Goal: Information Seeking & Learning: Find specific page/section

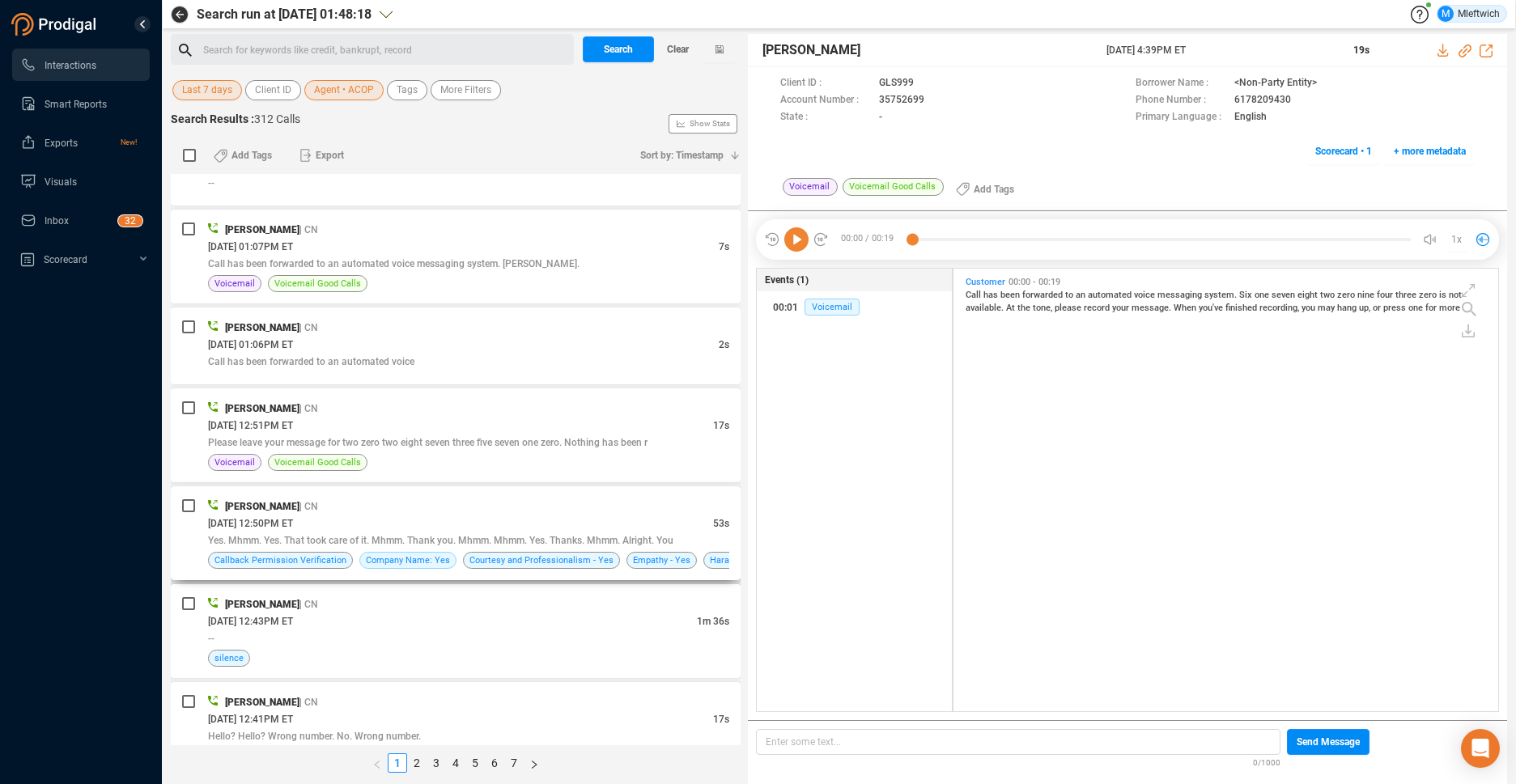
scroll to position [2142, 0]
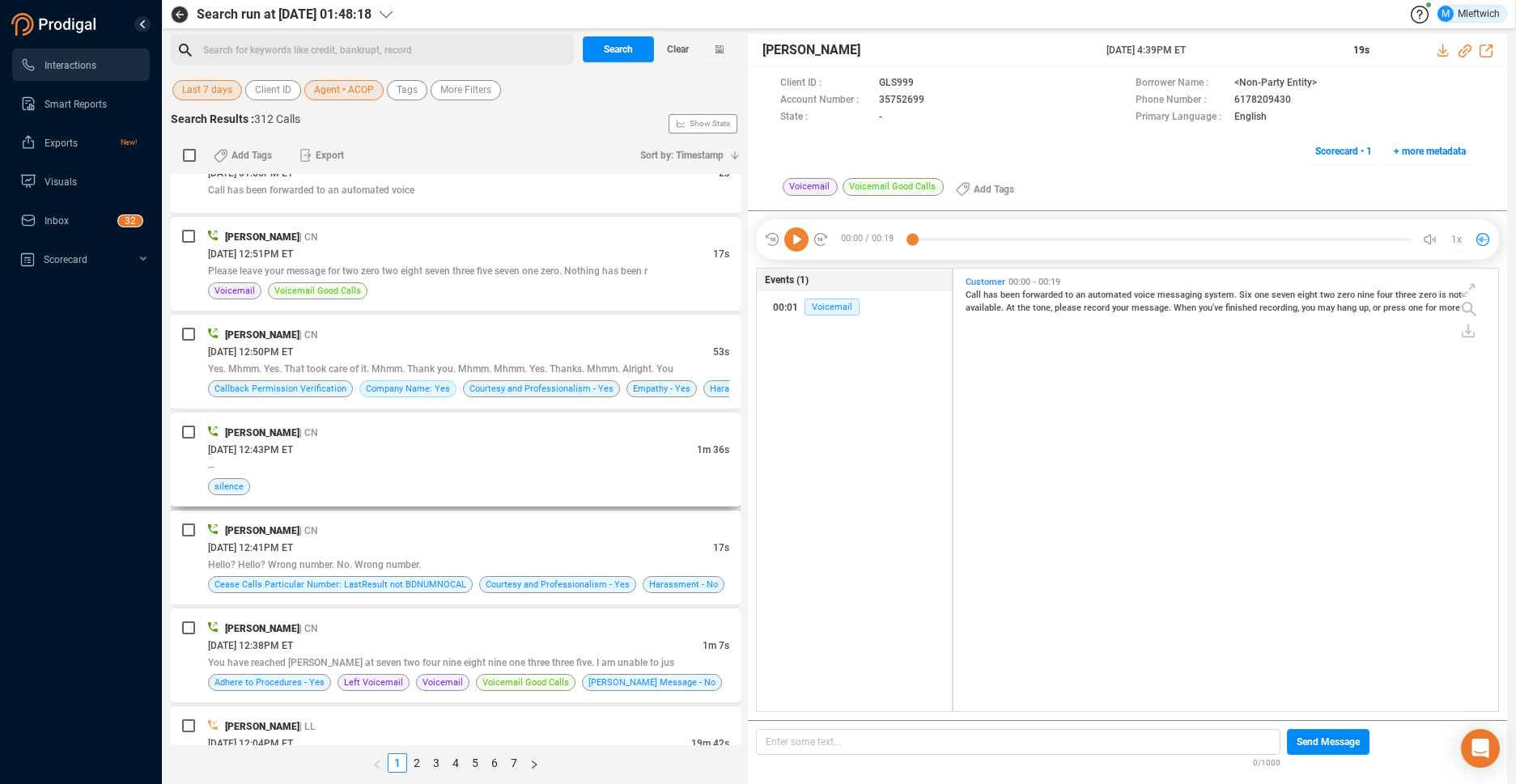
click at [518, 463] on div "--" at bounding box center [468, 466] width 521 height 17
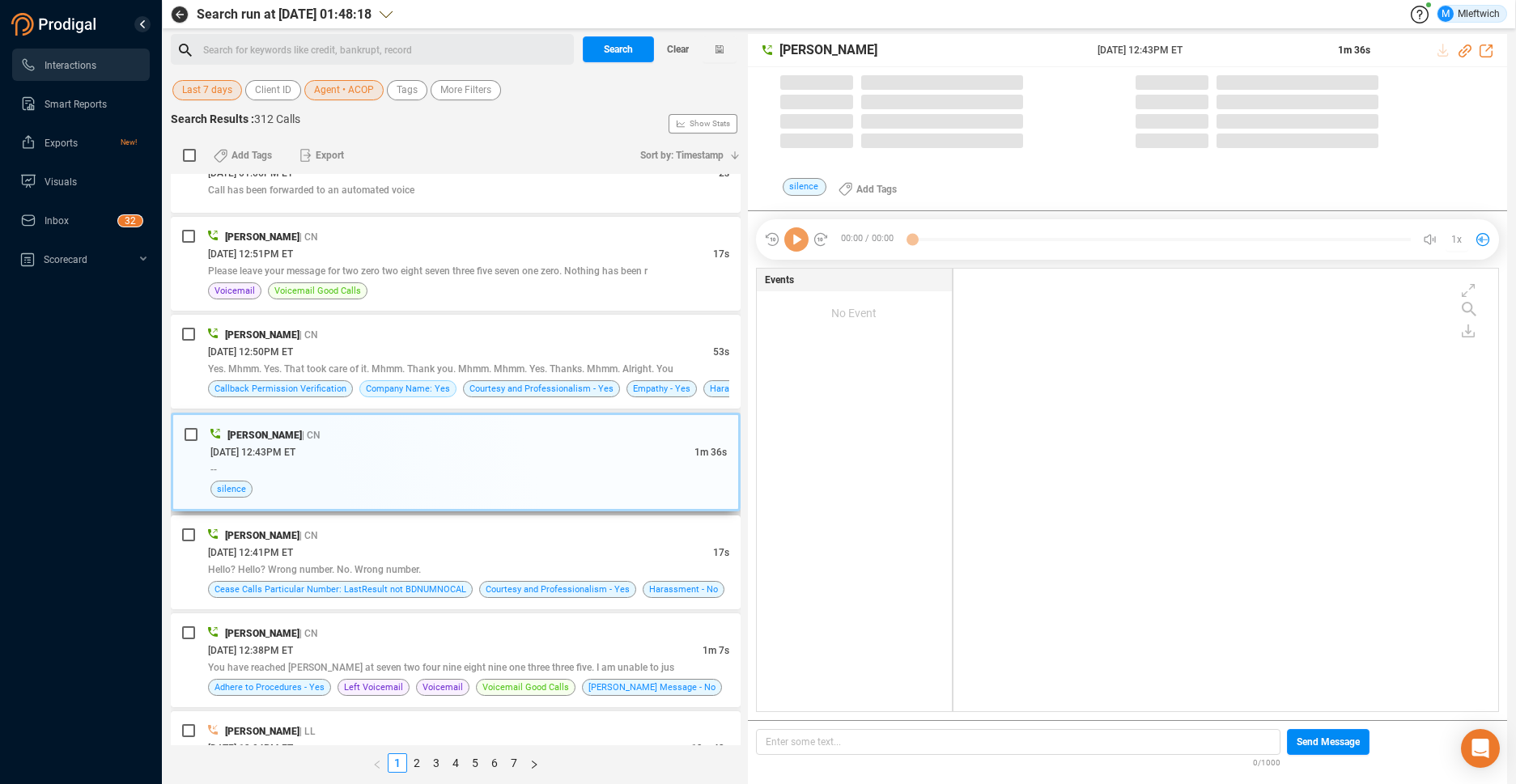
scroll to position [438, 536]
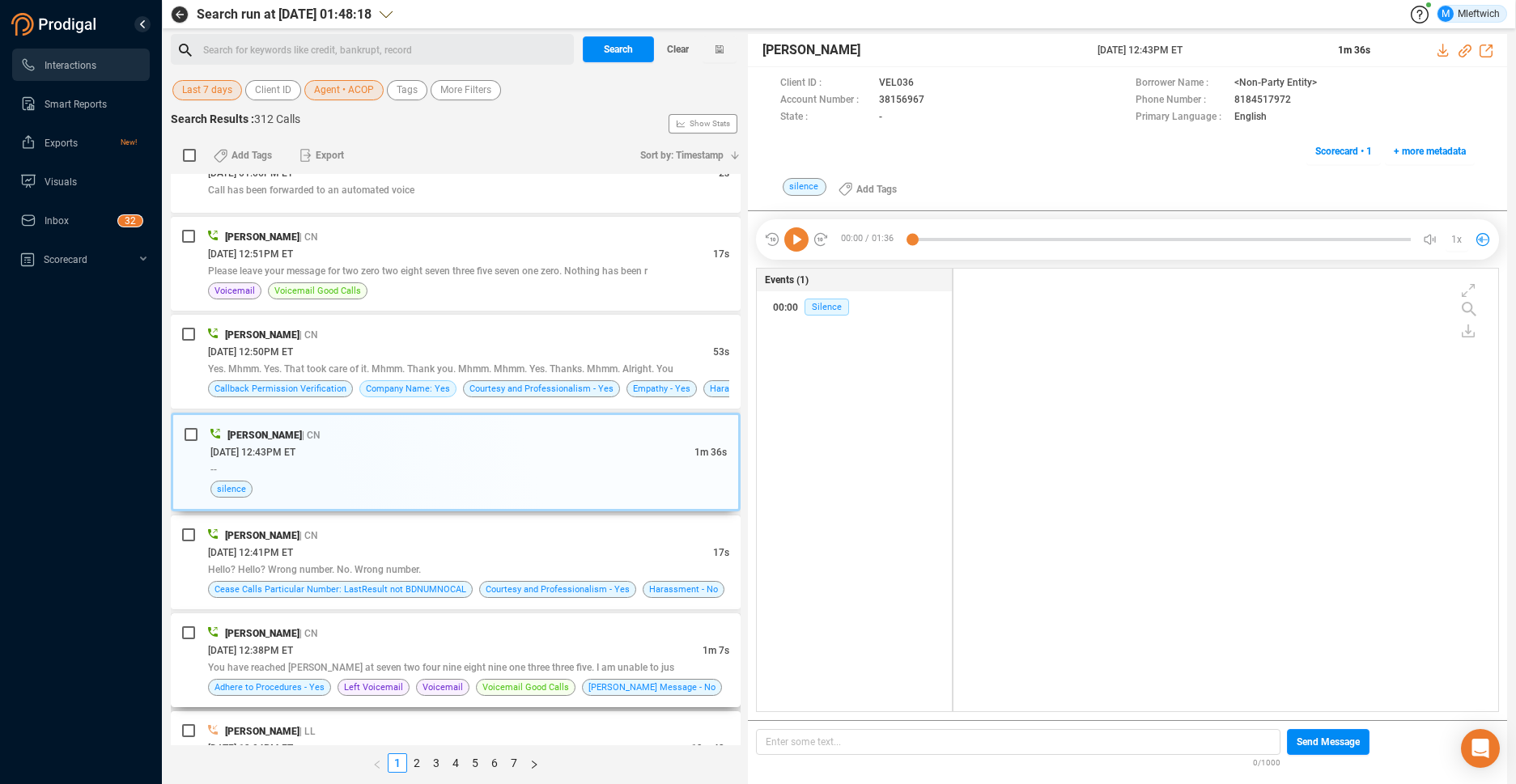
click at [561, 621] on div "Aishah Copeland | CN 10/03/2025 @ 12:38PM ET 1m 7s You have reached Tom Rapp at…" at bounding box center [456, 659] width 570 height 94
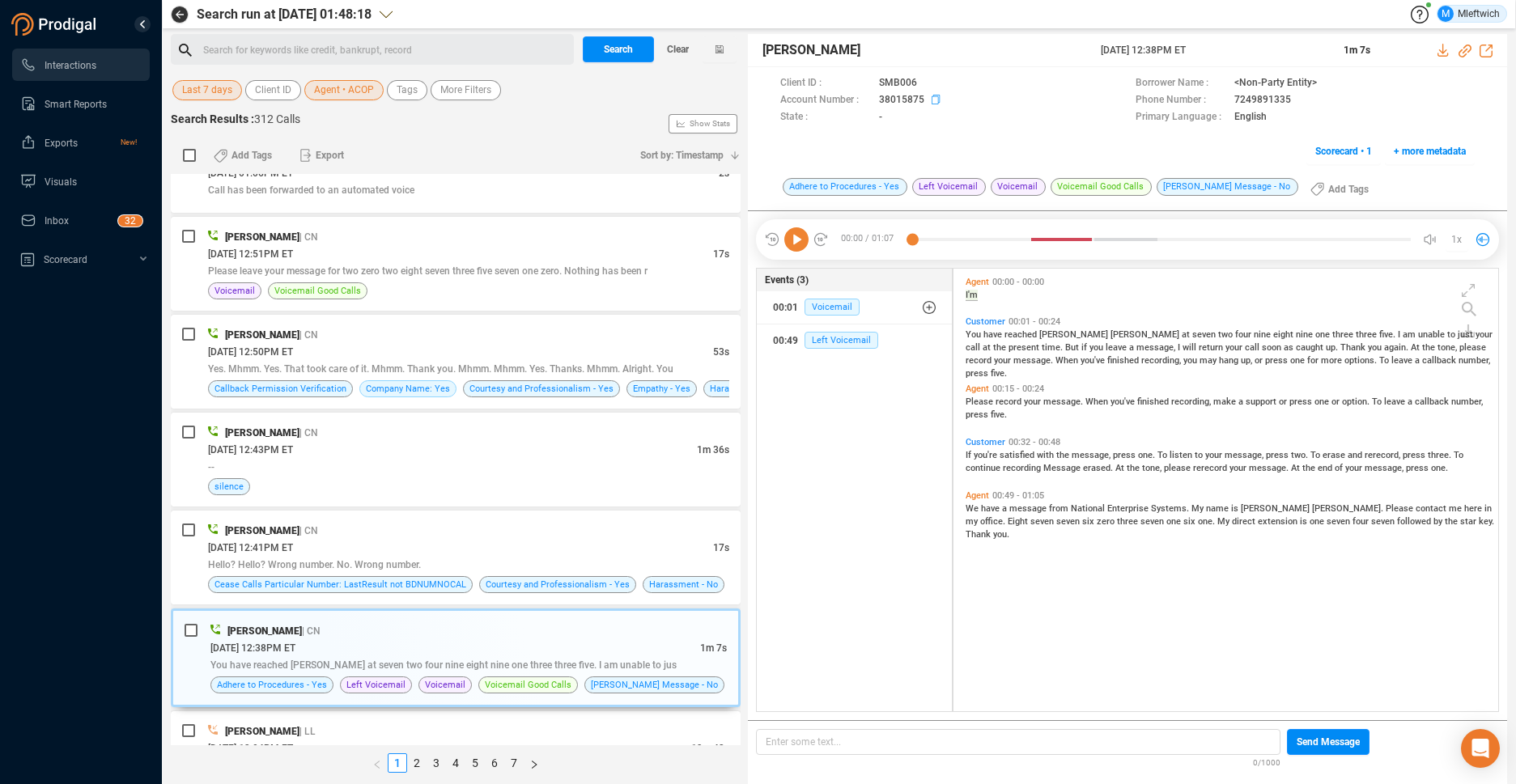
click at [932, 99] on icon at bounding box center [938, 100] width 13 height 13
click at [360, 93] on span "Agent • ACOP" at bounding box center [344, 90] width 60 height 20
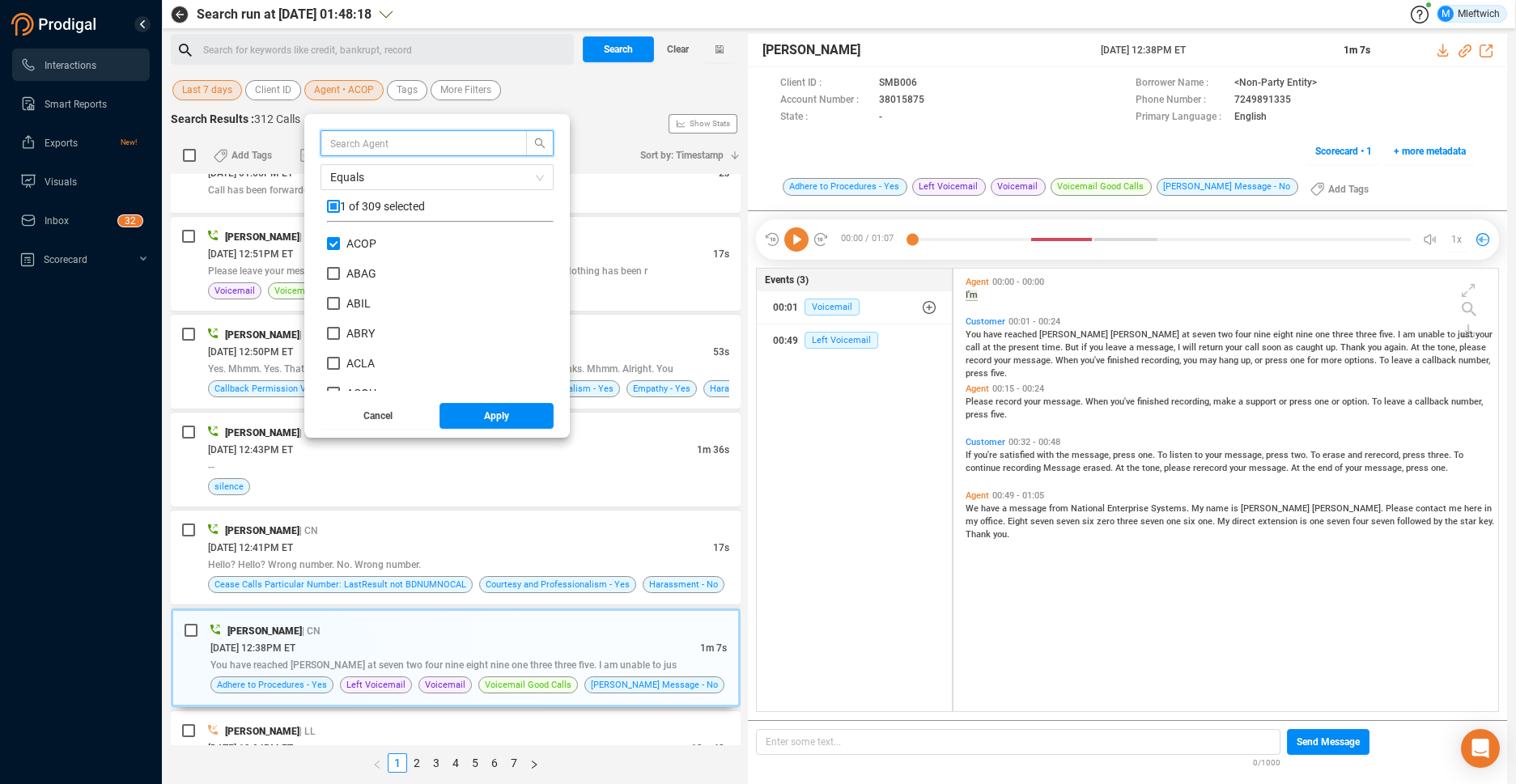
scroll to position [152, 218]
click at [332, 208] on input "checkbox" at bounding box center [333, 206] width 13 height 13
checkbox input "true"
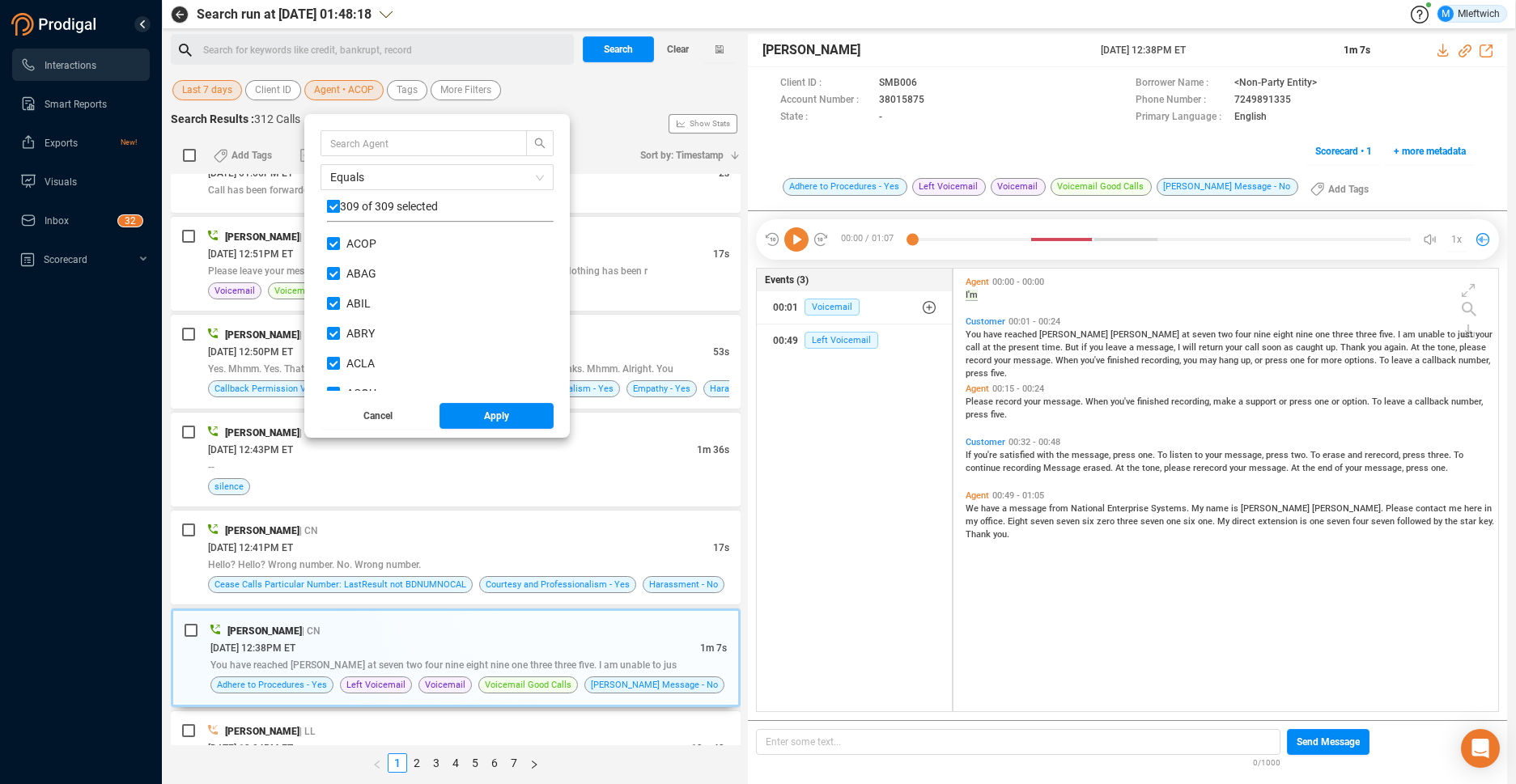
checkbox input "true"
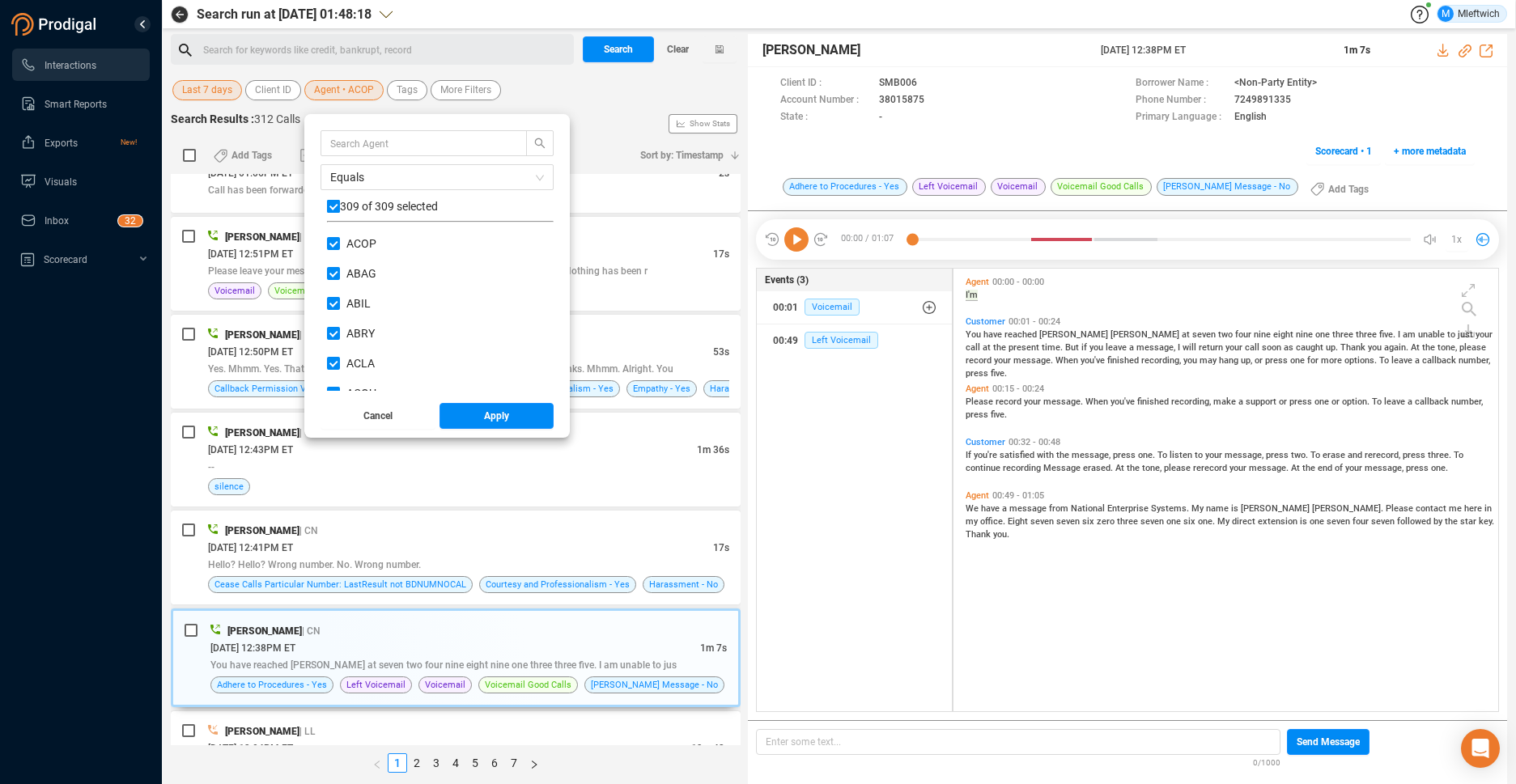
checkbox input "true"
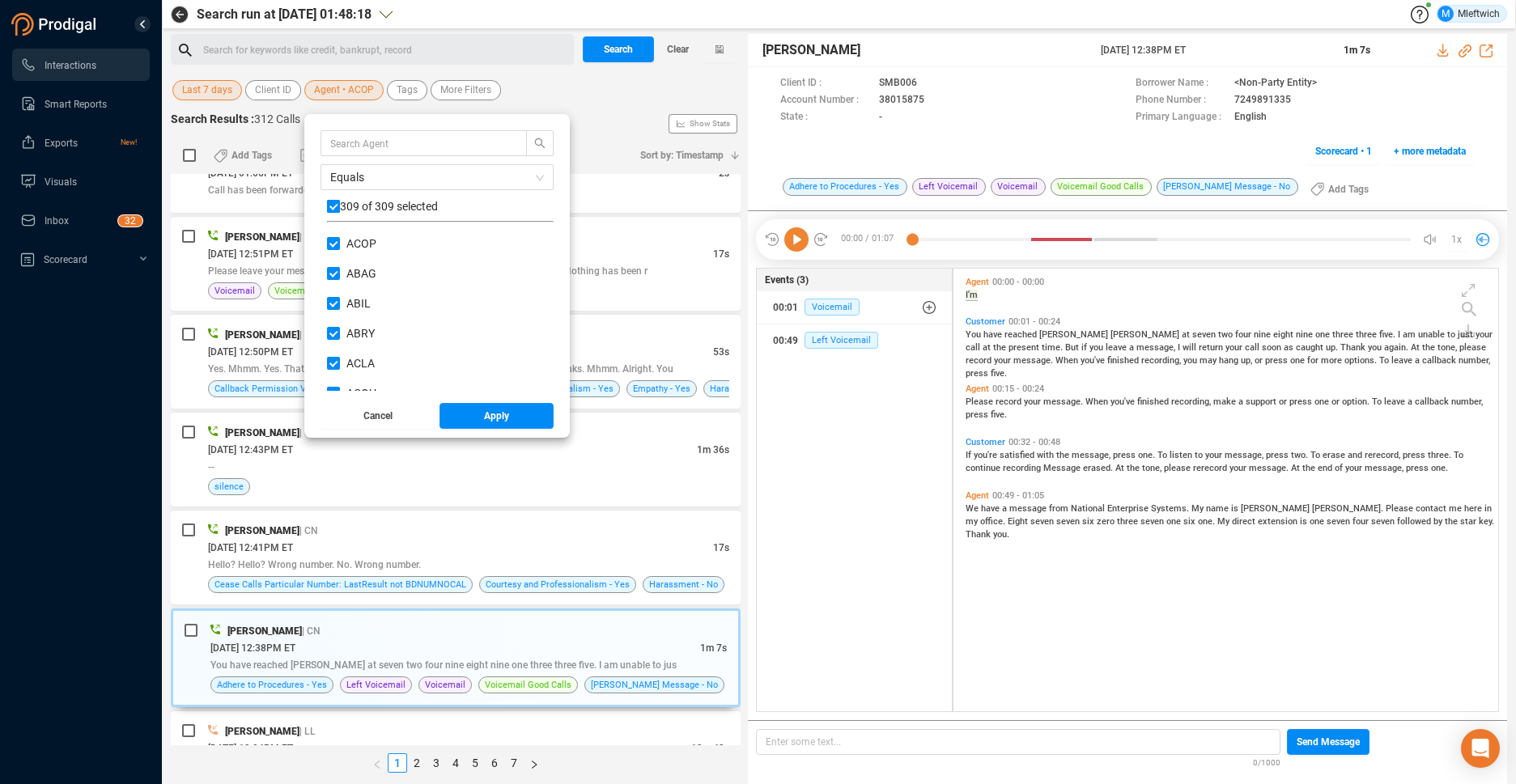
checkbox input "true"
click at [332, 198] on label at bounding box center [333, 207] width 13 height 17
click at [332, 200] on input "checkbox" at bounding box center [333, 206] width 13 height 13
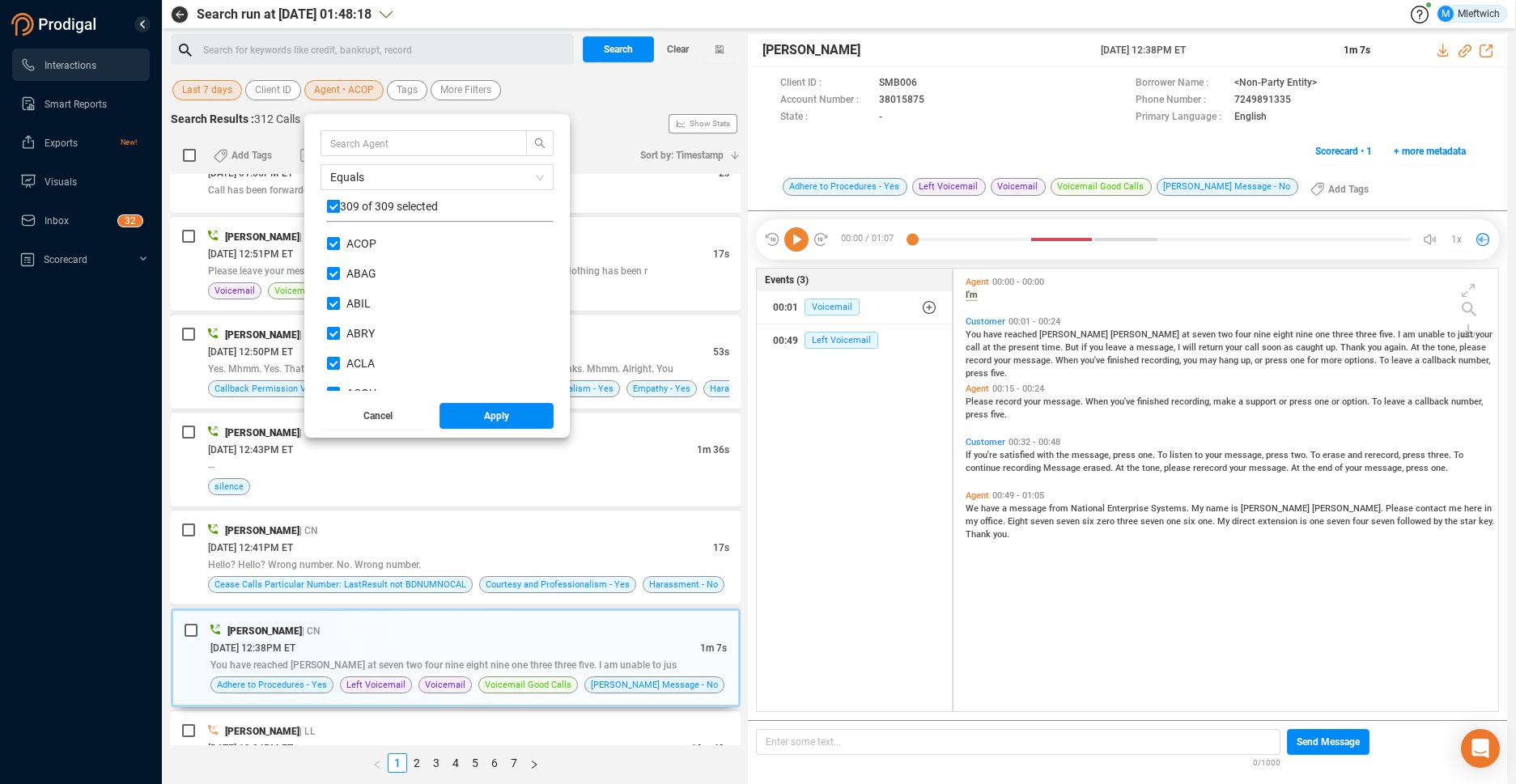
checkbox input "false"
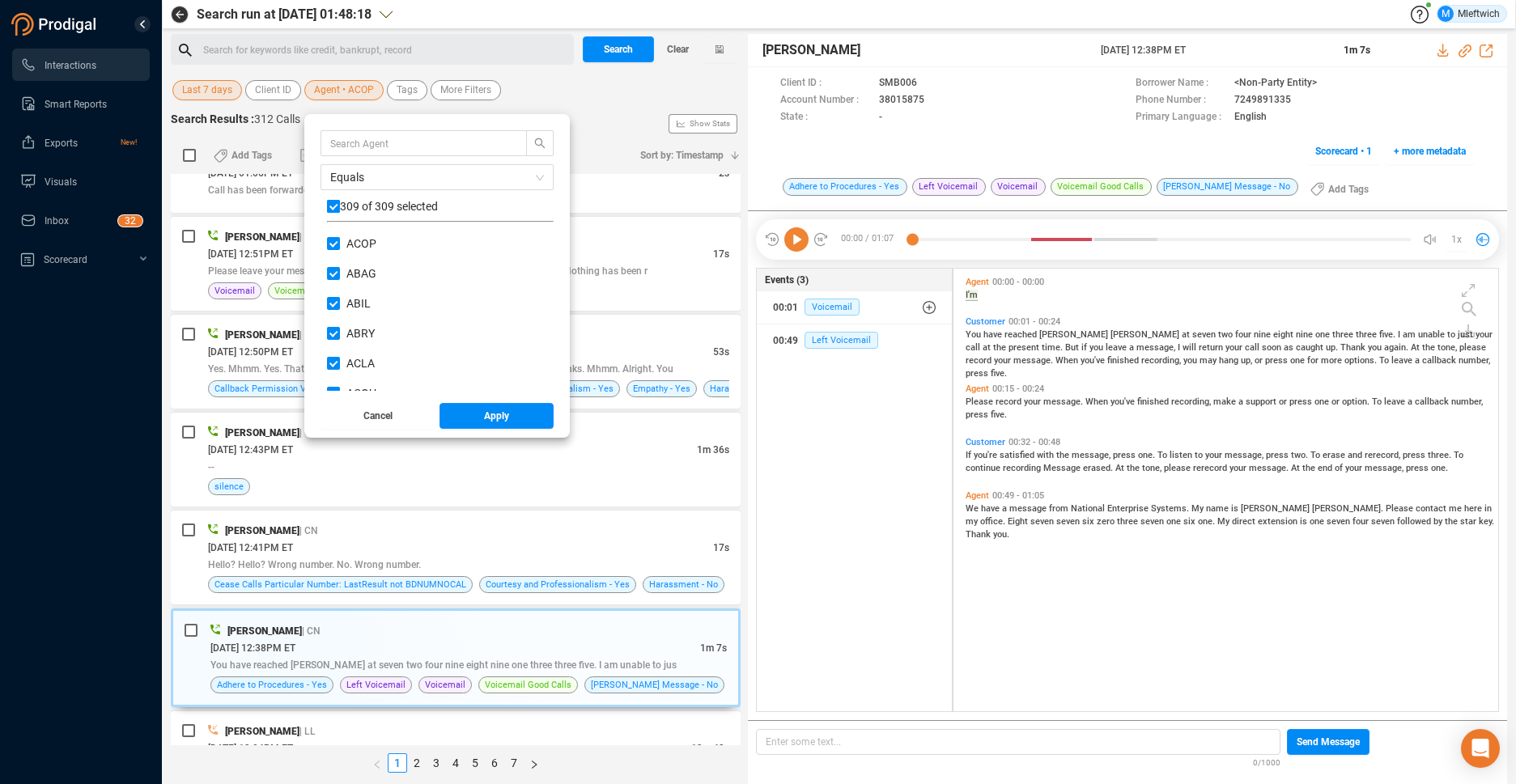
checkbox input "false"
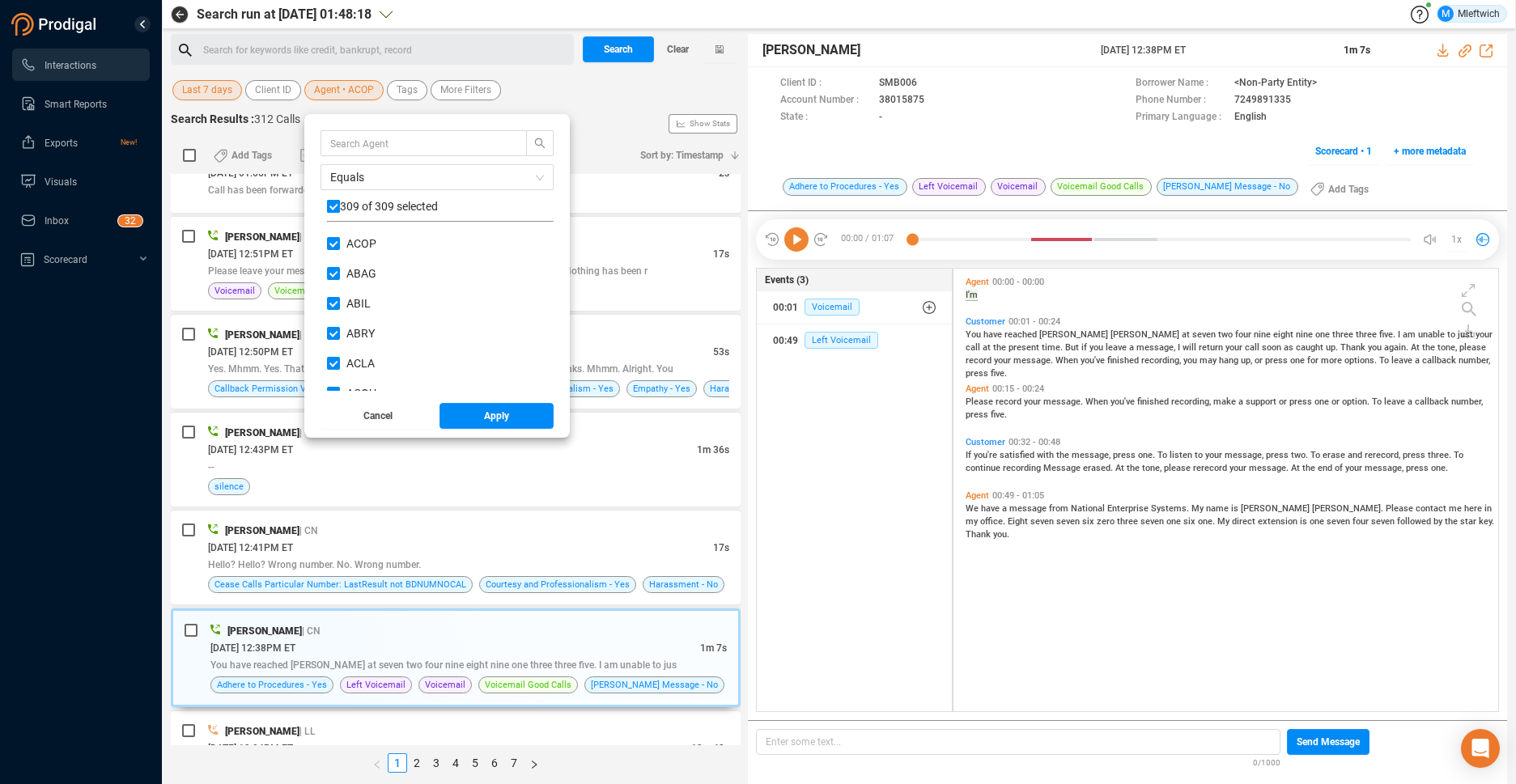
checkbox input "false"
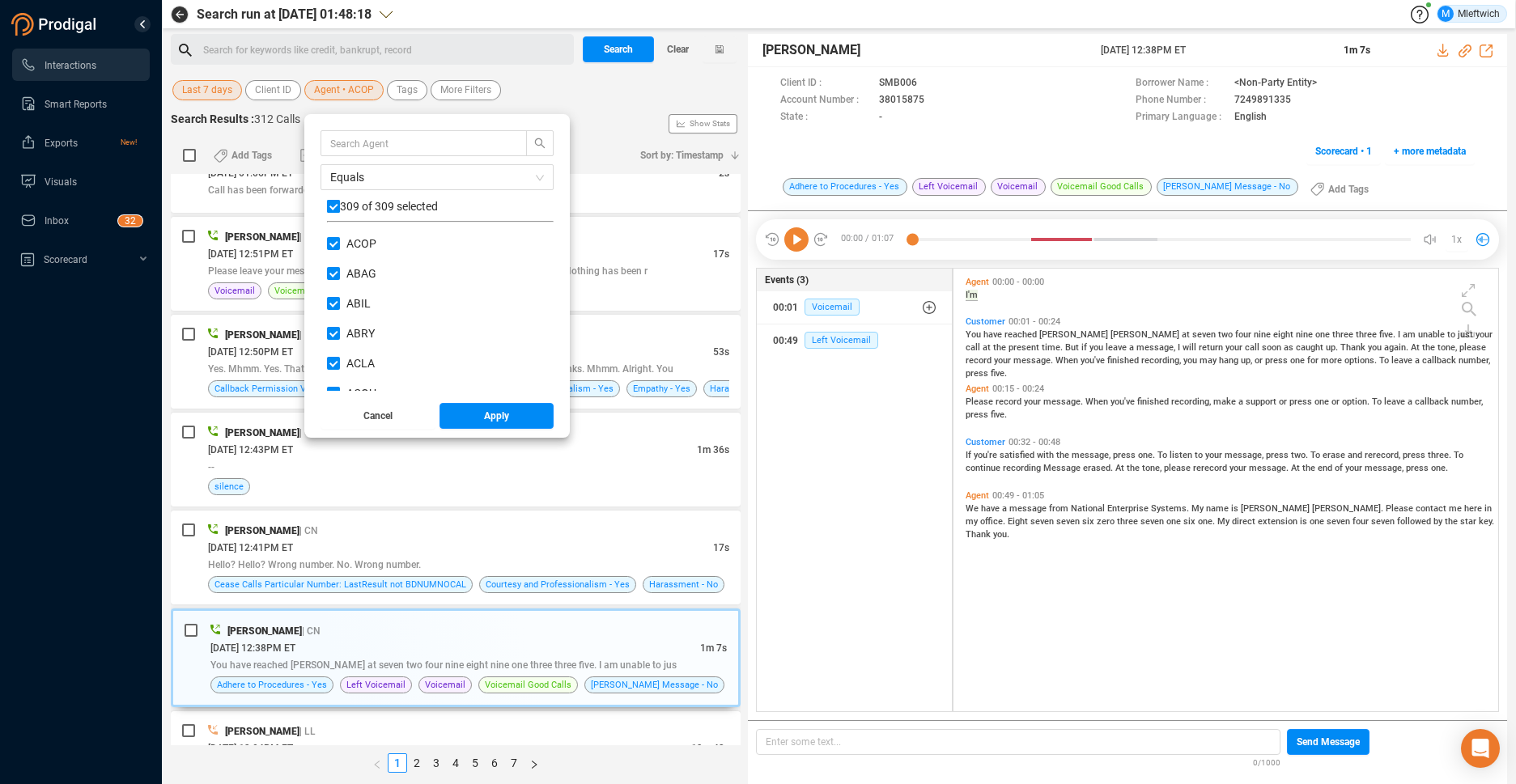
checkbox input "false"
click at [452, 142] on input "text" at bounding box center [416, 143] width 172 height 17
type input "anor"
click at [334, 243] on input "ANOR" at bounding box center [333, 243] width 13 height 13
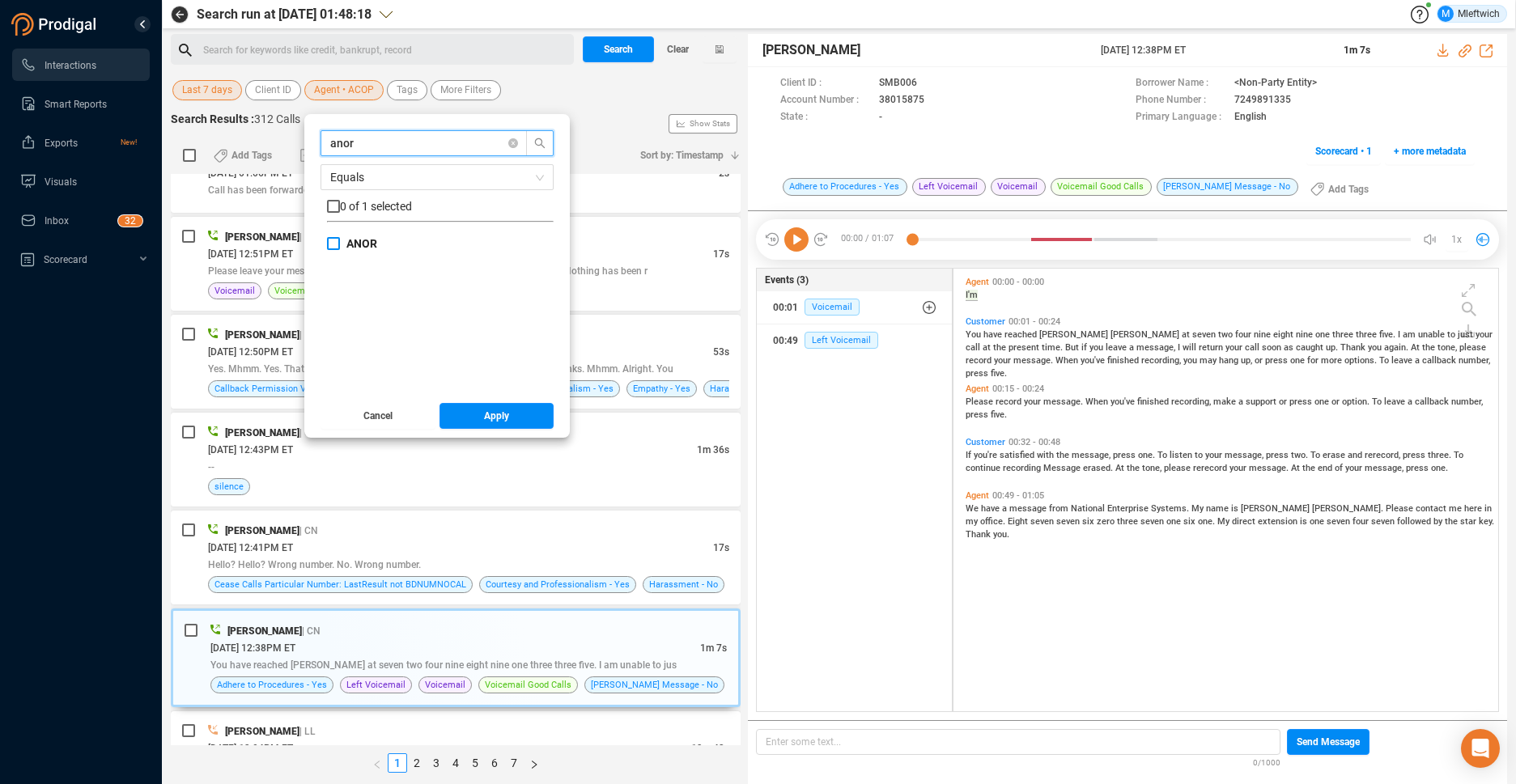
checkbox input "true"
click at [488, 422] on span "Apply" at bounding box center [496, 415] width 25 height 26
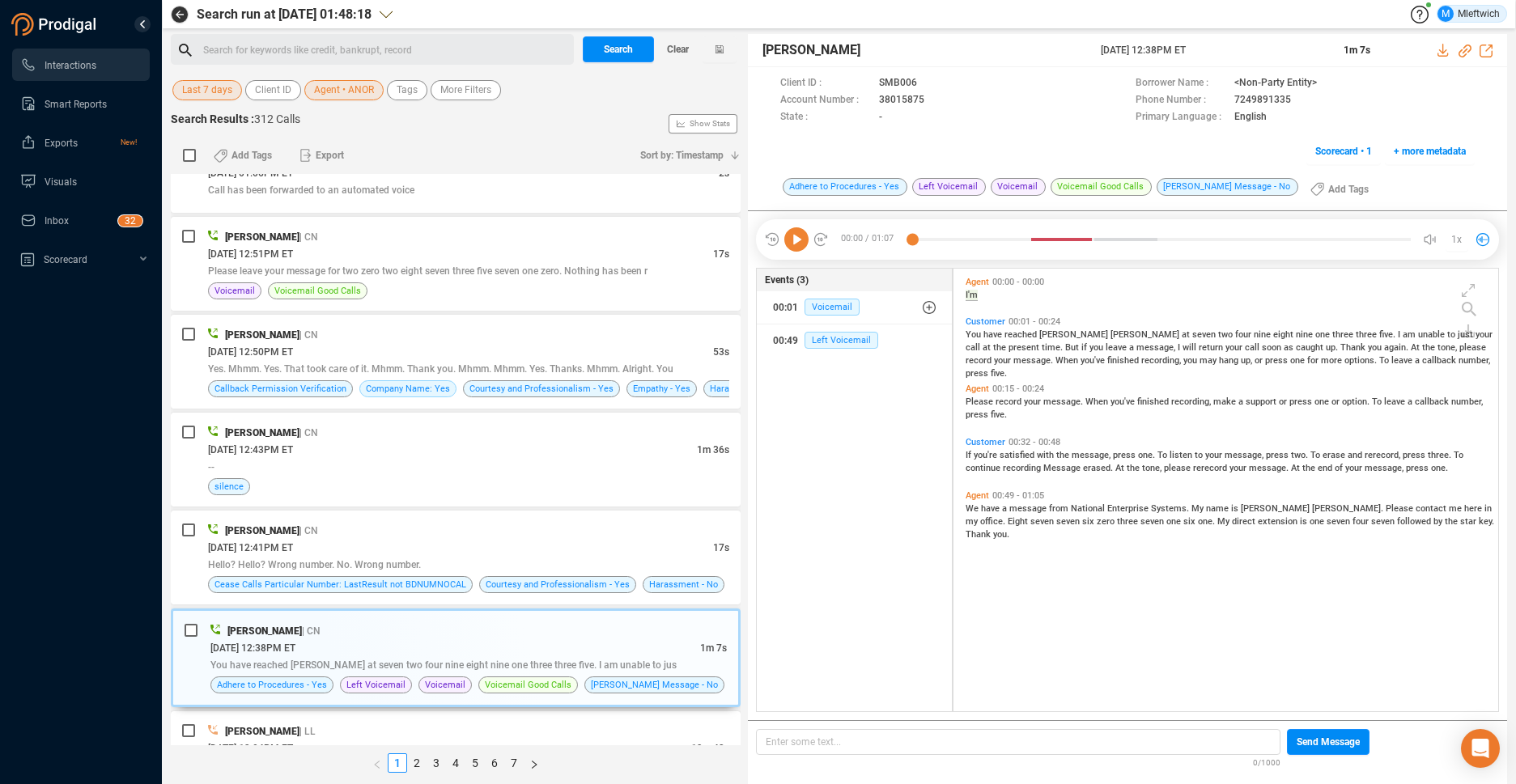
click at [504, 52] on div "Search for keywords like credit, bankrupt, record ﻿" at bounding box center [385, 49] width 366 height 24
click at [625, 44] on span "Search" at bounding box center [618, 49] width 29 height 26
click at [627, 43] on div "Search Clear" at bounding box center [660, 49] width 162 height 31
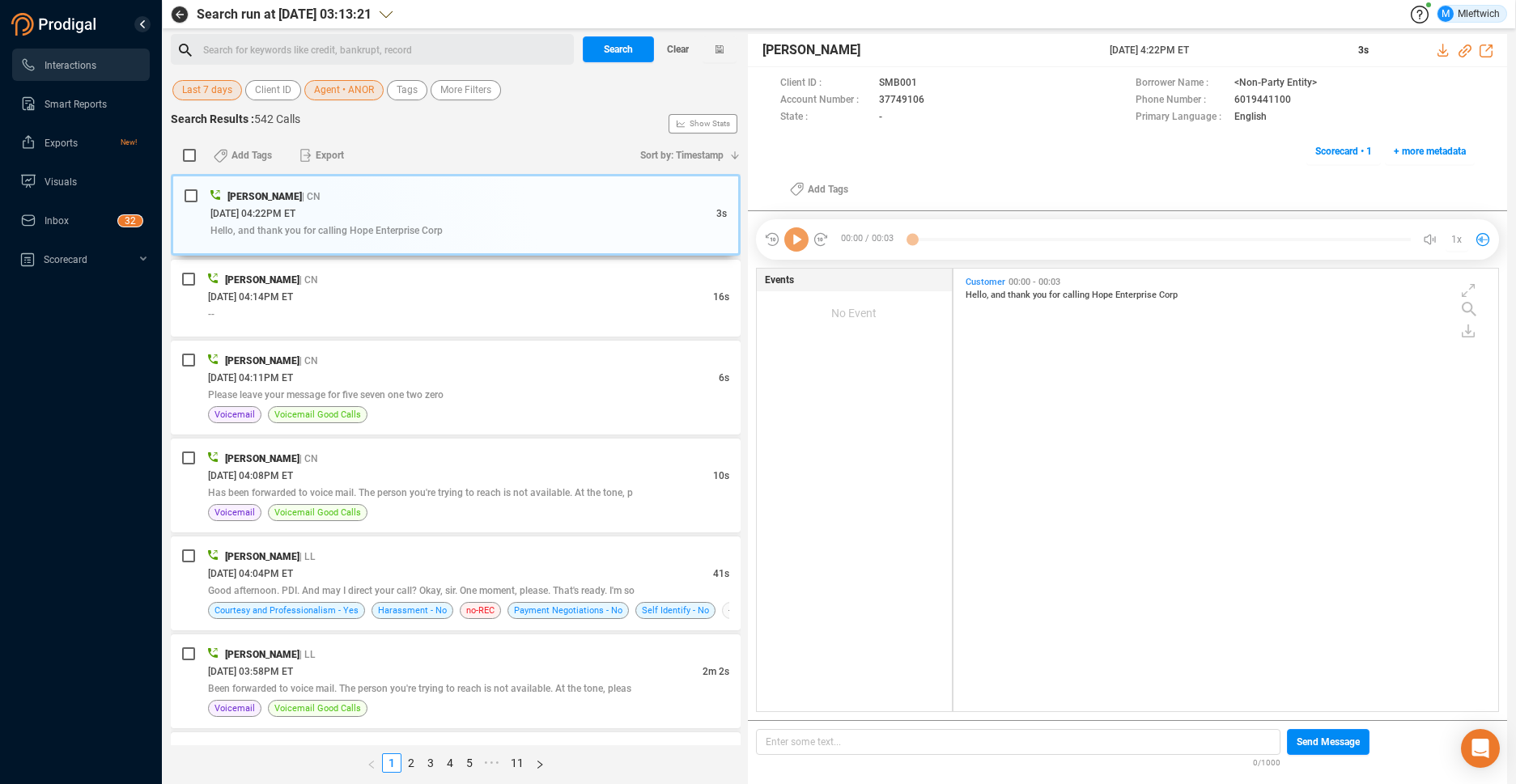
scroll to position [438, 536]
click at [412, 302] on div "10/03/2025 @ 04:14PM ET" at bounding box center [460, 296] width 505 height 17
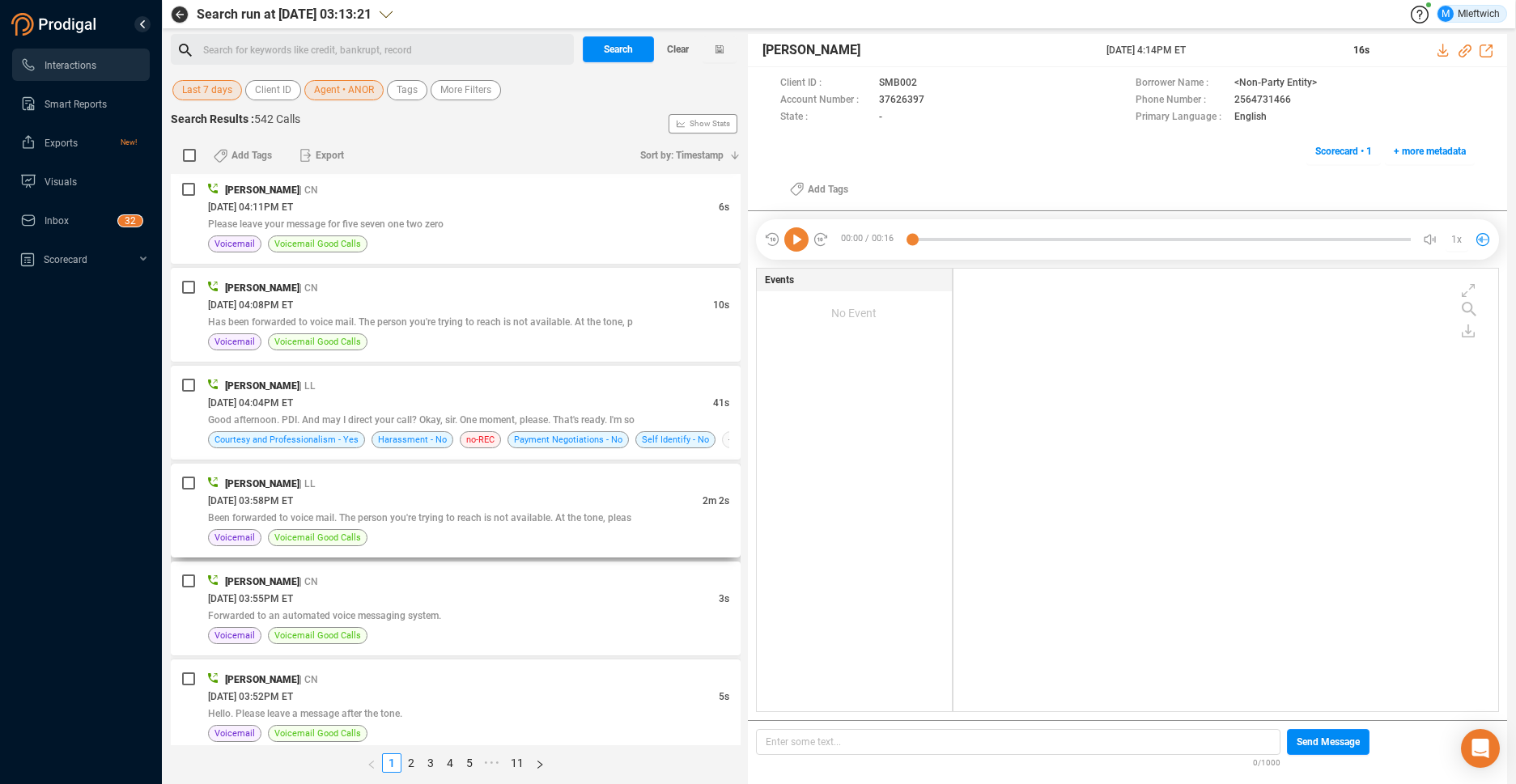
scroll to position [257, 0]
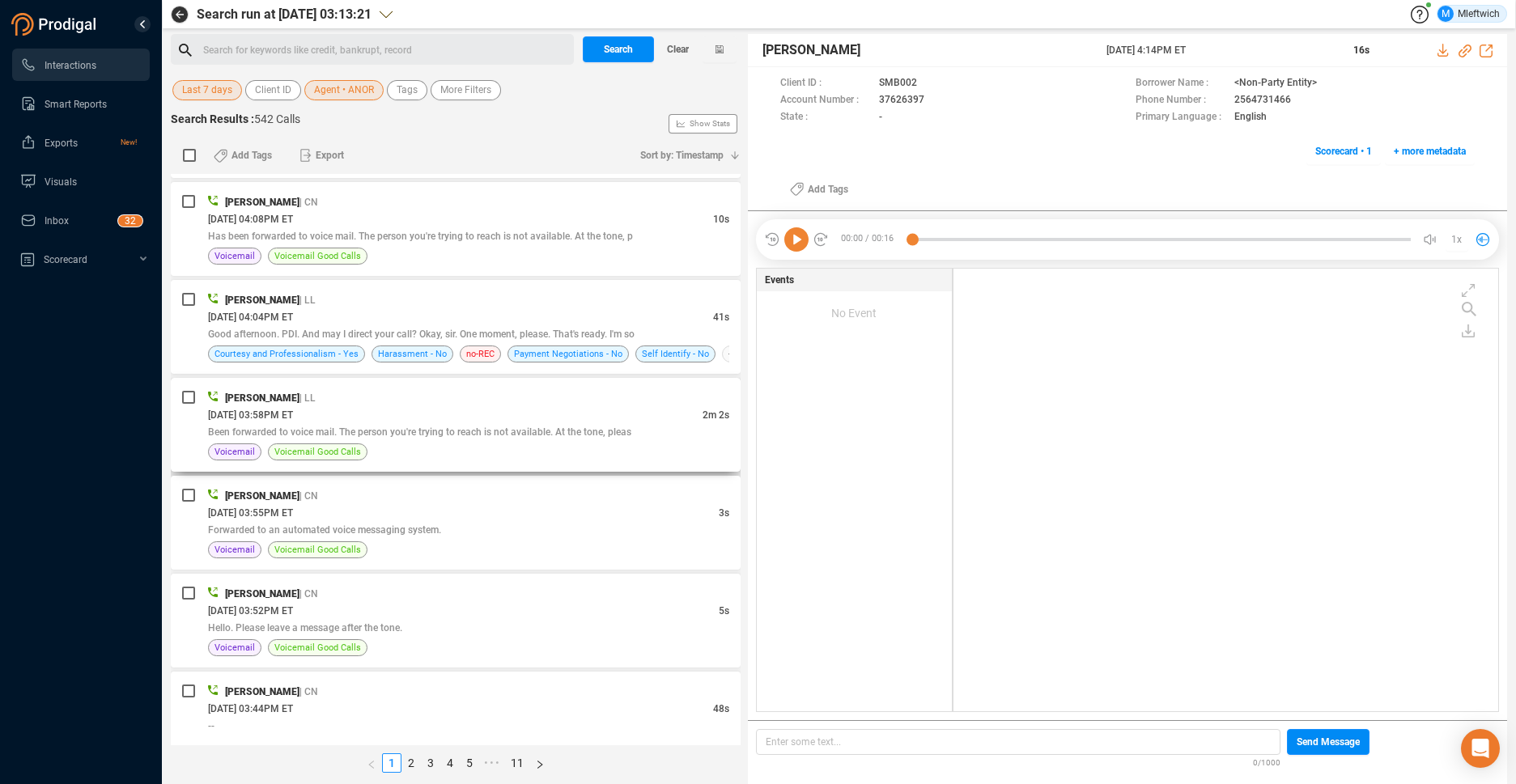
click at [537, 431] on span "Been forwarded to voice mail. The person you're trying to reach is not availabl…" at bounding box center [419, 433] width 423 height 12
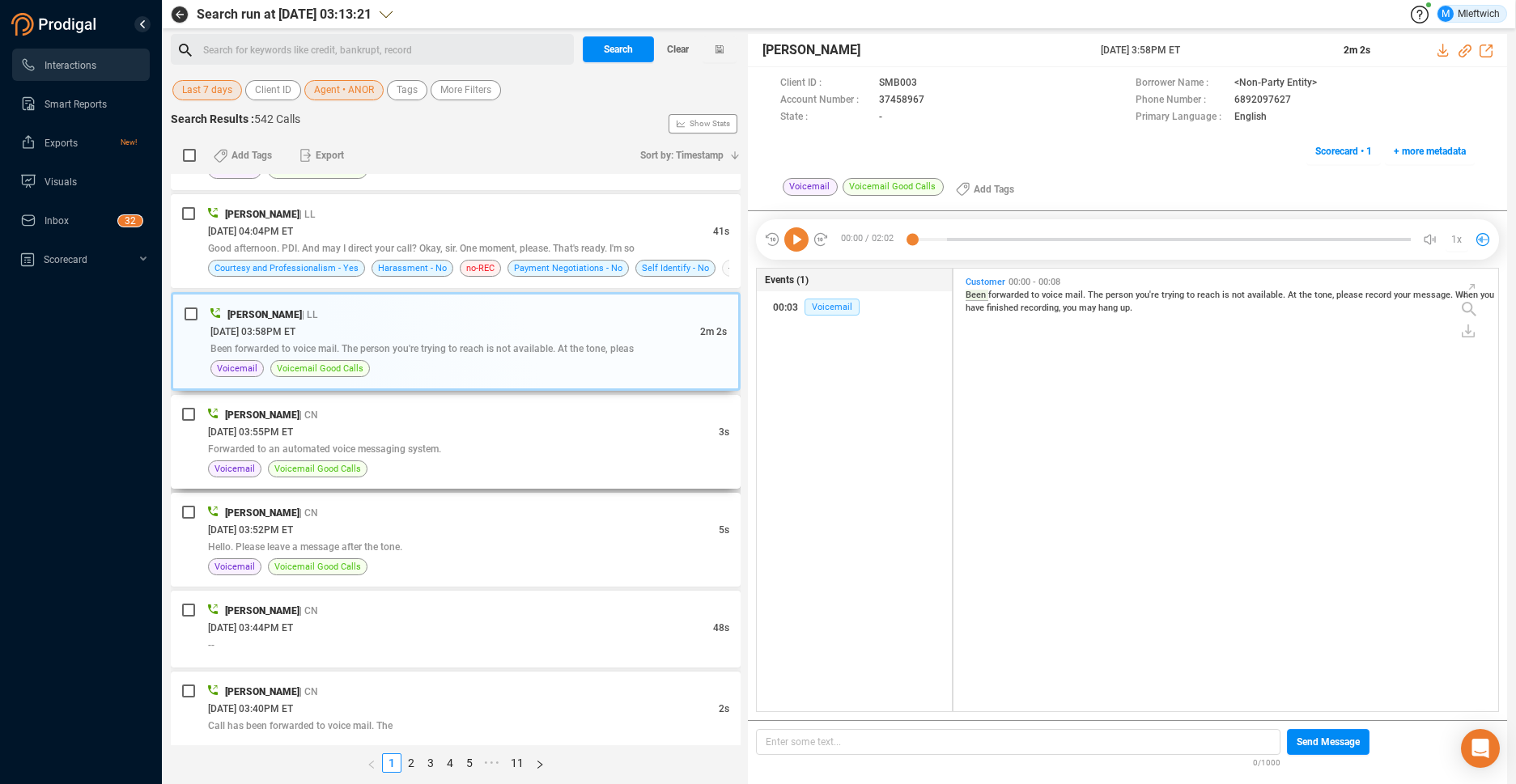
scroll to position [509, 0]
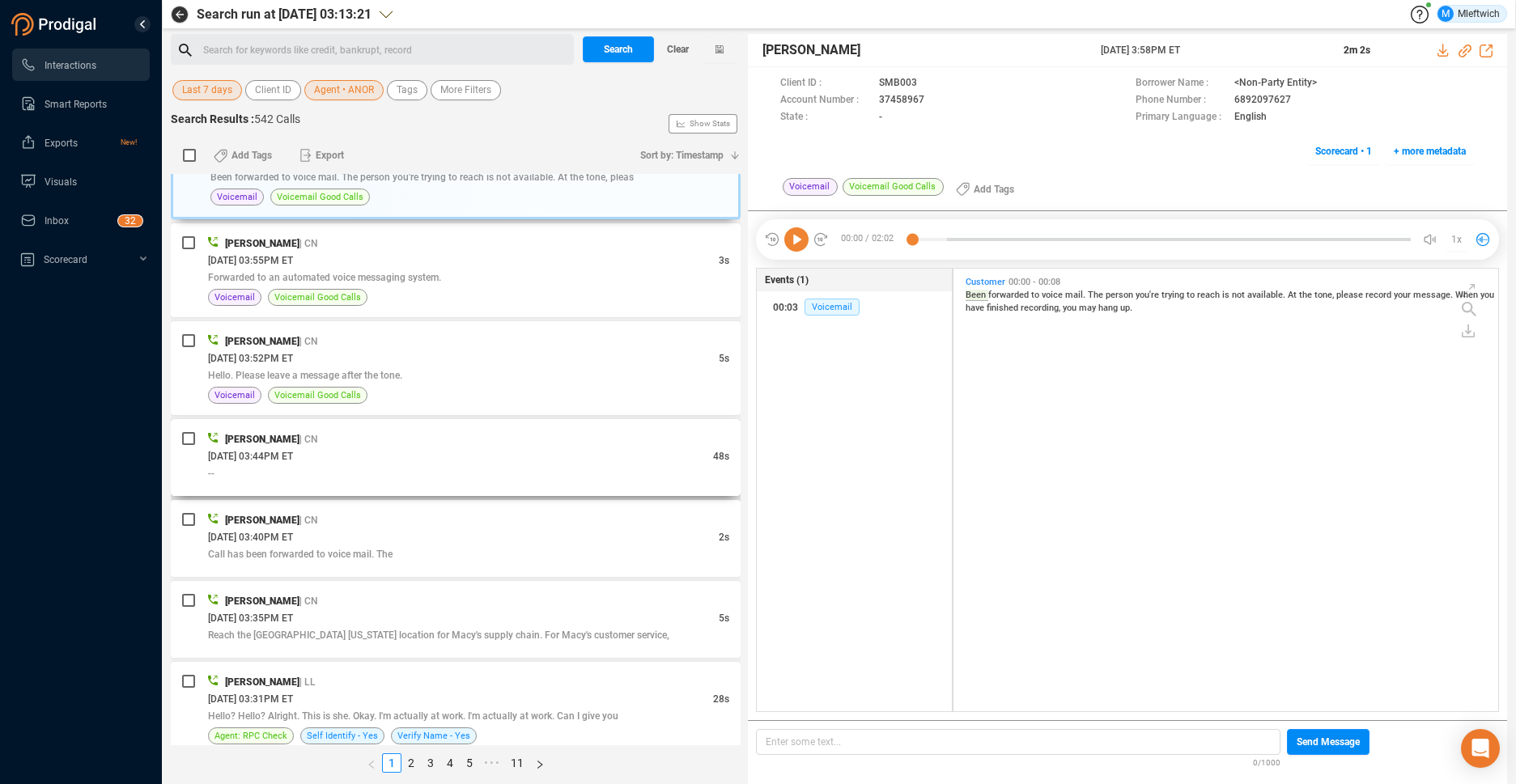
click at [546, 440] on div "Arthur Norwood | CN" at bounding box center [468, 439] width 521 height 17
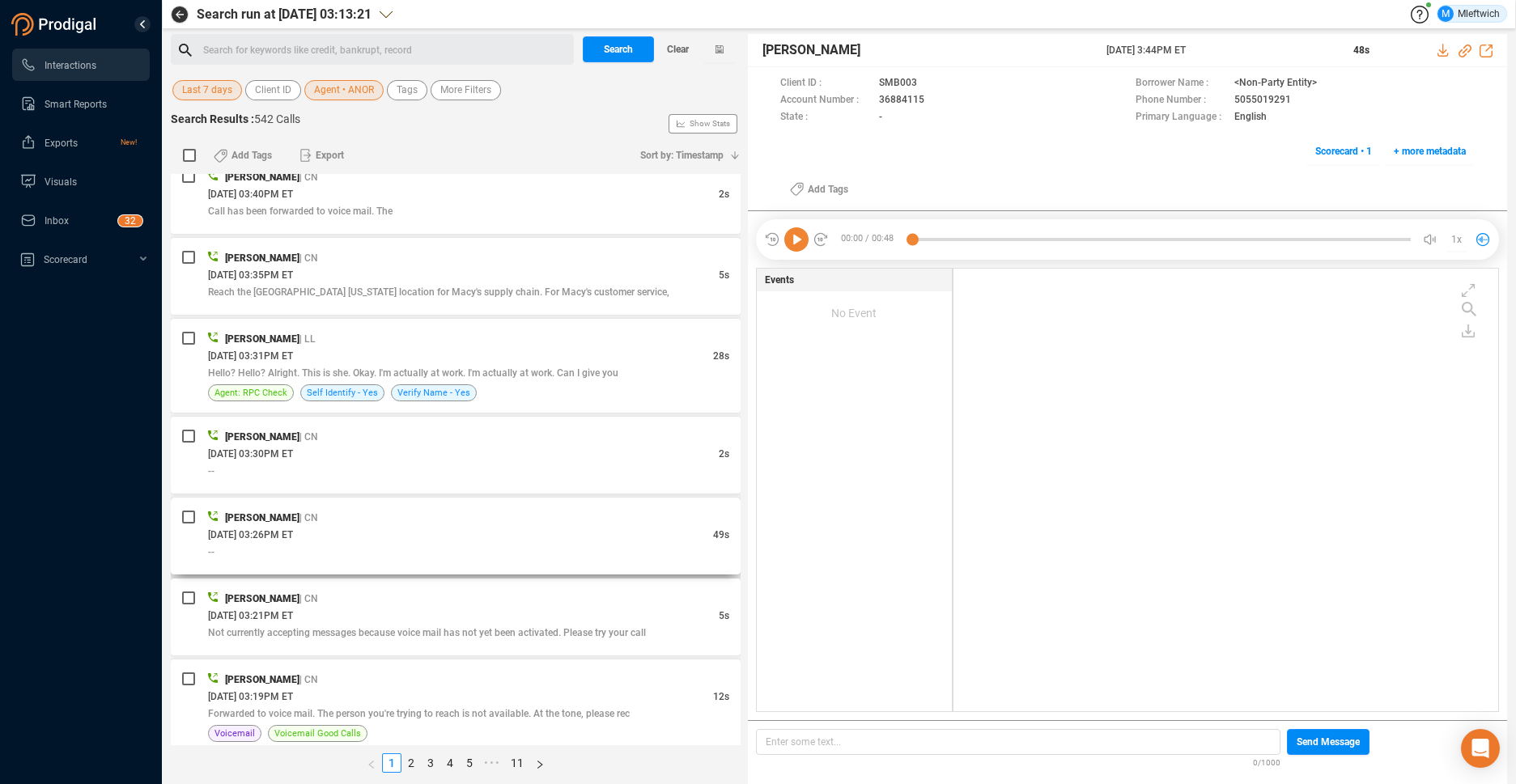
scroll to position [937, 0]
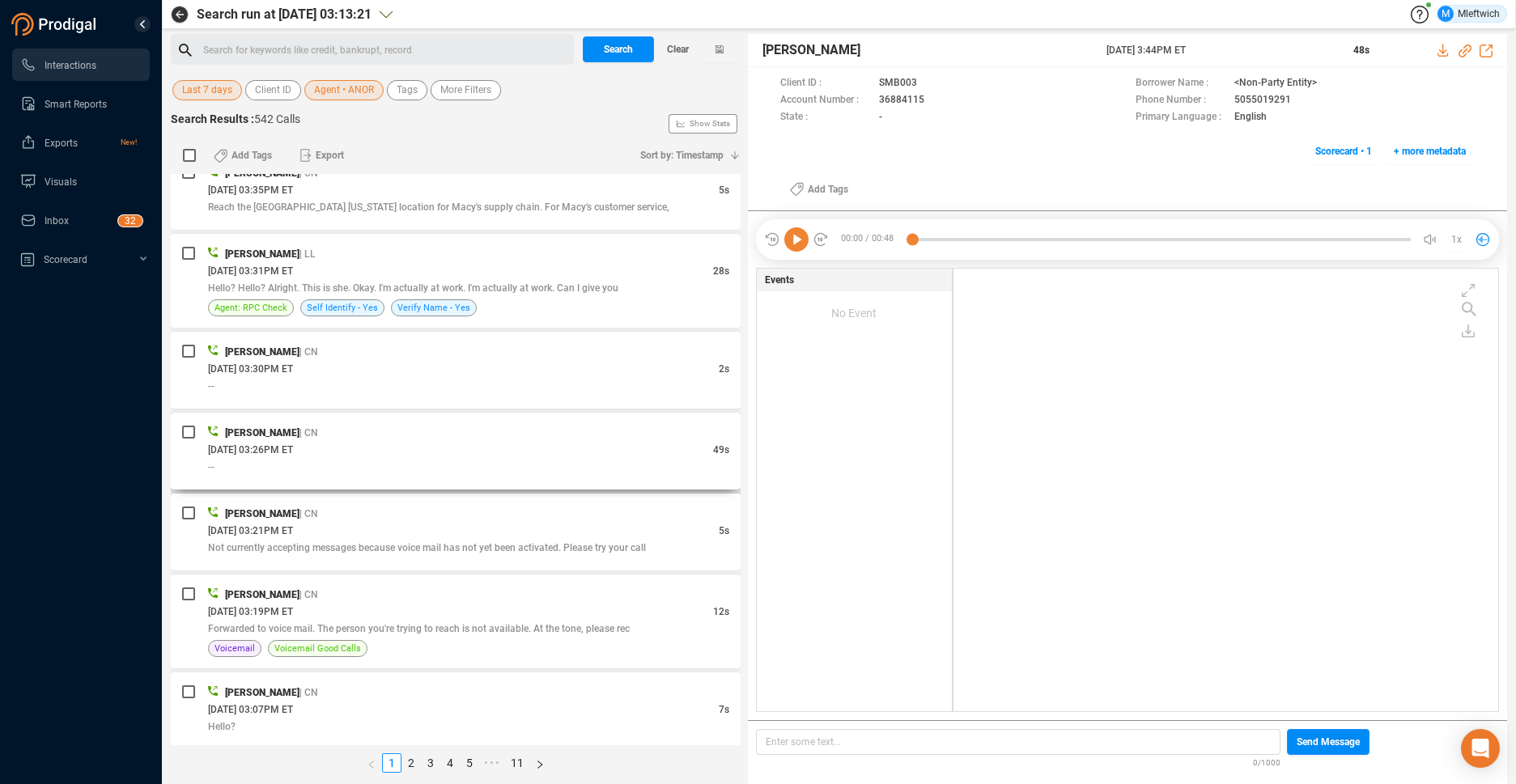
click at [600, 434] on div "Arthur Norwood | CN" at bounding box center [468, 433] width 521 height 17
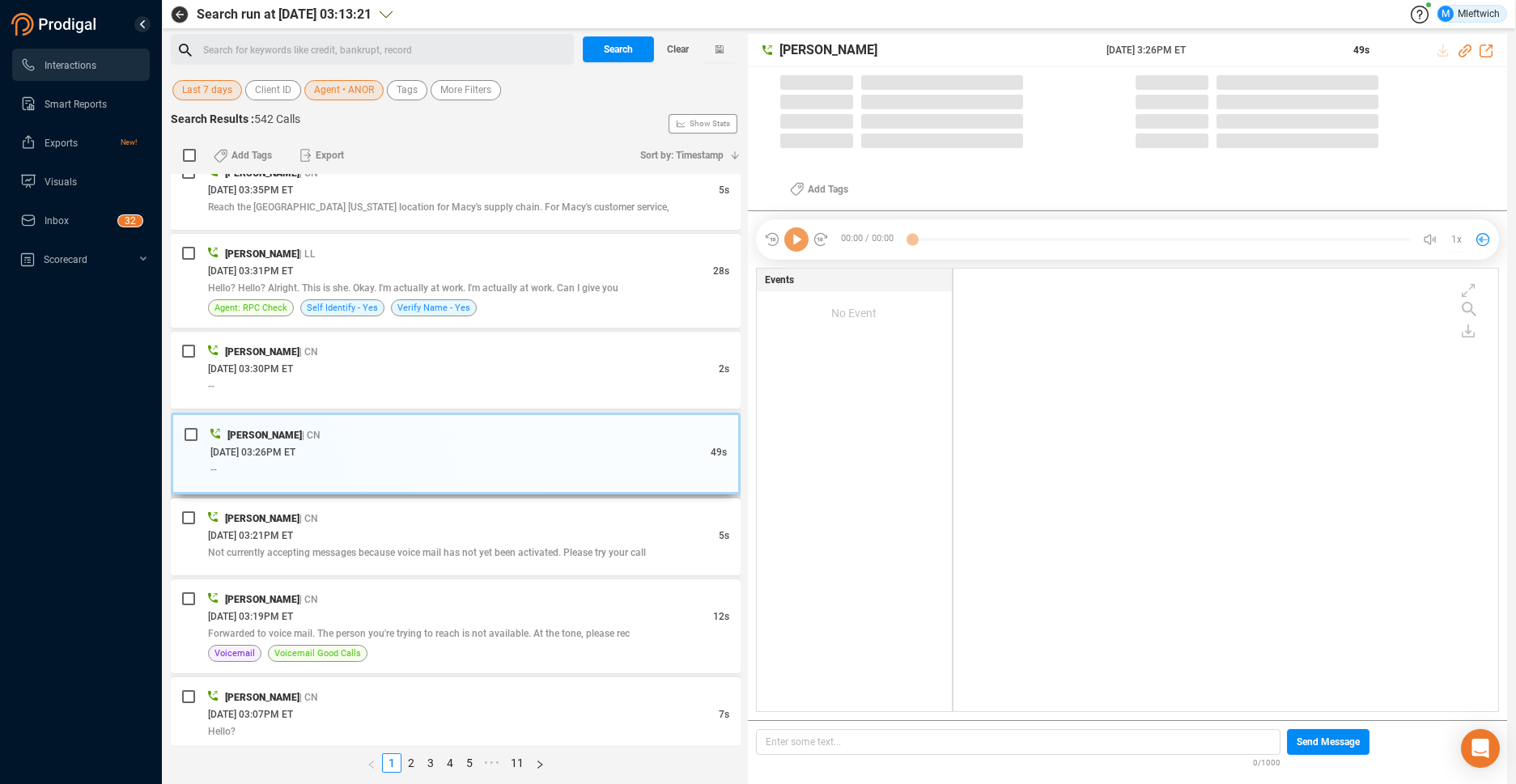
scroll to position [438, 536]
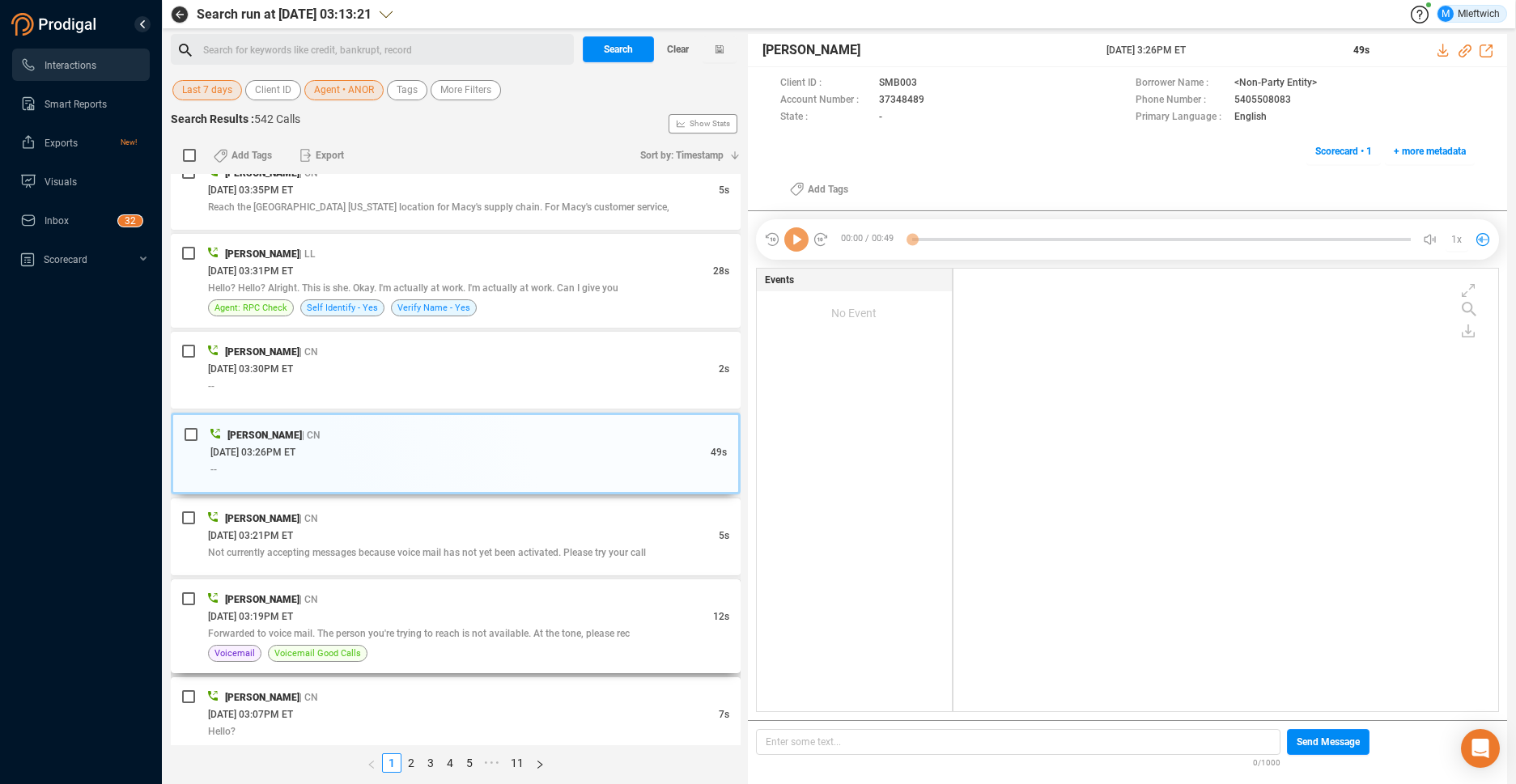
click at [522, 635] on span "Forwarded to voice mail. The person you're trying to reach is not available. At…" at bounding box center [418, 633] width 422 height 12
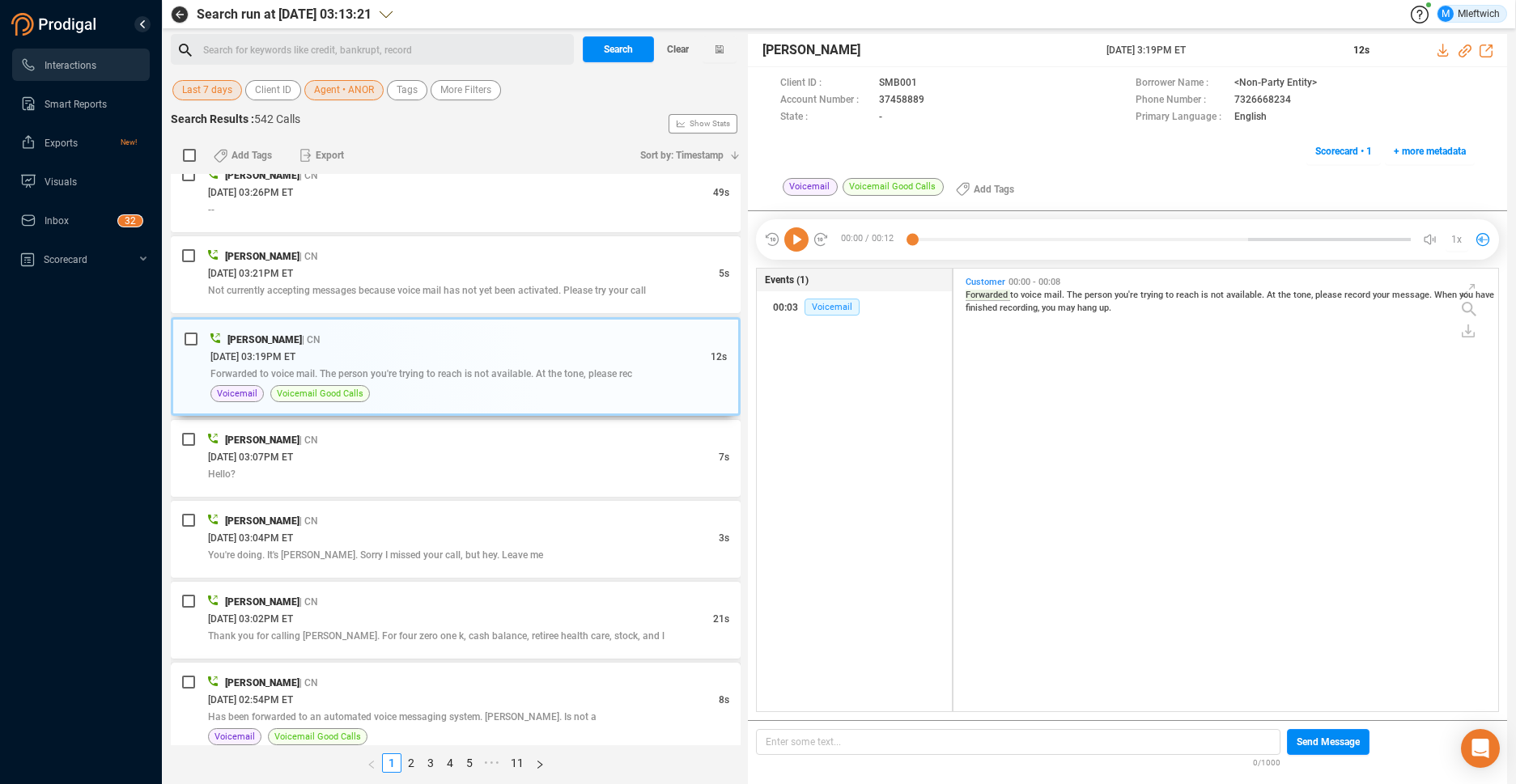
scroll to position [1360, 0]
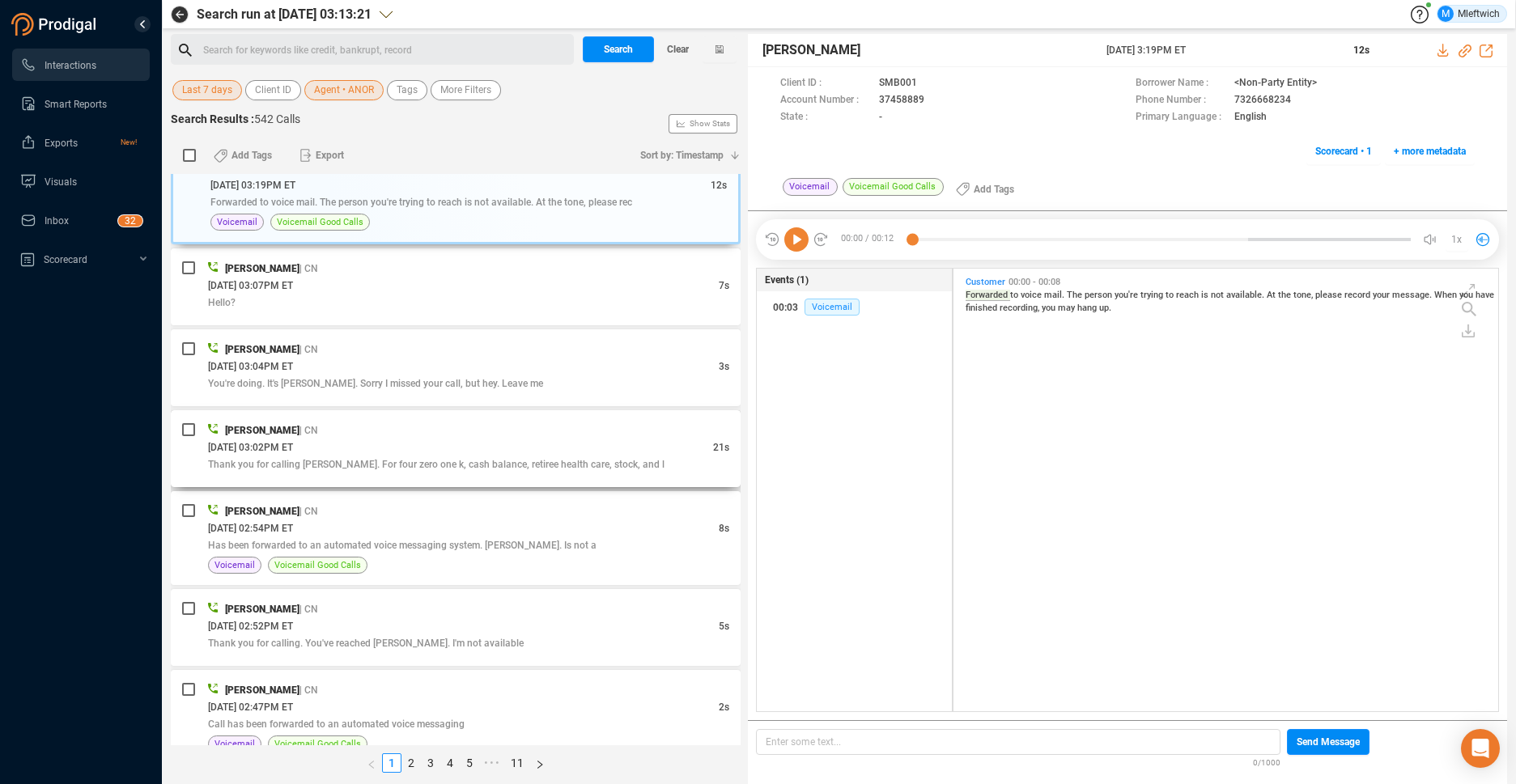
click at [602, 456] on div "Thank you for calling HR Wells. For four zero one k, cash balance, retiree heal…" at bounding box center [468, 464] width 521 height 17
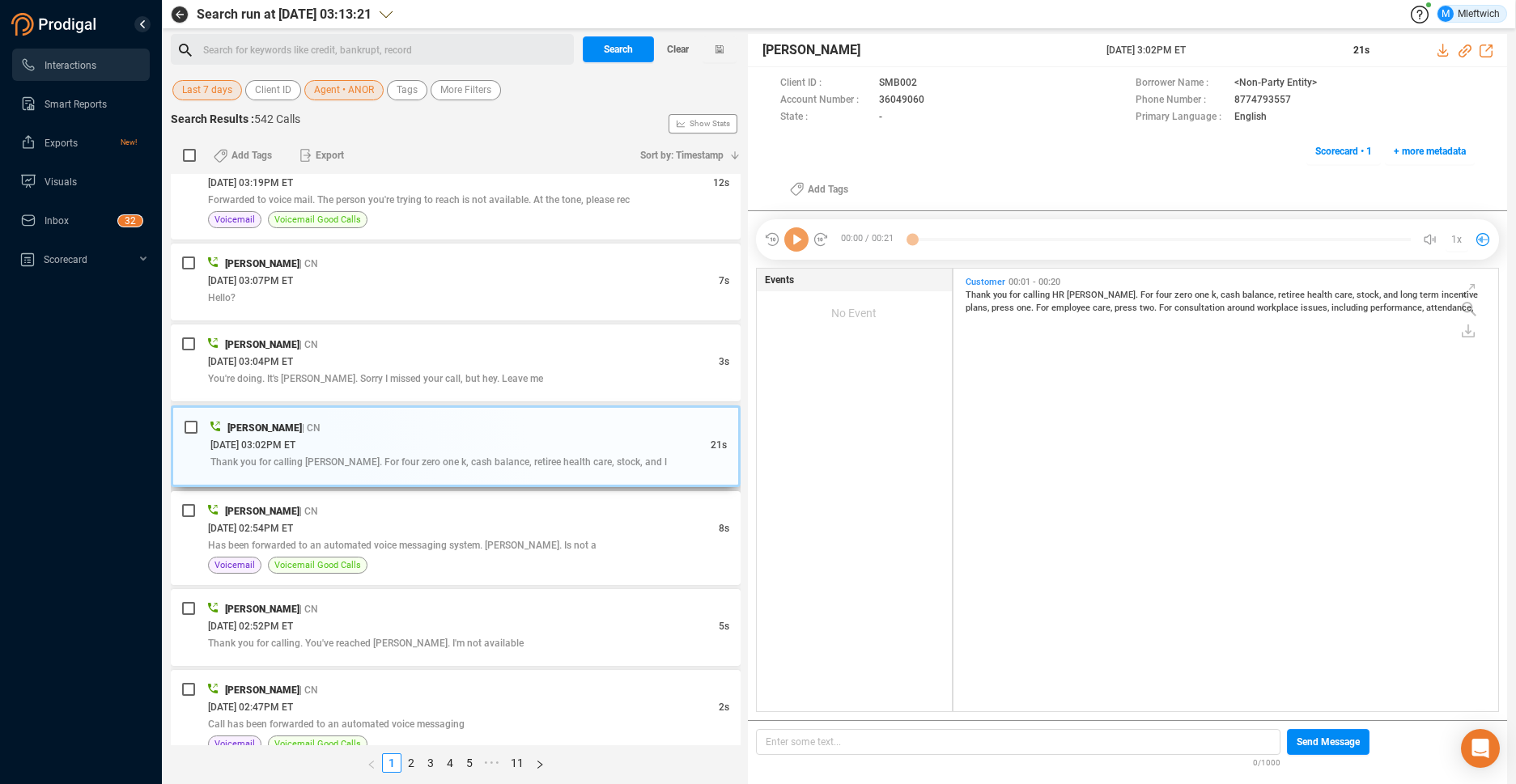
scroll to position [438, 536]
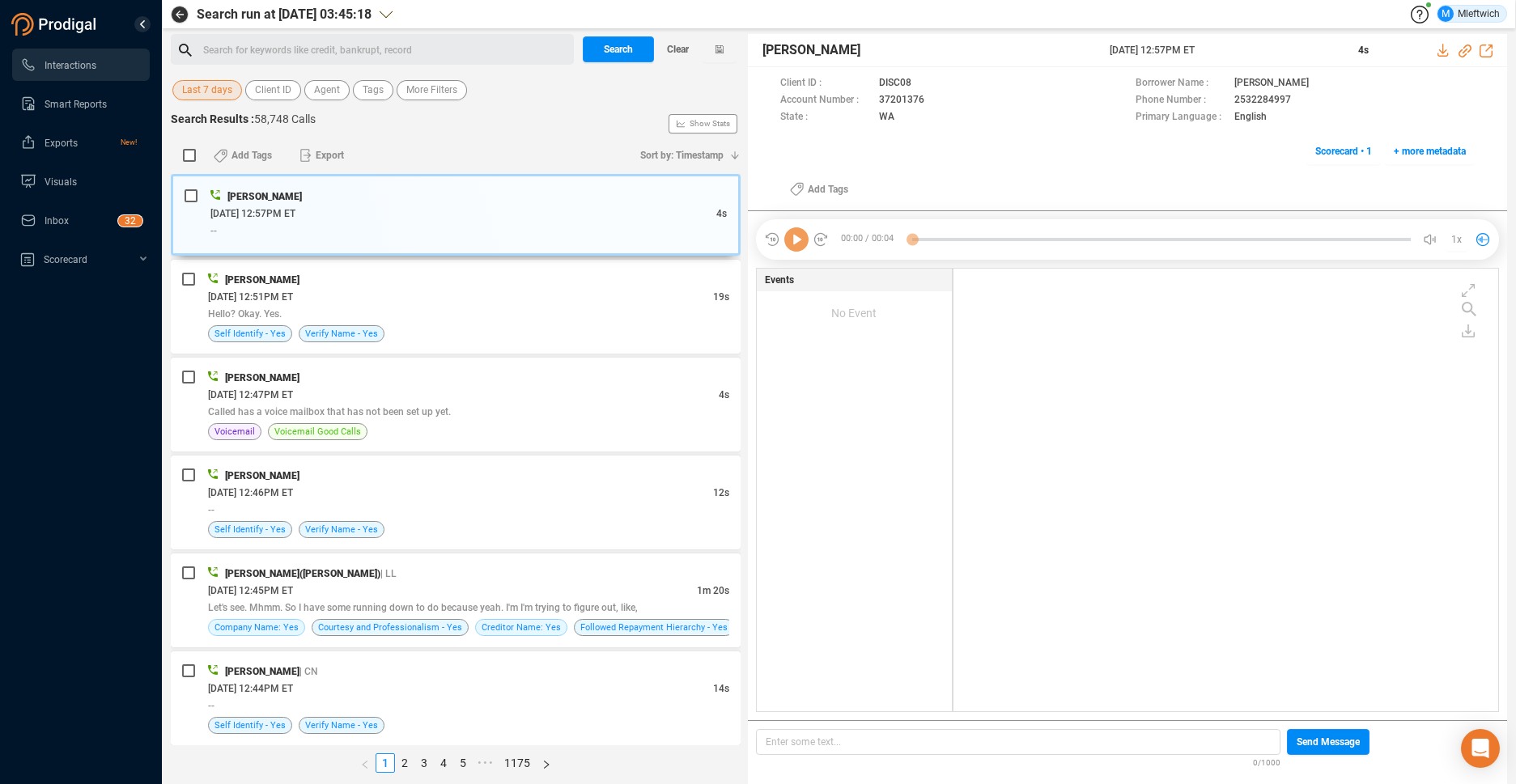
scroll to position [438, 536]
click at [342, 37] on div "Search for keywords like credit, bankrupt, record ﻿" at bounding box center [372, 49] width 403 height 31
click at [338, 47] on div "Search for keywords like credit, bankrupt, record ﻿" at bounding box center [385, 49] width 366 height 24
click at [330, 91] on span "Agent" at bounding box center [326, 90] width 26 height 20
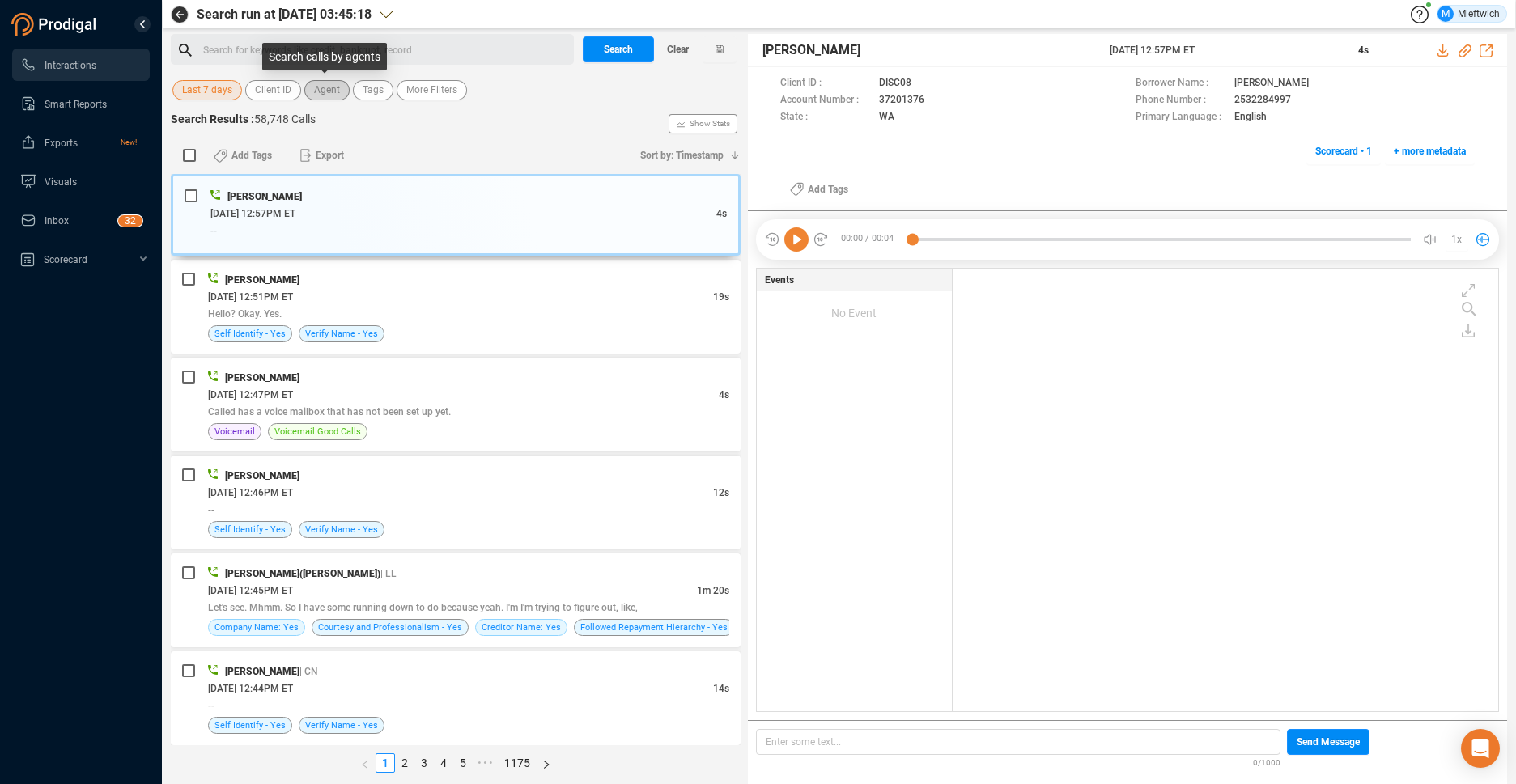
click at [330, 91] on span "Agent" at bounding box center [326, 90] width 26 height 20
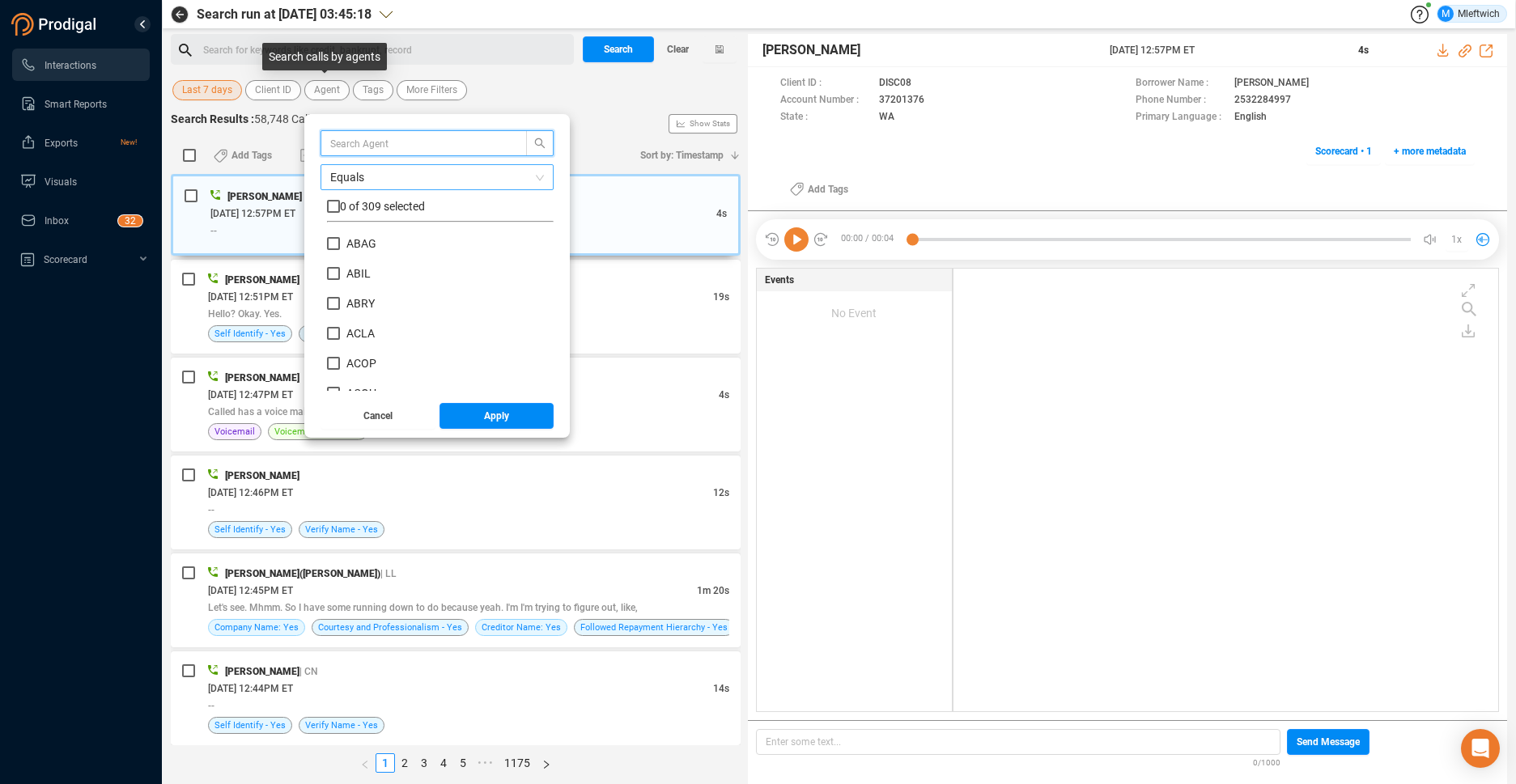
scroll to position [152, 218]
click at [332, 201] on input "checkbox" at bounding box center [333, 206] width 13 height 13
checkbox input "true"
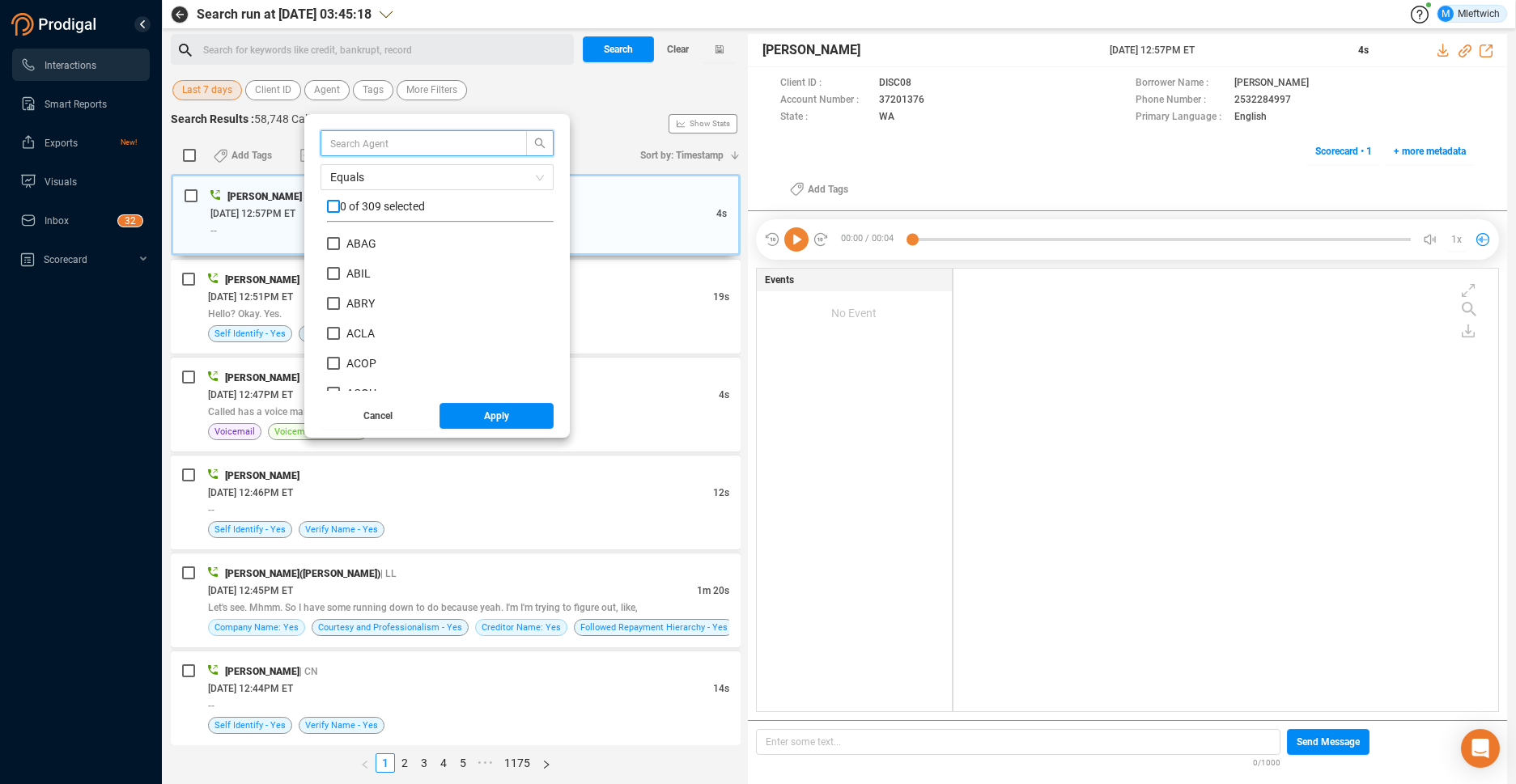
checkbox input "true"
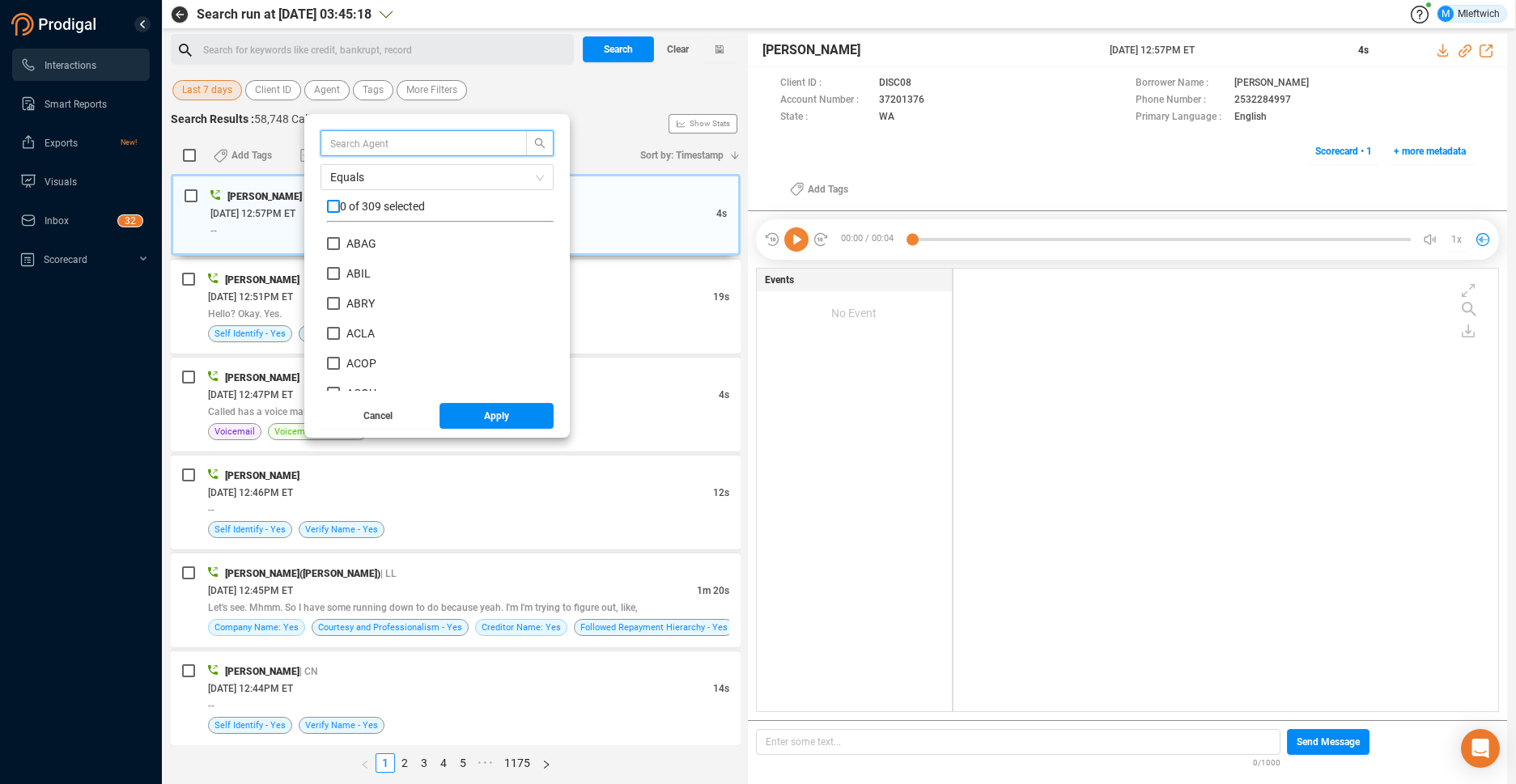
checkbox input "true"
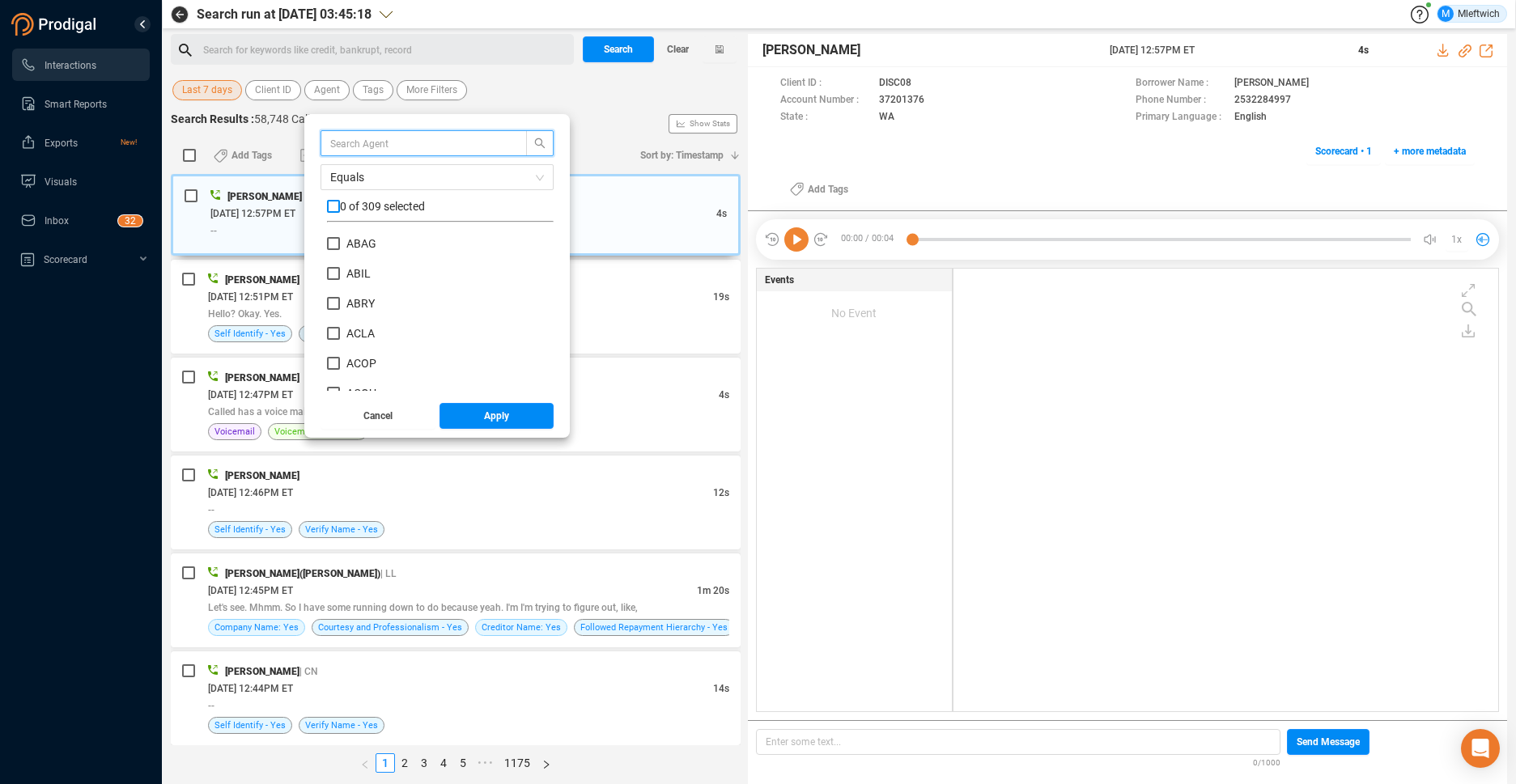
checkbox input "true"
click at [334, 204] on input "checkbox" at bounding box center [333, 206] width 13 height 13
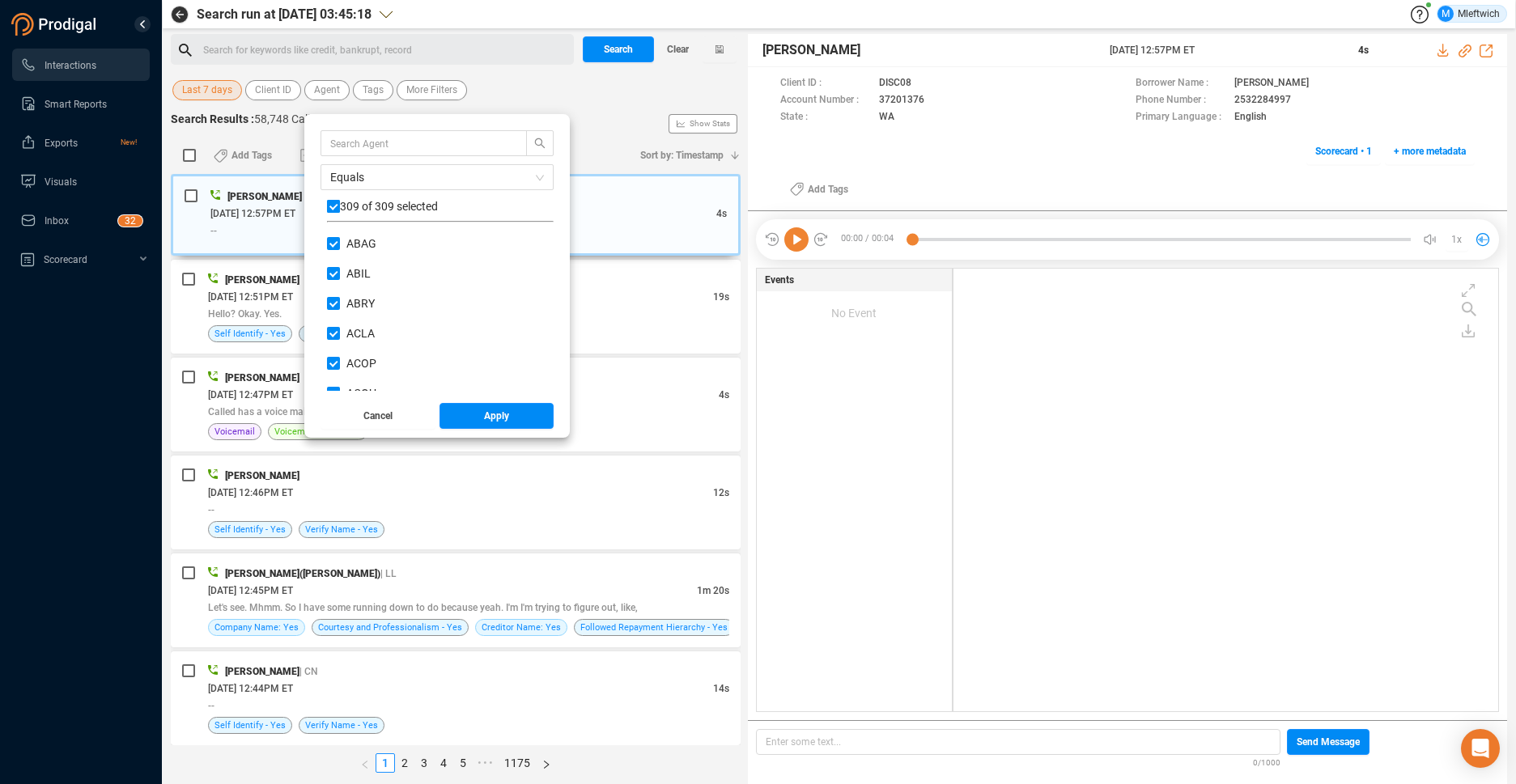
checkbox input "false"
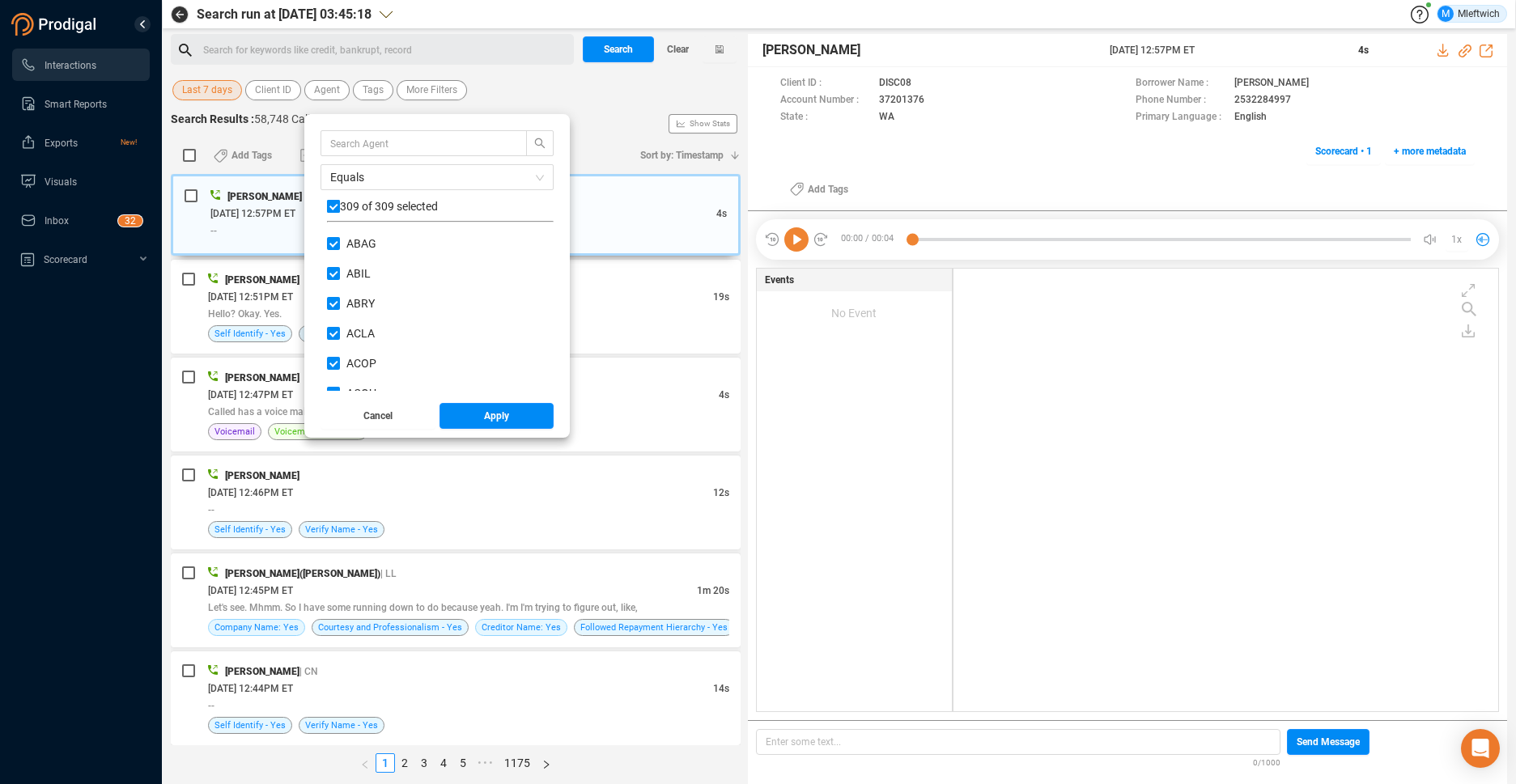
checkbox input "false"
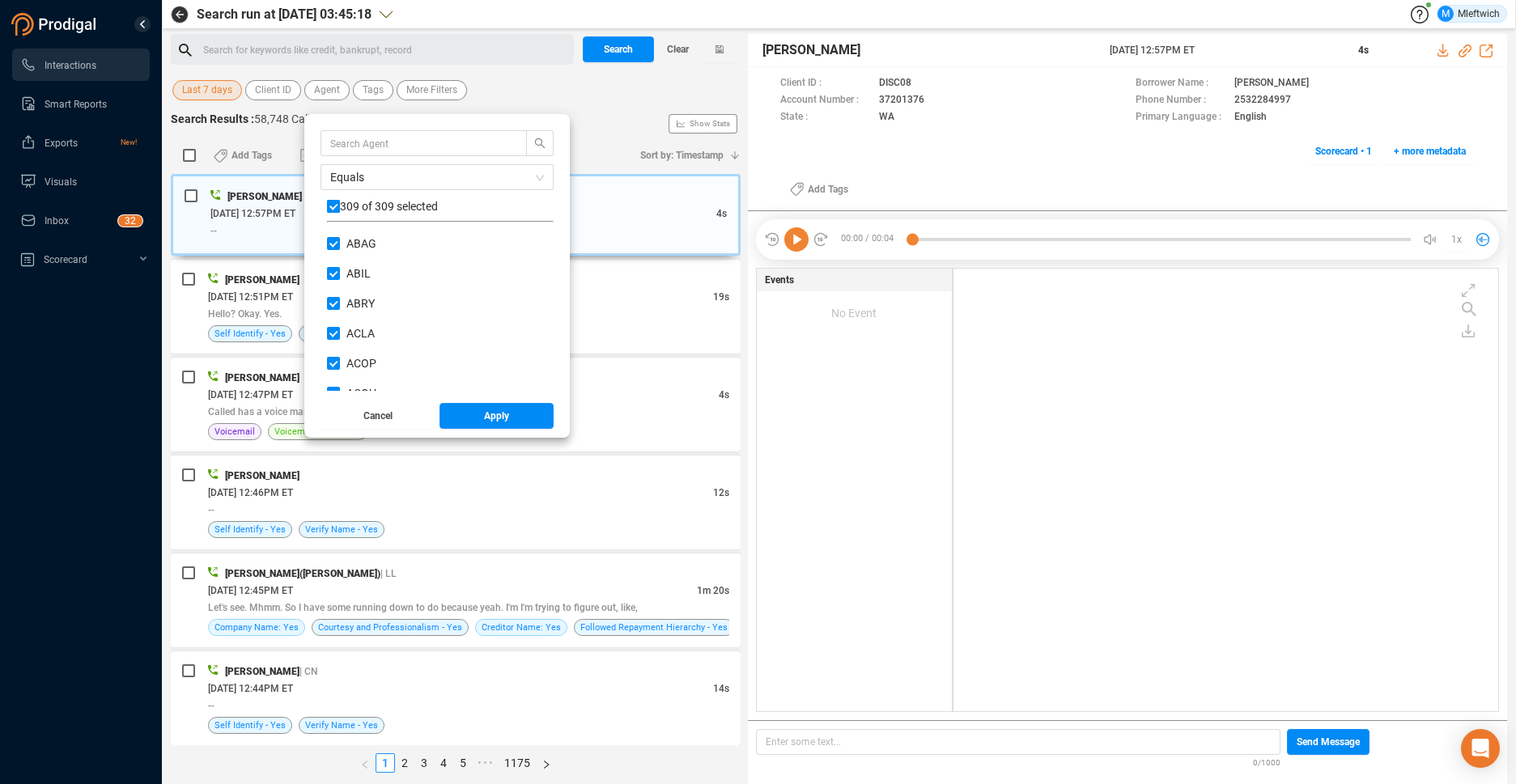
checkbox input "false"
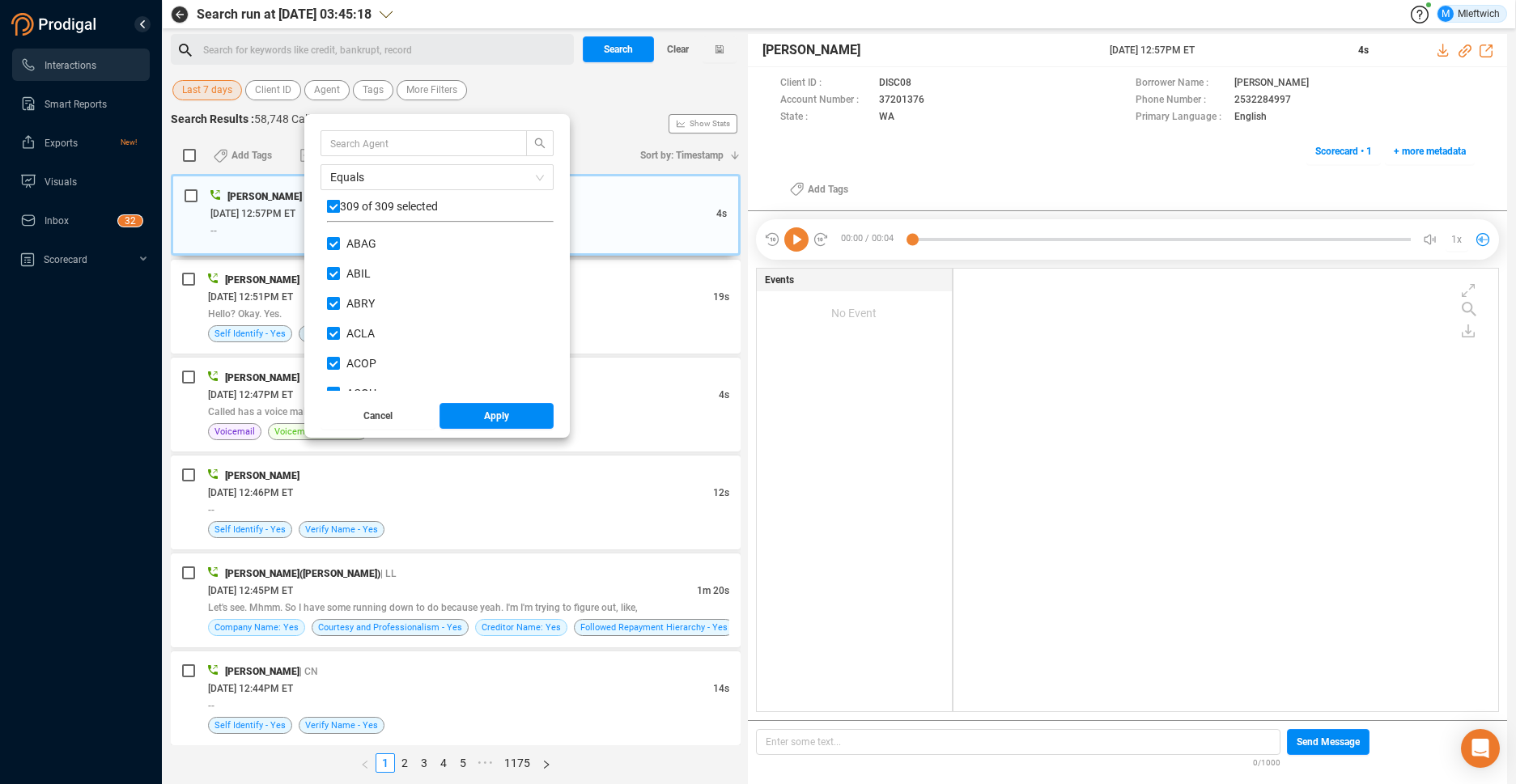
checkbox input "false"
click at [361, 134] on input "text" at bounding box center [416, 143] width 172 height 17
type input "CCAL"
drag, startPoint x: 332, startPoint y: 250, endPoint x: 342, endPoint y: 255, distance: 11.2
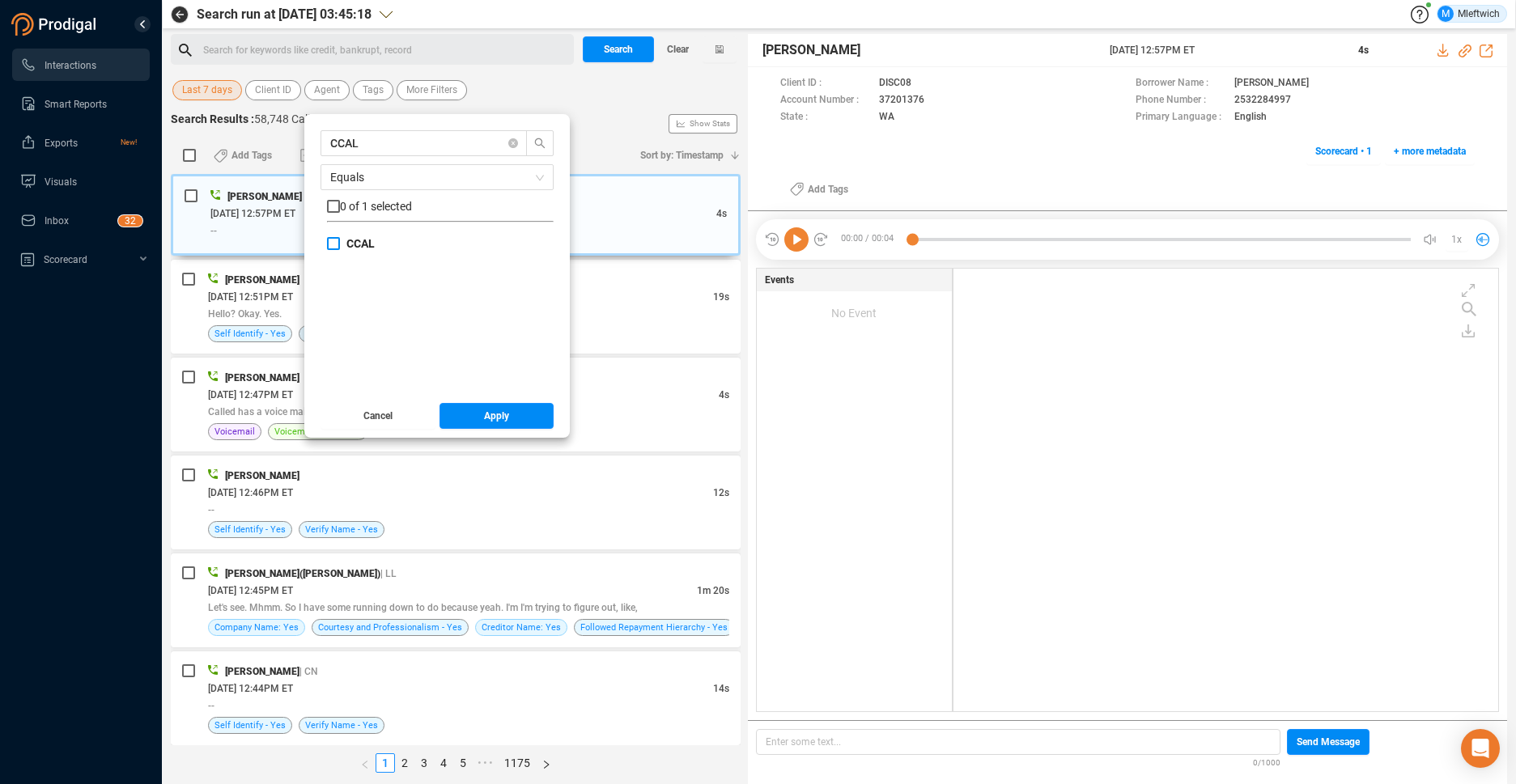
click at [335, 252] on div "CCAL" at bounding box center [440, 250] width 227 height 30
click at [336, 242] on input "CCAL" at bounding box center [333, 243] width 13 height 13
checkbox input "true"
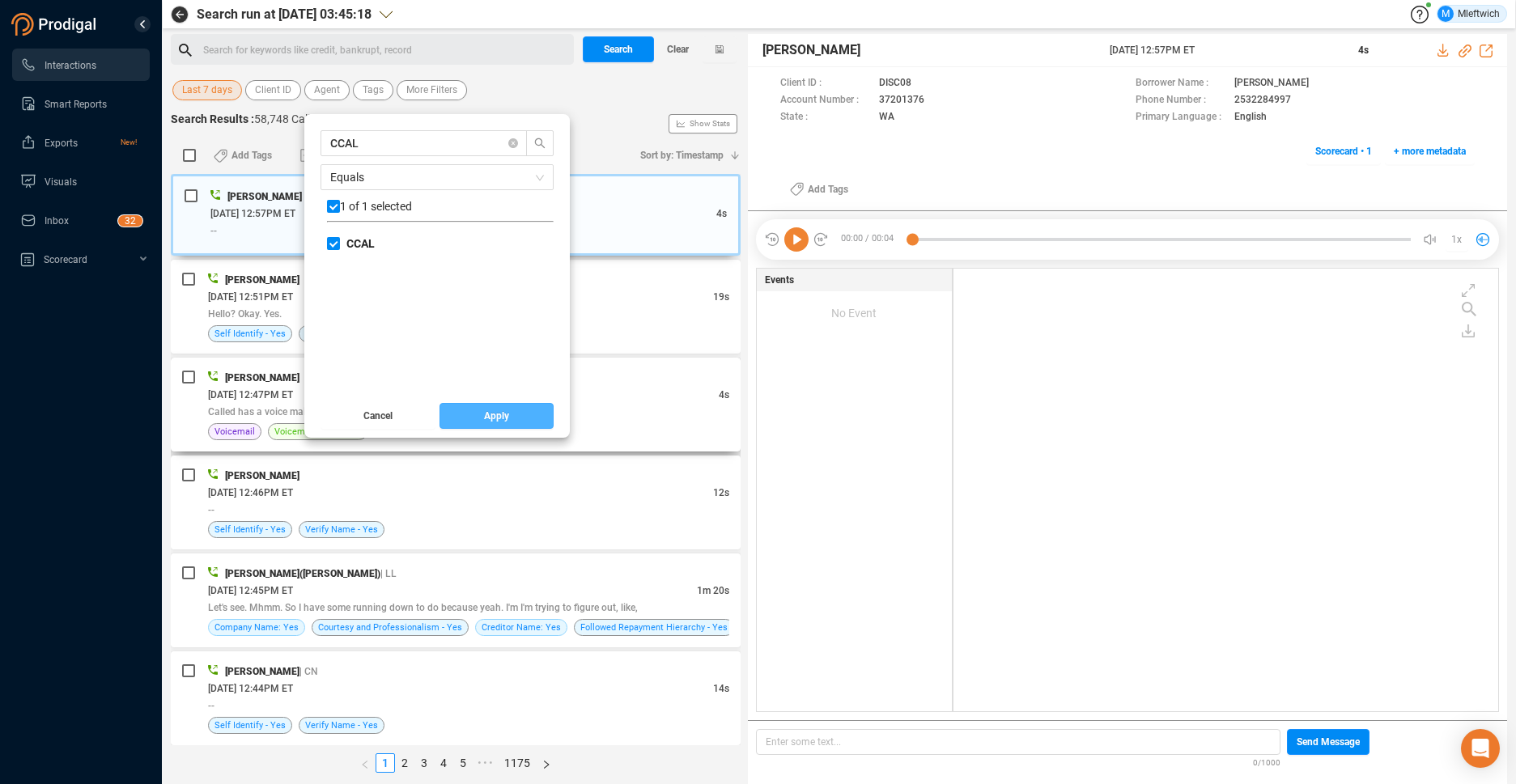
click at [515, 416] on button "Apply" at bounding box center [496, 415] width 115 height 26
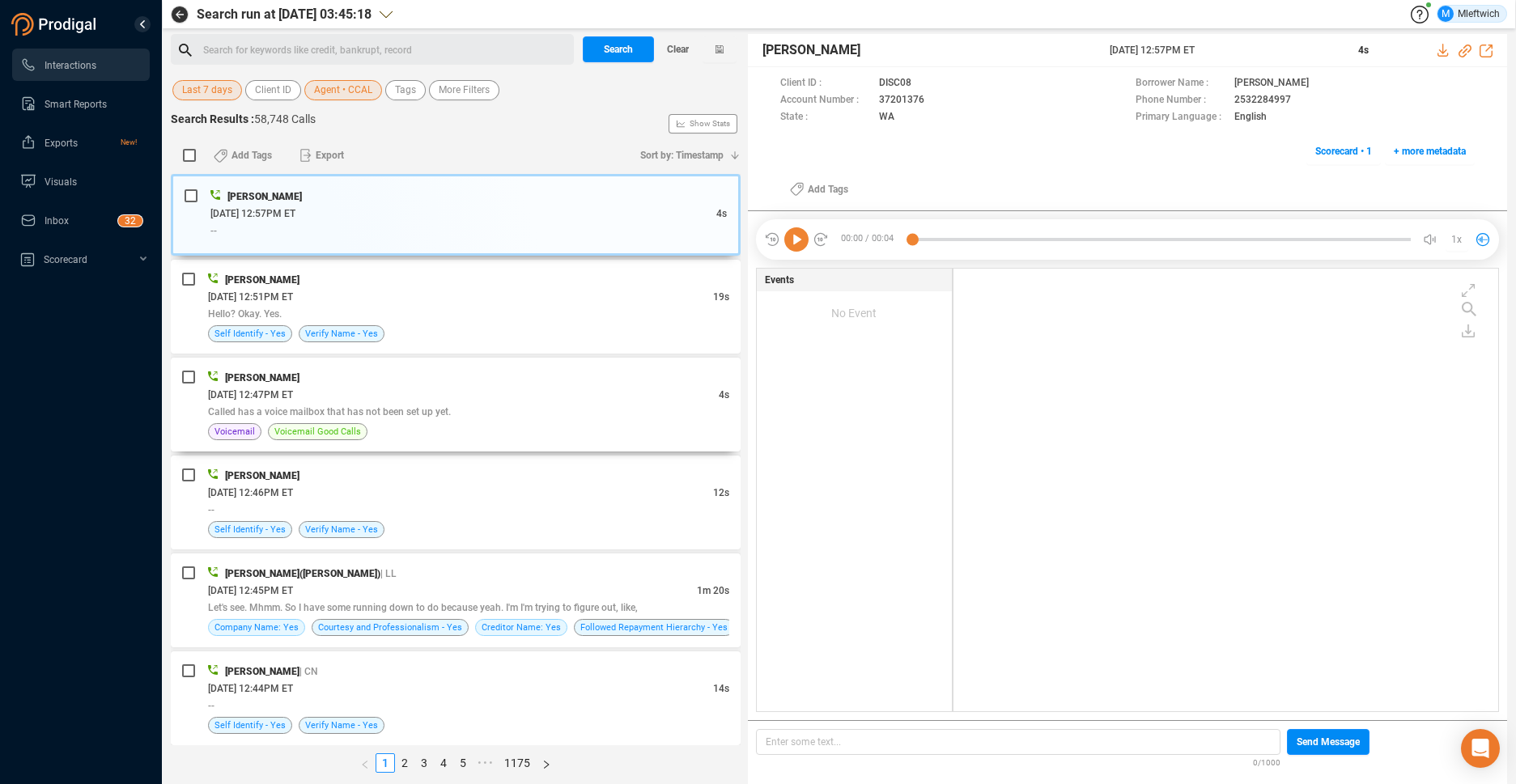
drag, startPoint x: 516, startPoint y: 413, endPoint x: 660, endPoint y: 104, distance: 340.9
click at [515, 414] on div "Called has a voice mailbox that has not been set up yet." at bounding box center [468, 411] width 521 height 17
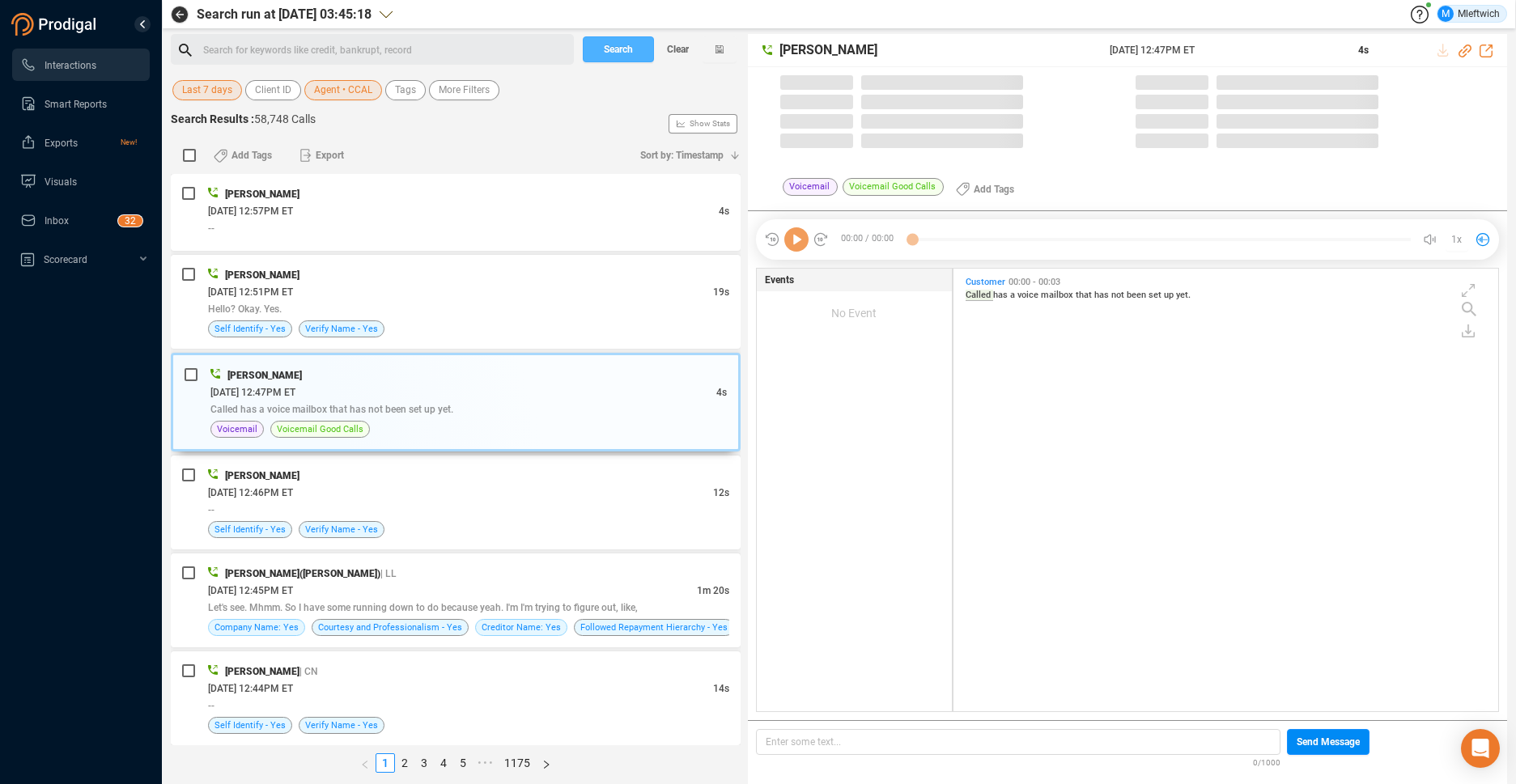
click at [632, 50] on span "Search" at bounding box center [618, 49] width 29 height 26
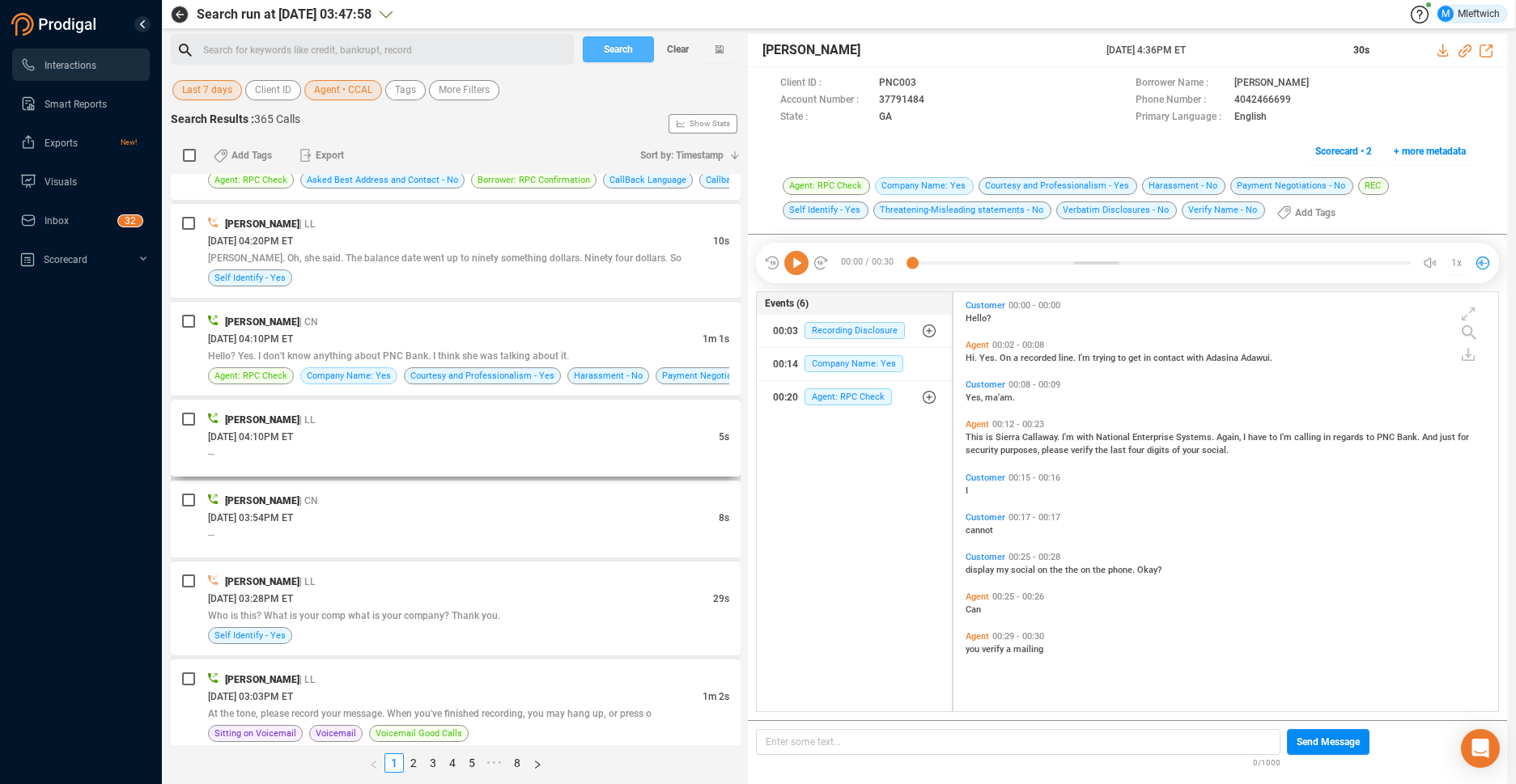
scroll to position [257, 0]
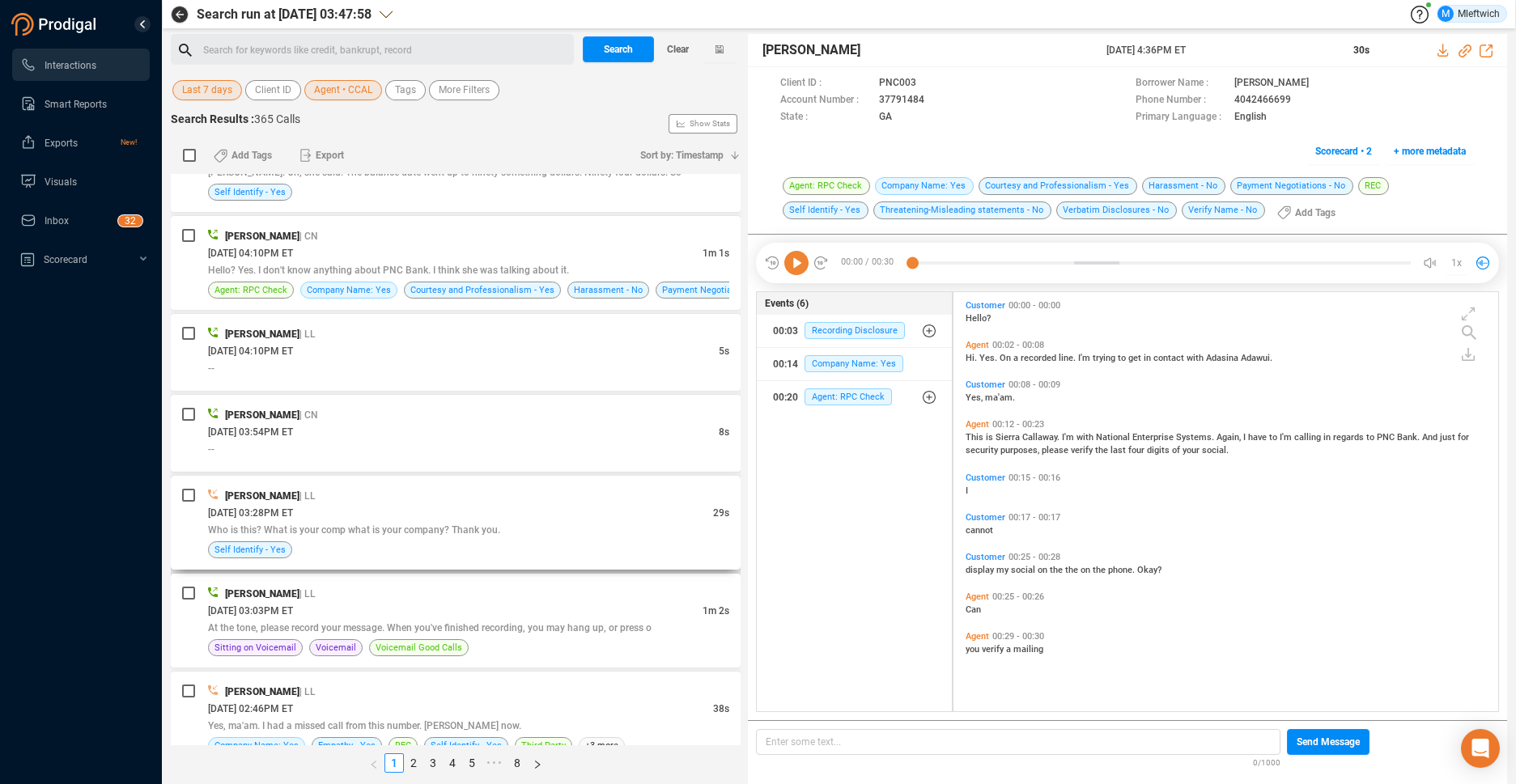
click at [367, 524] on span "Who is this? What is your comp what is your company? Thank you." at bounding box center [353, 530] width 293 height 12
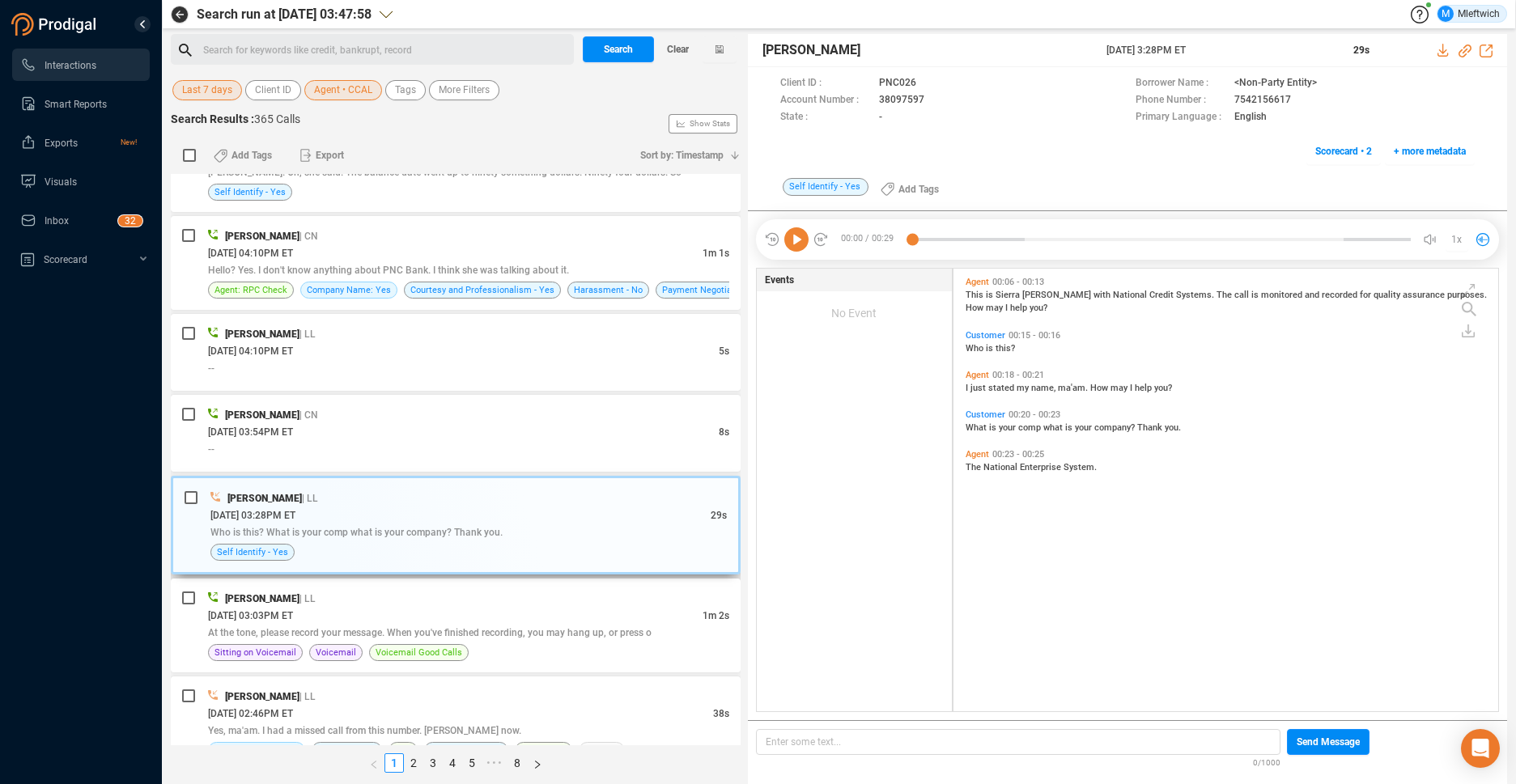
scroll to position [423, 0]
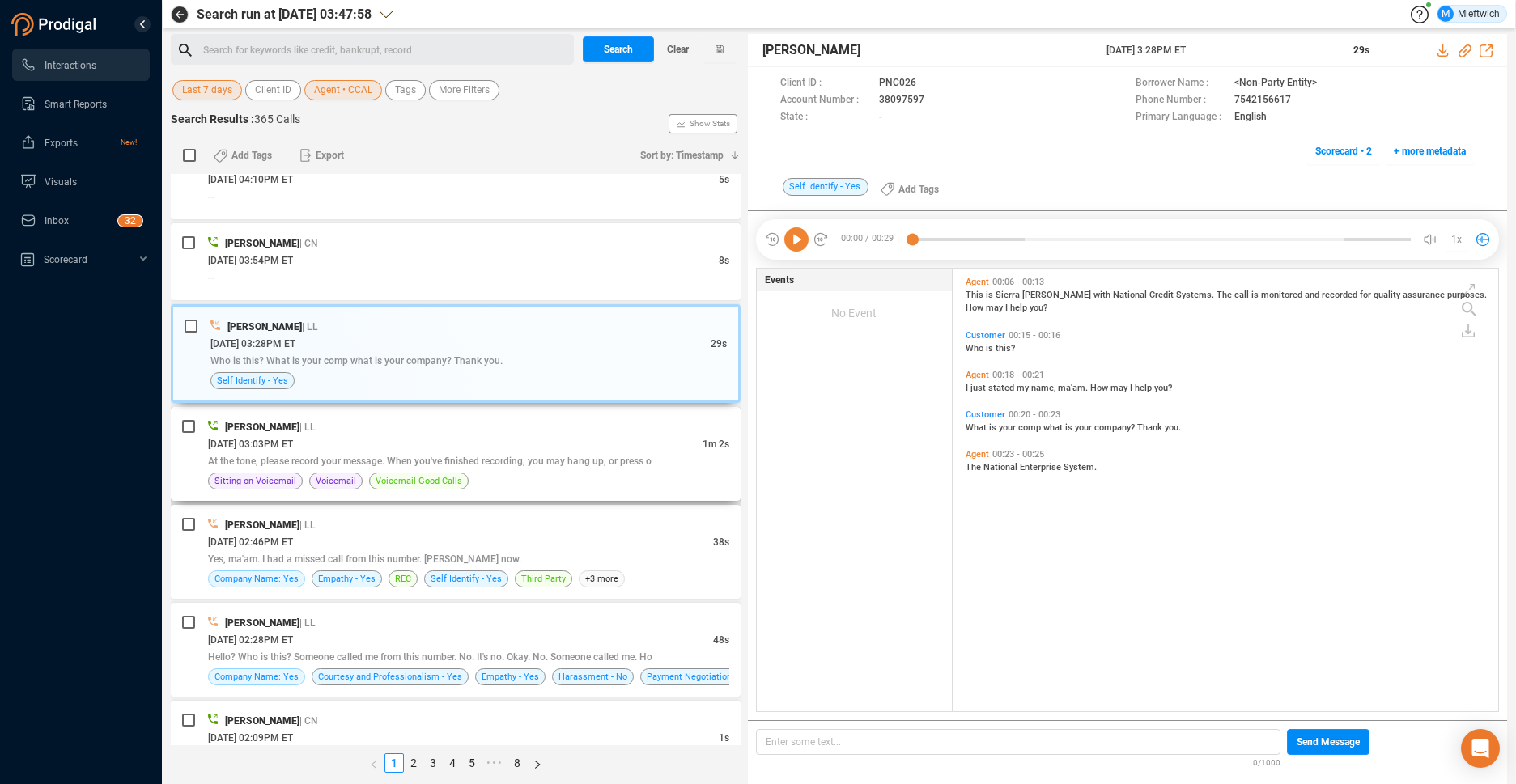
click at [568, 452] on div "At the tone, please record your message. When you've finished recording, you ma…" at bounding box center [468, 461] width 521 height 17
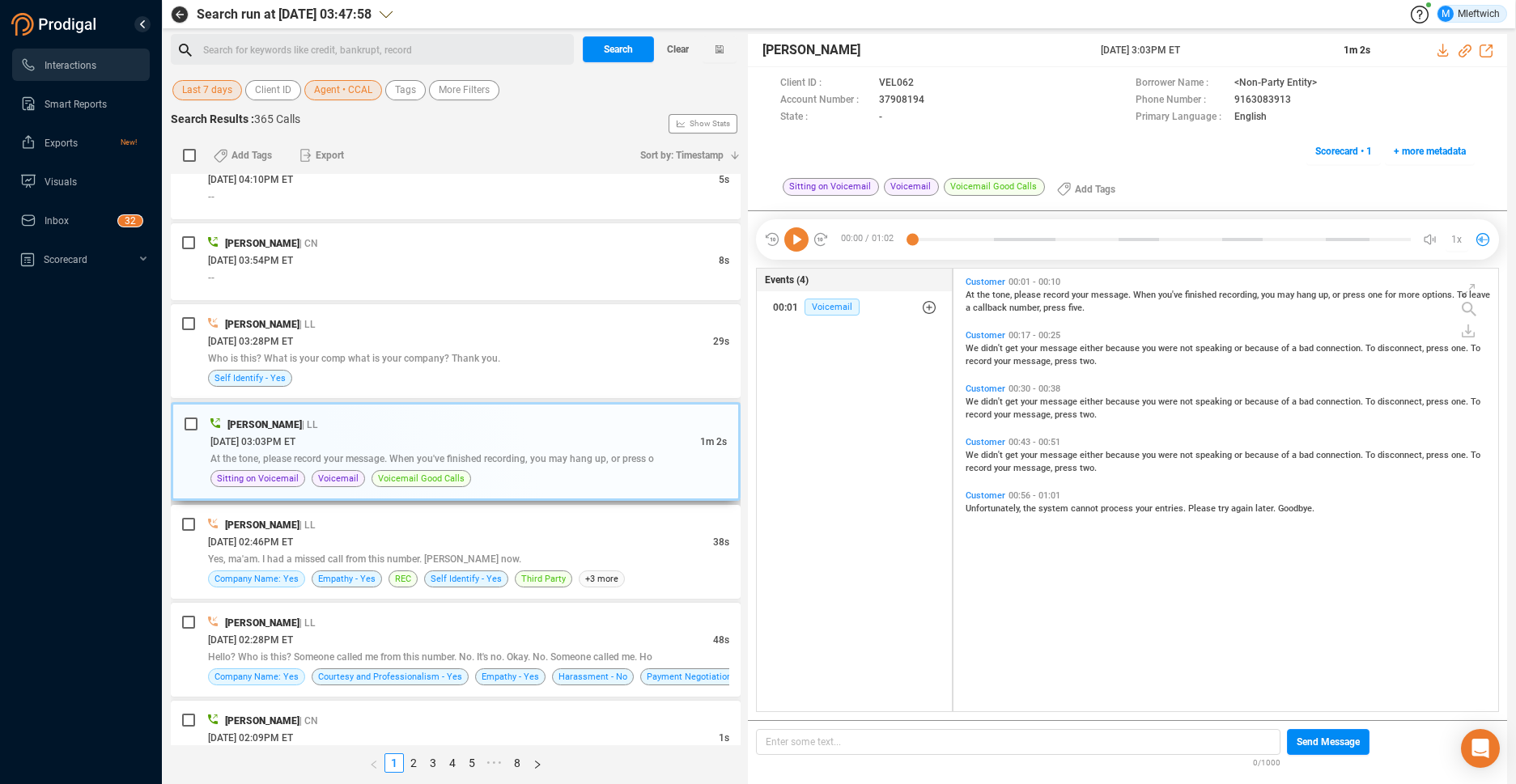
scroll to position [438, 536]
click at [436, 352] on span "Who is this? What is your comp what is your company? Thank you." at bounding box center [353, 358] width 293 height 12
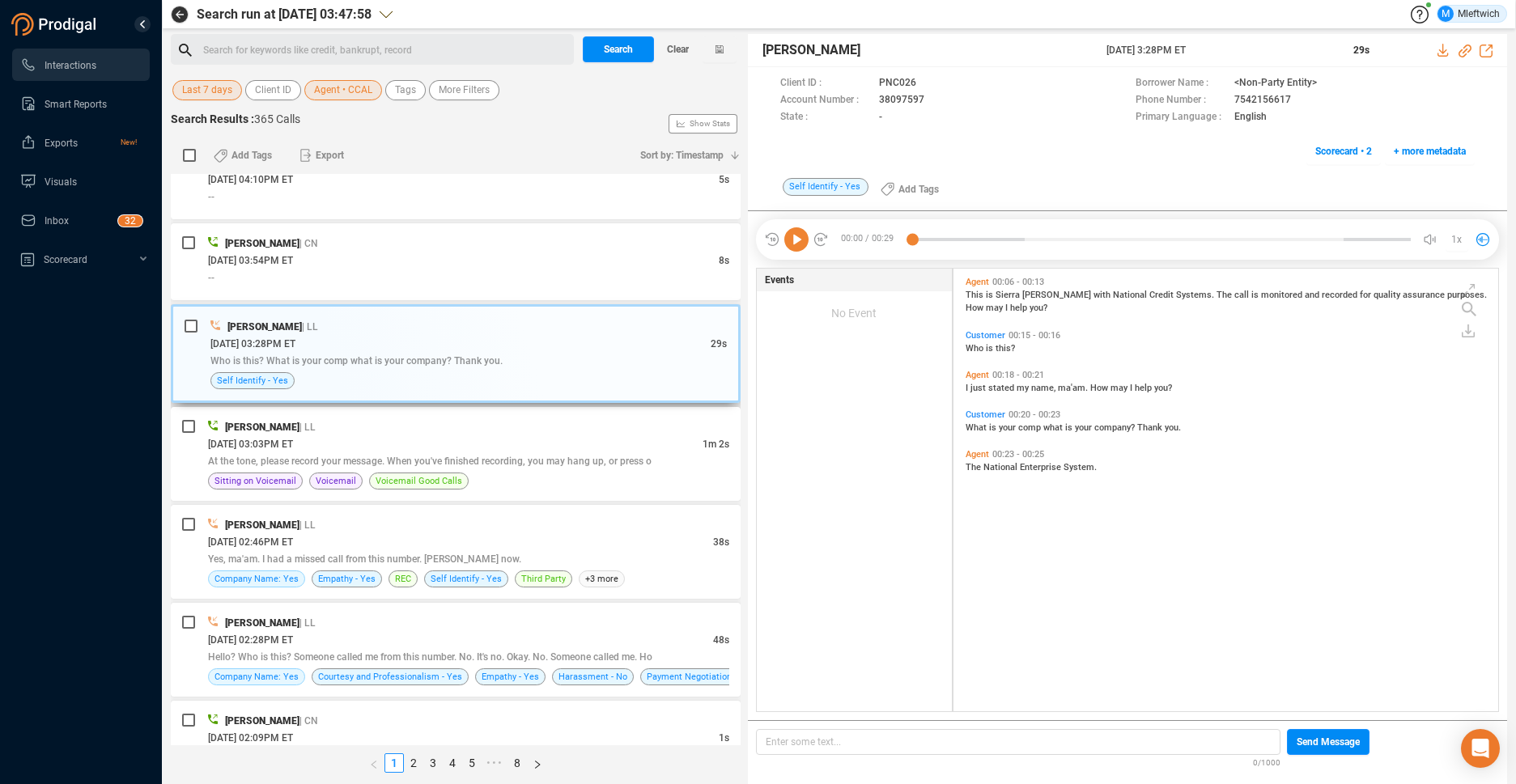
click at [519, 364] on div "Who is this? What is your comp what is your company? Thank you." at bounding box center [468, 361] width 517 height 17
click at [463, 452] on div "At the tone, please record your message. When you've finished recording, you ma…" at bounding box center [468, 461] width 521 height 17
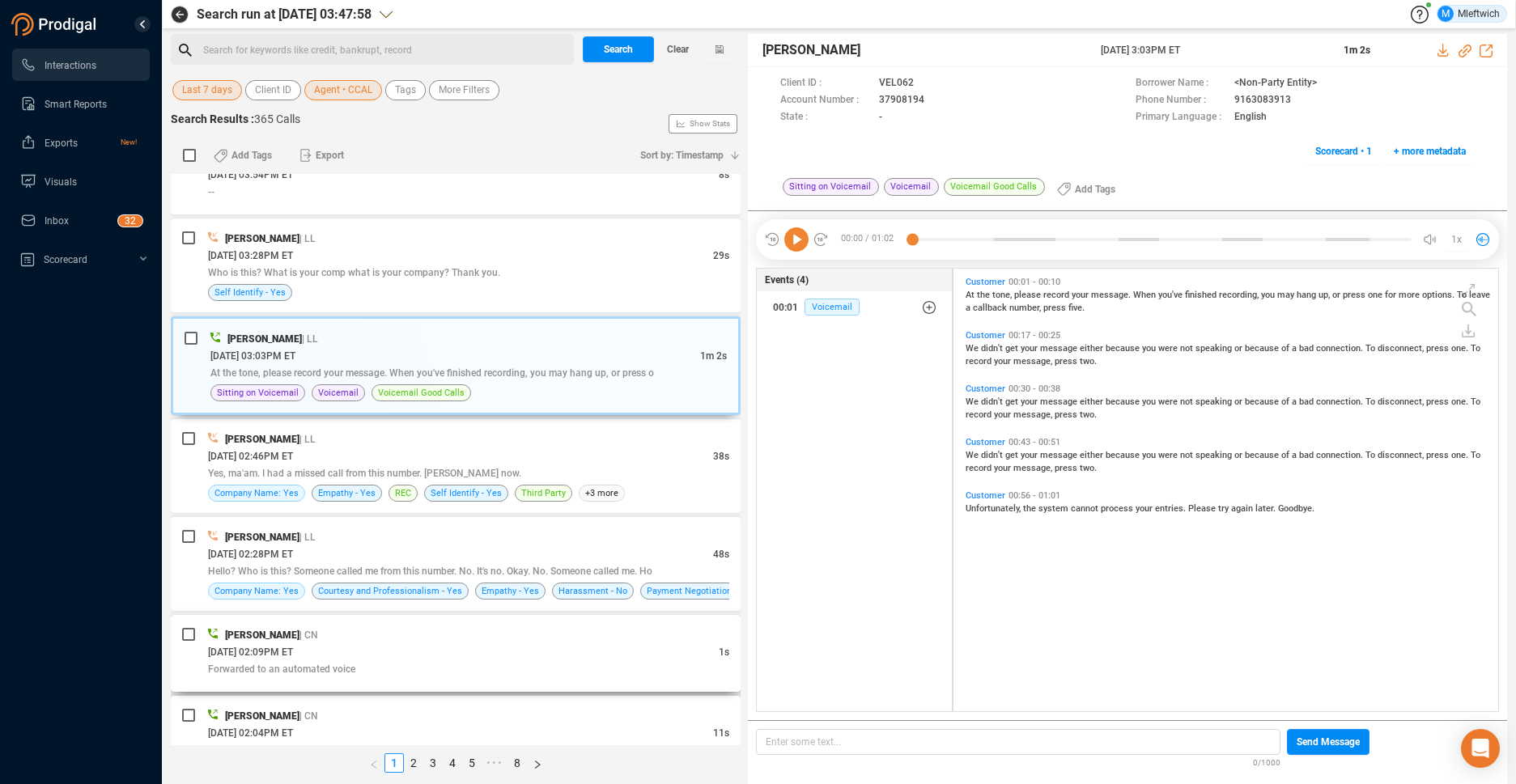
scroll to position [681, 0]
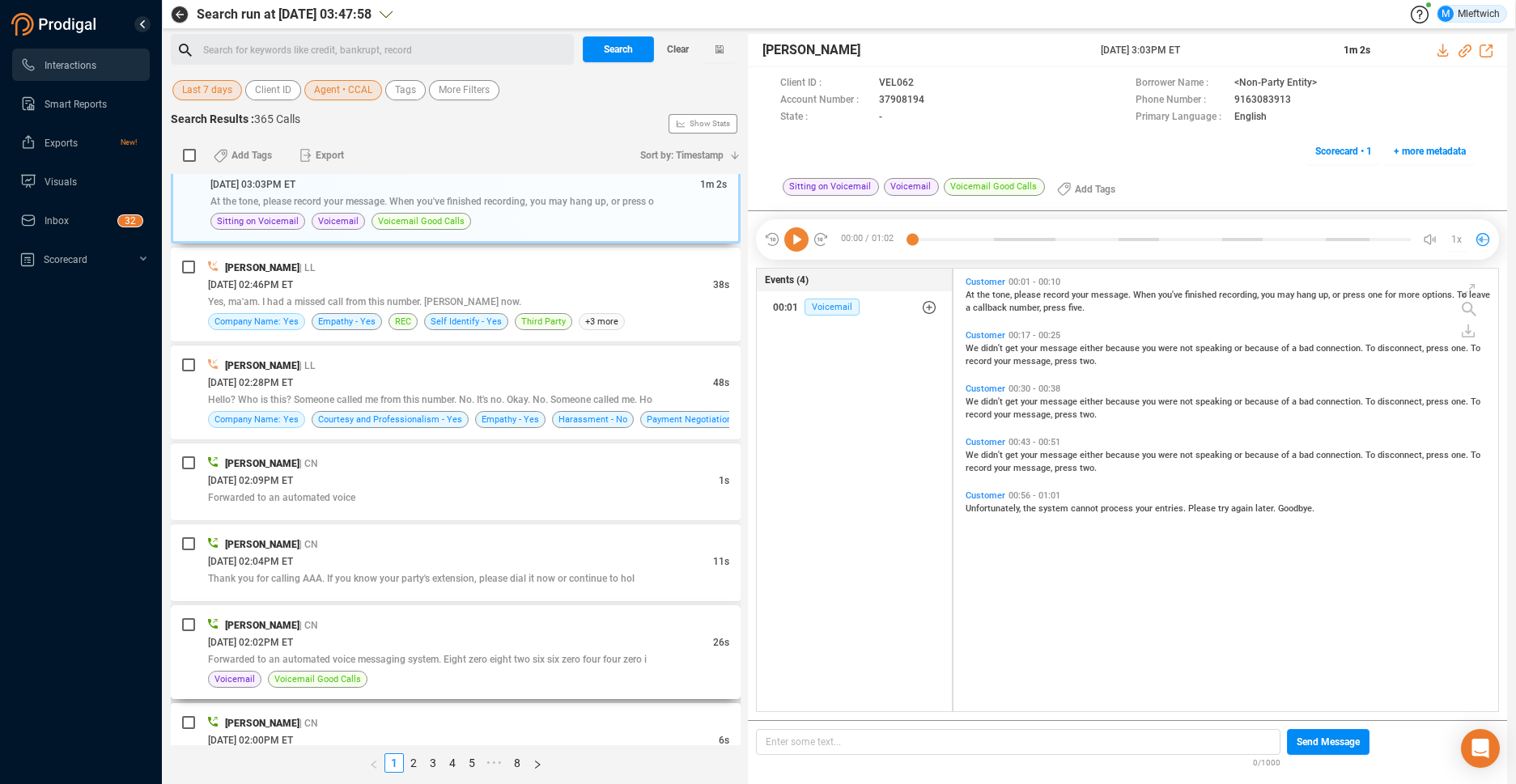
drag, startPoint x: 521, startPoint y: 631, endPoint x: 532, endPoint y: 634, distance: 11.4
click at [524, 631] on div "[PERSON_NAME] | [GEOGRAPHIC_DATA]" at bounding box center [468, 626] width 521 height 17
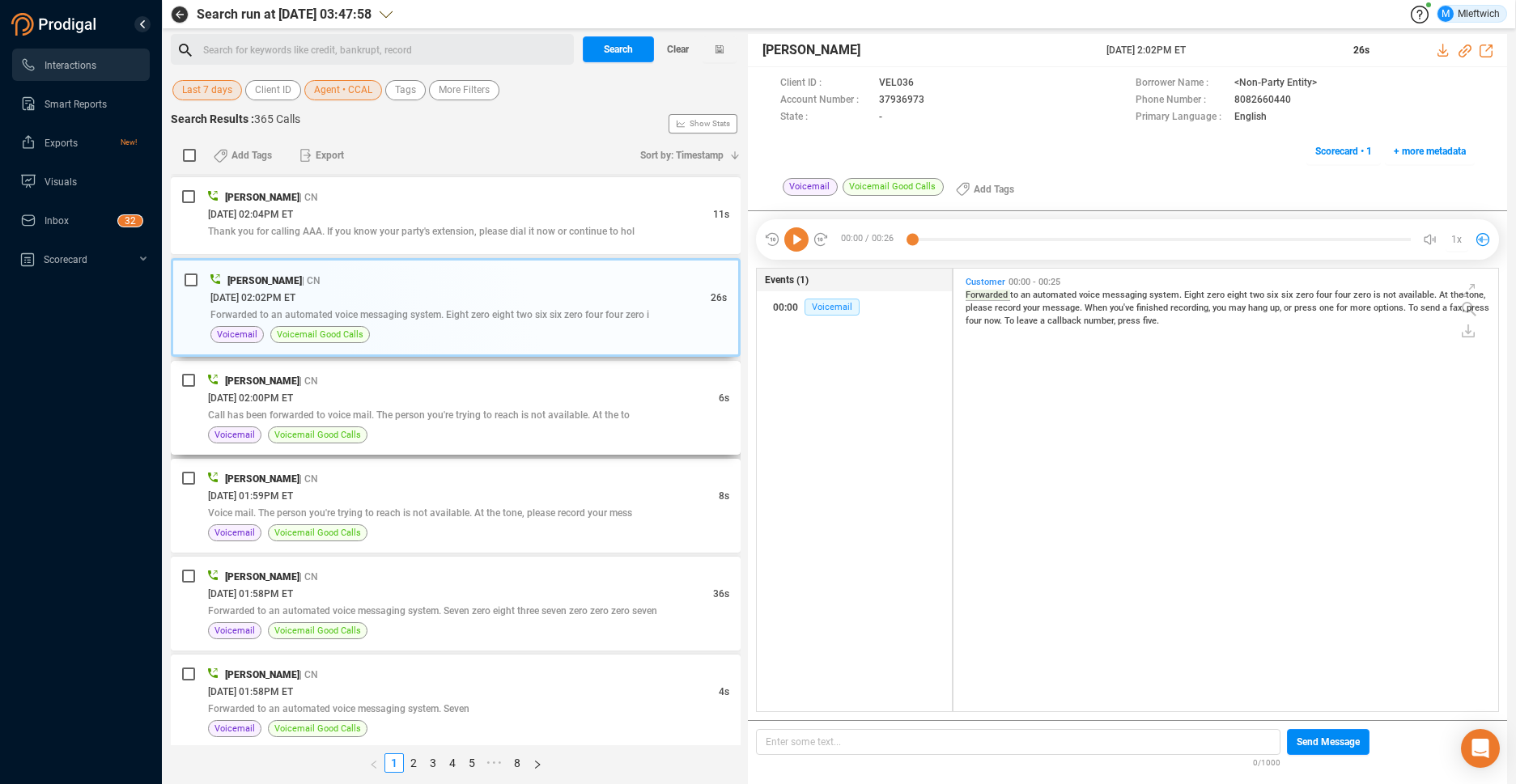
scroll to position [1108, 0]
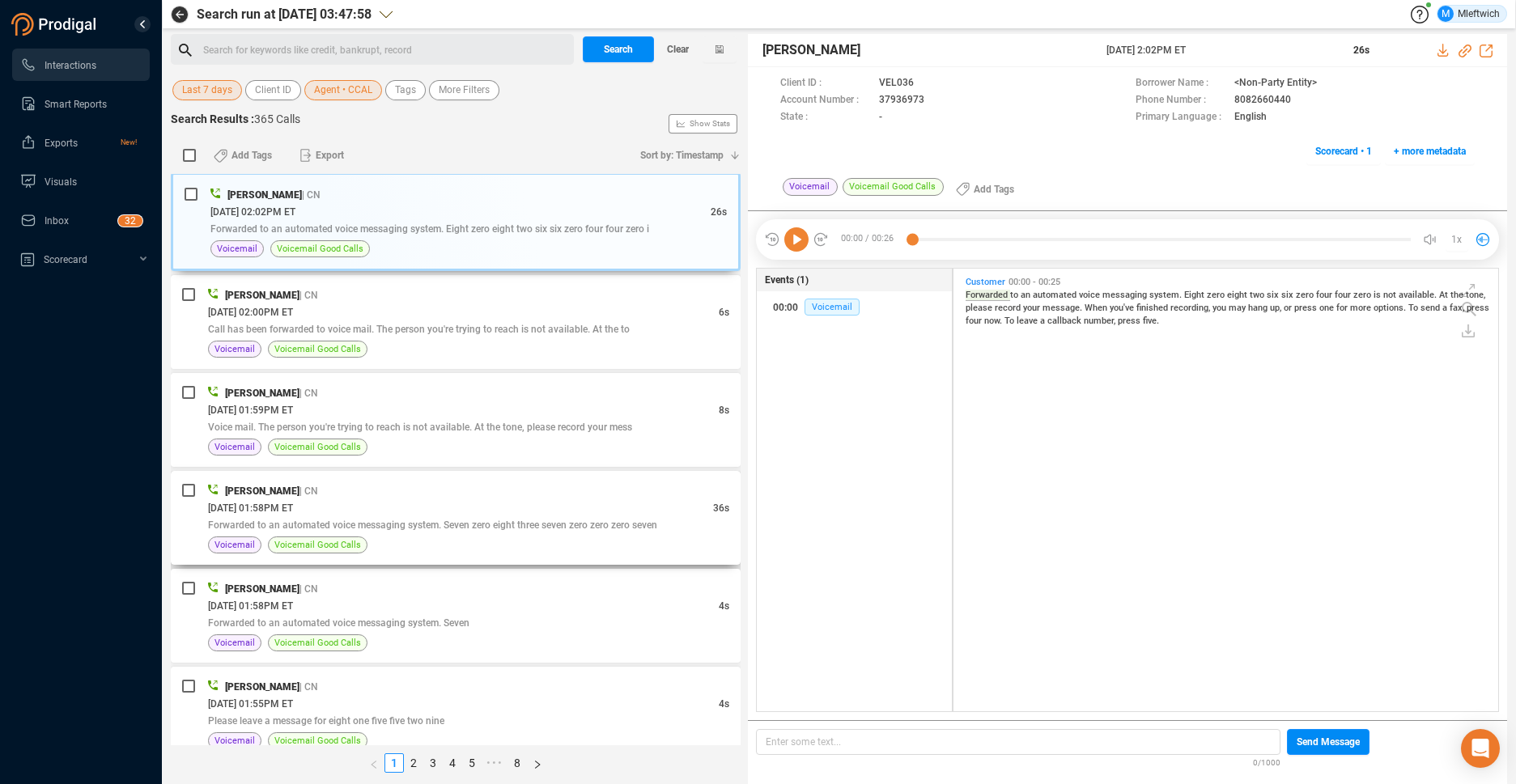
click at [507, 507] on div "[DATE] 01:58PM ET" at bounding box center [460, 508] width 505 height 17
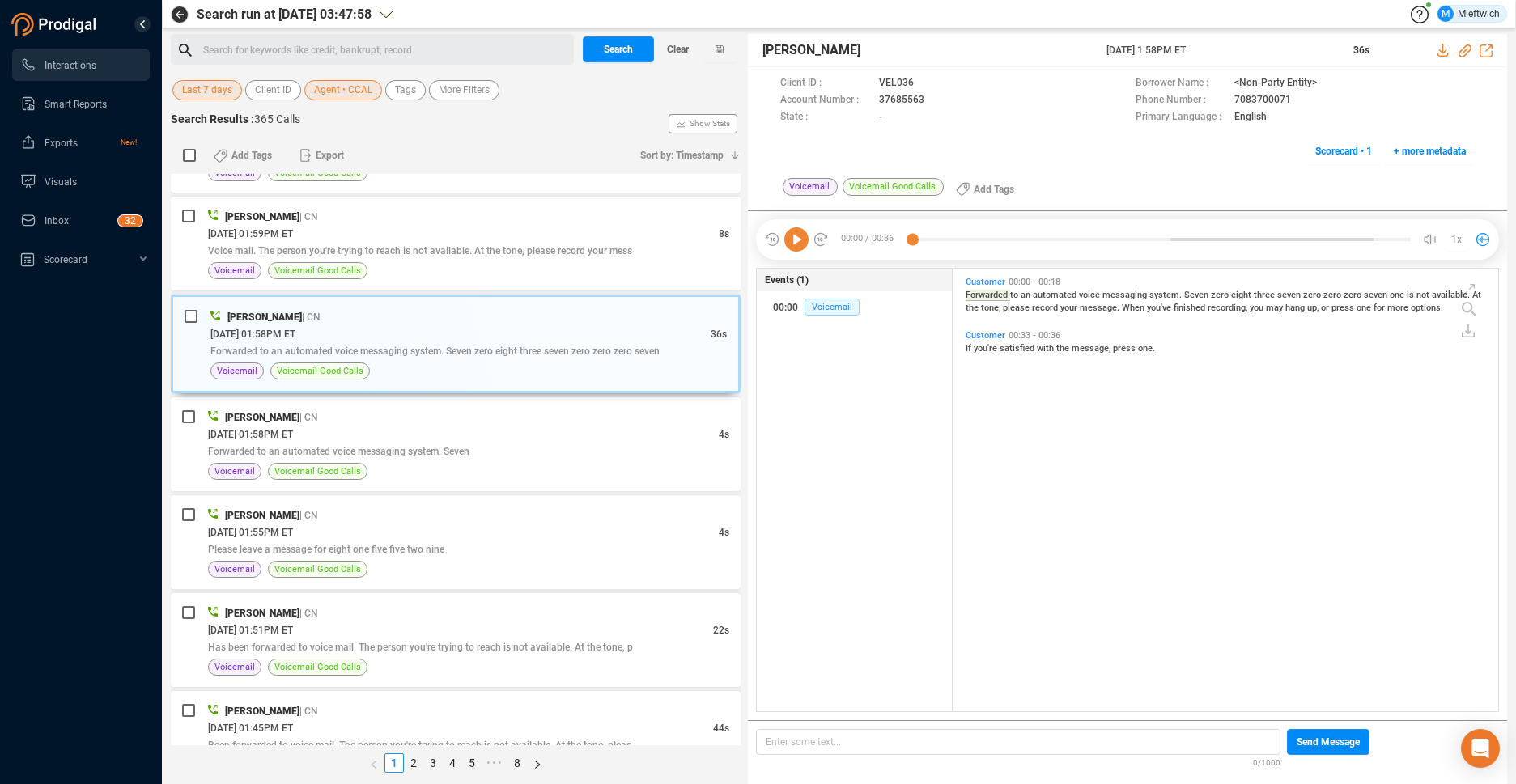
scroll to position [1365, 0]
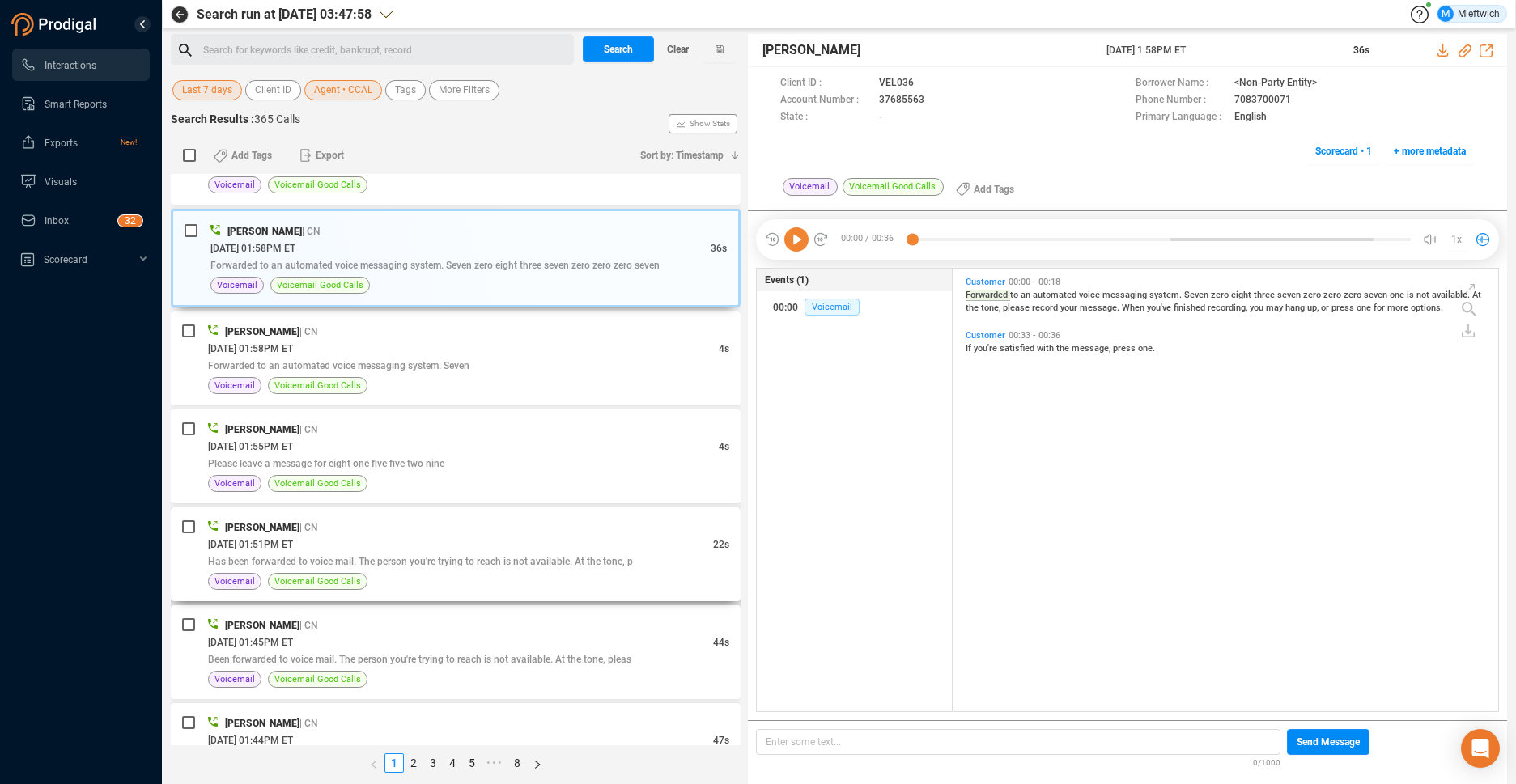
click at [503, 543] on div "[DATE] 01:51PM ET" at bounding box center [460, 545] width 505 height 17
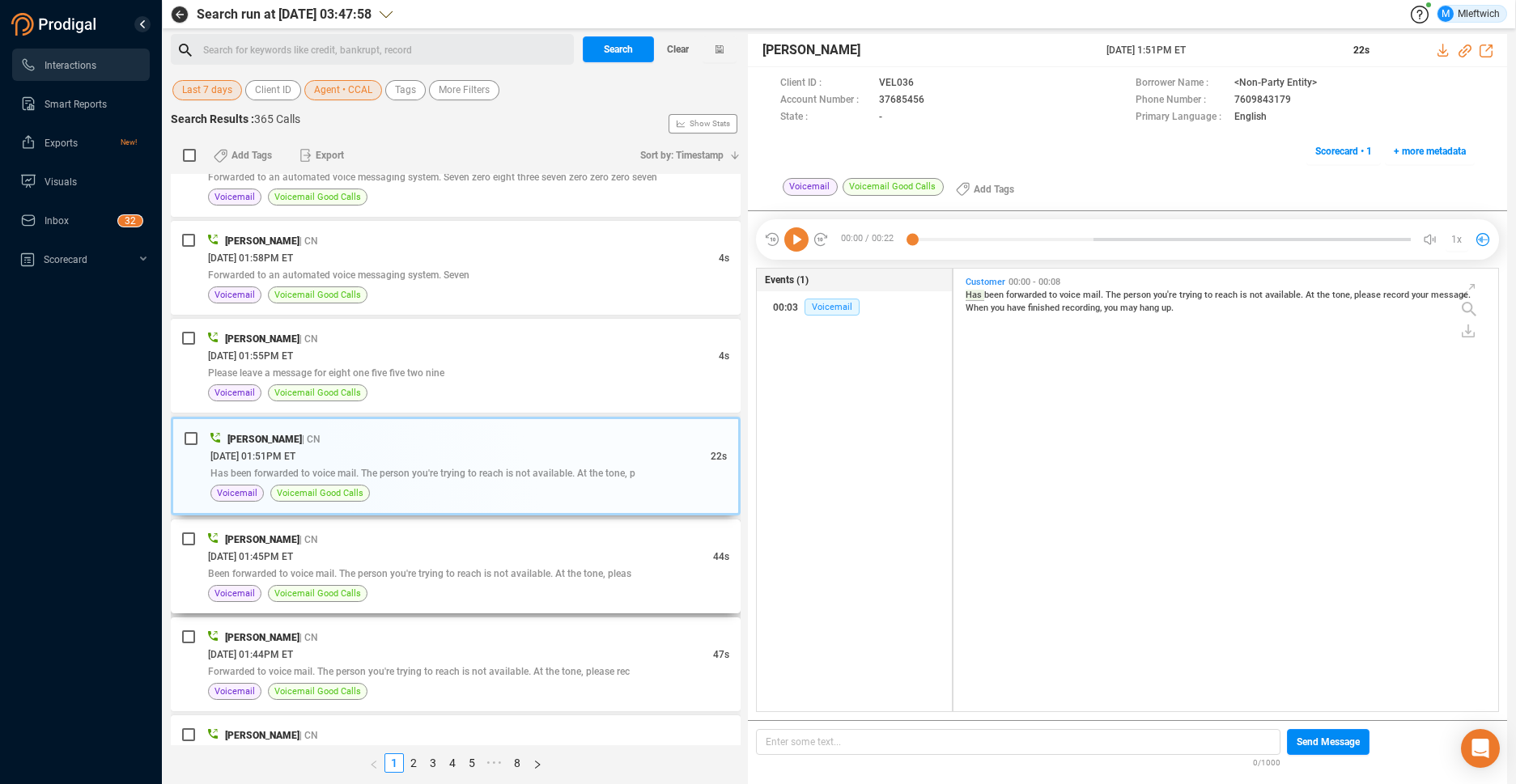
scroll to position [1537, 0]
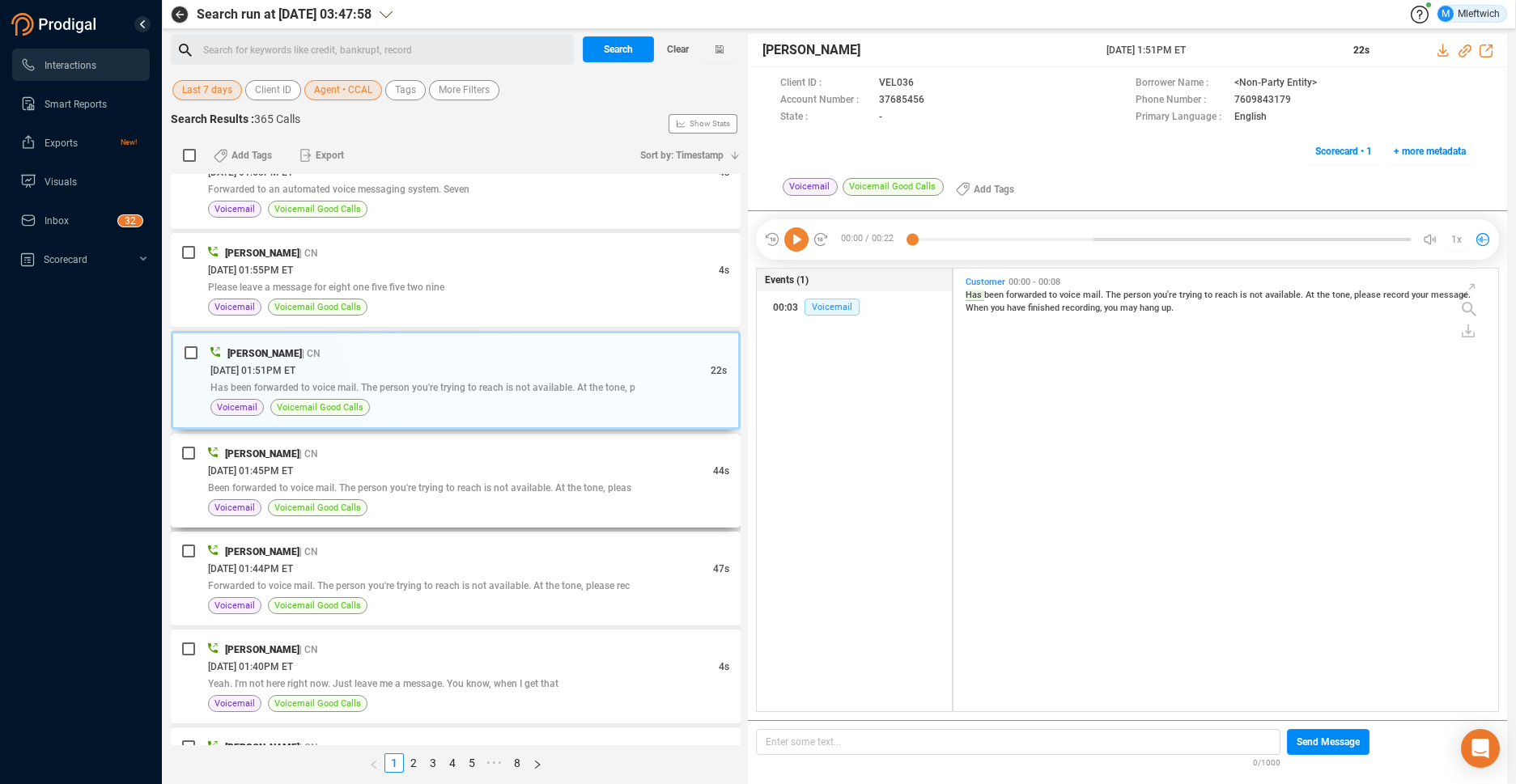
click at [521, 475] on div "[DATE] 01:45PM ET" at bounding box center [460, 470] width 505 height 17
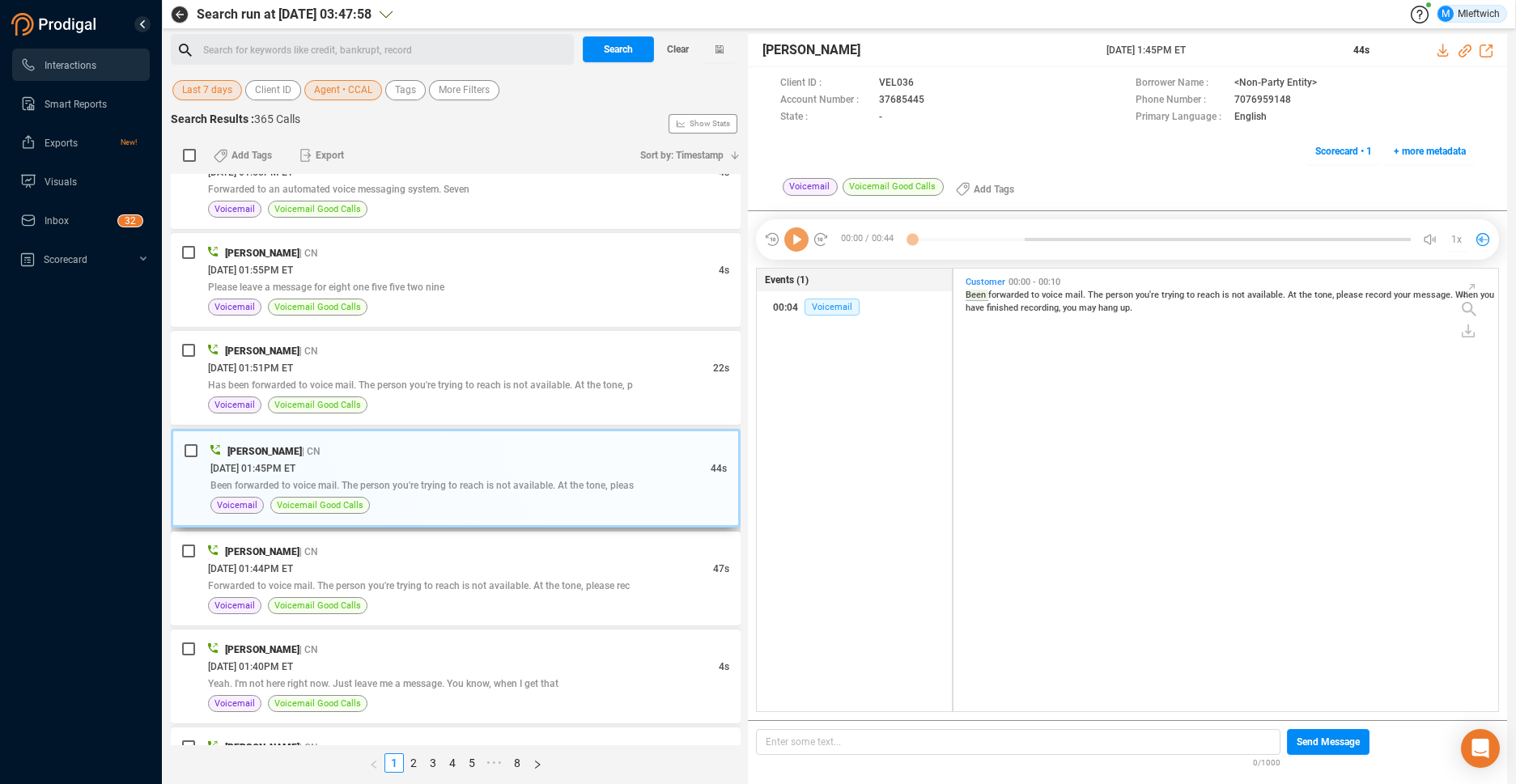
scroll to position [438, 536]
click at [513, 582] on span "Forwarded to voice mail. The person you're trying to reach is not available. At…" at bounding box center [418, 586] width 422 height 12
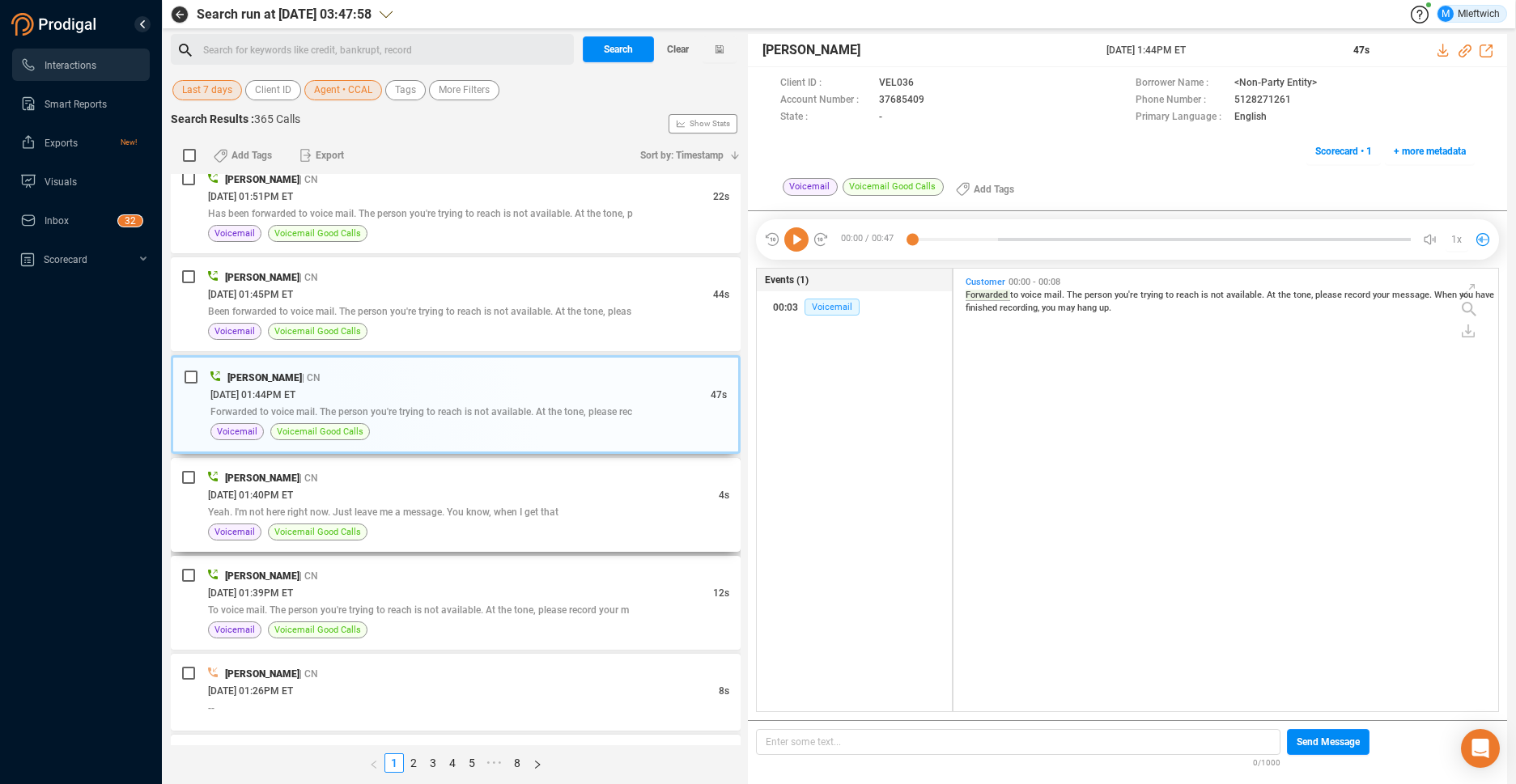
scroll to position [1794, 0]
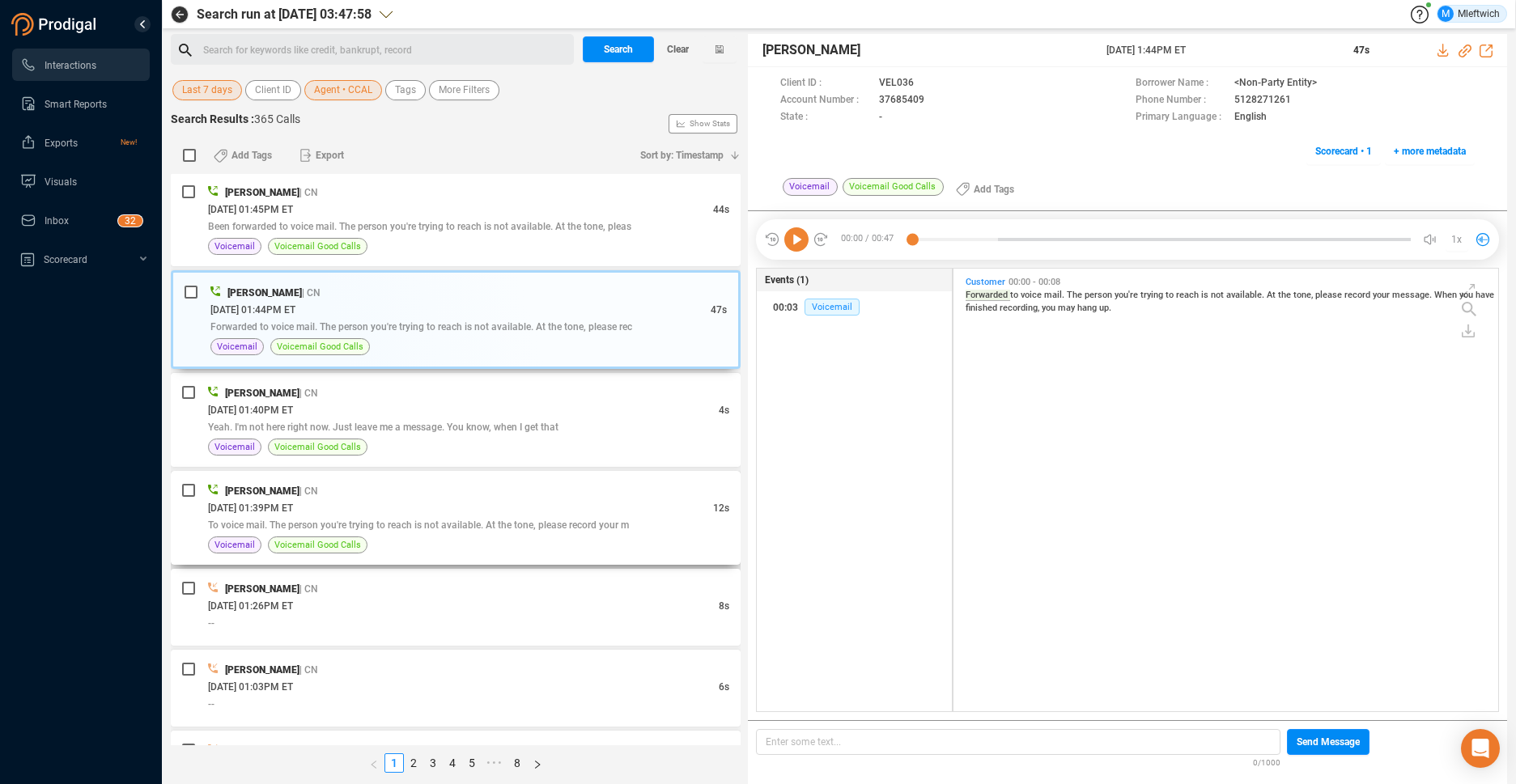
click at [492, 514] on div "[DATE] 01:39PM ET" at bounding box center [460, 508] width 505 height 17
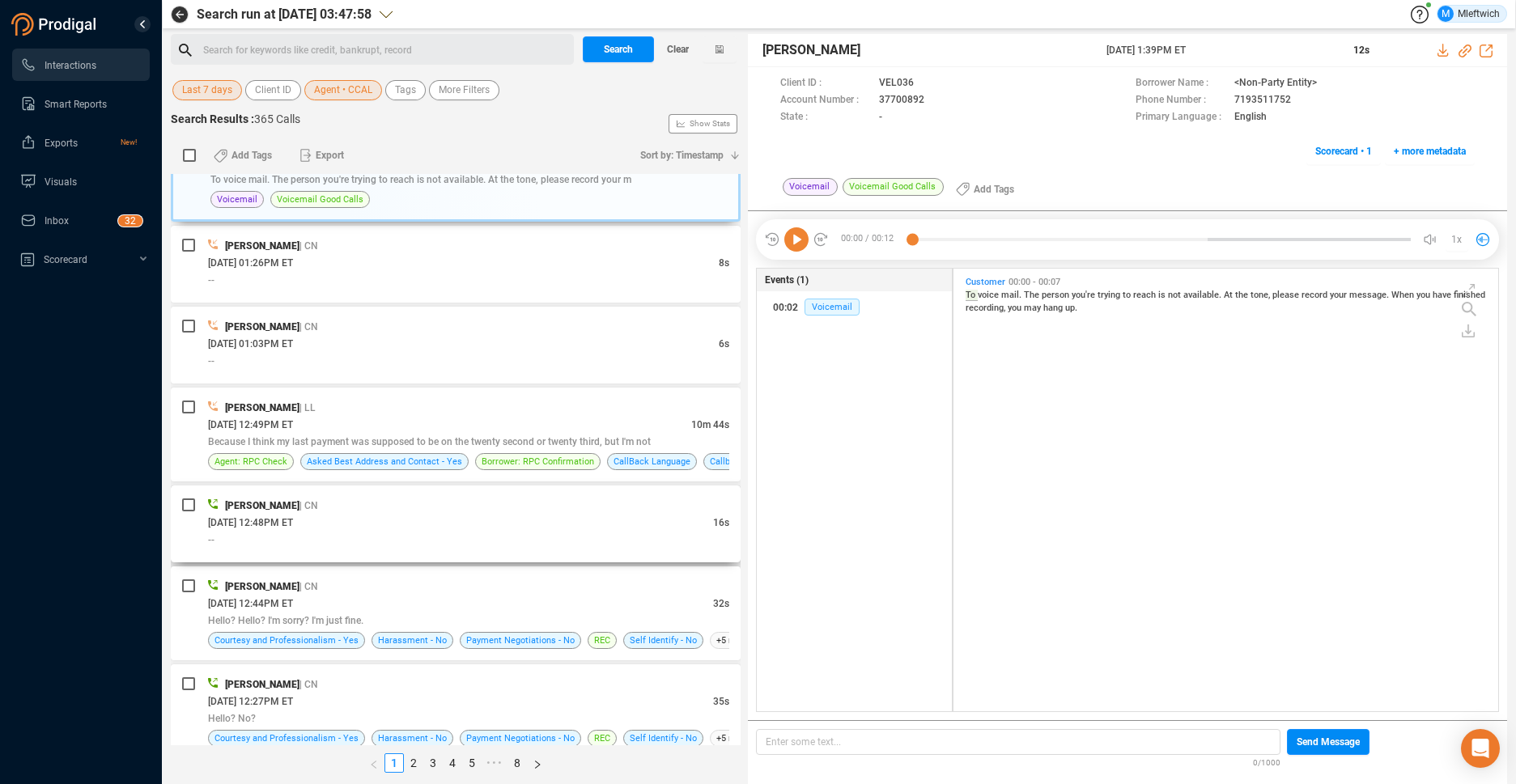
scroll to position [2223, 0]
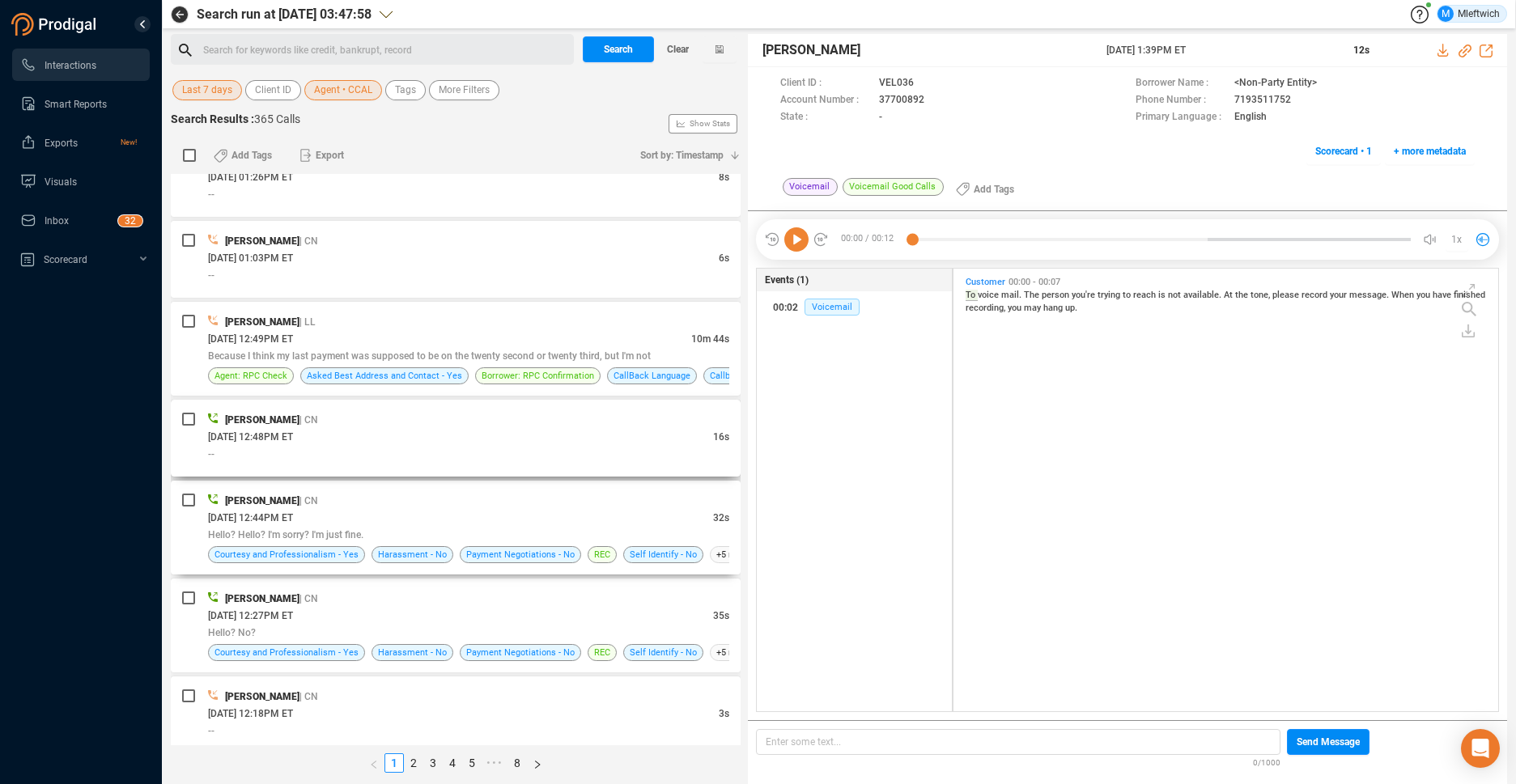
click at [487, 531] on div "Hello? Hello? I'm sorry? I'm just fine." at bounding box center [468, 535] width 521 height 17
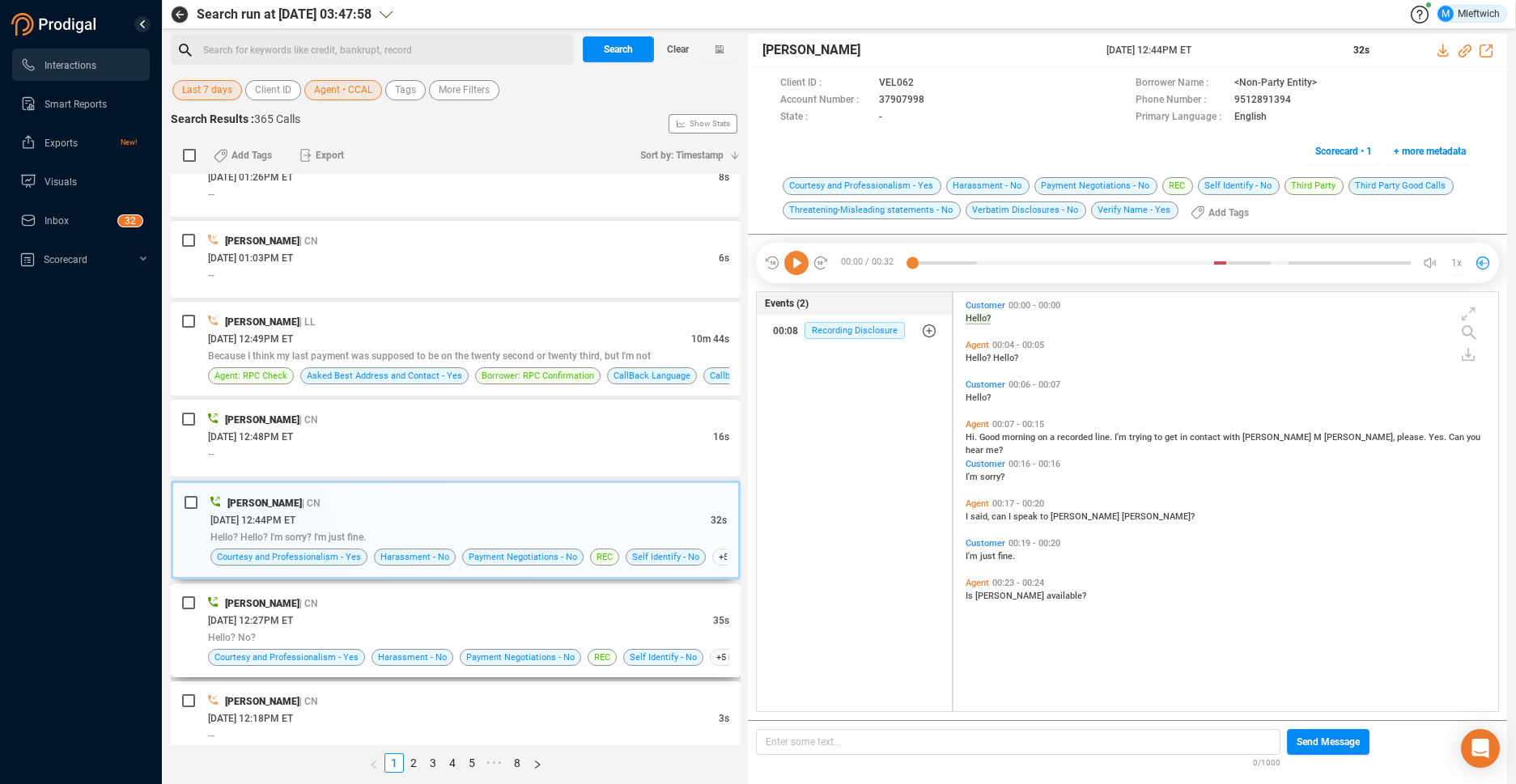
scroll to position [2304, 0]
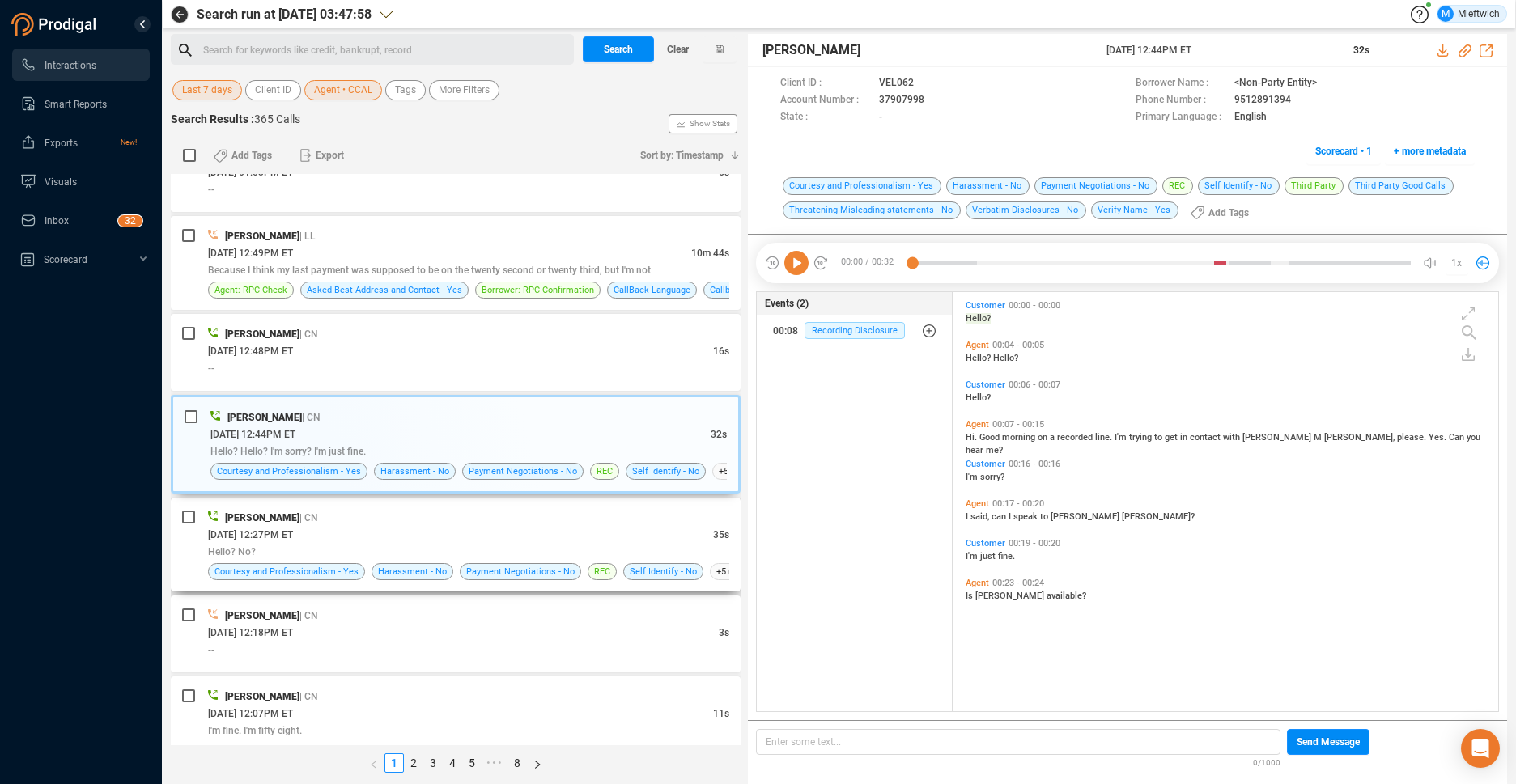
click at [497, 542] on div "[DATE] 12:27PM ET" at bounding box center [460, 535] width 505 height 17
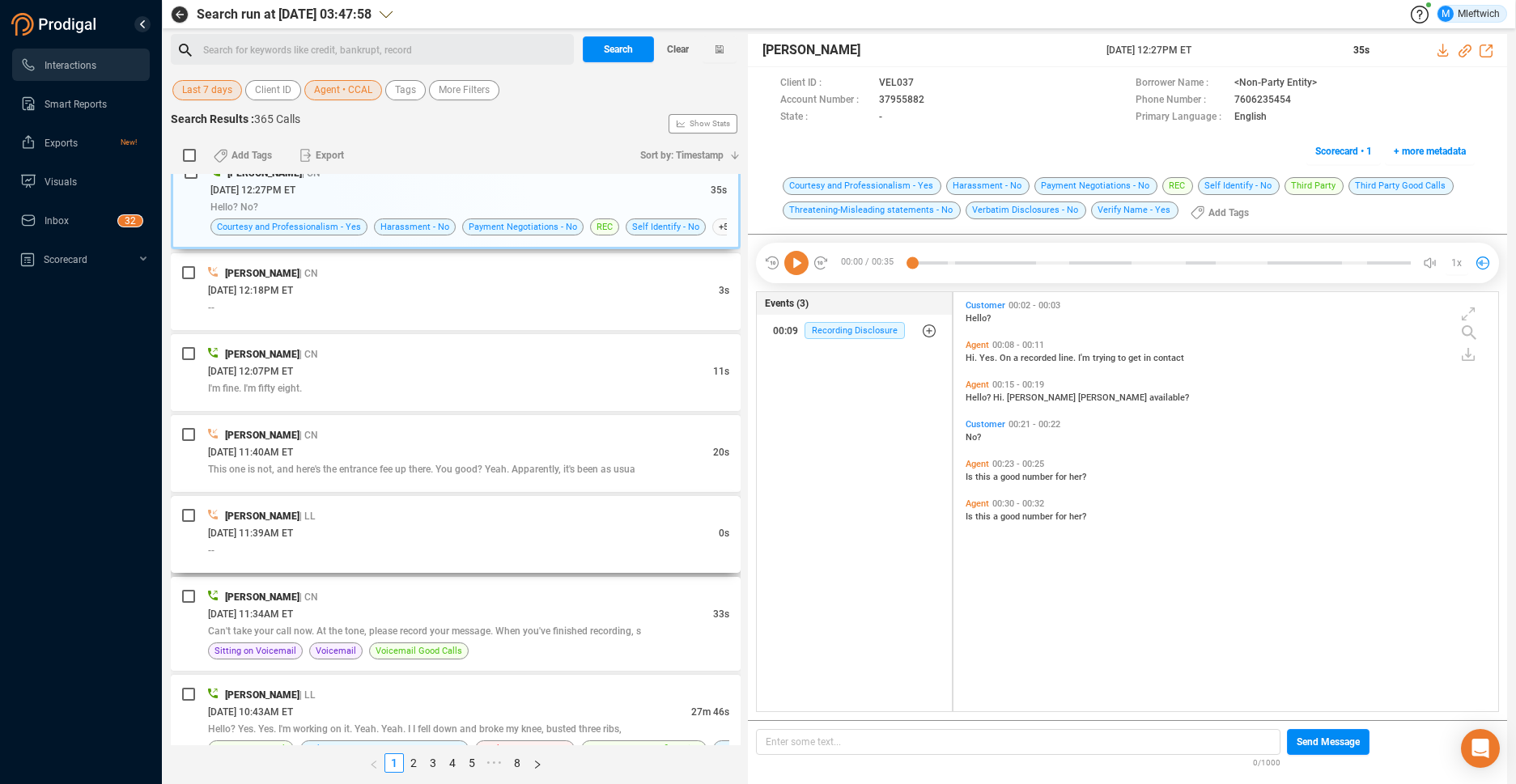
scroll to position [2731, 0]
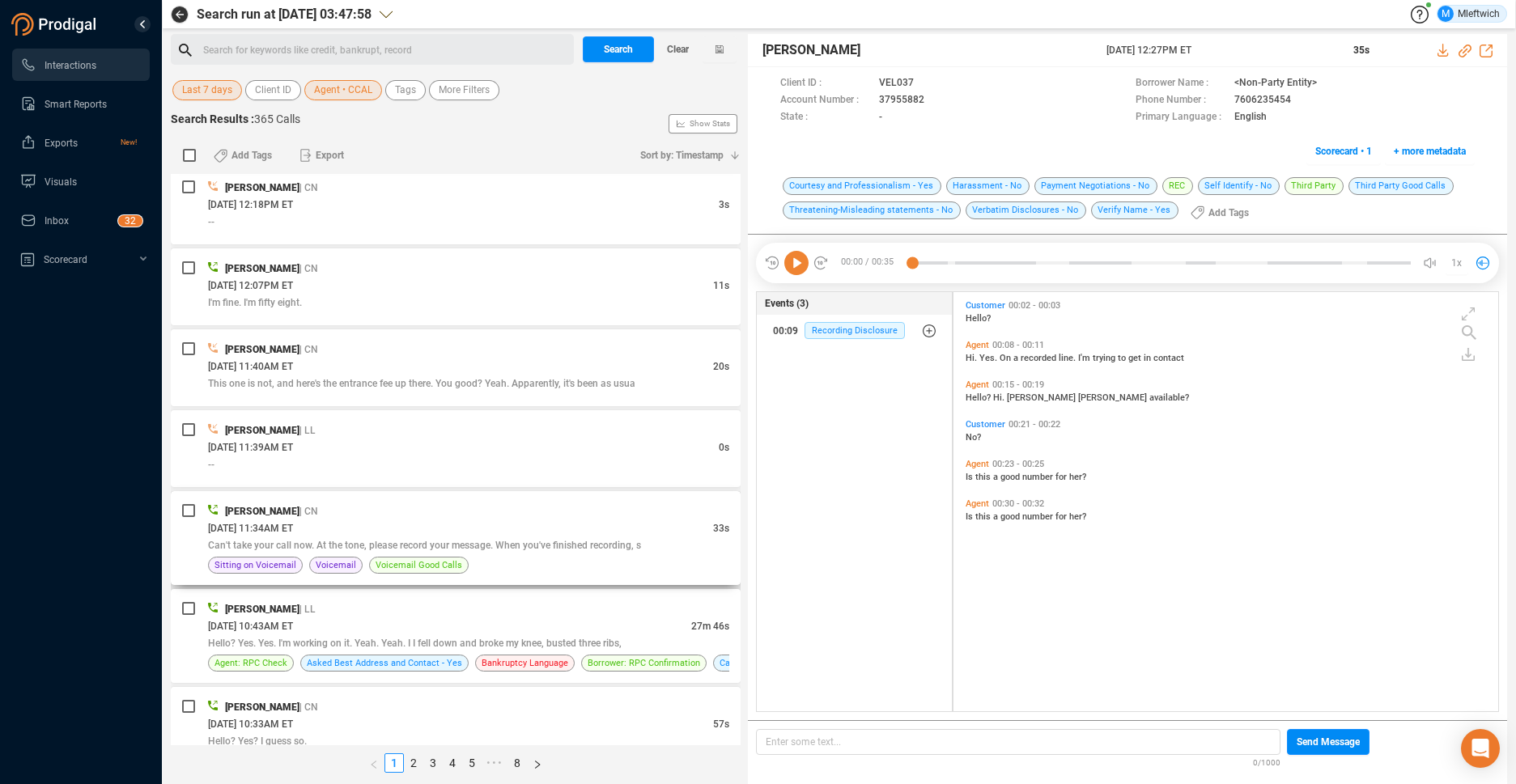
click at [514, 546] on span "Can't take your call now. At the tone, please record your message. When you've …" at bounding box center [424, 546] width 433 height 12
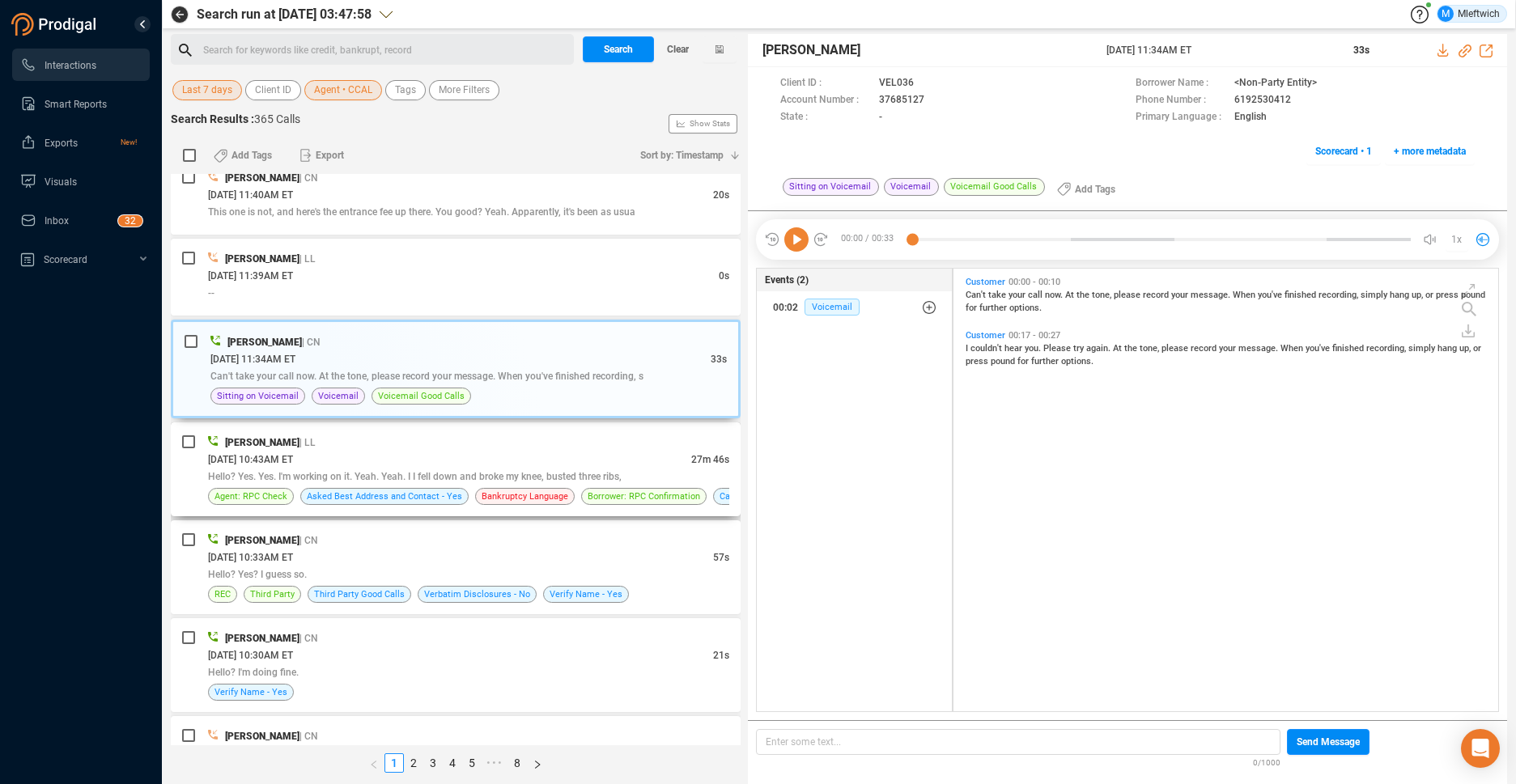
scroll to position [0, 0]
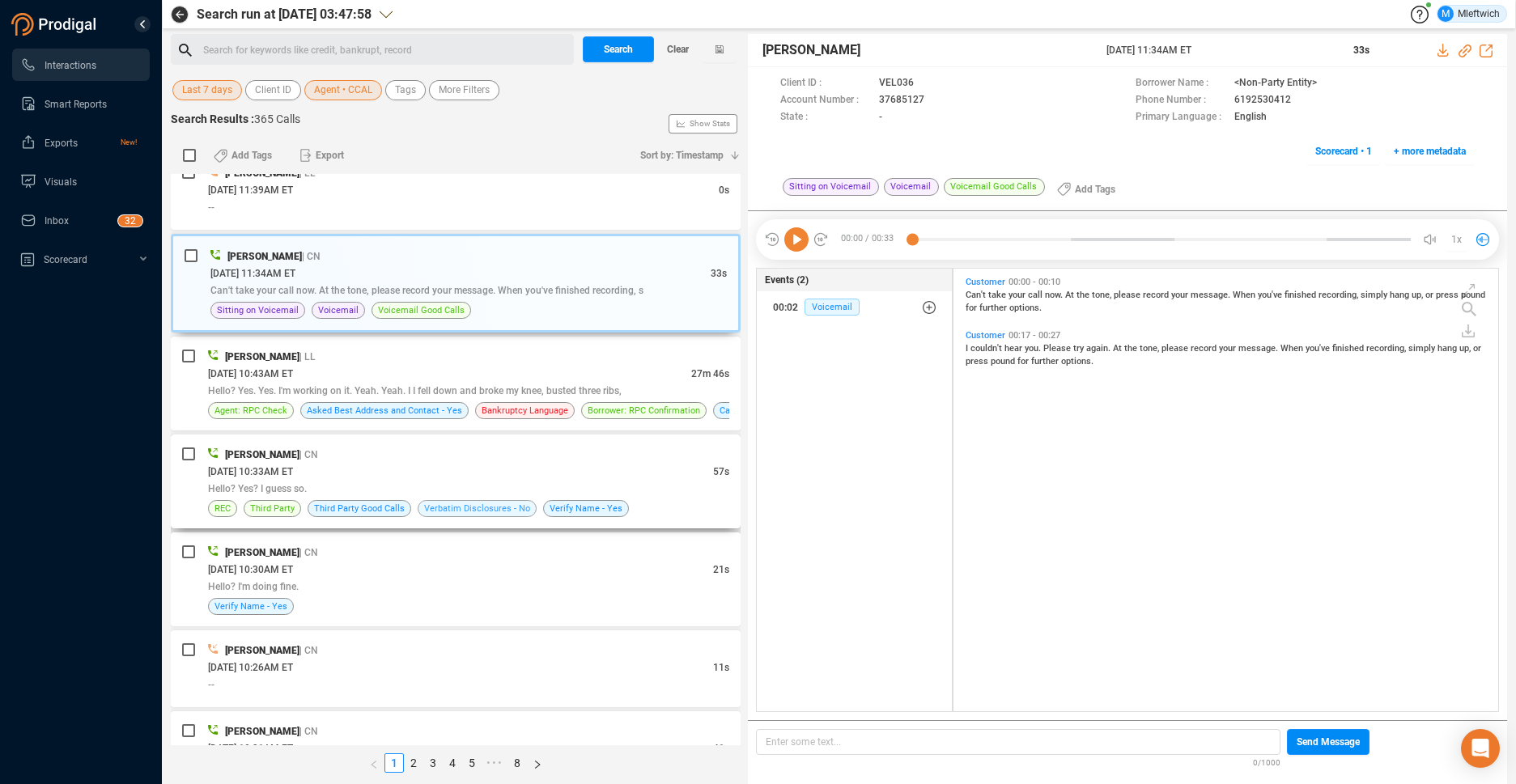
click at [512, 502] on span "Verbatim Disclosures - No" at bounding box center [477, 509] width 106 height 15
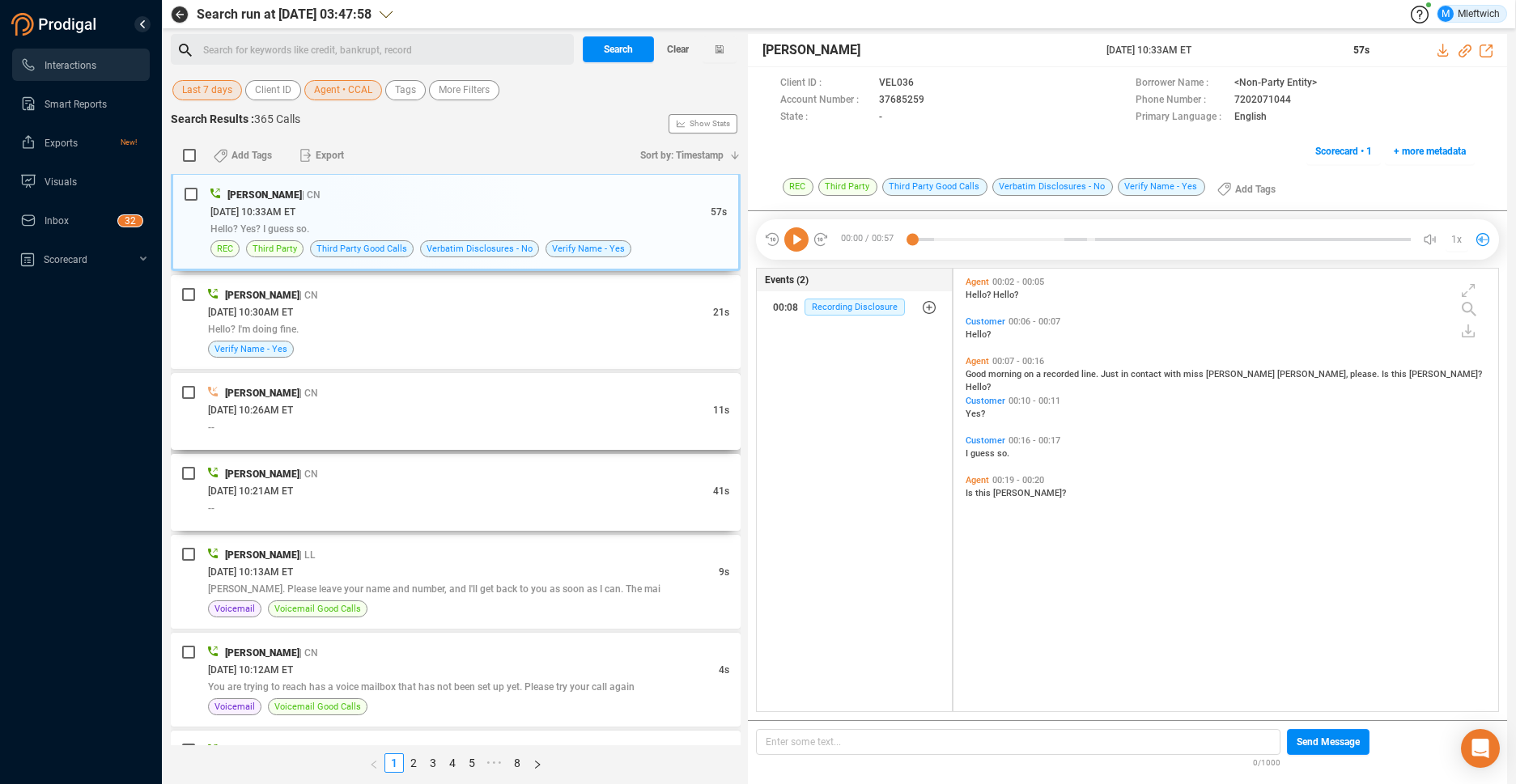
click at [509, 504] on div "--" at bounding box center [468, 508] width 521 height 17
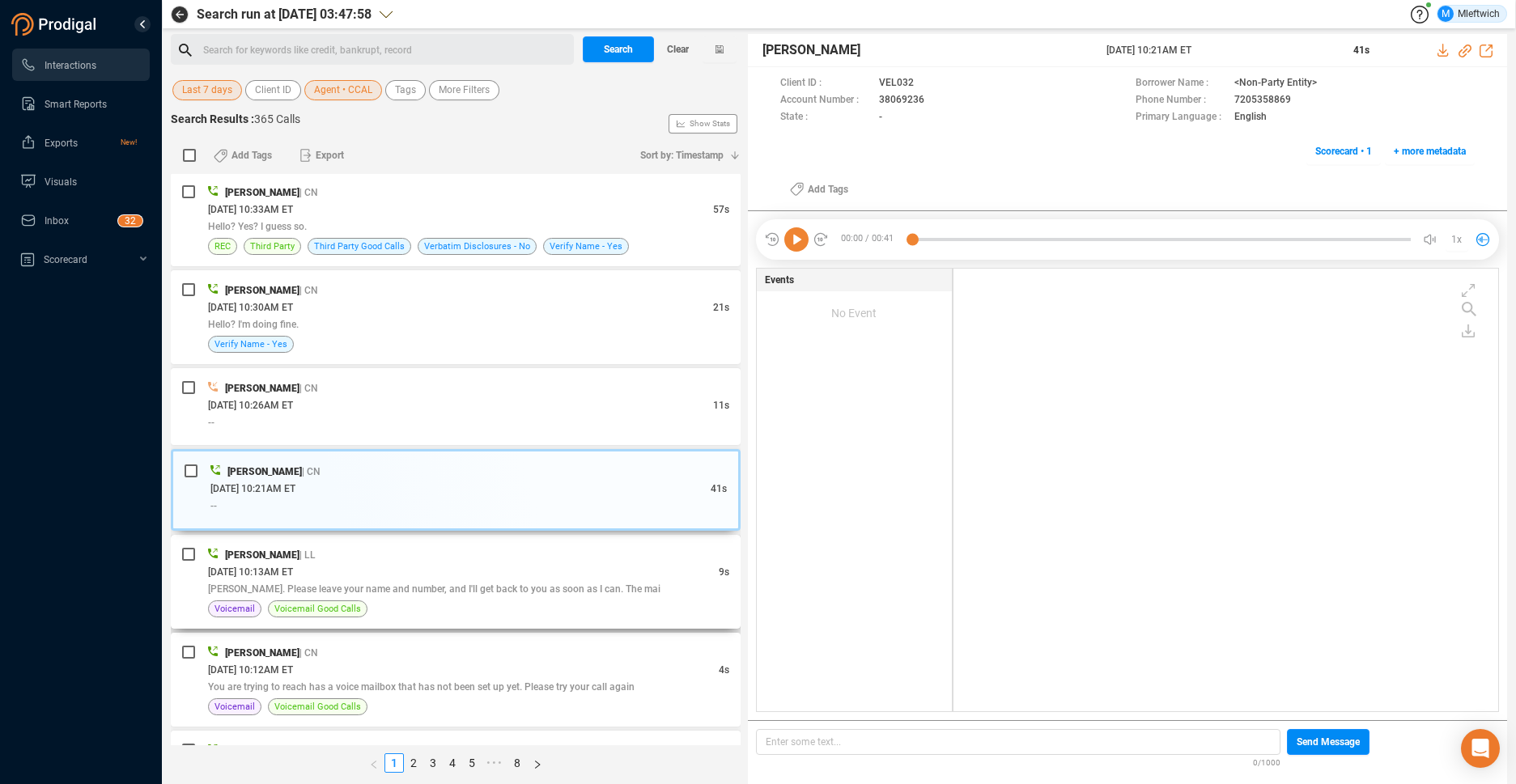
click at [477, 585] on span "[PERSON_NAME]. Please leave your name and number, and I'll get back to you as s…" at bounding box center [434, 589] width 452 height 12
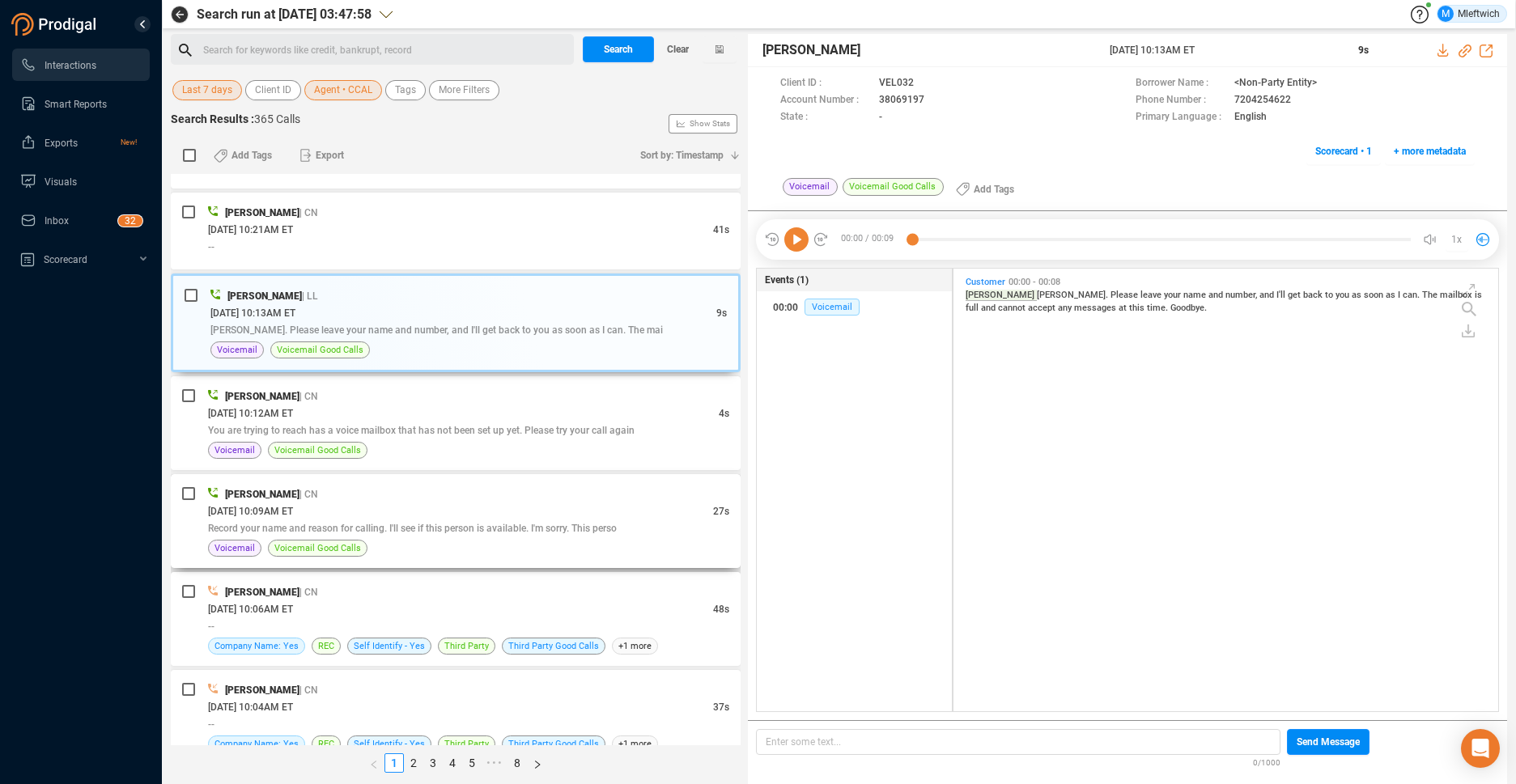
click at [499, 523] on span "Record your name and reason for calling. I'll see if this person is available. …" at bounding box center [411, 528] width 408 height 12
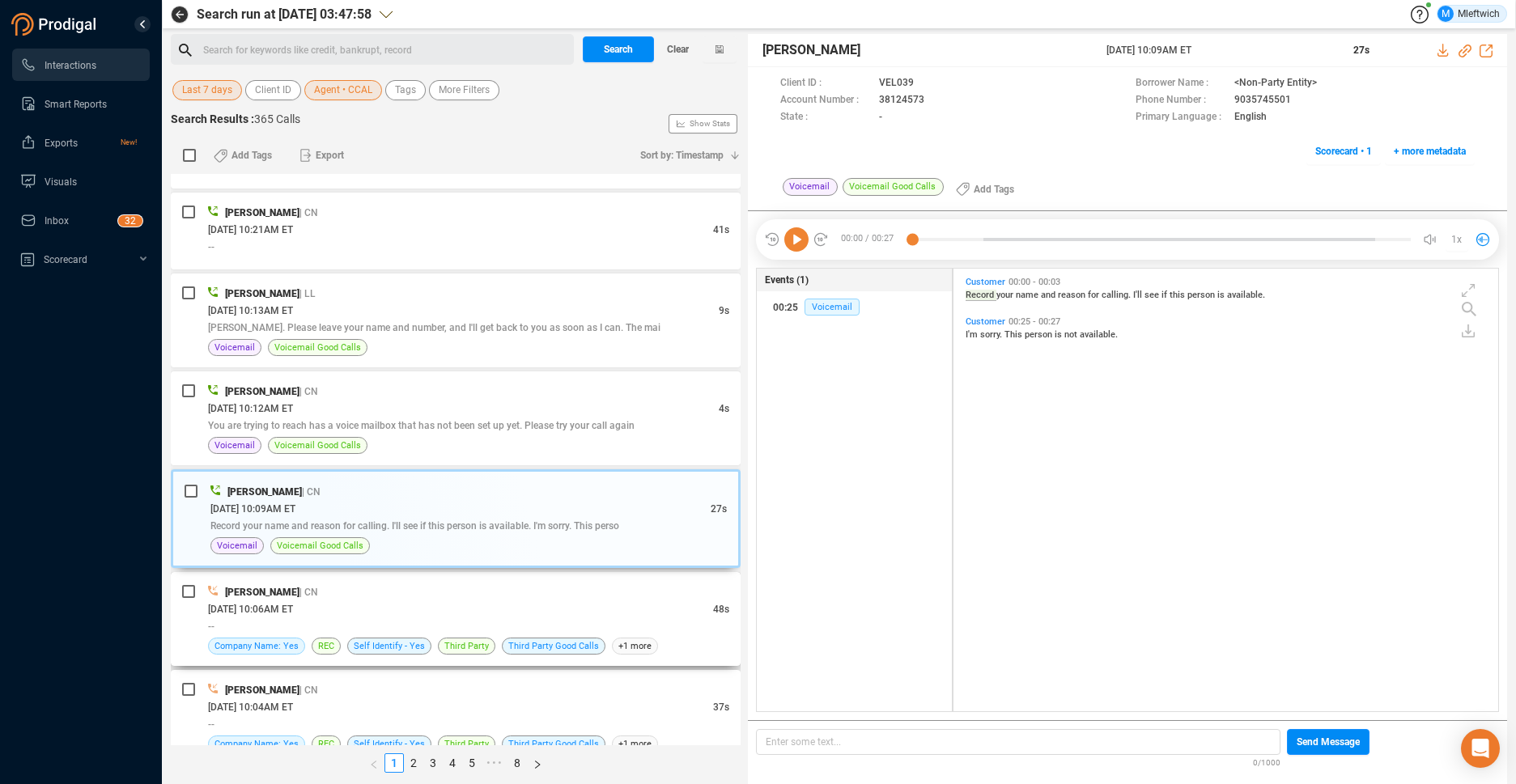
click at [523, 599] on div "[PERSON_NAME] | [GEOGRAPHIC_DATA]" at bounding box center [468, 592] width 521 height 17
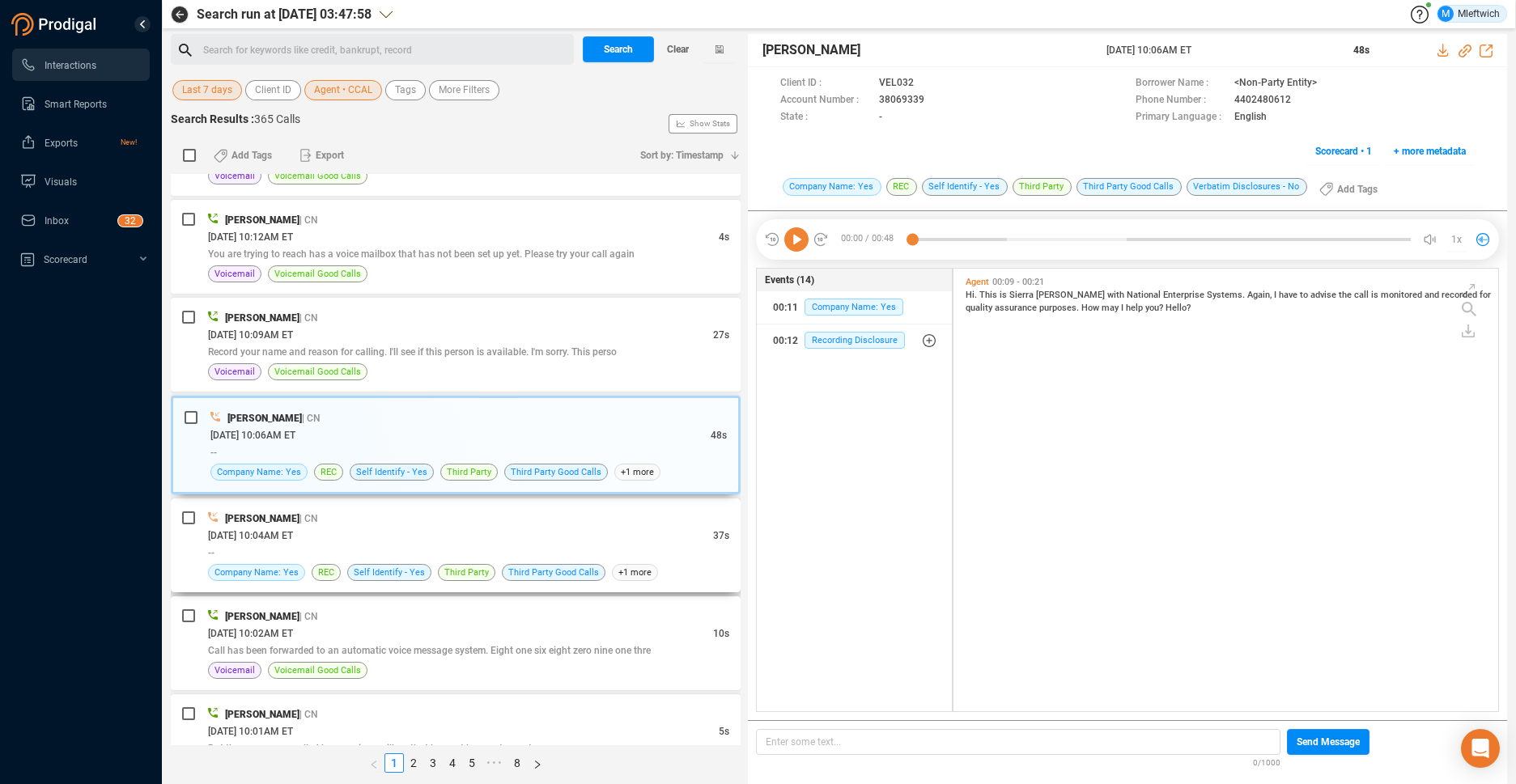
click at [508, 537] on div "[DATE] 10:04AM ET" at bounding box center [460, 536] width 505 height 17
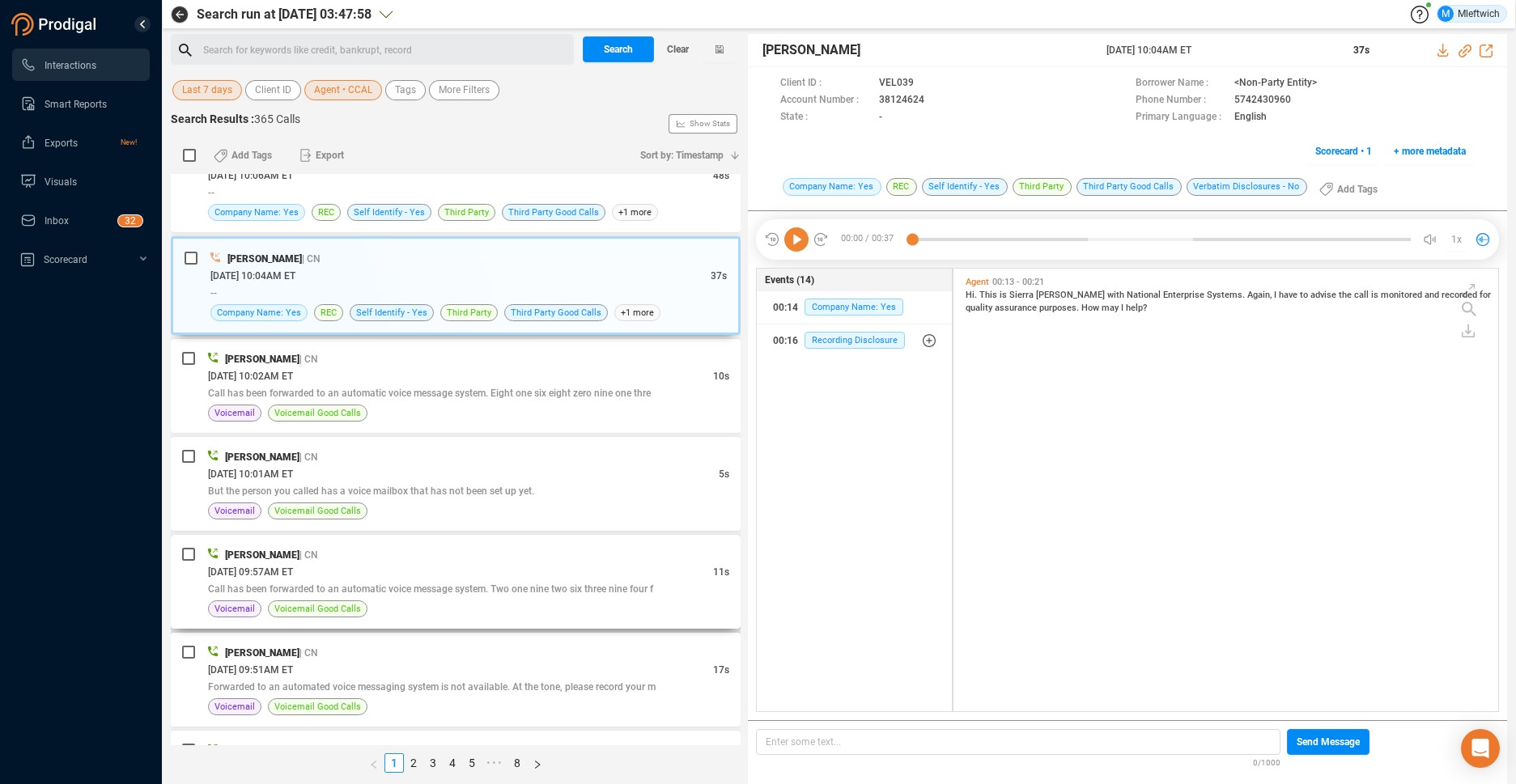
scroll to position [4012, 0]
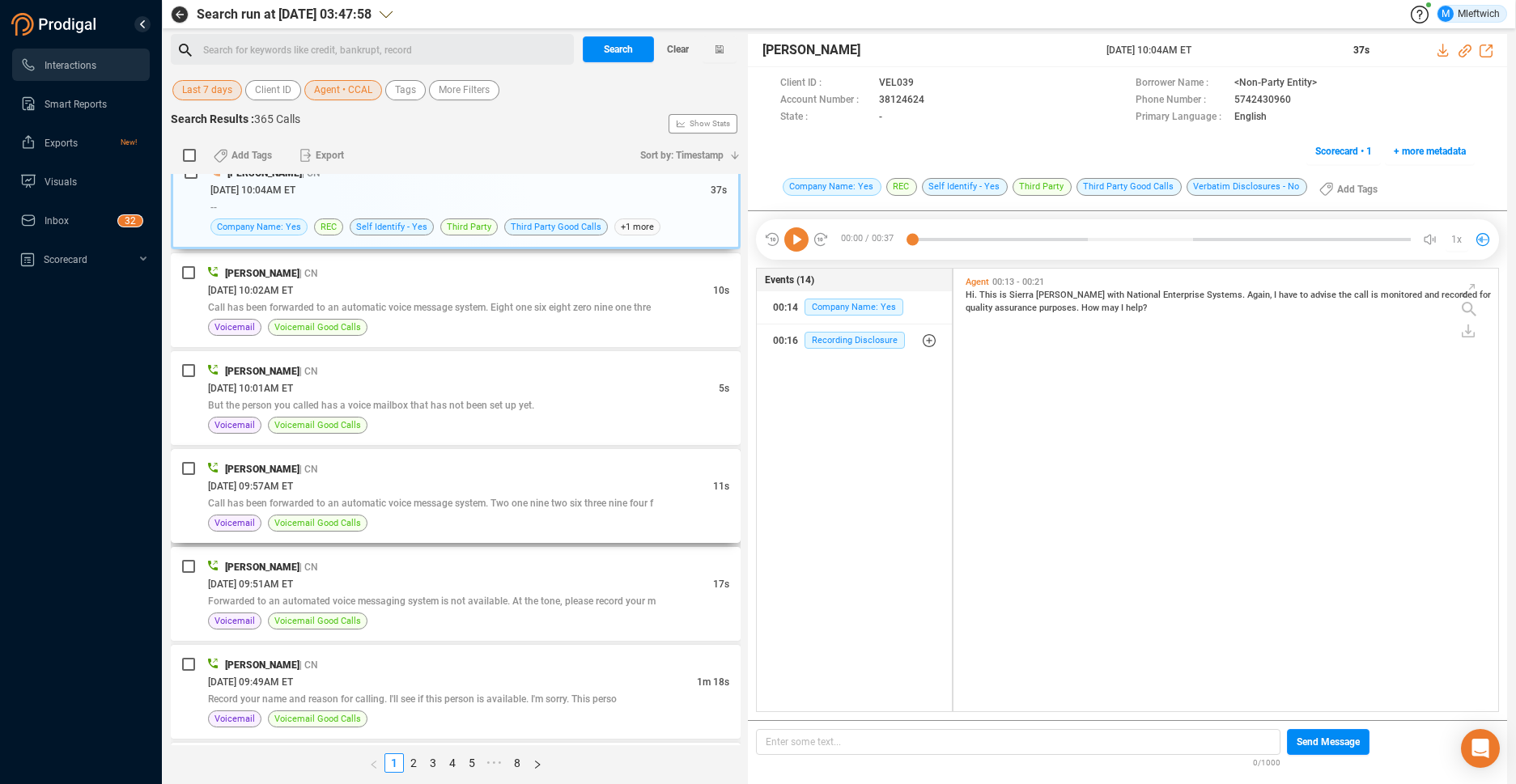
click at [523, 506] on span "Call has been forwarded to an automatic voice message system. Two one nine two …" at bounding box center [430, 503] width 445 height 12
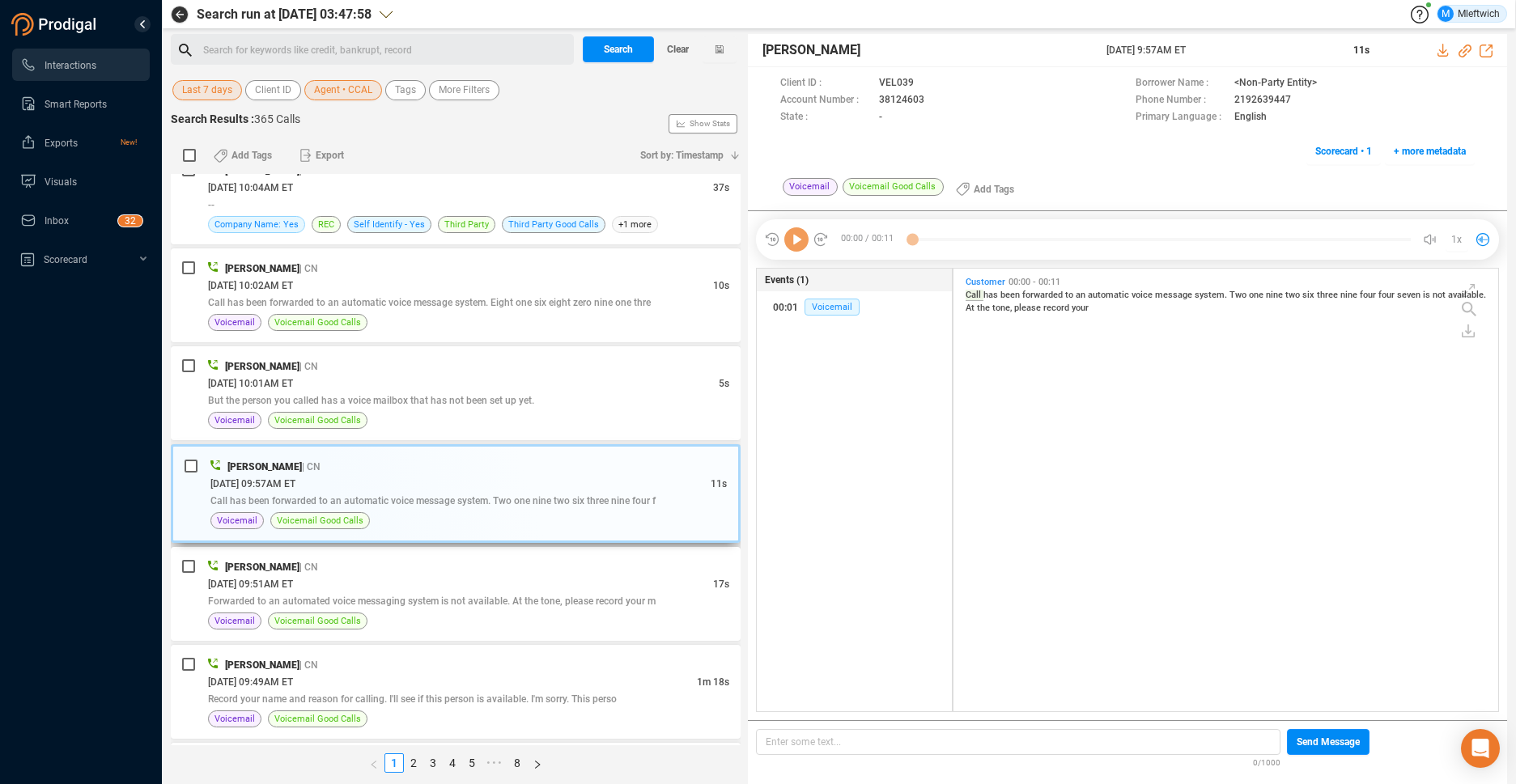
scroll to position [5, 9]
click at [562, 677] on div "[DATE] 09:49AM ET" at bounding box center [452, 682] width 489 height 17
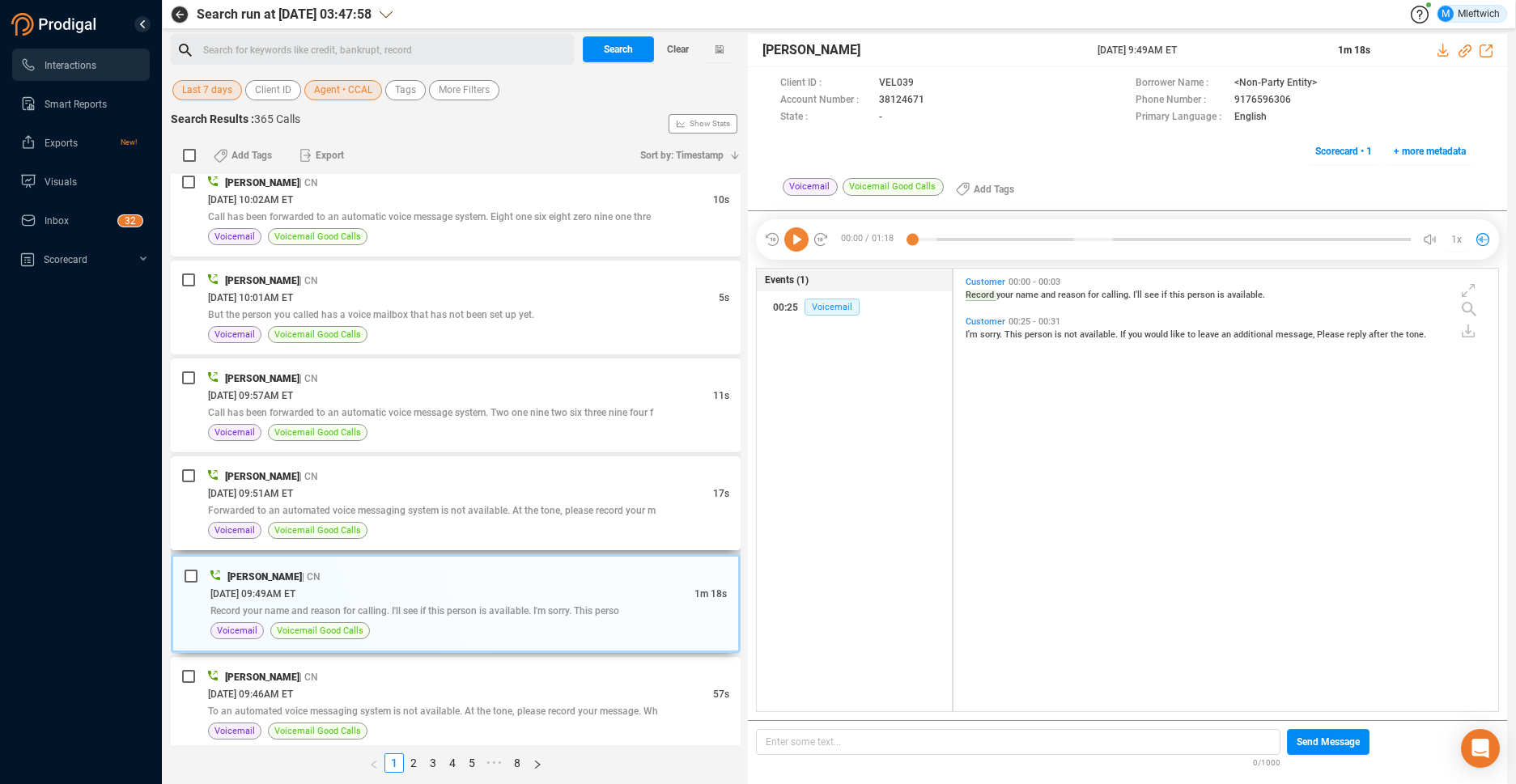
scroll to position [4107, 0]
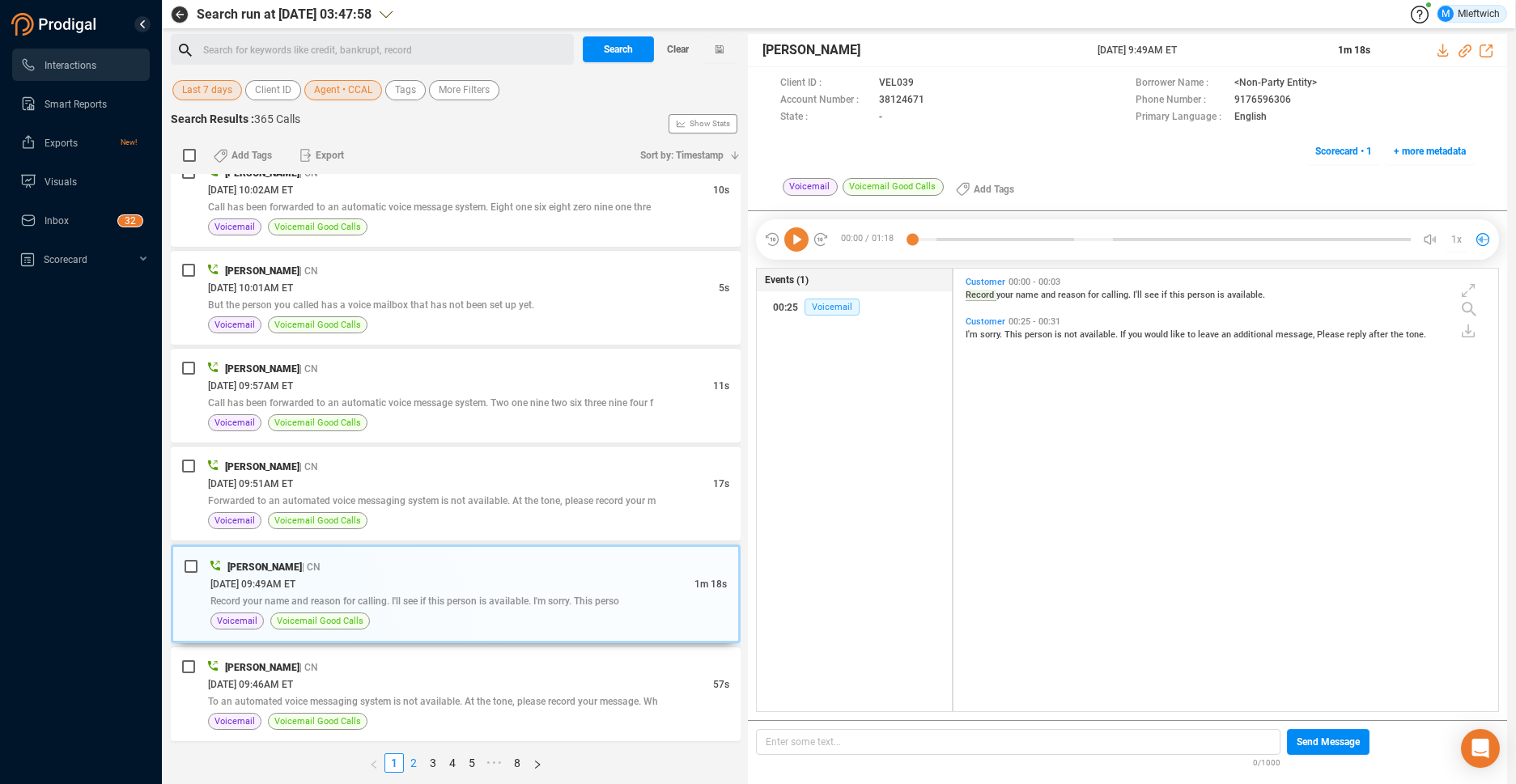
click at [412, 762] on link "2" at bounding box center [413, 763] width 17 height 17
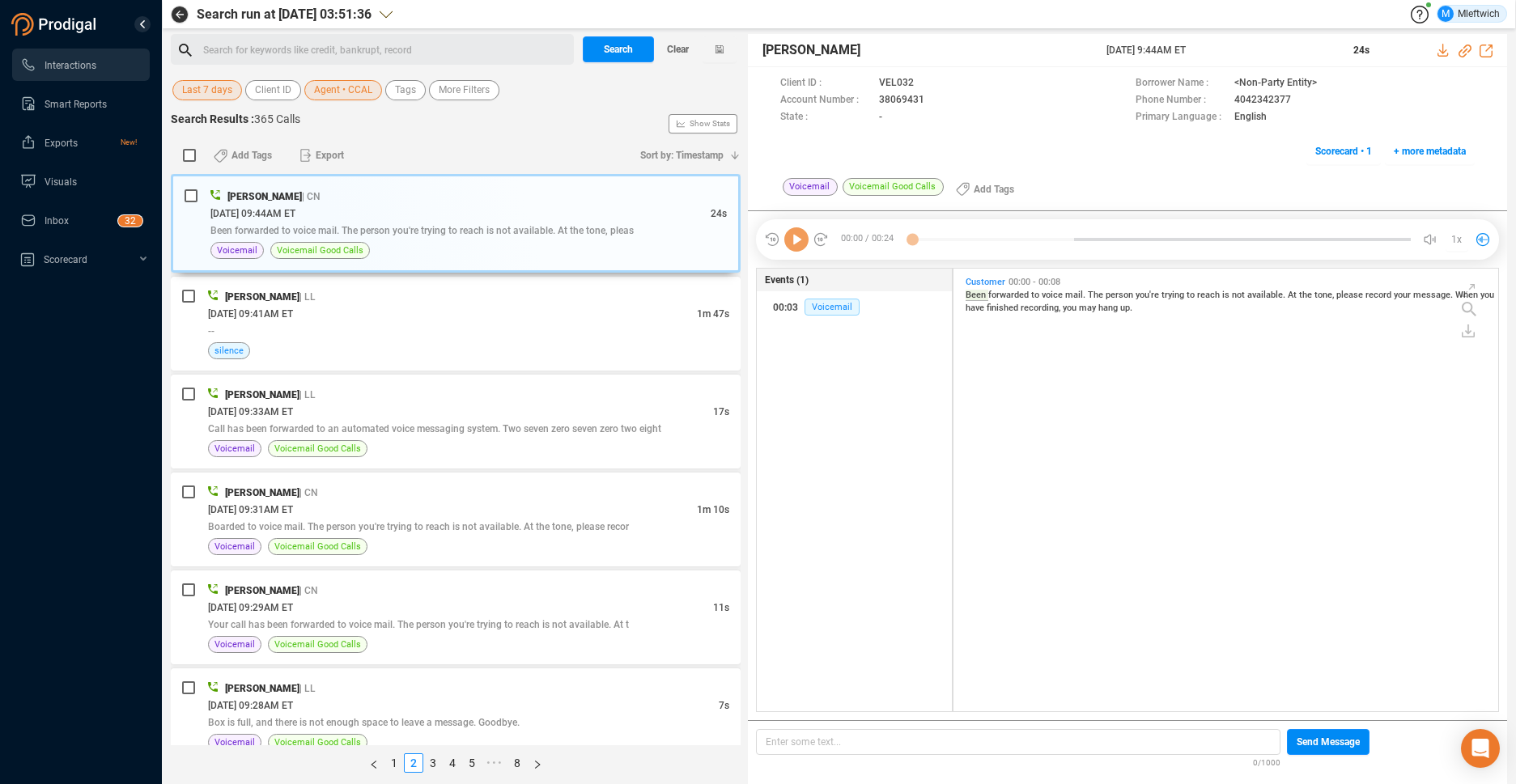
scroll to position [438, 536]
drag, startPoint x: 267, startPoint y: 291, endPoint x: 257, endPoint y: 294, distance: 10.4
click at [267, 291] on div "[PERSON_NAME] | LL" at bounding box center [468, 296] width 521 height 17
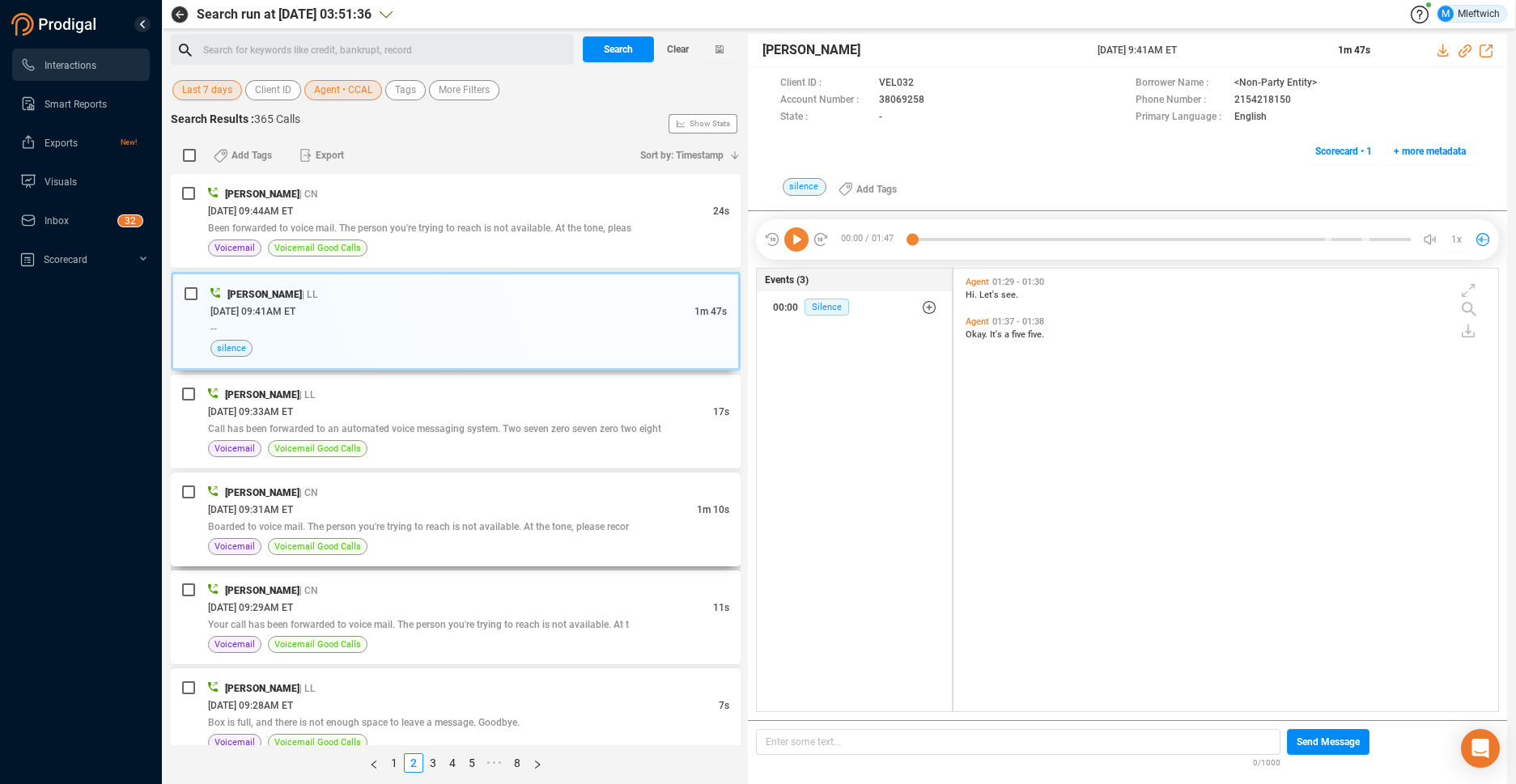
click at [430, 496] on div "[PERSON_NAME] | [GEOGRAPHIC_DATA]" at bounding box center [468, 492] width 521 height 17
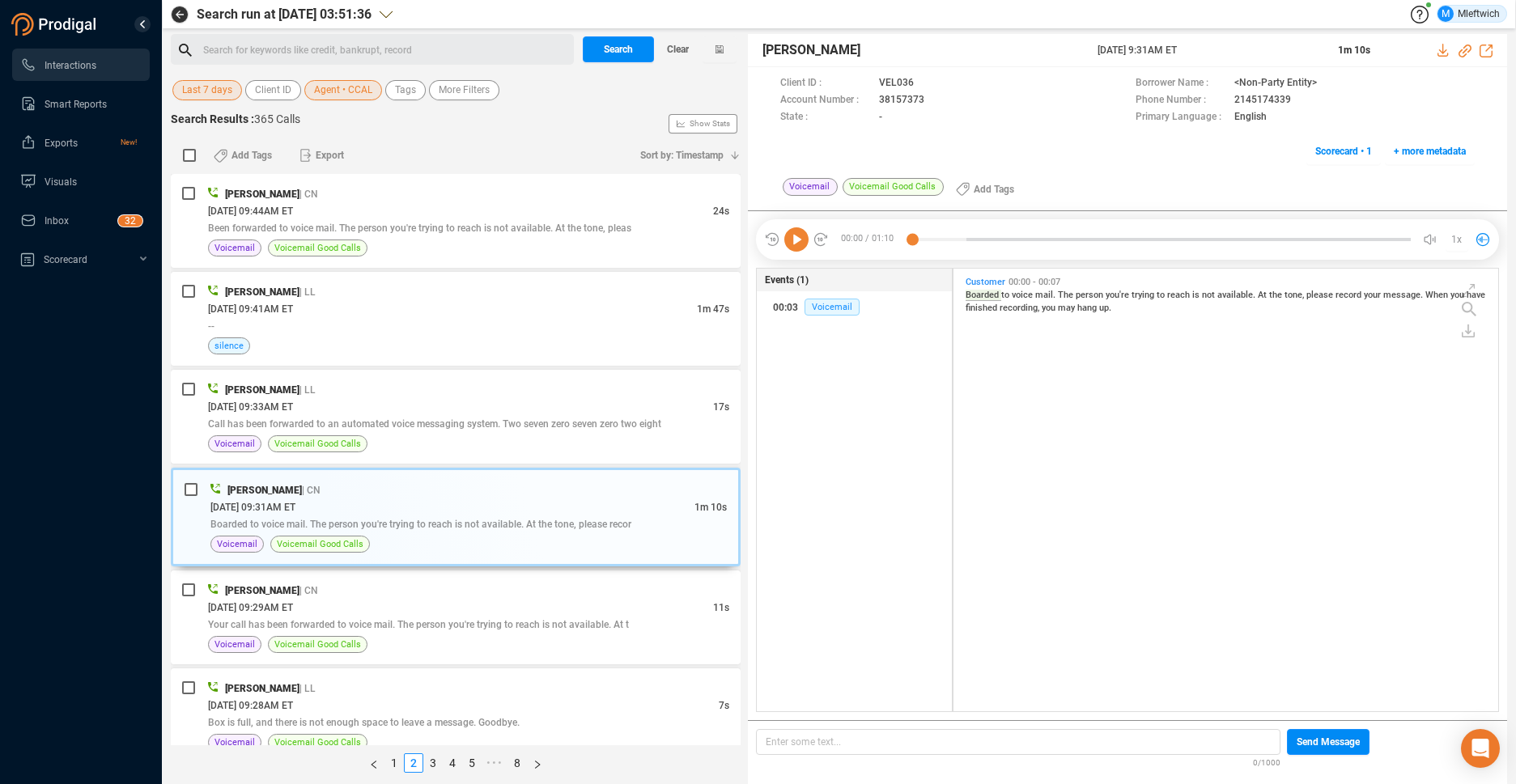
scroll to position [171, 0]
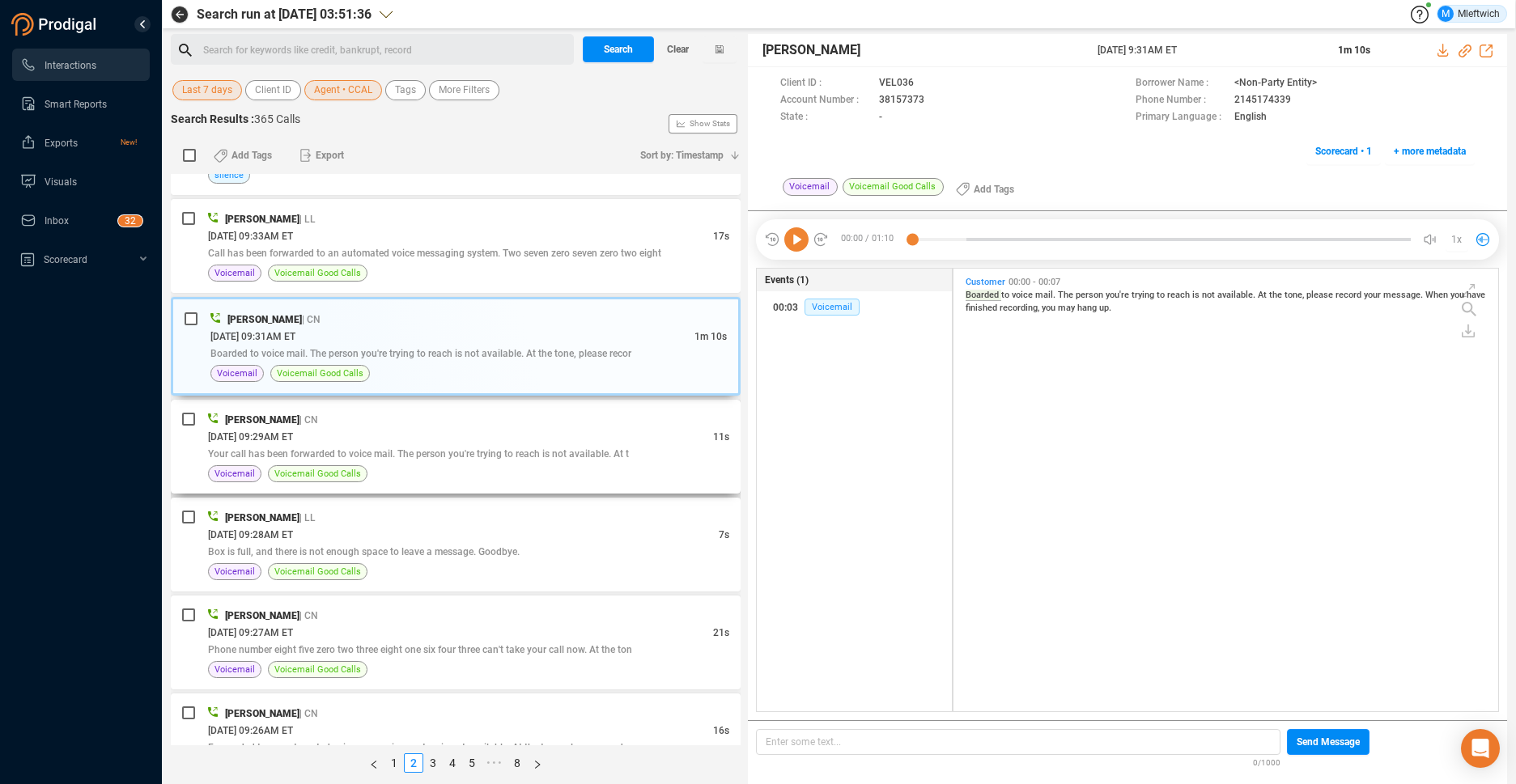
click at [531, 458] on span "Your call has been forwarded to voice mail. The person you're trying to reach i…" at bounding box center [418, 454] width 421 height 12
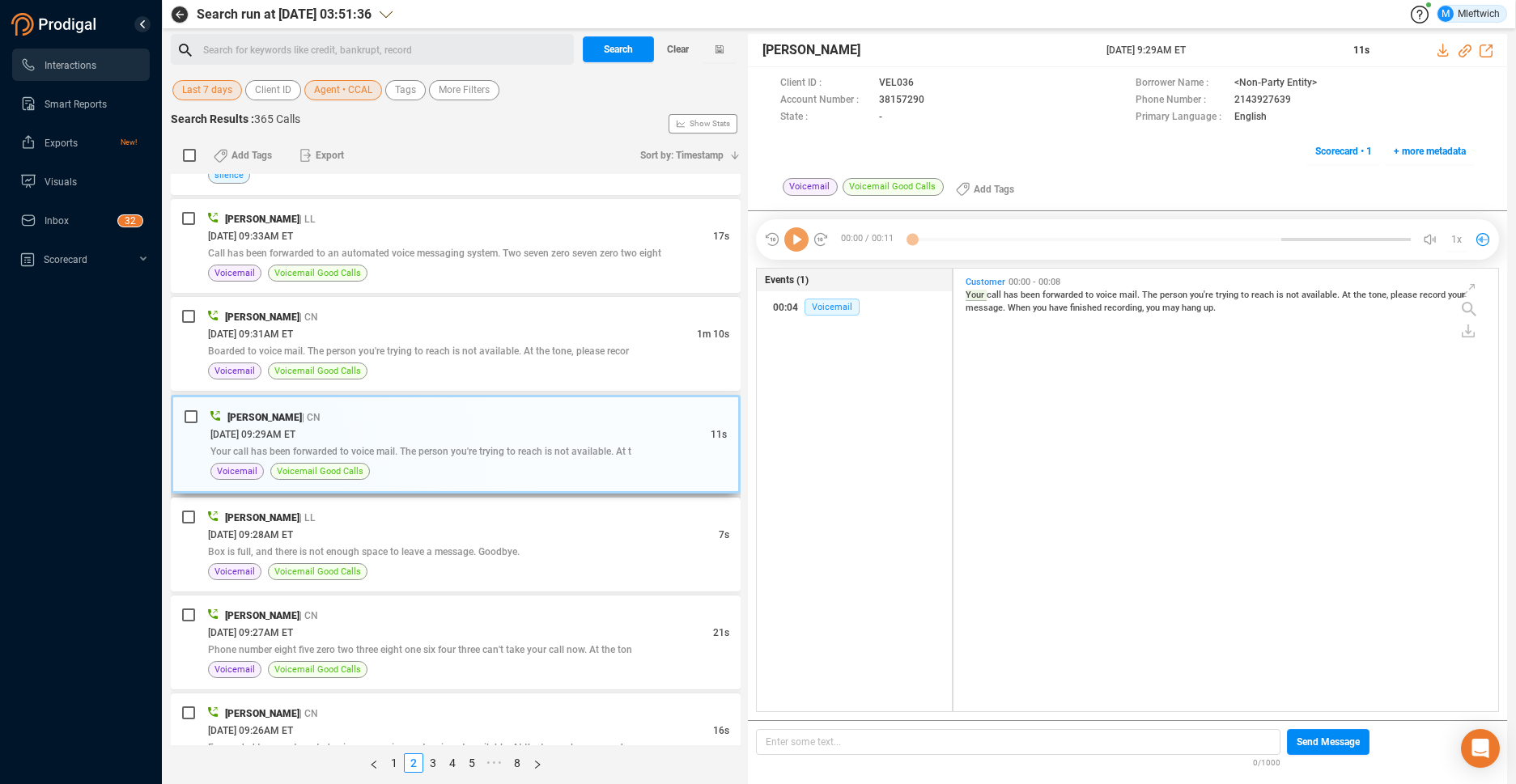
scroll to position [438, 536]
click at [511, 634] on div "[DATE] 09:27AM ET" at bounding box center [460, 632] width 505 height 17
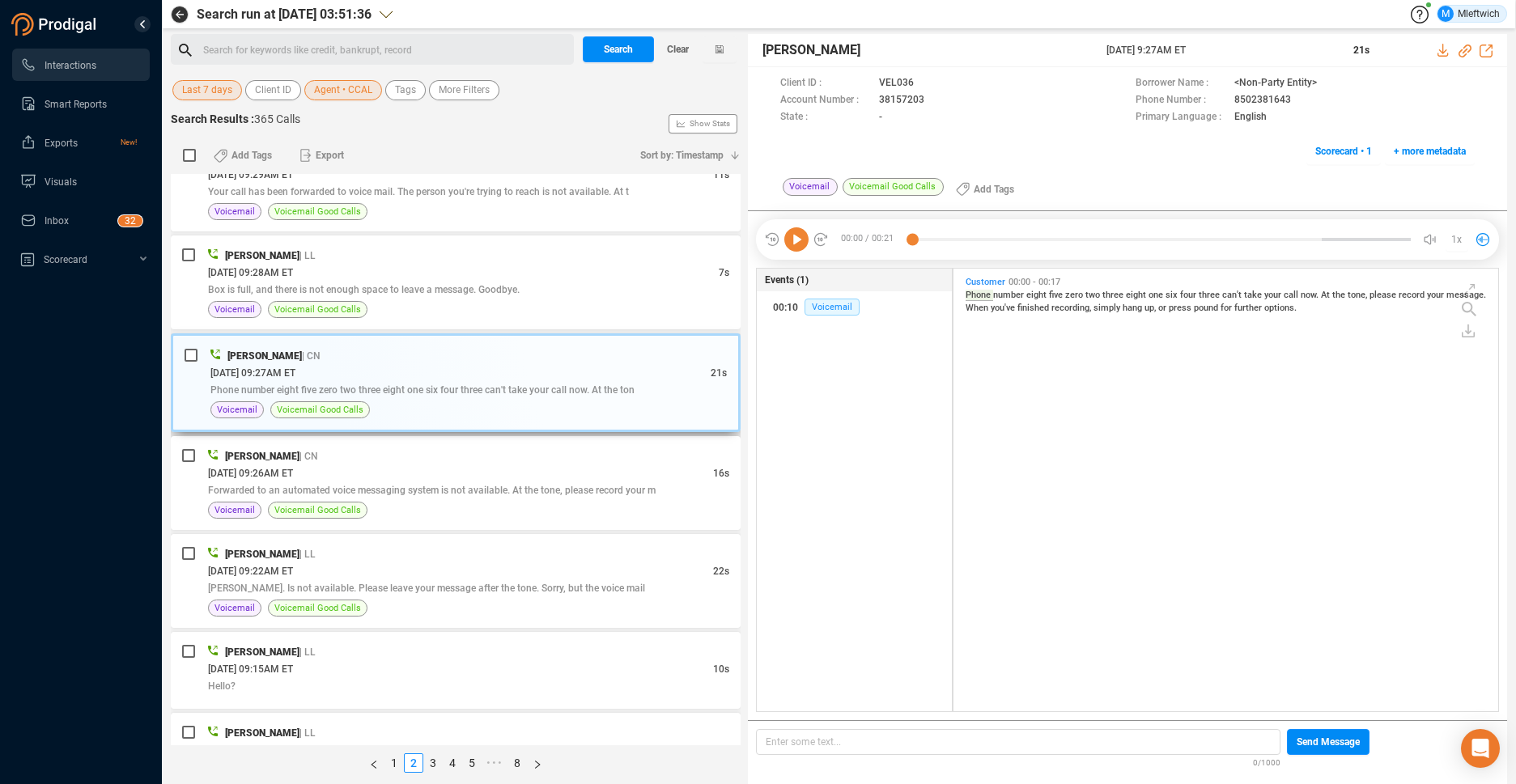
scroll to position [514, 0]
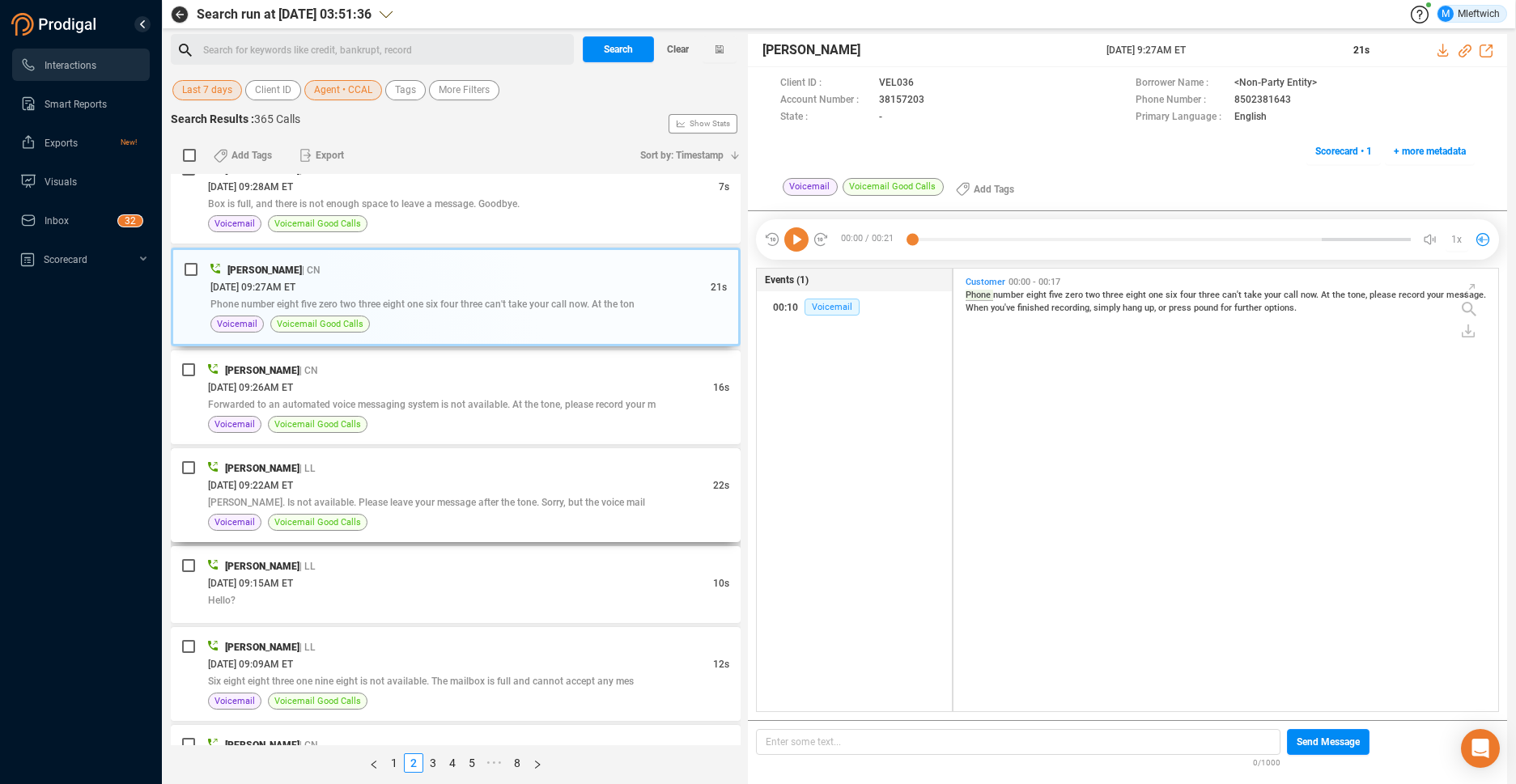
click at [508, 515] on div "Voicemail Voicemail Good Calls" at bounding box center [468, 522] width 521 height 17
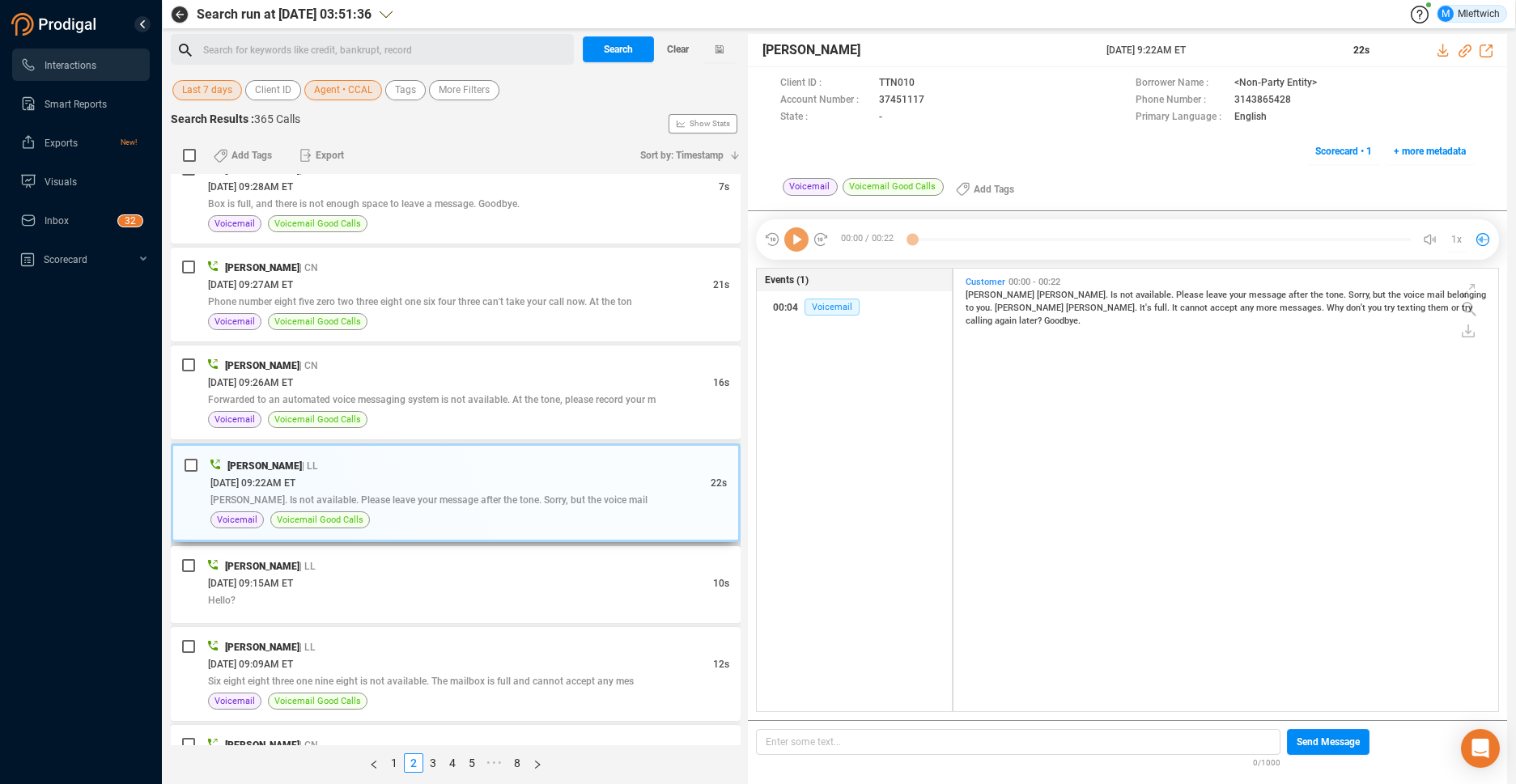
scroll to position [438, 536]
click at [516, 592] on div "Hello?" at bounding box center [468, 601] width 521 height 17
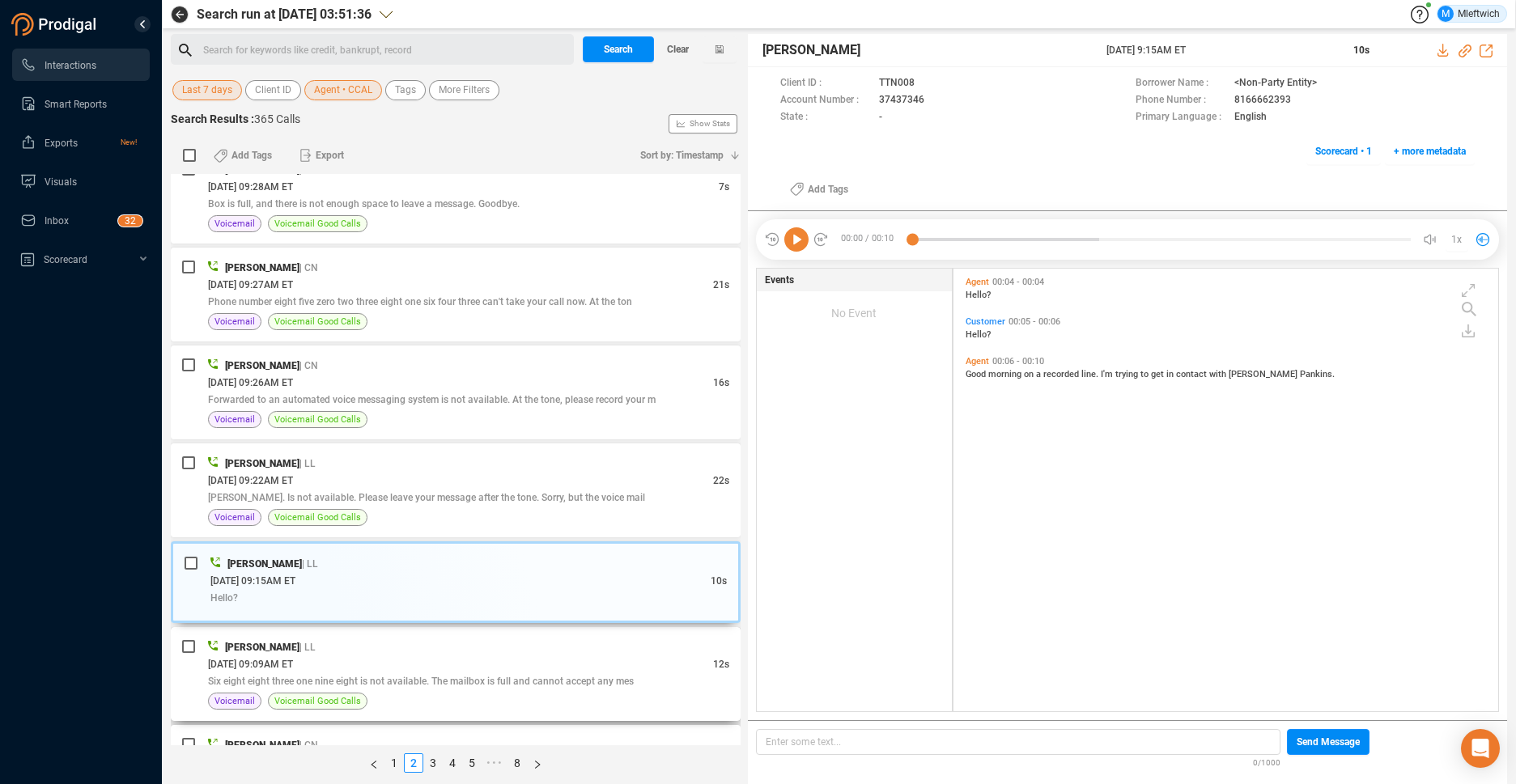
click at [471, 666] on div "[DATE] 09:09AM ET" at bounding box center [460, 664] width 505 height 17
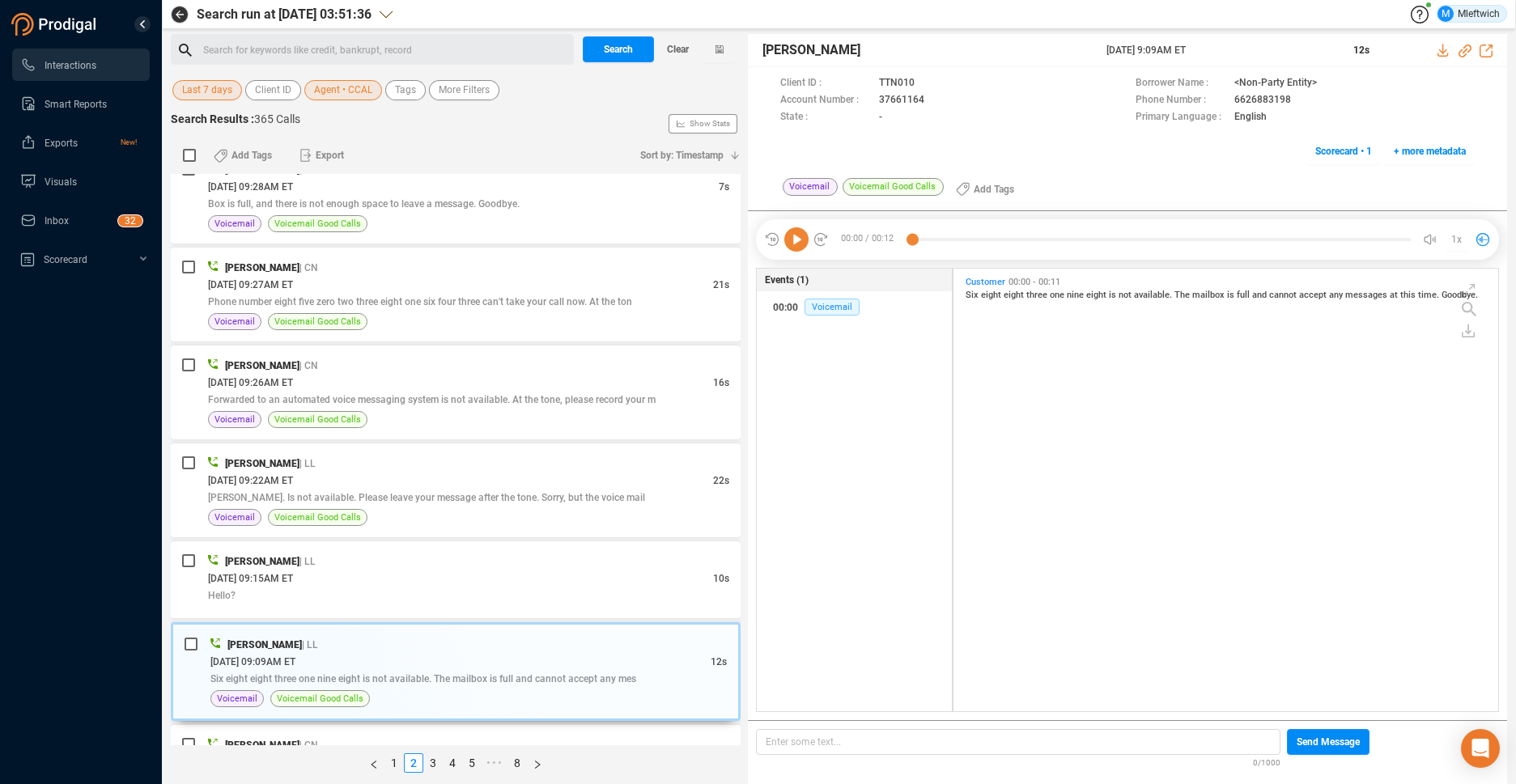
click at [480, 48] on div "Search for keywords like credit, bankrupt, record ﻿" at bounding box center [385, 49] width 366 height 24
click at [365, 90] on span "Agent • CCAL" at bounding box center [343, 90] width 58 height 20
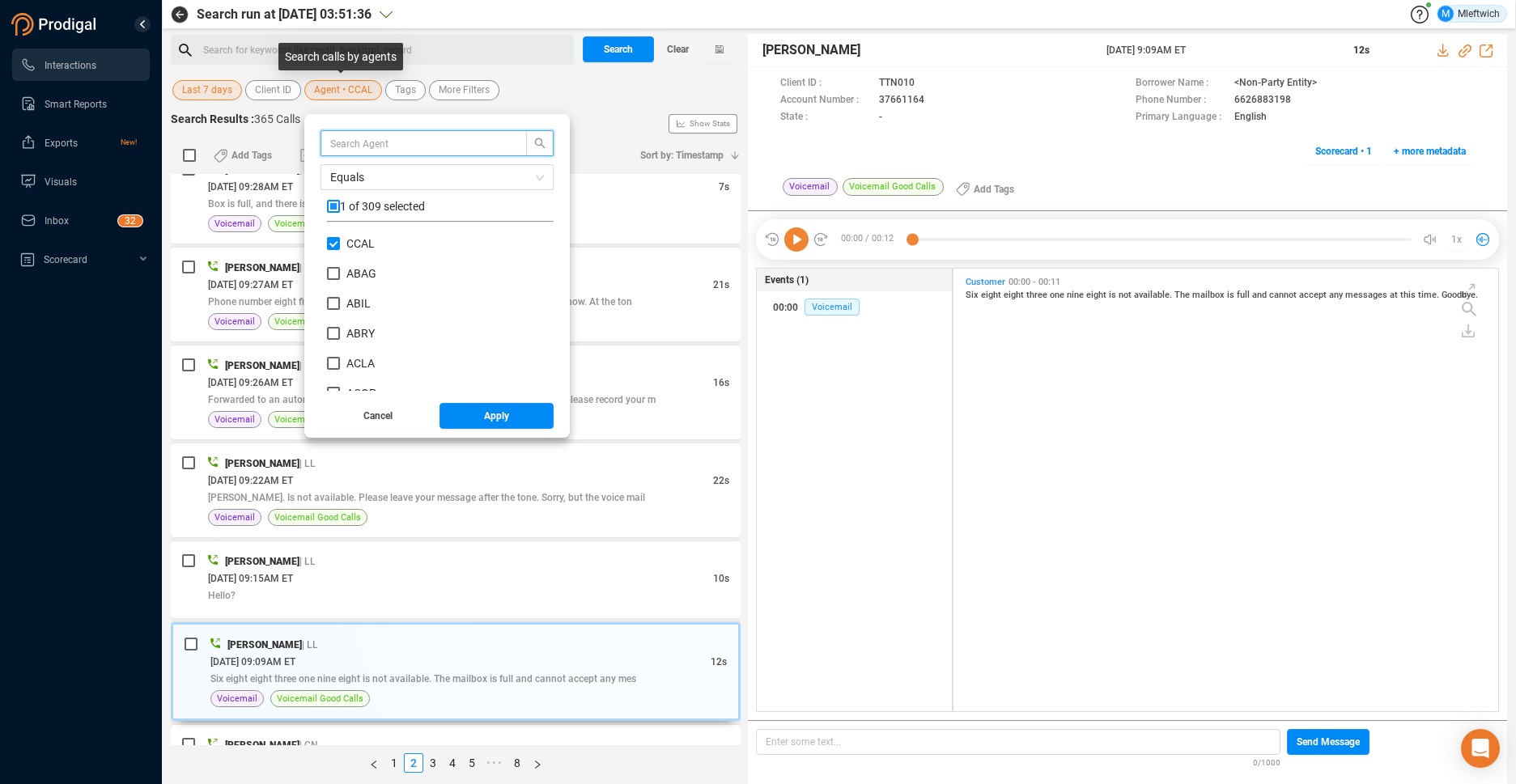
scroll to position [152, 218]
click at [329, 242] on input "CCAL" at bounding box center [333, 243] width 13 height 13
checkbox input "false"
click at [412, 141] on input "text" at bounding box center [416, 143] width 172 height 17
type input "HJAC"
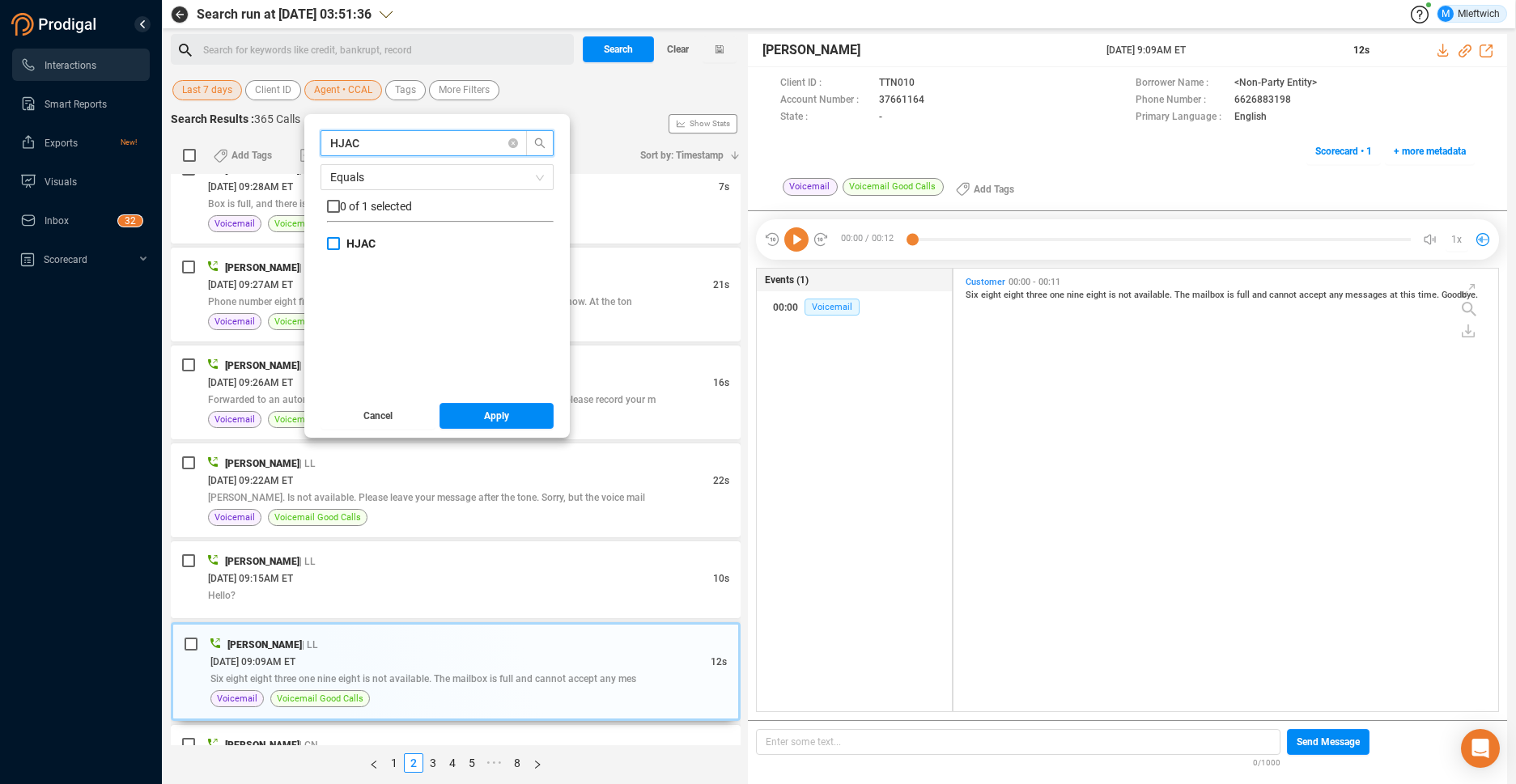
click at [333, 245] on input "HJAC" at bounding box center [333, 243] width 13 height 13
checkbox input "true"
click at [484, 417] on span "Apply" at bounding box center [496, 415] width 25 height 26
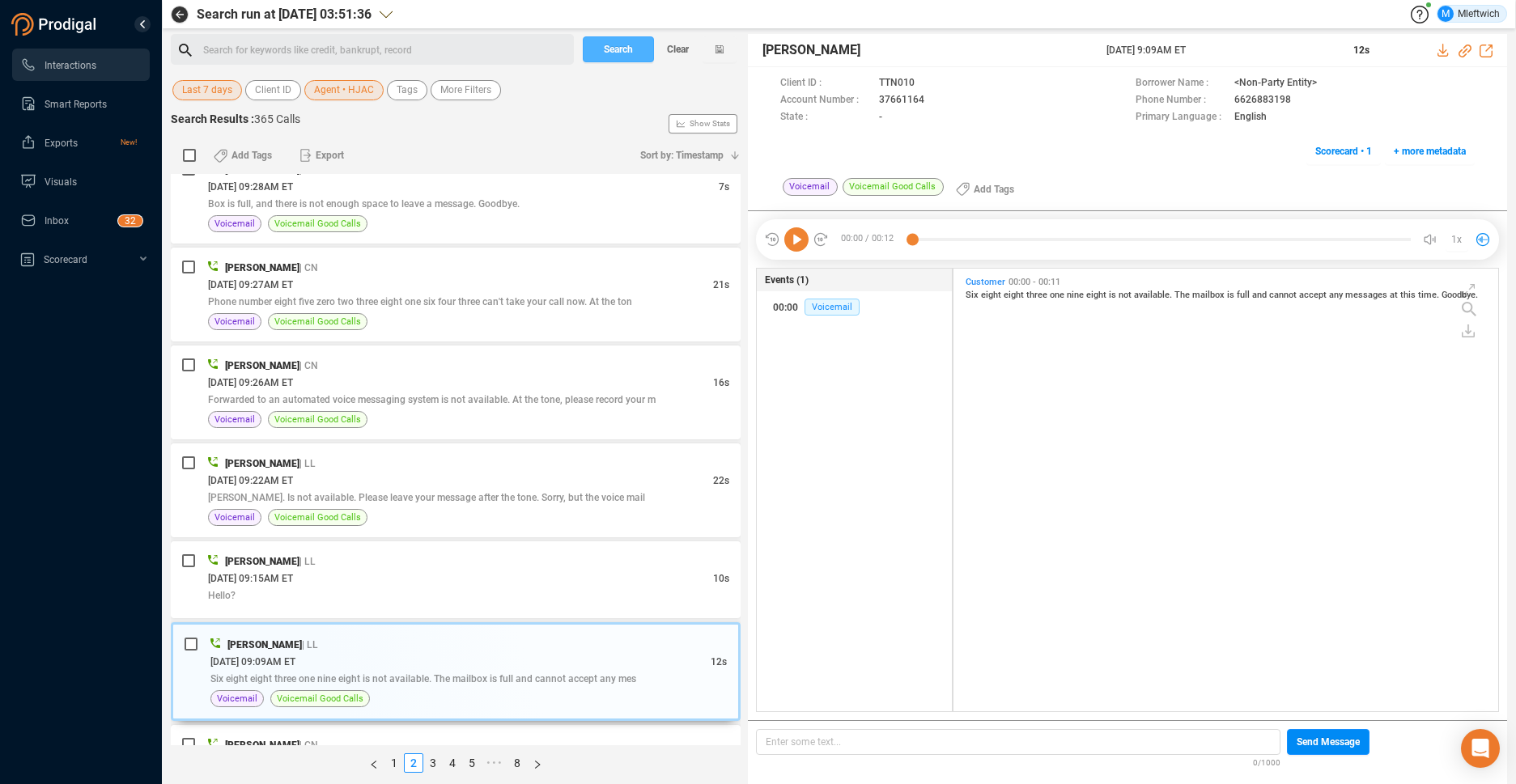
drag, startPoint x: 632, startPoint y: 50, endPoint x: 687, endPoint y: 27, distance: 59.6
click at [677, 32] on div "Search run at [DATE] 03:51:36 M Mleftwich Search for keywords like credit, bank…" at bounding box center [838, 392] width 1335 height 784
click at [626, 42] on span "Search" at bounding box center [618, 49] width 29 height 26
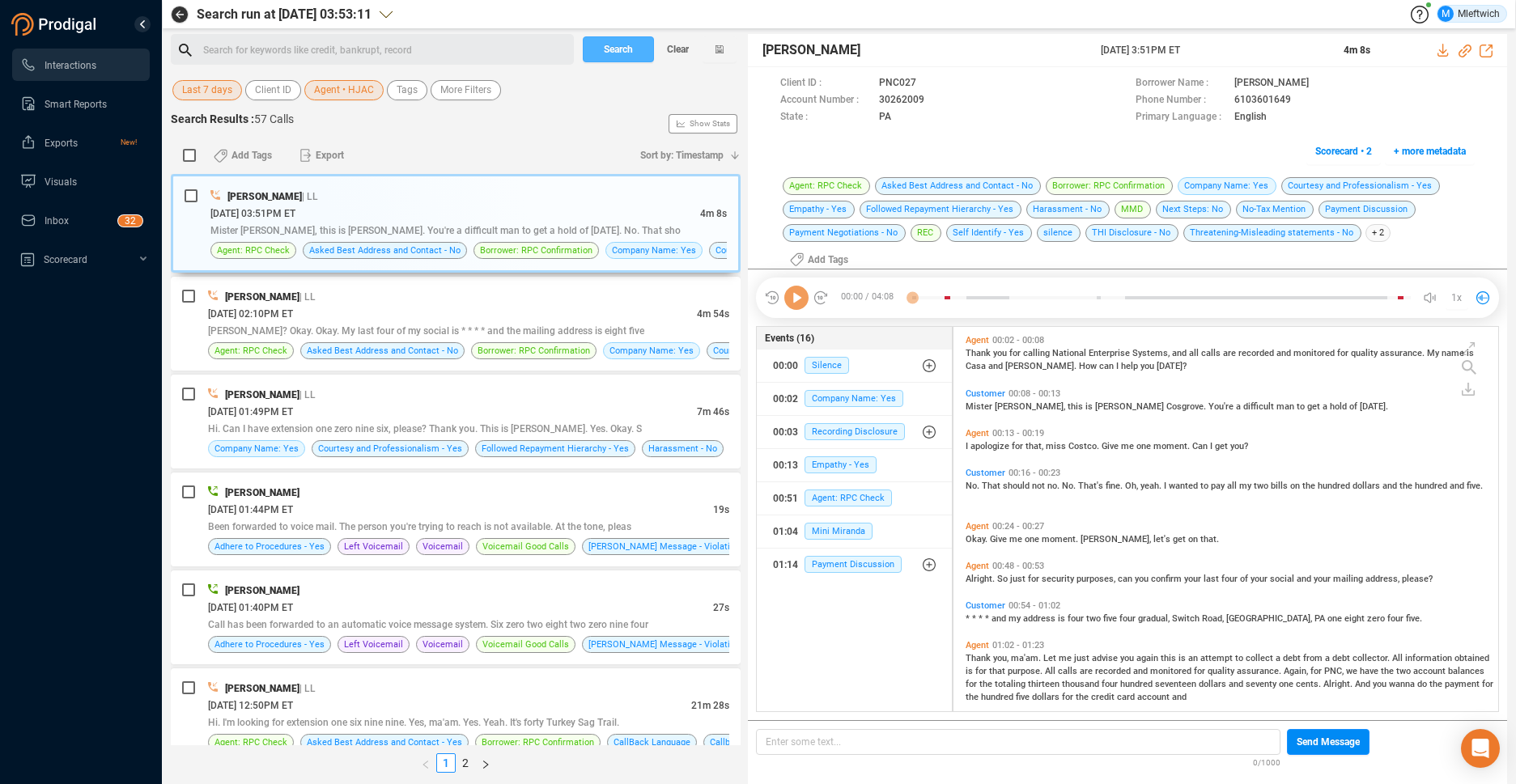
scroll to position [392, 536]
click at [490, 491] on div "[PERSON_NAME]" at bounding box center [468, 492] width 521 height 17
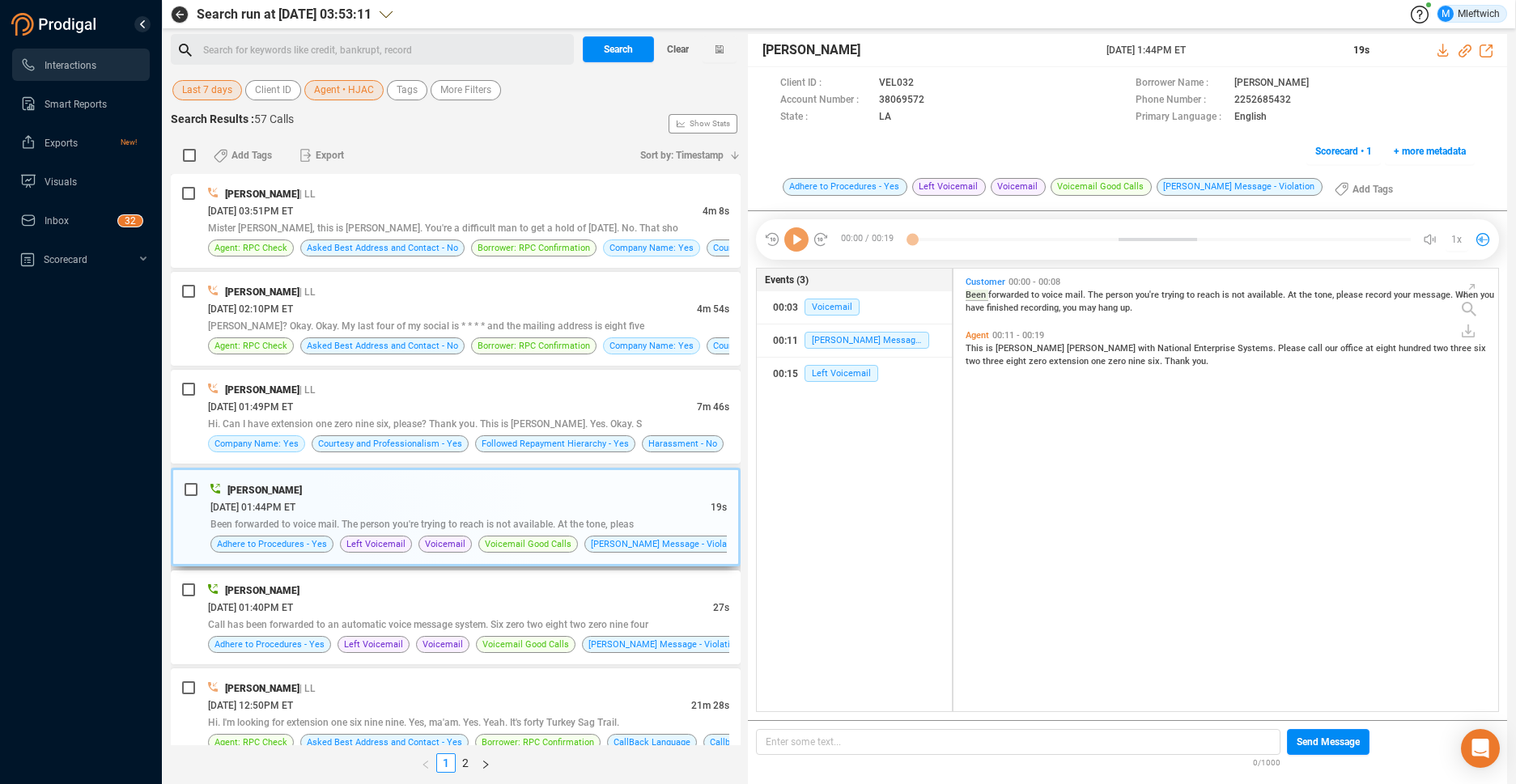
scroll to position [438, 536]
click at [933, 100] on icon at bounding box center [938, 100] width 13 height 13
click at [377, 47] on div "Search for keywords like credit, bankrupt, record ﻿" at bounding box center [385, 49] width 366 height 24
click at [359, 93] on span "Agent • HJAC" at bounding box center [344, 90] width 60 height 20
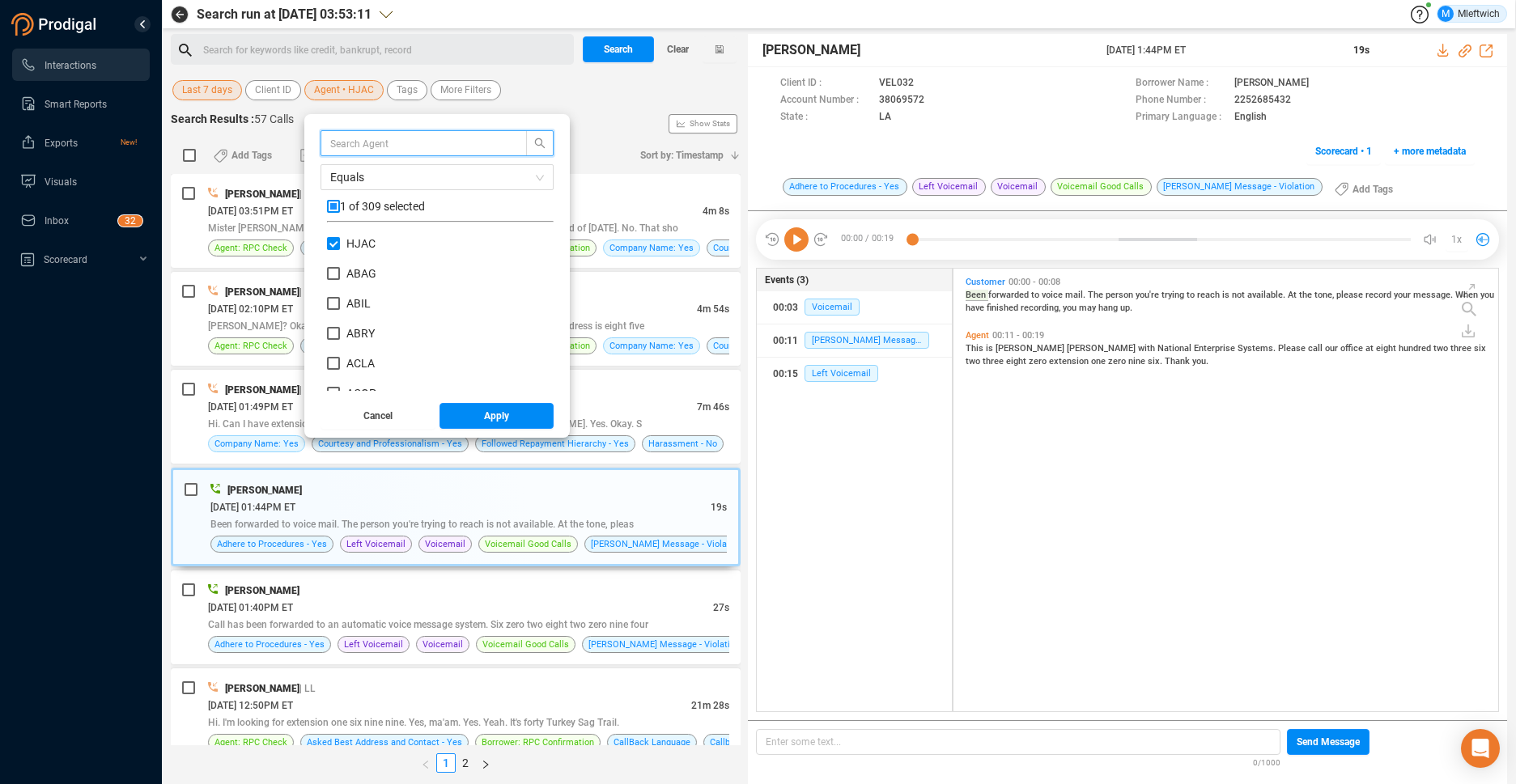
scroll to position [152, 218]
click at [335, 237] on label "HJAC" at bounding box center [354, 244] width 55 height 17
click at [335, 238] on input "HJAC" at bounding box center [333, 243] width 13 height 13
checkbox input "false"
click at [424, 142] on input "text" at bounding box center [416, 143] width 172 height 17
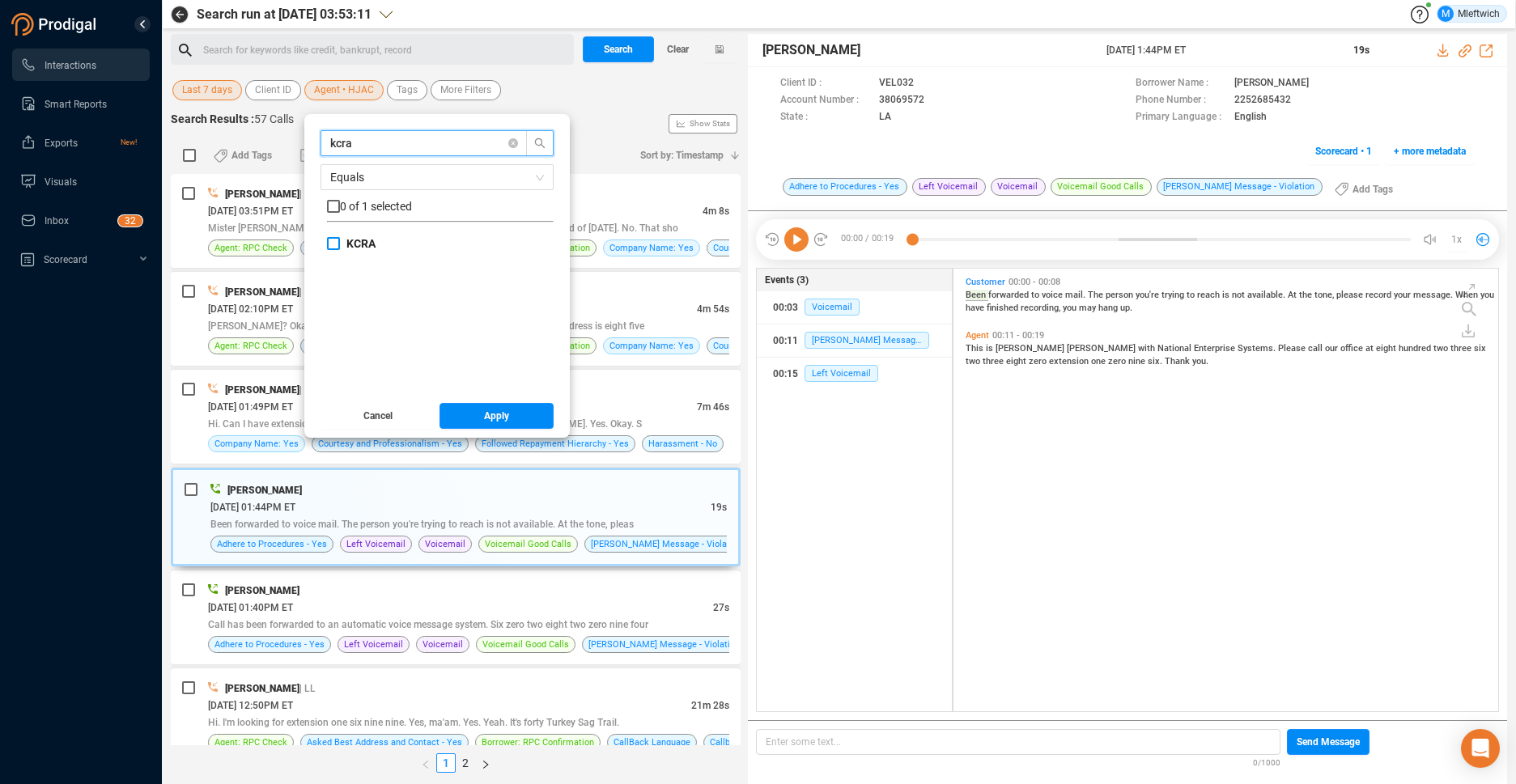
type input "kcra"
click at [329, 241] on input "KCRA" at bounding box center [333, 243] width 13 height 13
checkbox input "true"
click at [510, 417] on button "Apply" at bounding box center [496, 415] width 115 height 26
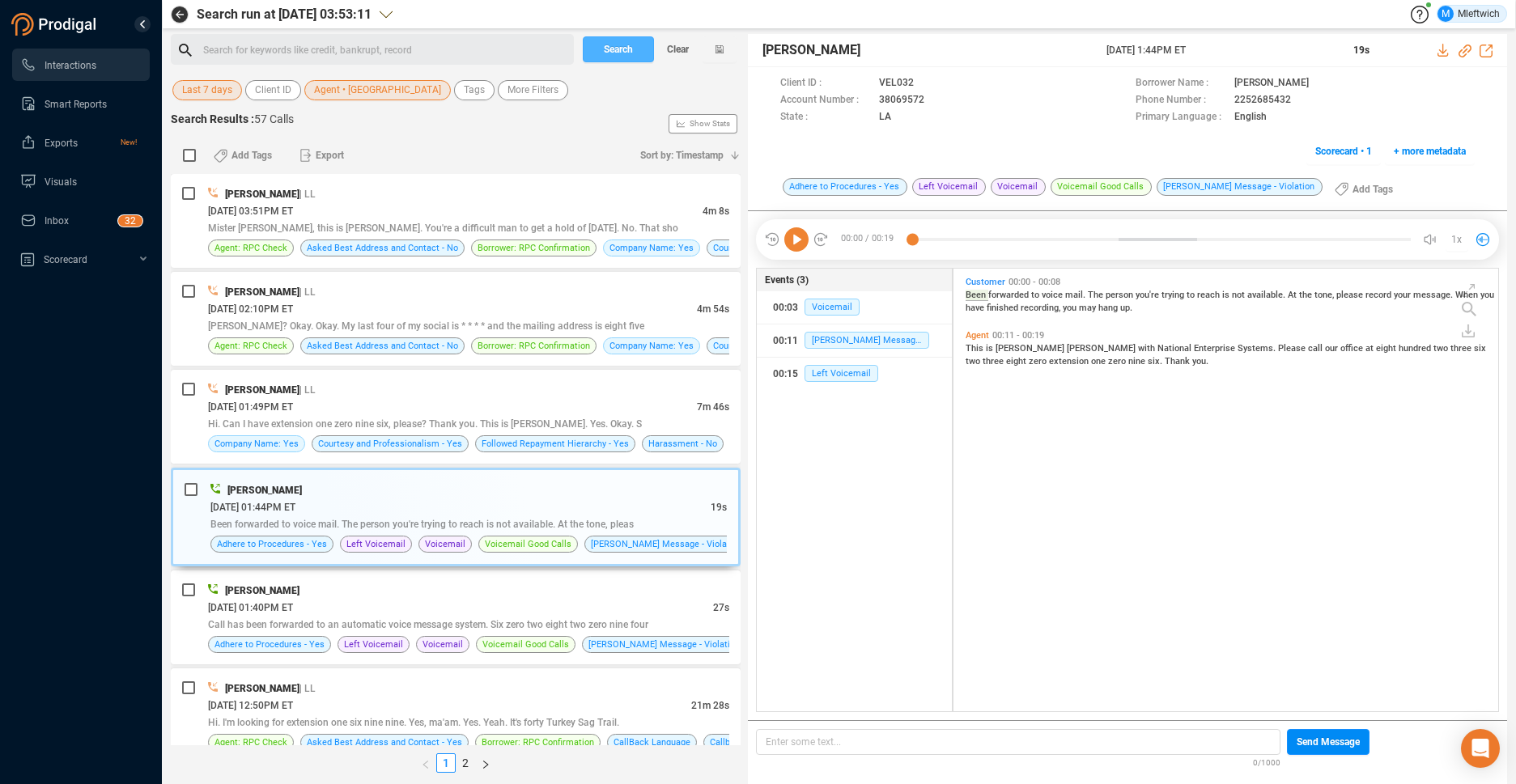
click at [633, 46] on button "Search" at bounding box center [618, 49] width 71 height 26
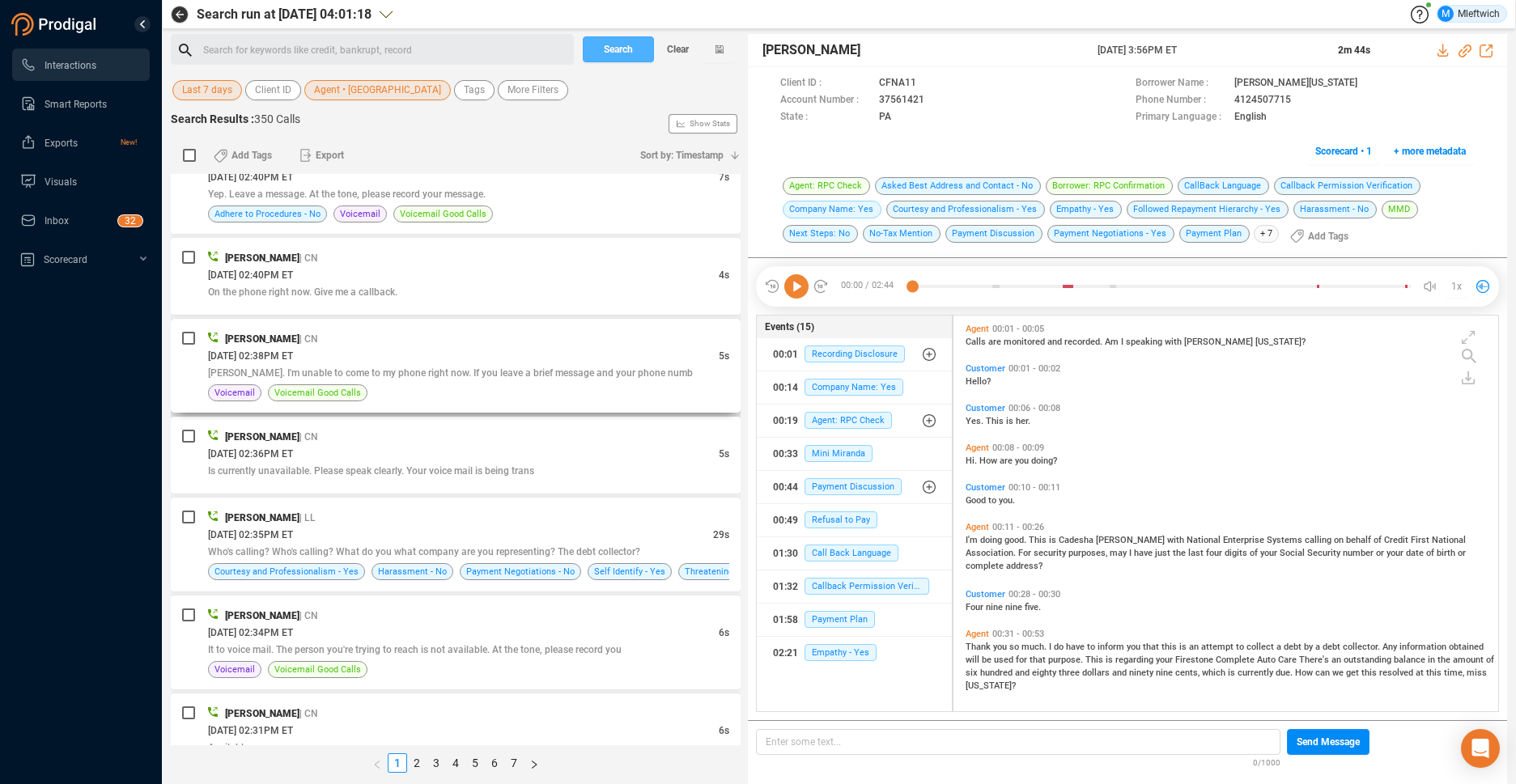
scroll to position [1628, 0]
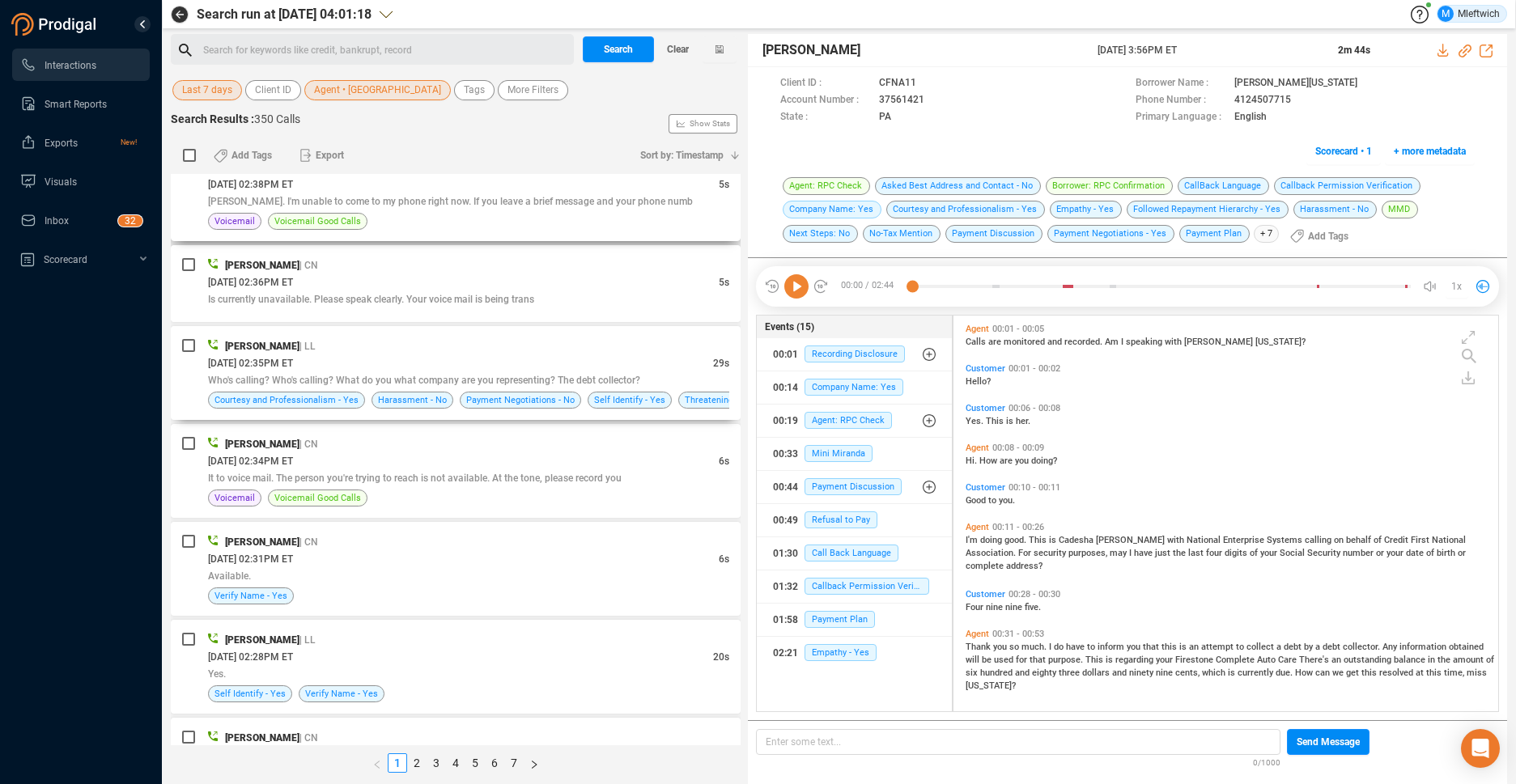
click at [593, 363] on div "[DATE] 02:35PM ET" at bounding box center [460, 363] width 505 height 17
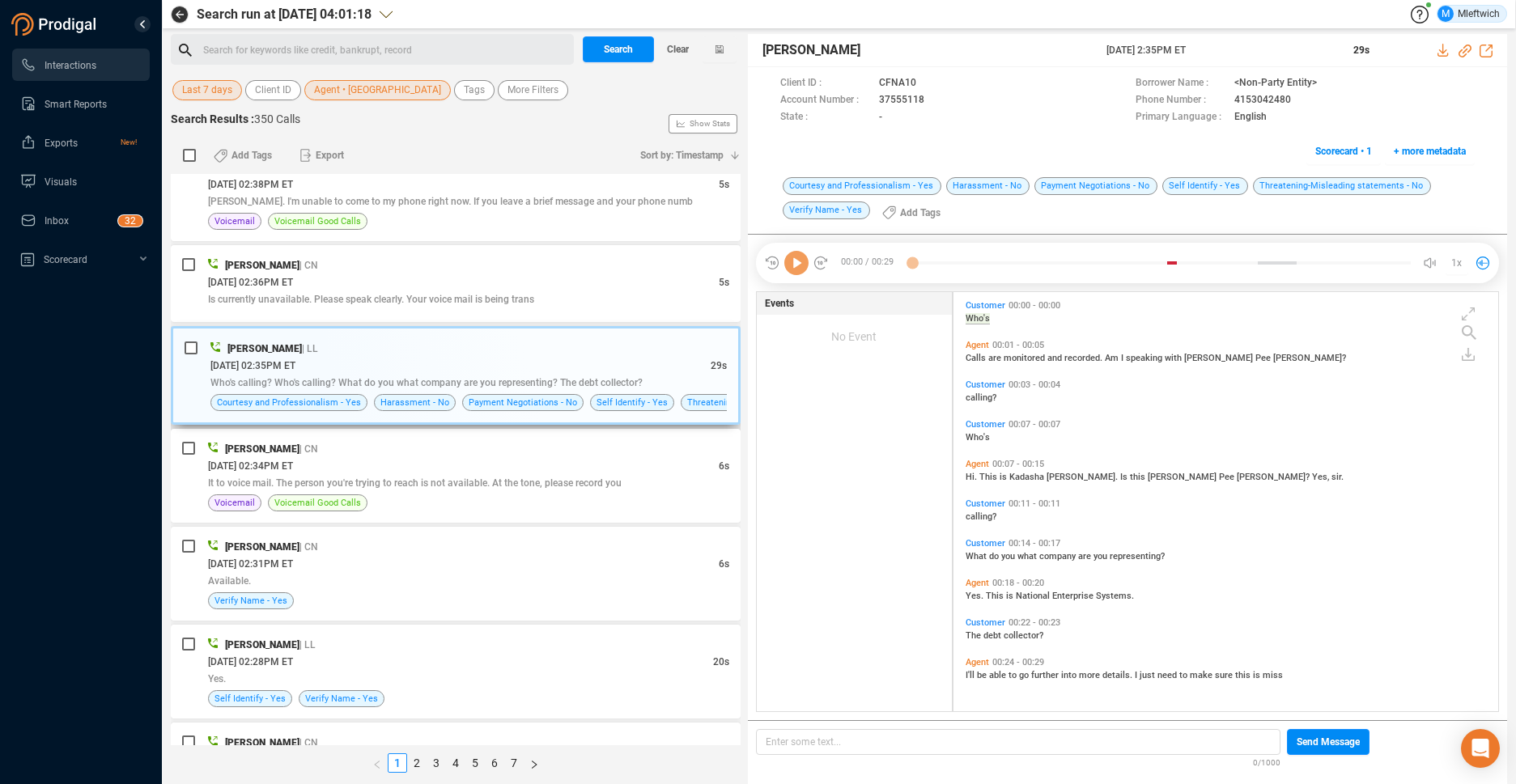
scroll to position [415, 536]
click at [489, 457] on div "[DATE] 02:34PM ET" at bounding box center [463, 465] width 511 height 17
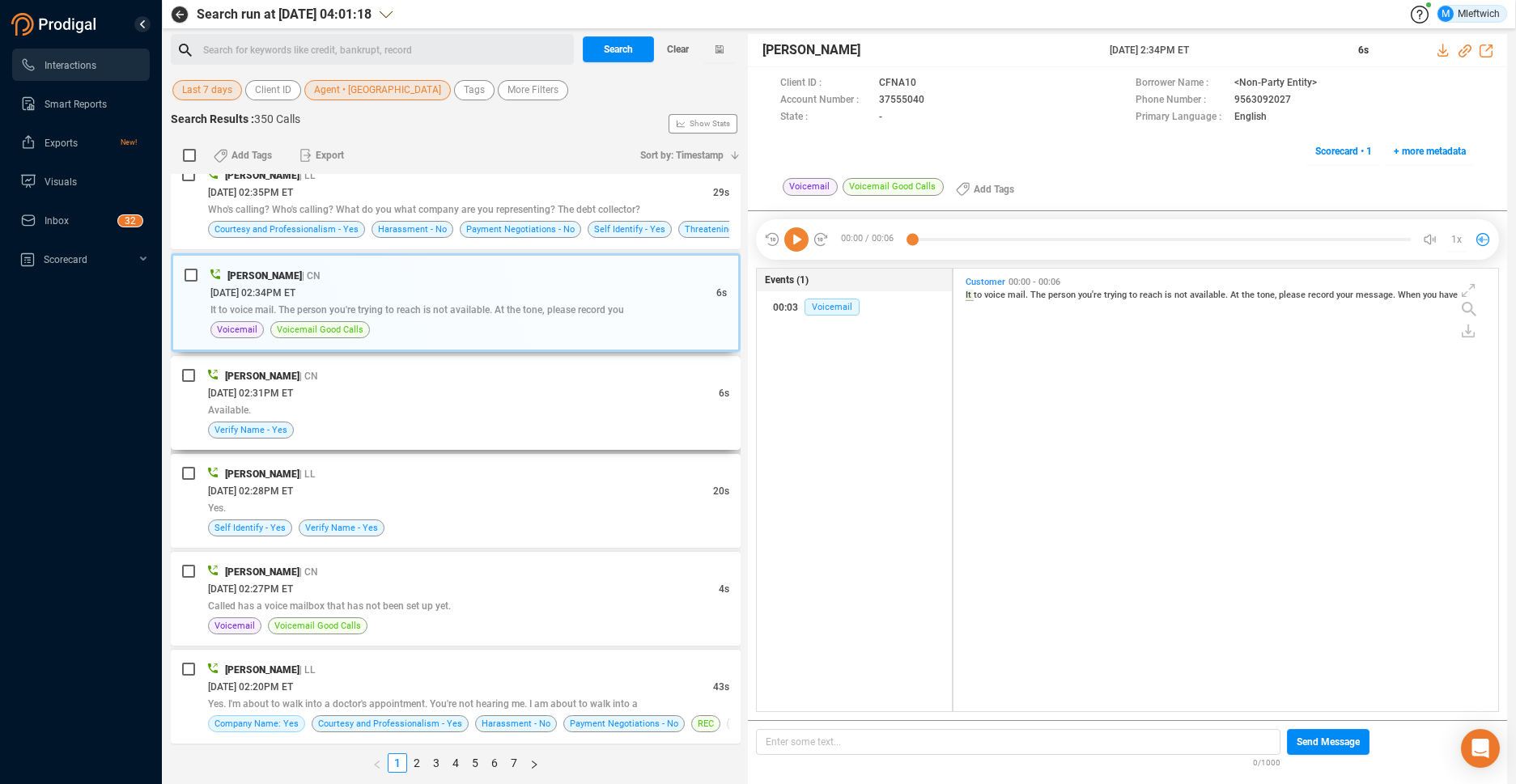
scroll to position [1880, 0]
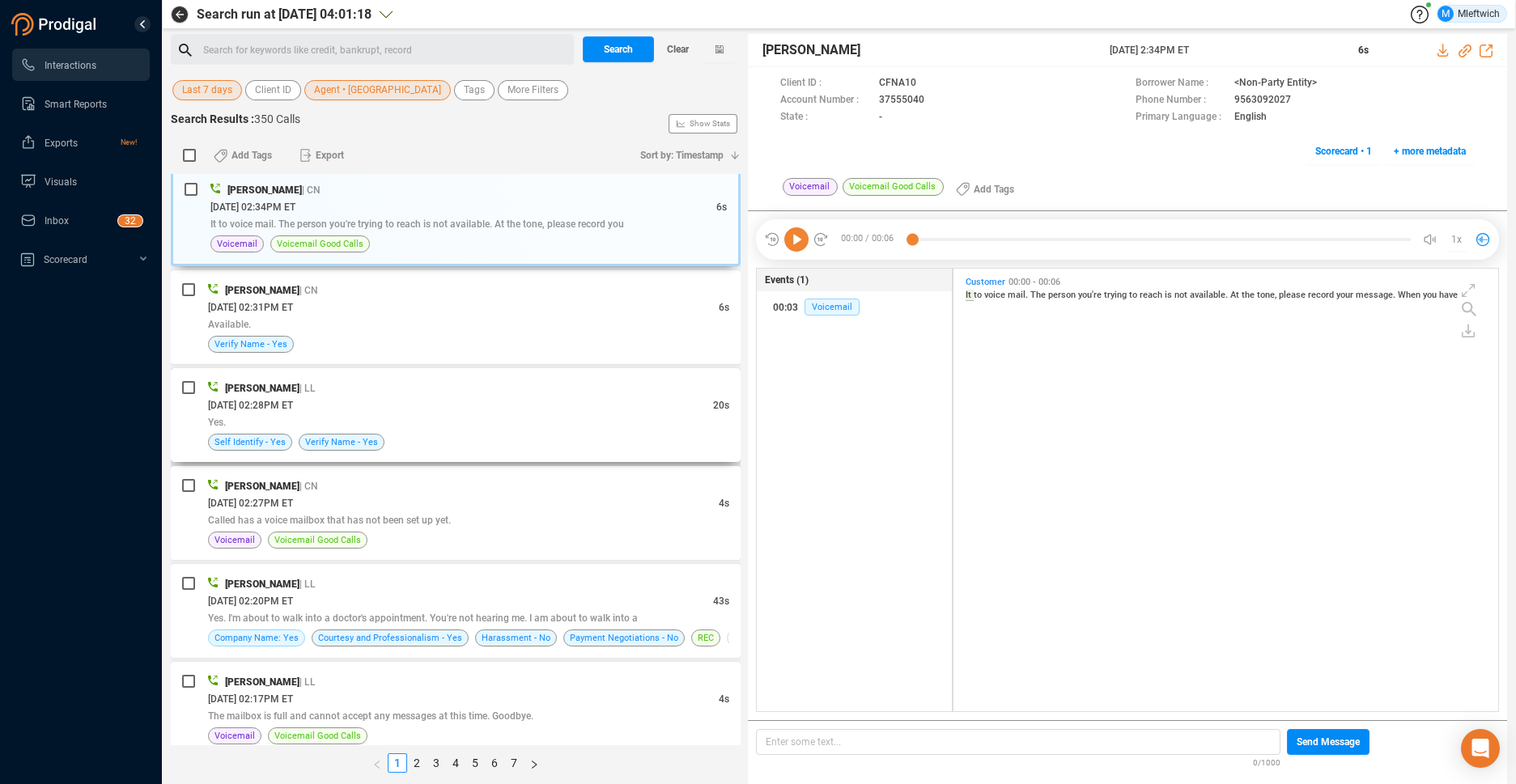
click at [485, 420] on div "Yes." at bounding box center [468, 422] width 521 height 17
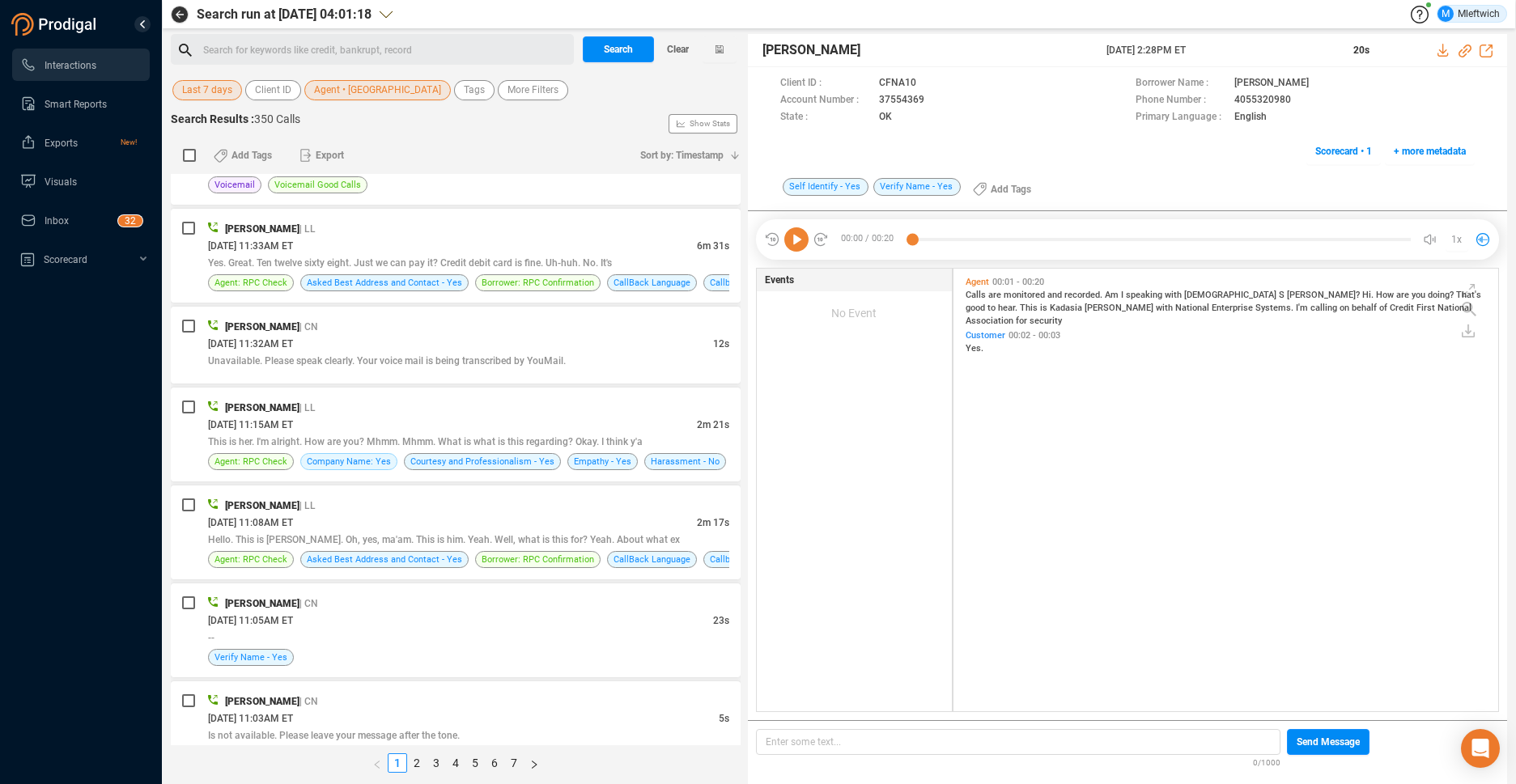
scroll to position [4142, 0]
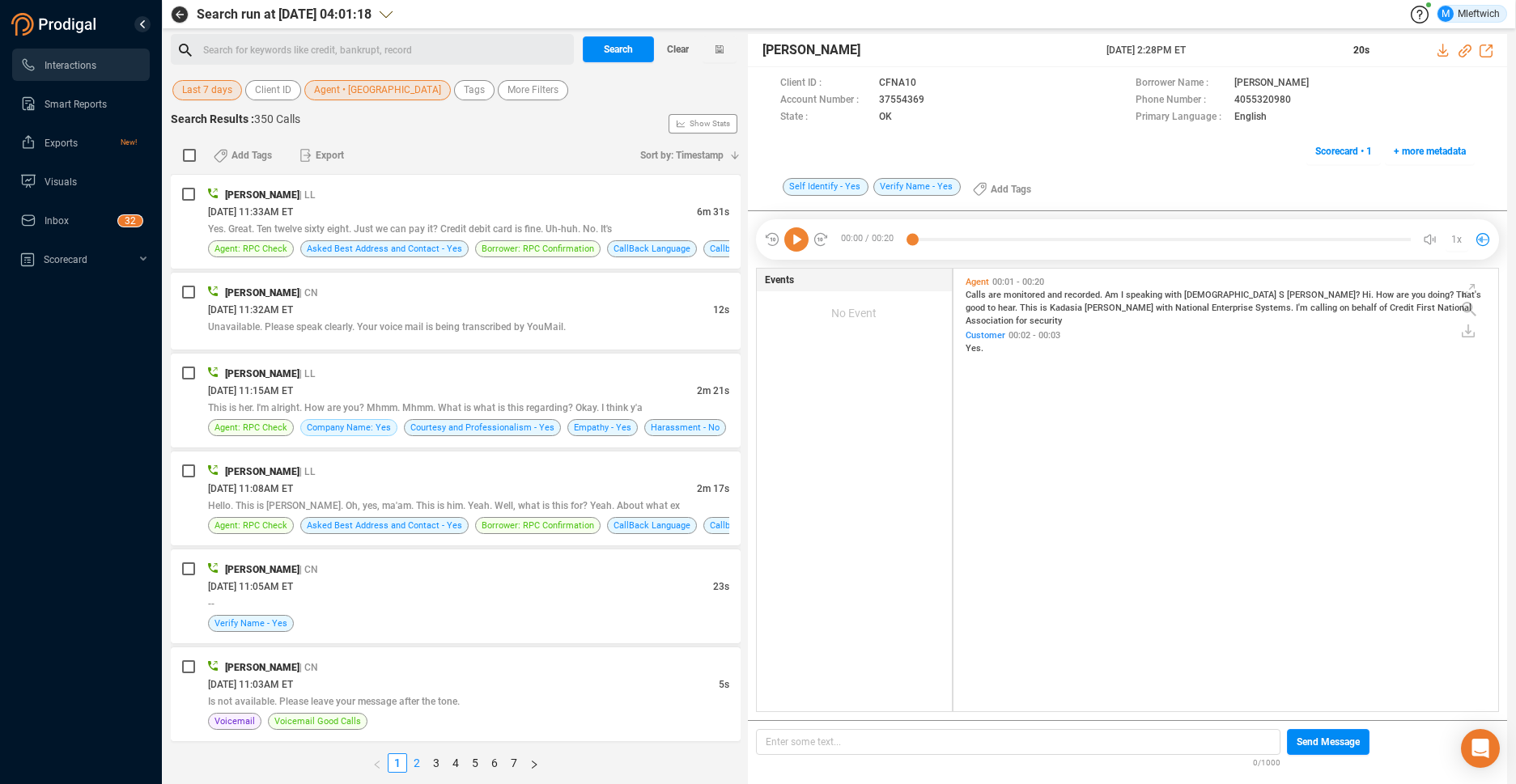
click at [414, 763] on link "2" at bounding box center [416, 763] width 17 height 17
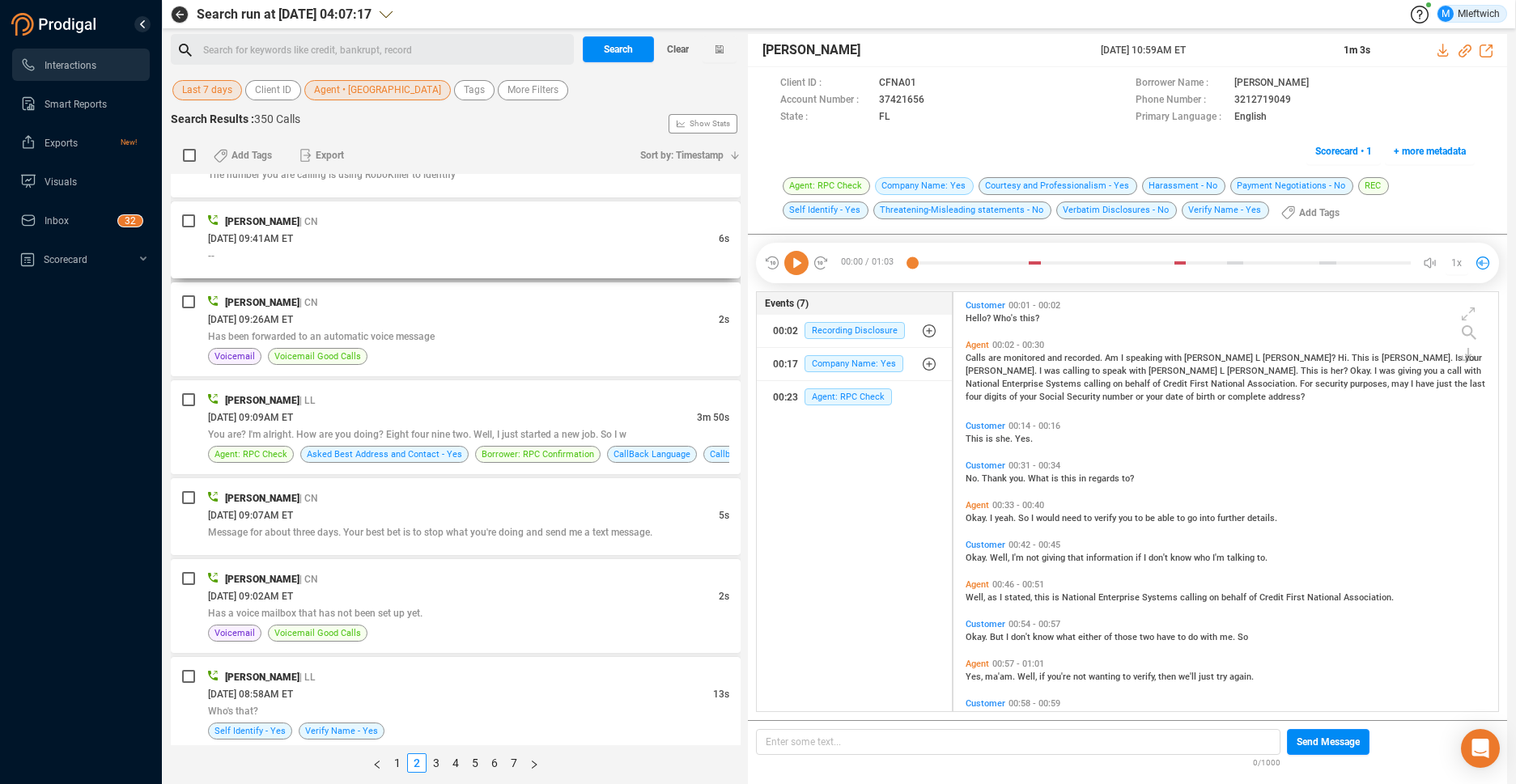
scroll to position [1285, 0]
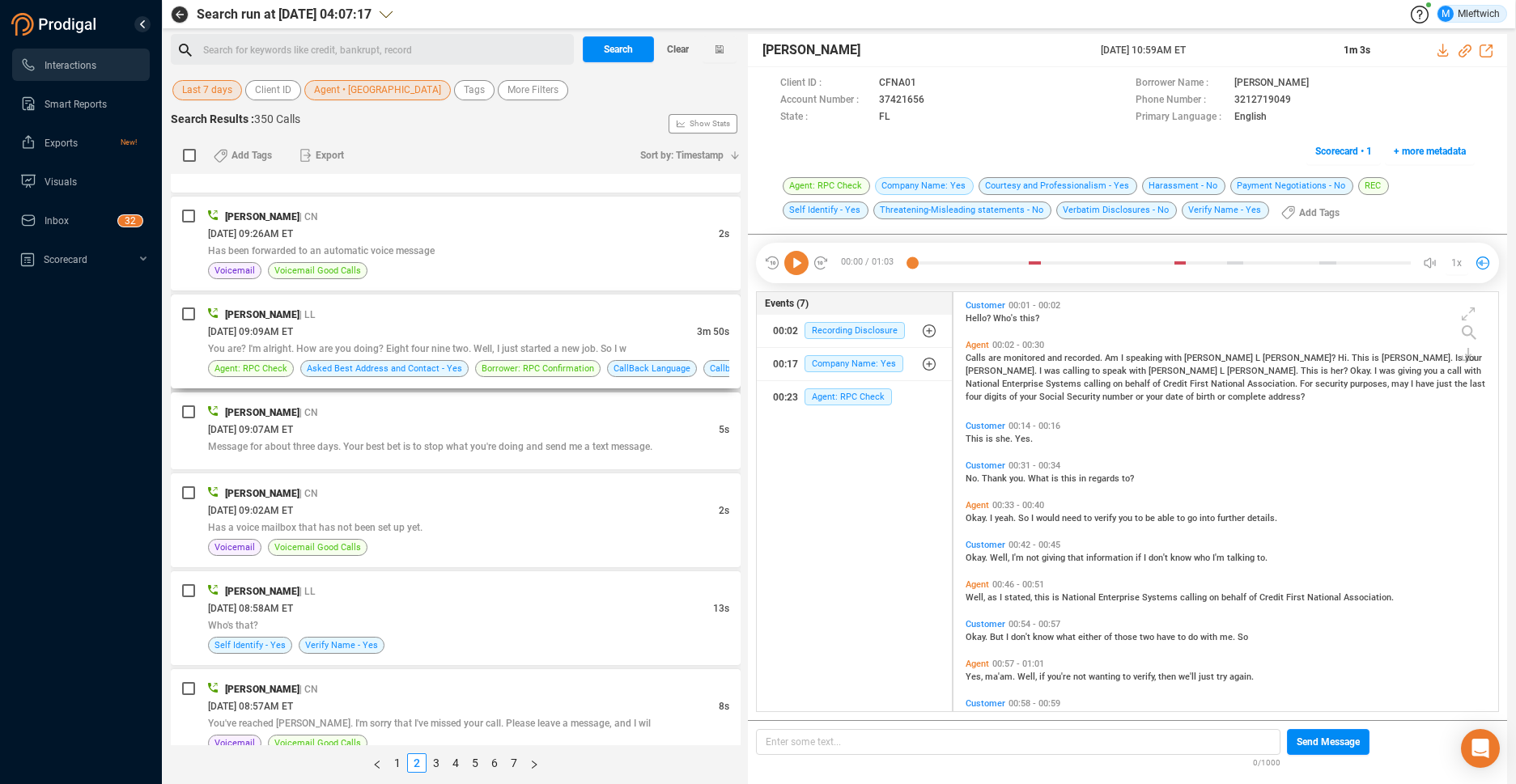
click at [478, 382] on div "[PERSON_NAME] | LL [DATE] 09:09AM ET 3m 50s You are? I'm alright. How are you d…" at bounding box center [456, 341] width 570 height 94
click at [472, 419] on div "[PERSON_NAME] | CN" at bounding box center [468, 412] width 521 height 17
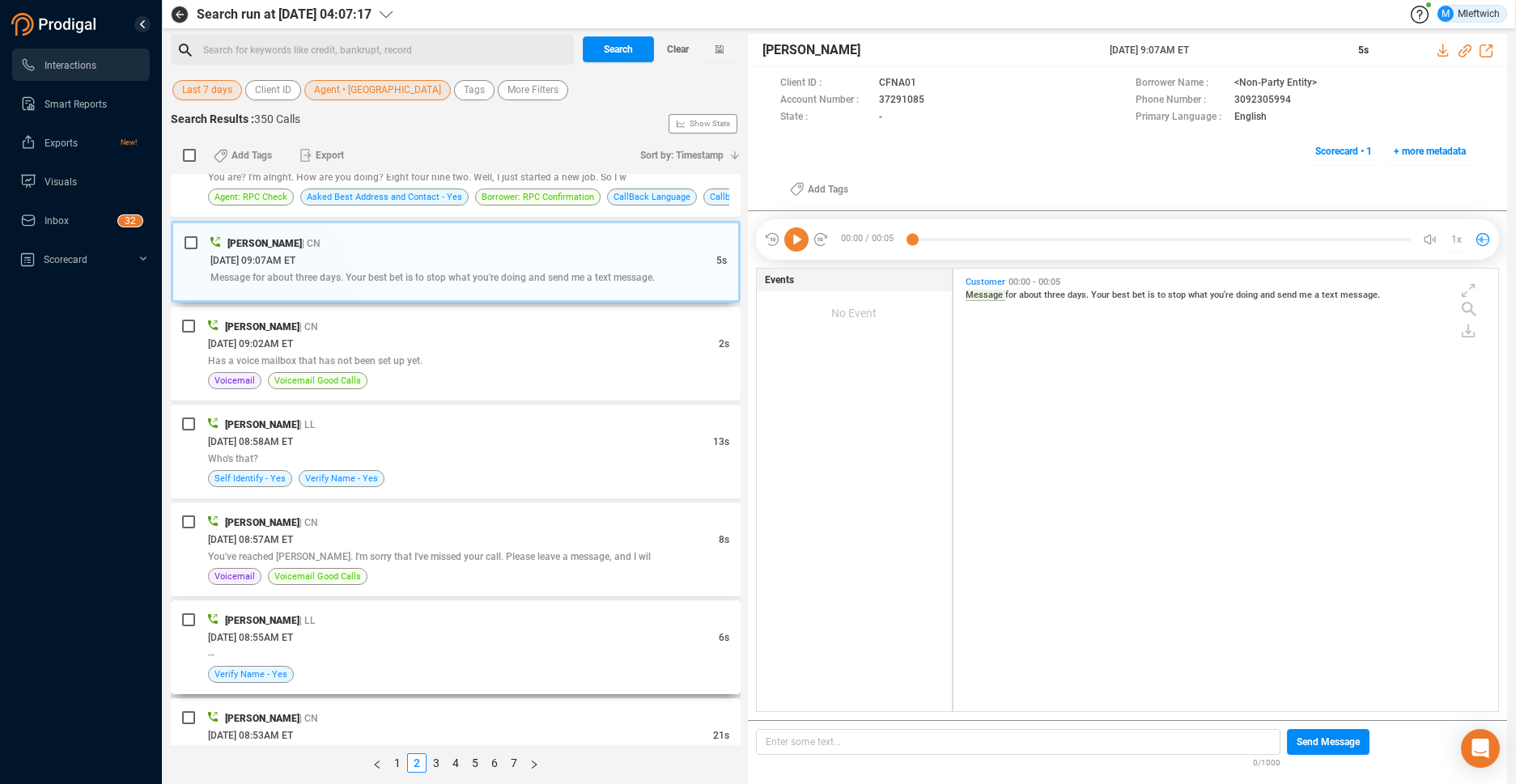
scroll to position [1537, 0]
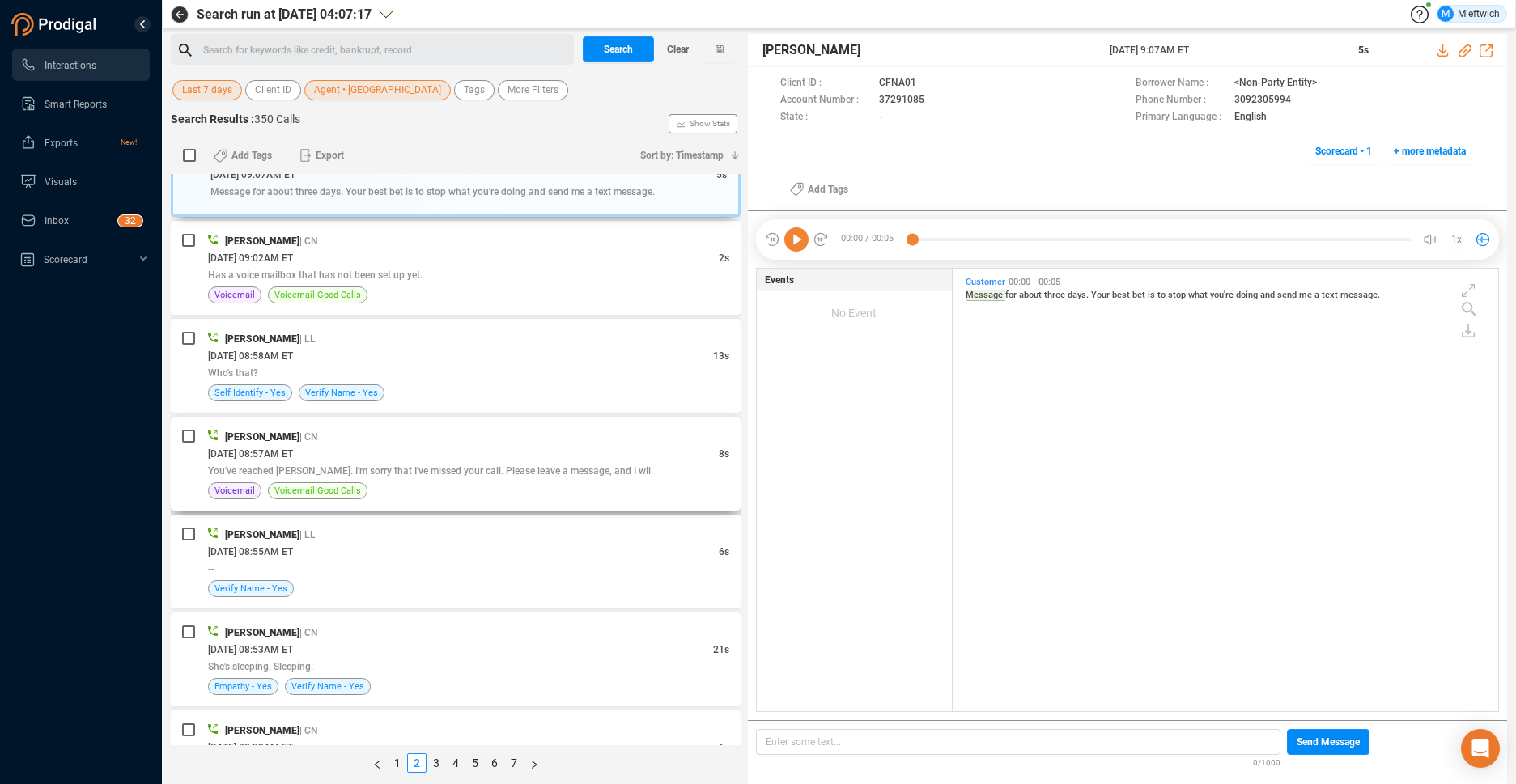
click at [592, 480] on div "[PERSON_NAME] | CN [DATE] 08:57AM ET 8s You've reached [PERSON_NAME]. I'm sorry…" at bounding box center [468, 463] width 521 height 71
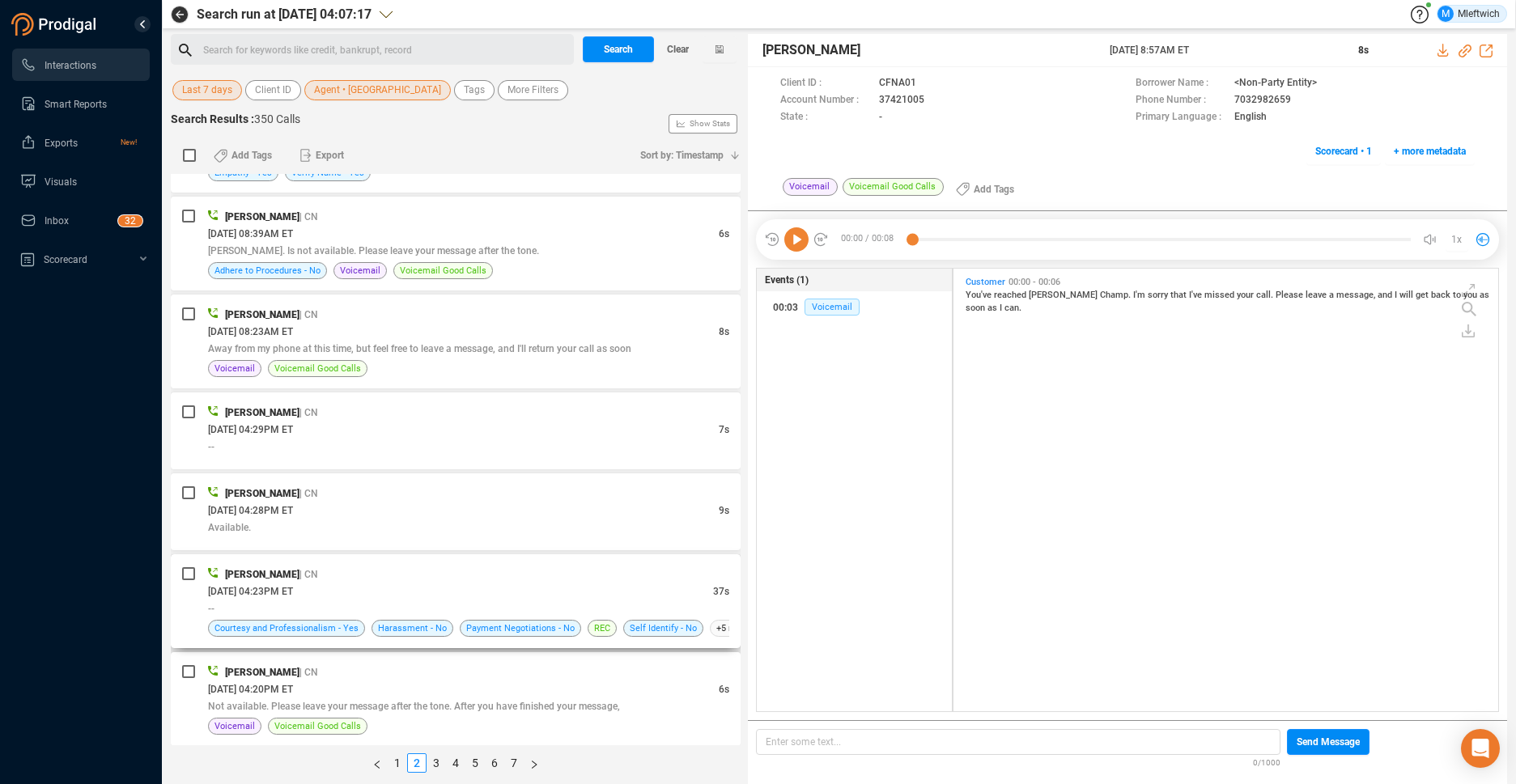
scroll to position [2137, 0]
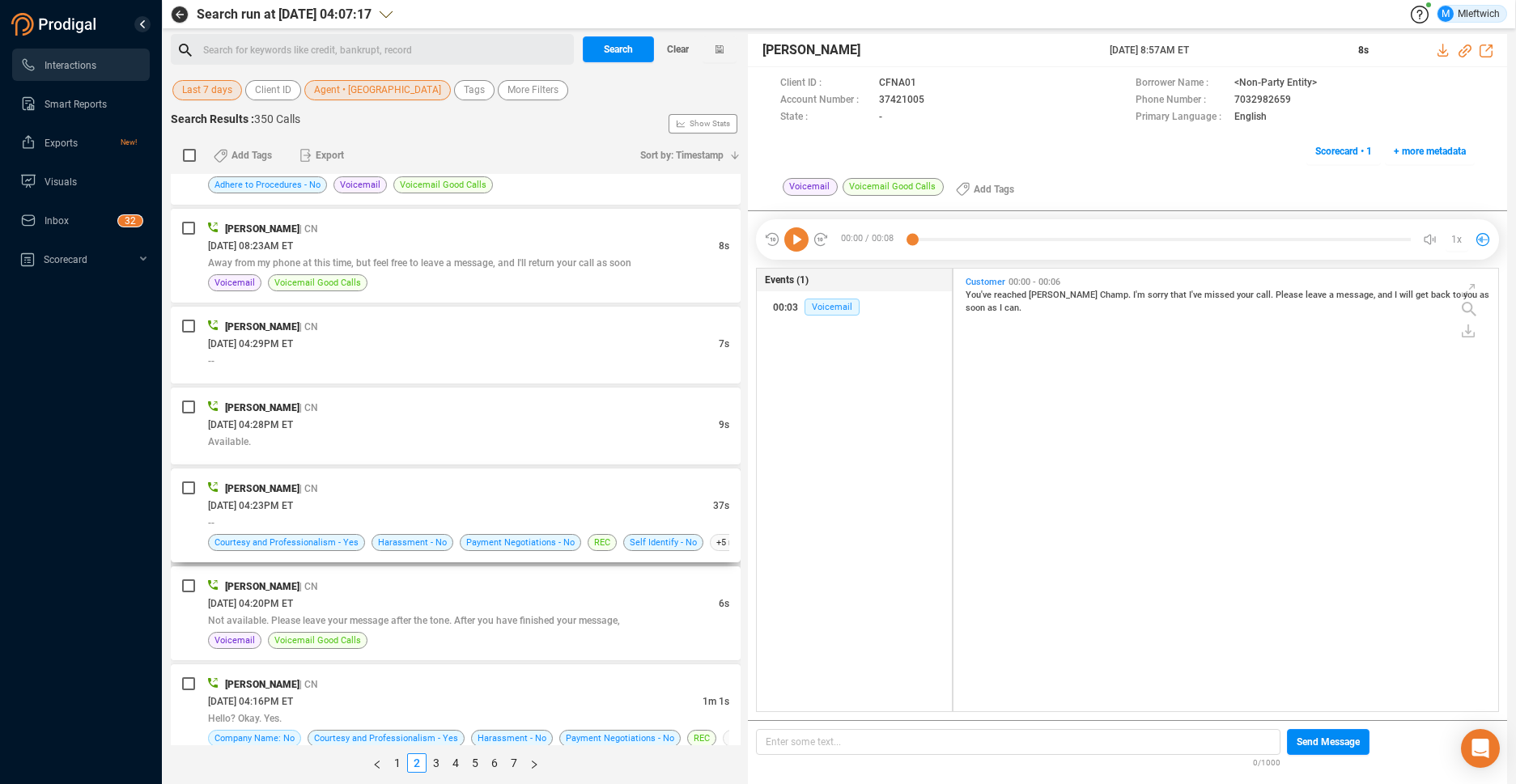
click at [593, 487] on div "[PERSON_NAME] | CN" at bounding box center [468, 489] width 521 height 17
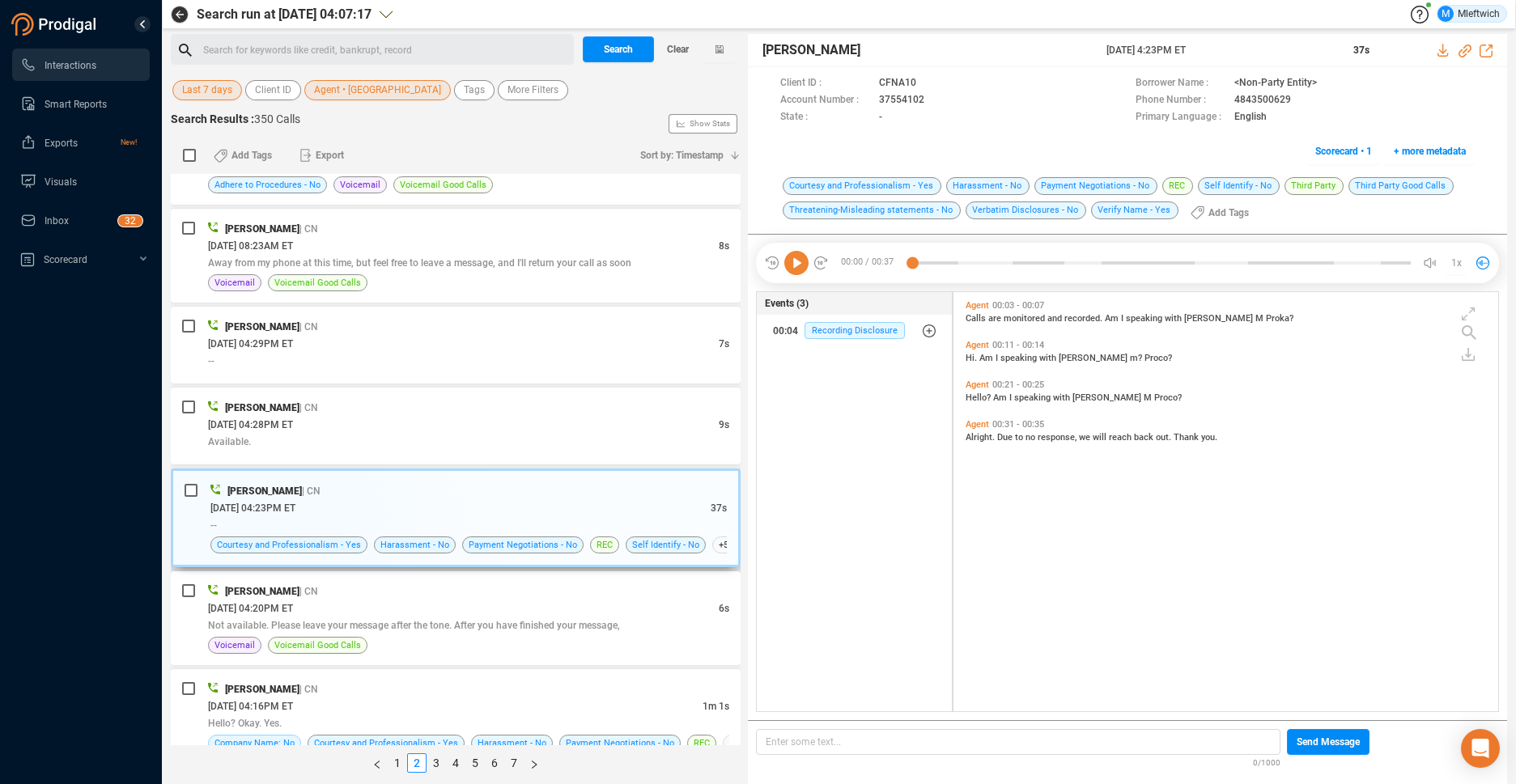
scroll to position [2304, 0]
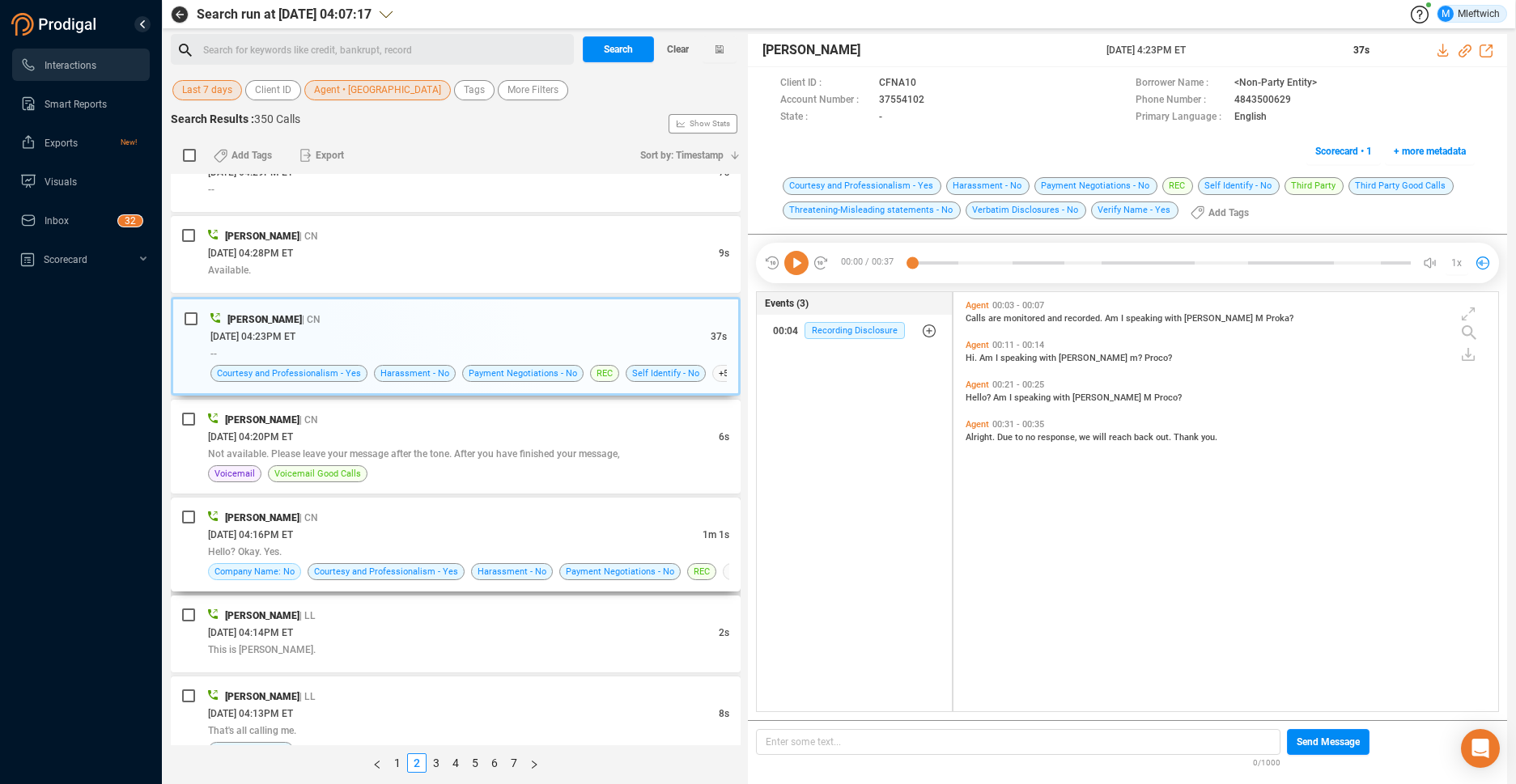
click at [540, 532] on div "[DATE] 04:16PM ET" at bounding box center [455, 535] width 494 height 17
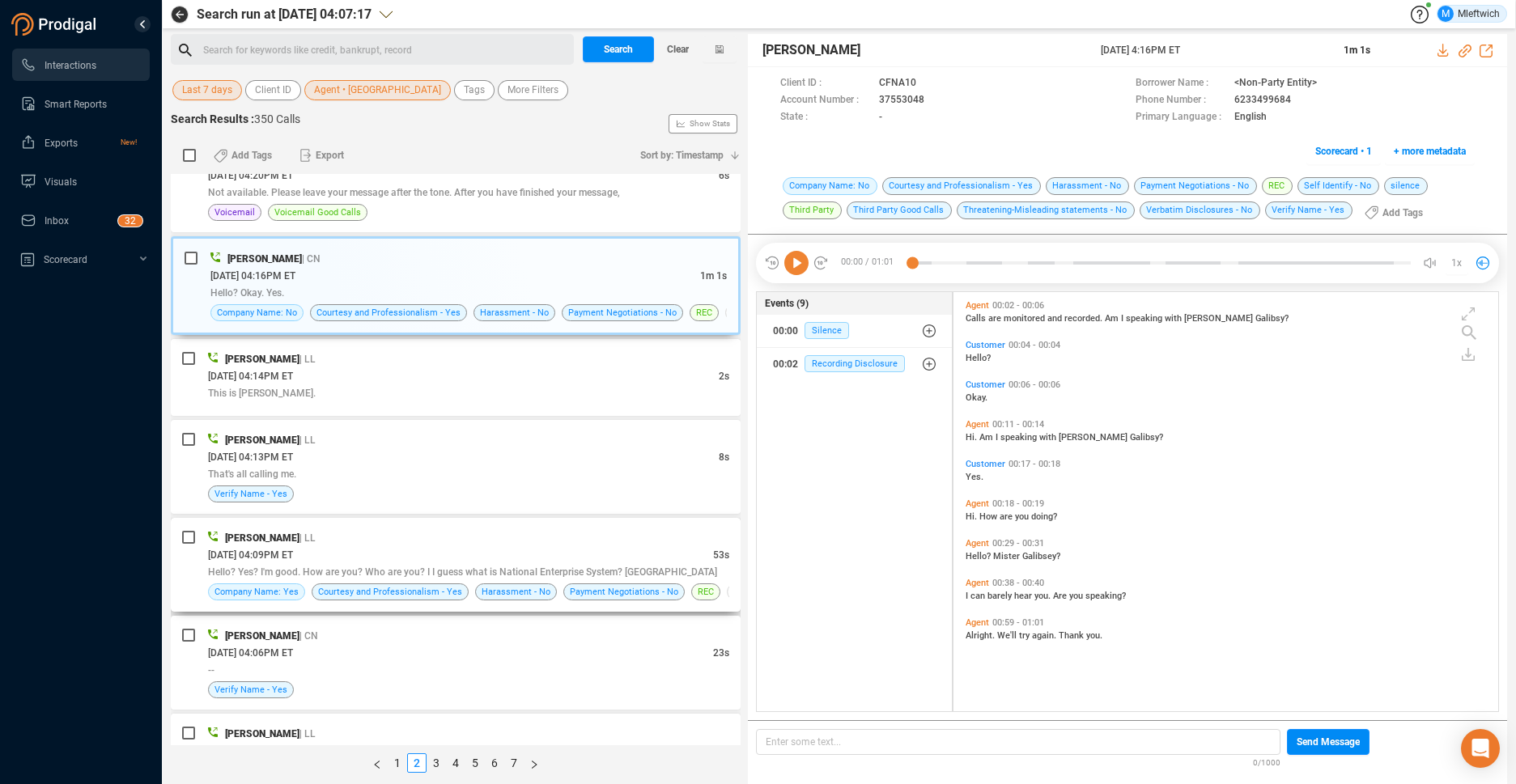
scroll to position [2646, 0]
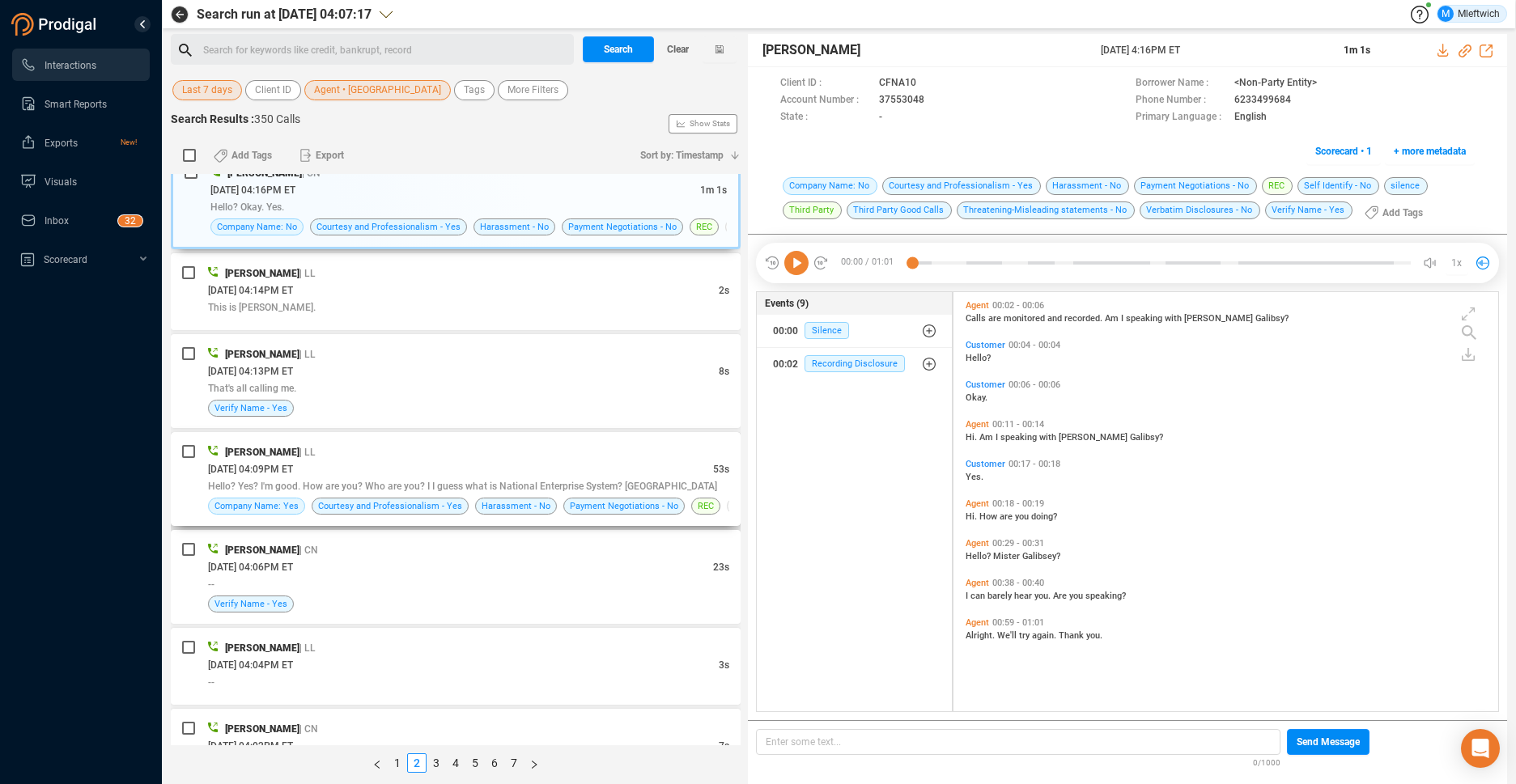
click at [504, 439] on div "[PERSON_NAME] | LL [DATE] 04:09PM ET 53s Hello? Yes? I'm good. How are you? Who…" at bounding box center [456, 478] width 570 height 94
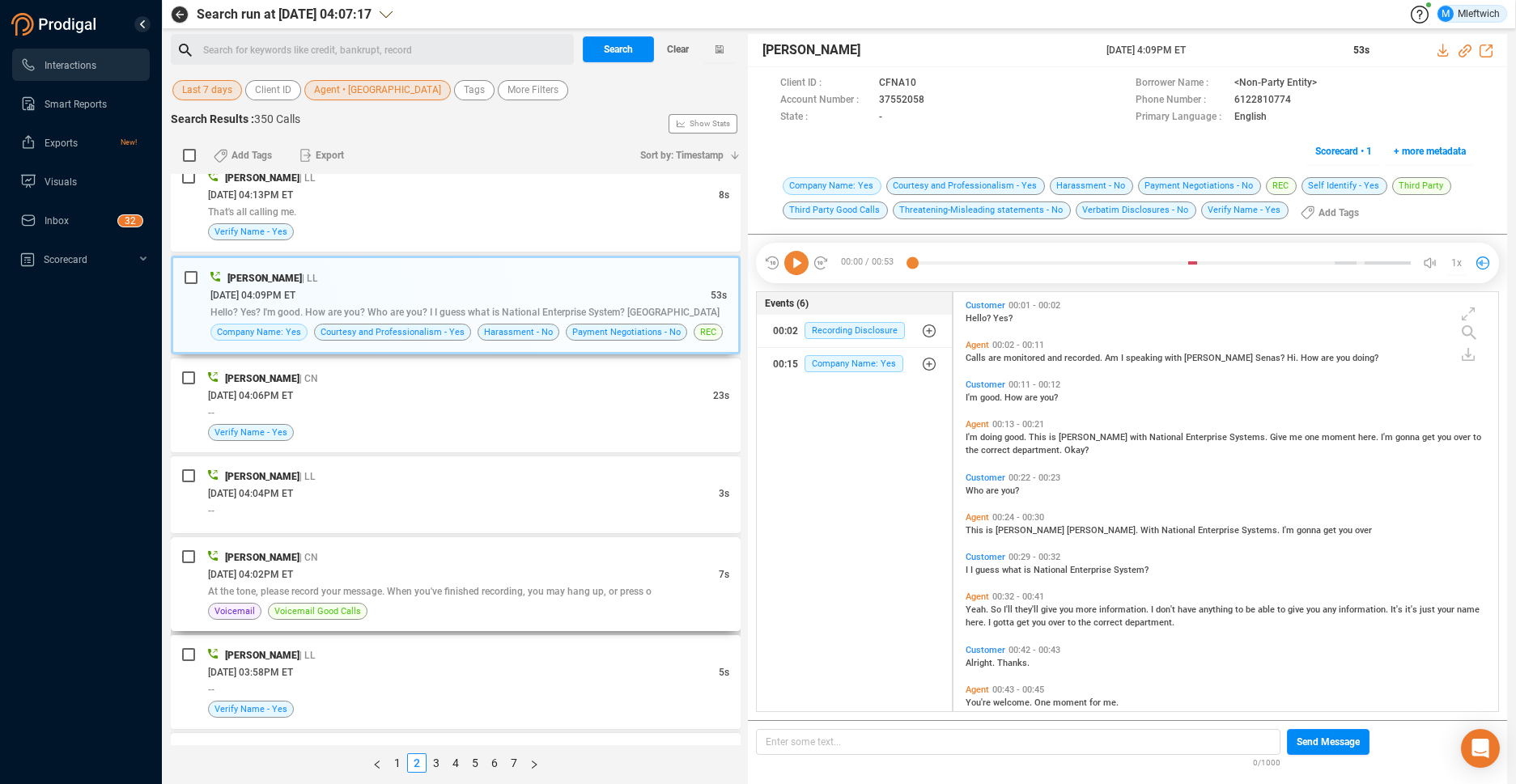
scroll to position [2903, 0]
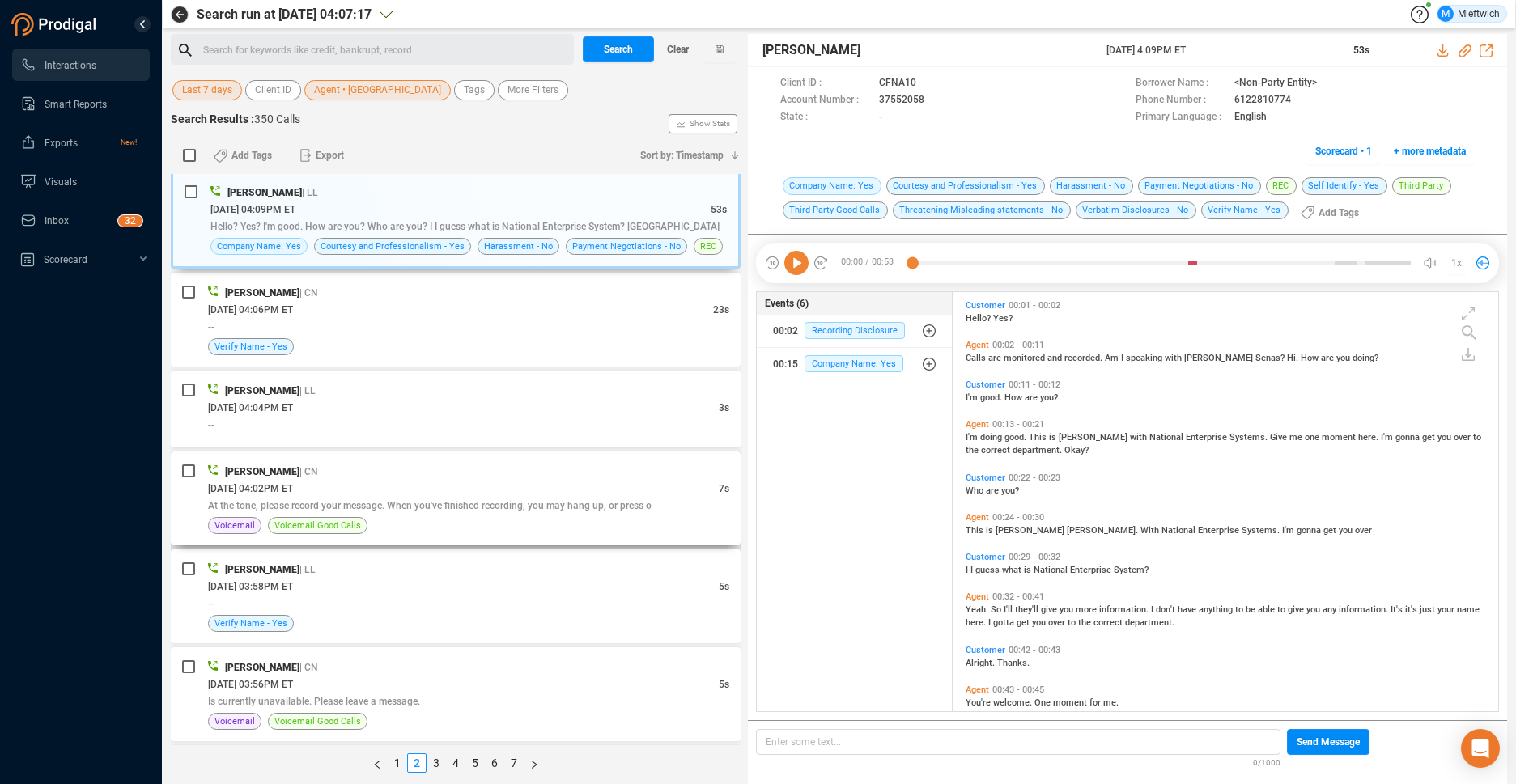
click at [466, 509] on span "At the tone, please record your message. When you've finished recording, you ma…" at bounding box center [429, 506] width 443 height 12
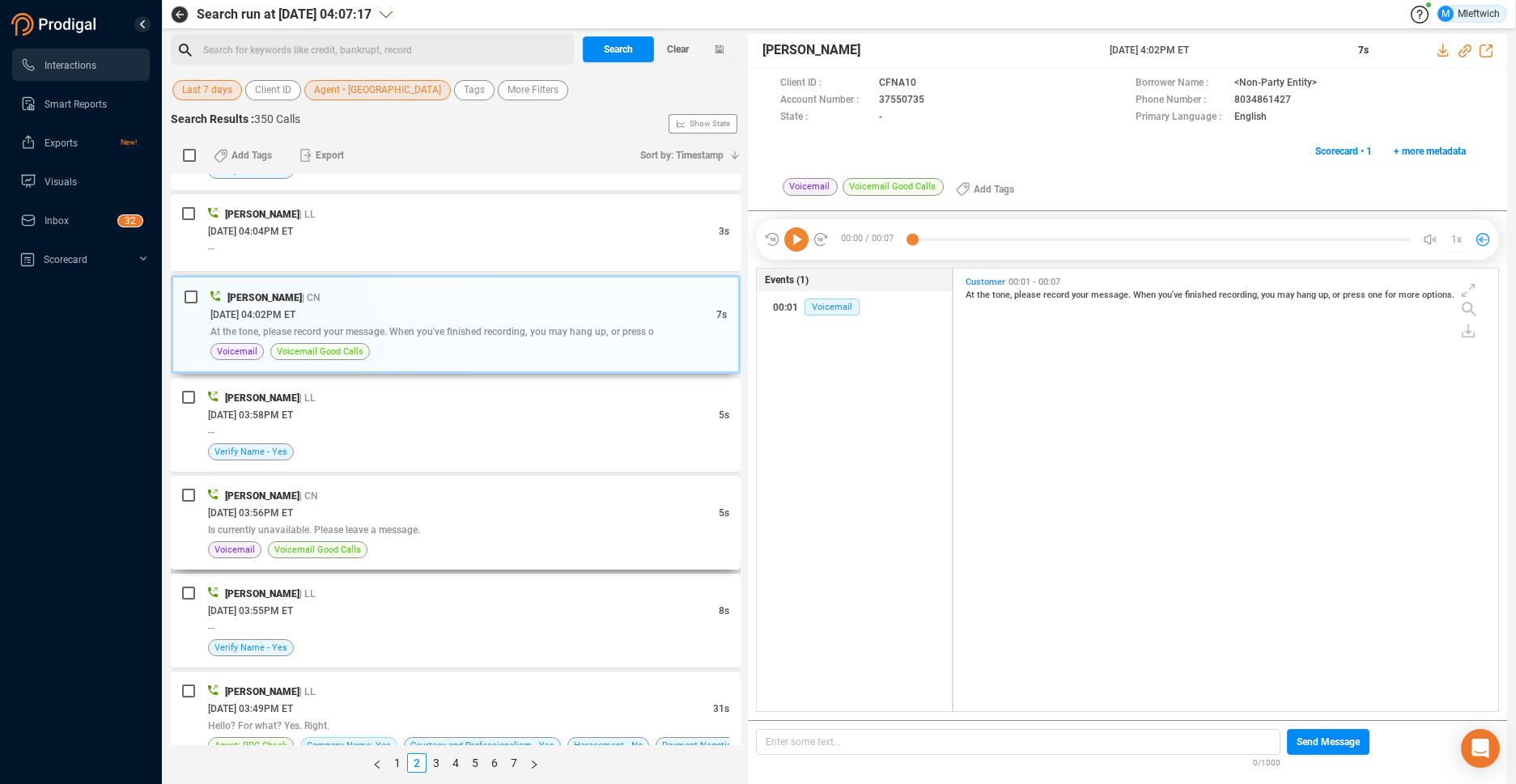
scroll to position [3246, 0]
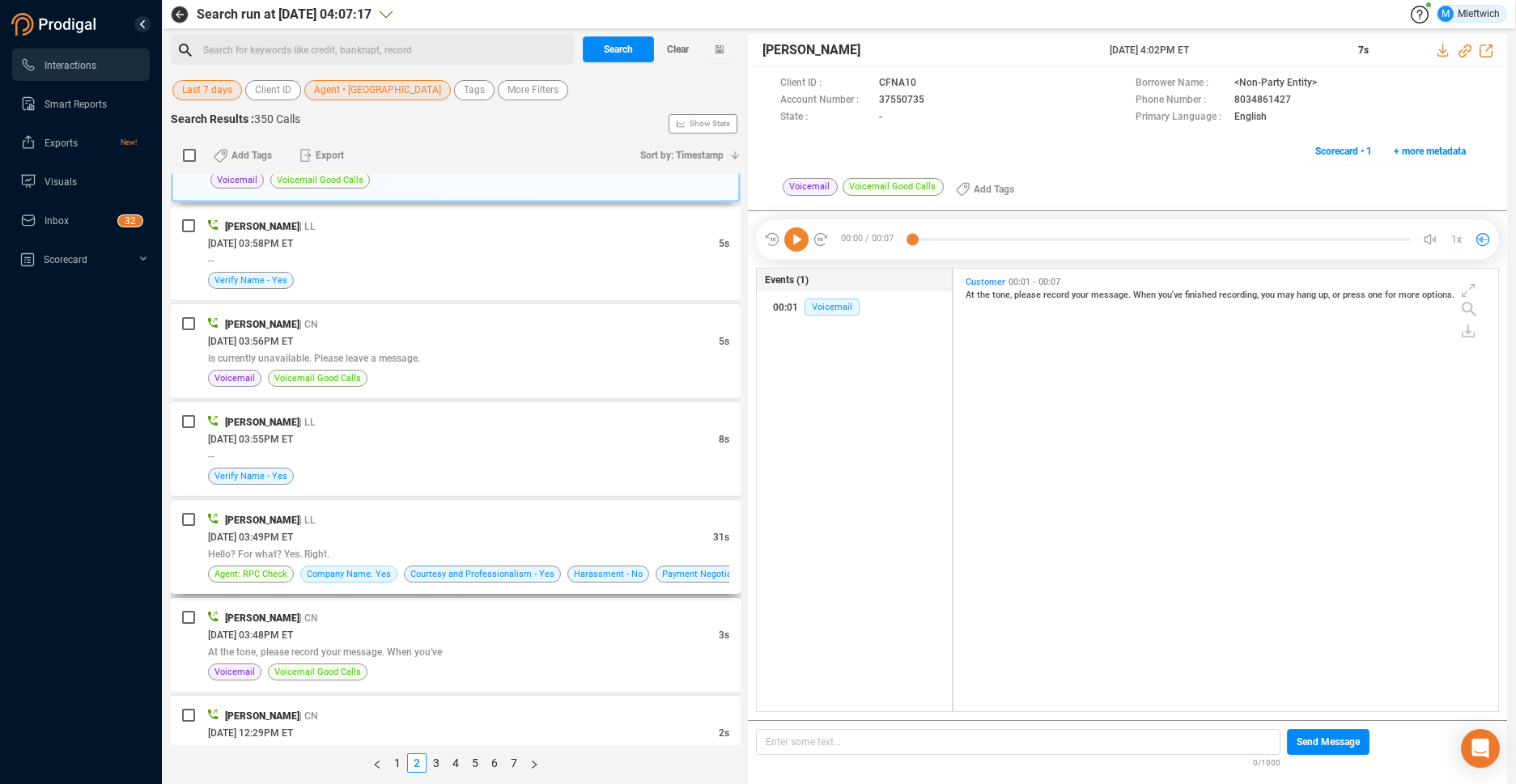
click at [477, 527] on div "[PERSON_NAME] | LL" at bounding box center [468, 520] width 521 height 17
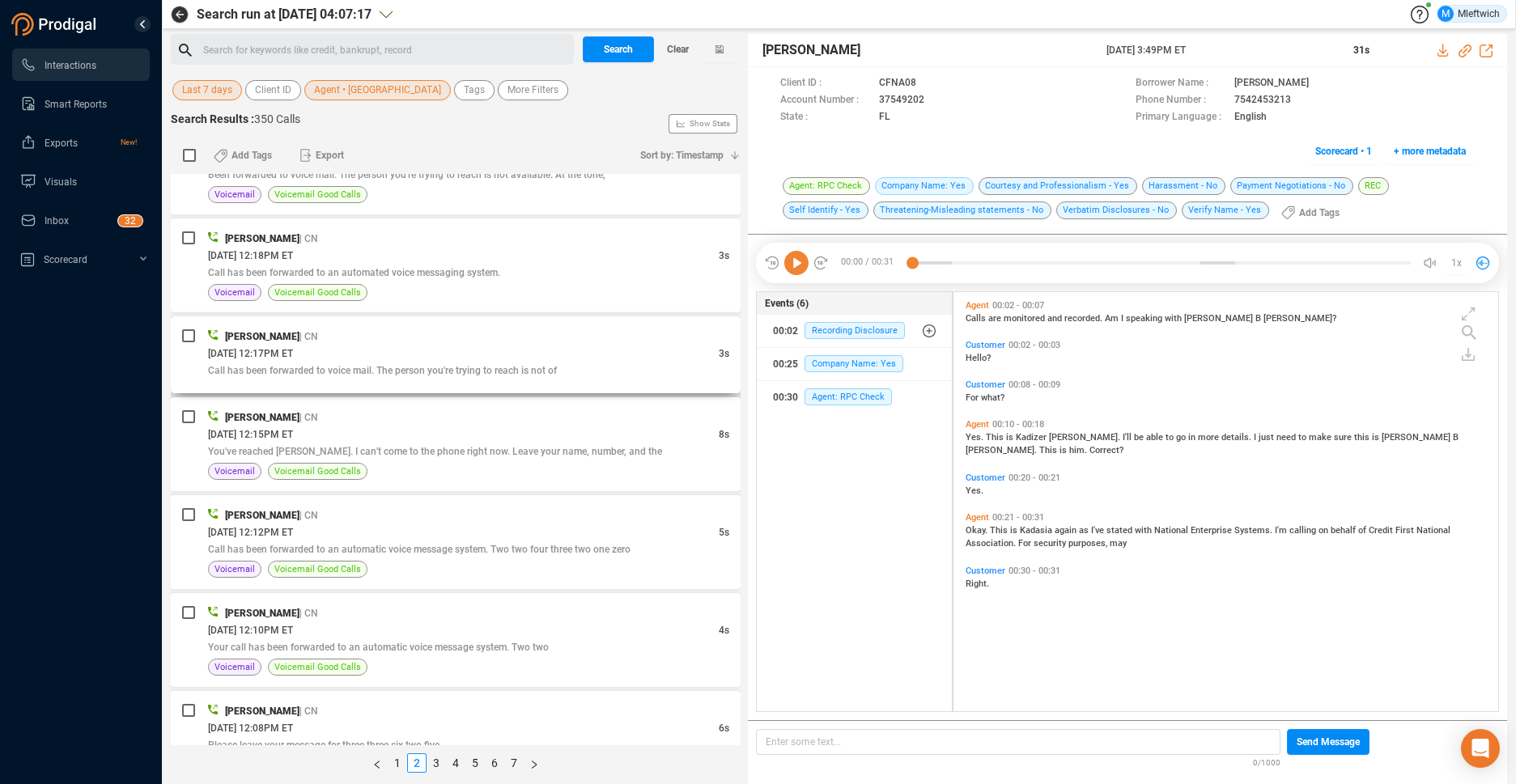
scroll to position [4158, 0]
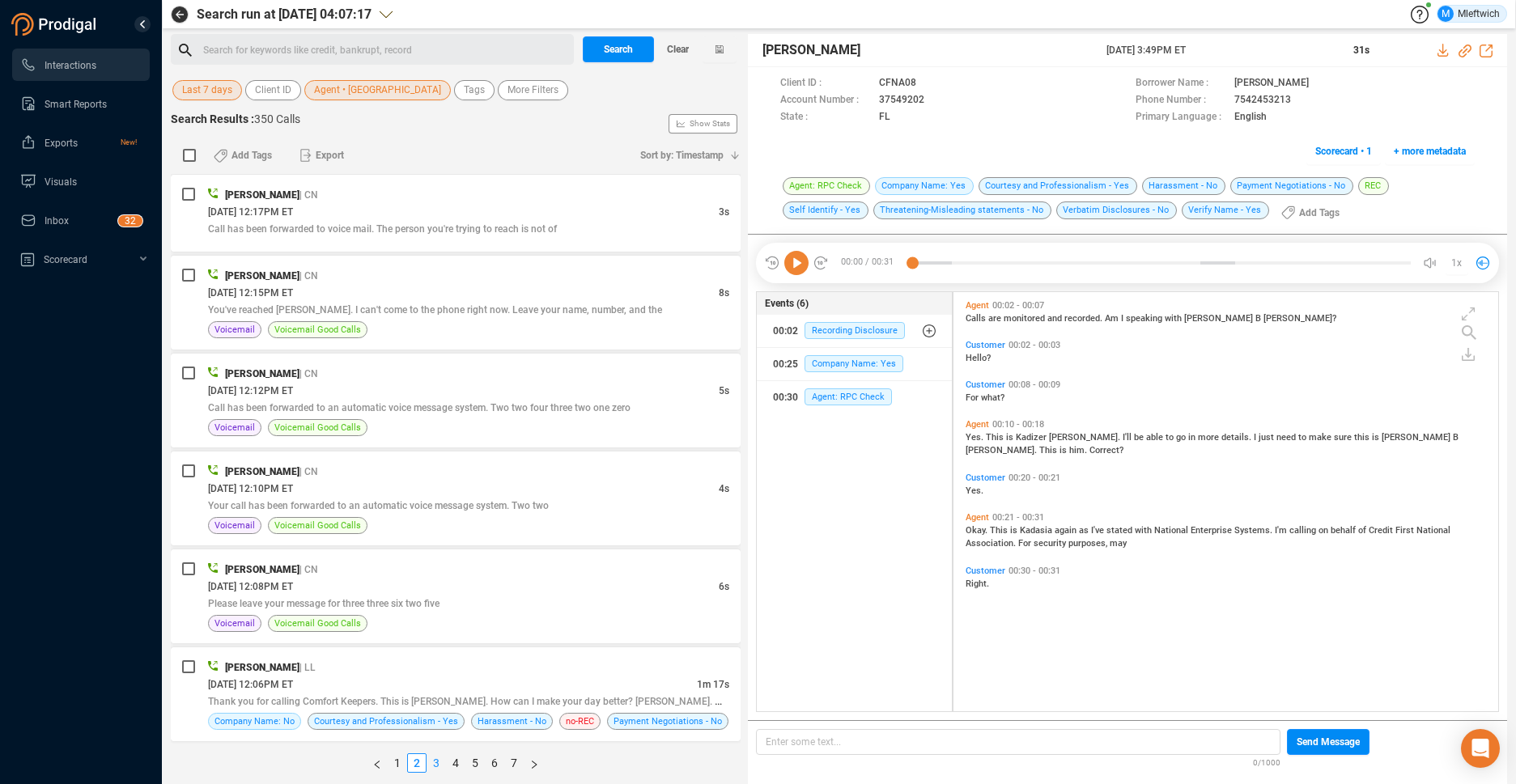
click at [438, 764] on link "3" at bounding box center [435, 763] width 17 height 17
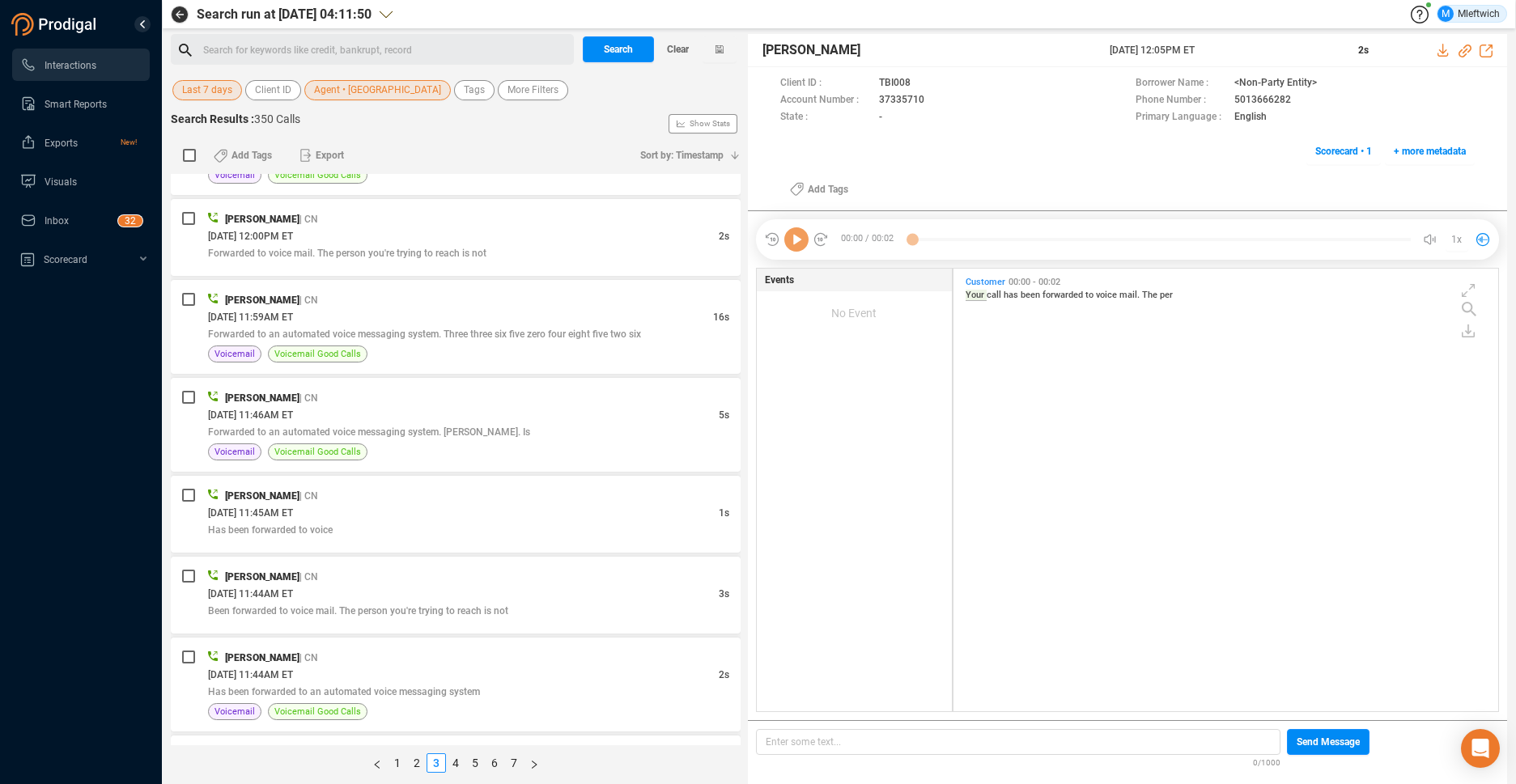
scroll to position [438, 536]
click at [344, 93] on span "Agent • [GEOGRAPHIC_DATA]" at bounding box center [378, 90] width 127 height 20
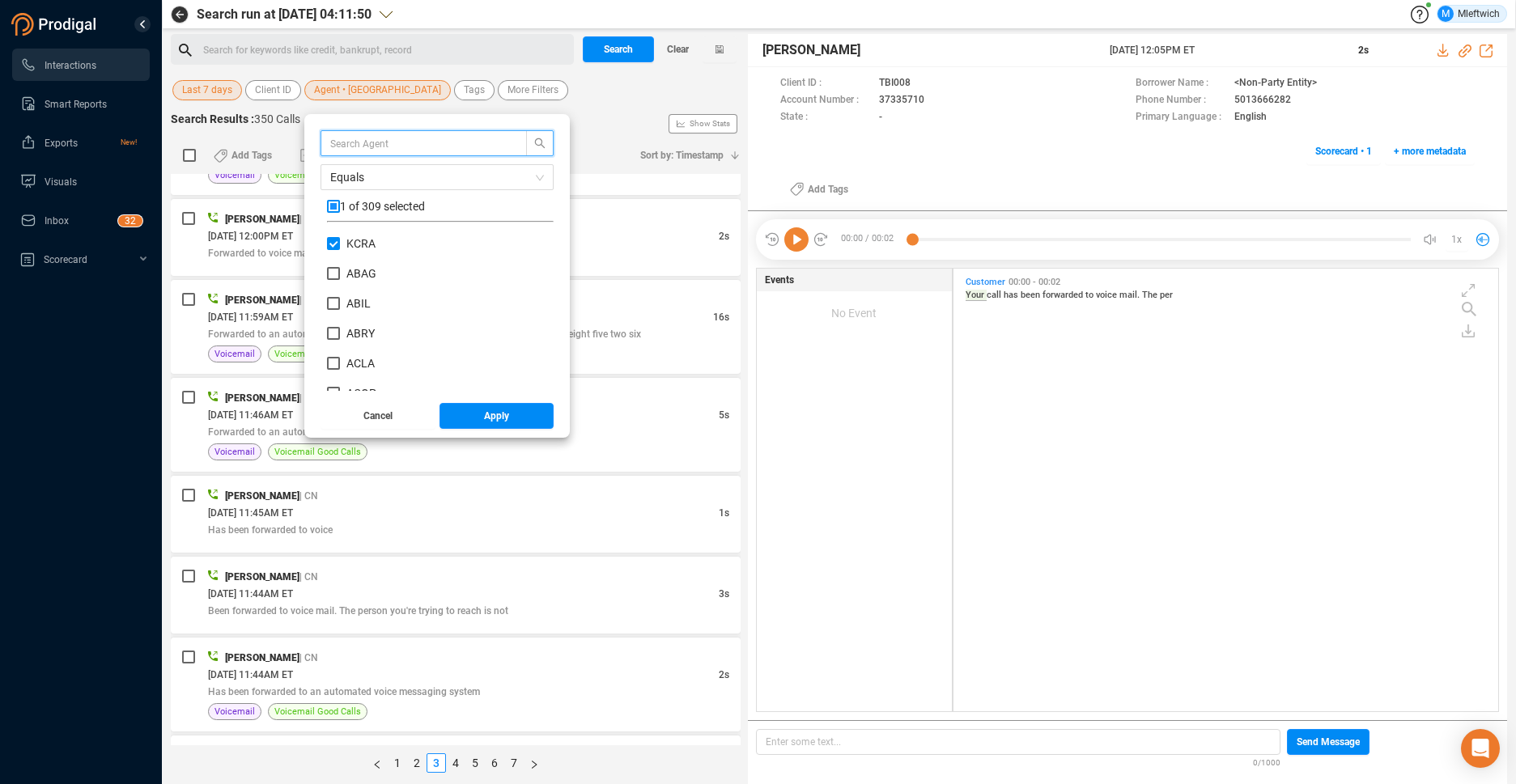
scroll to position [152, 218]
click at [333, 245] on input "KCRA" at bounding box center [333, 243] width 13 height 13
checkbox input "false"
click at [402, 140] on input "text" at bounding box center [416, 143] width 172 height 17
type input "vhal"
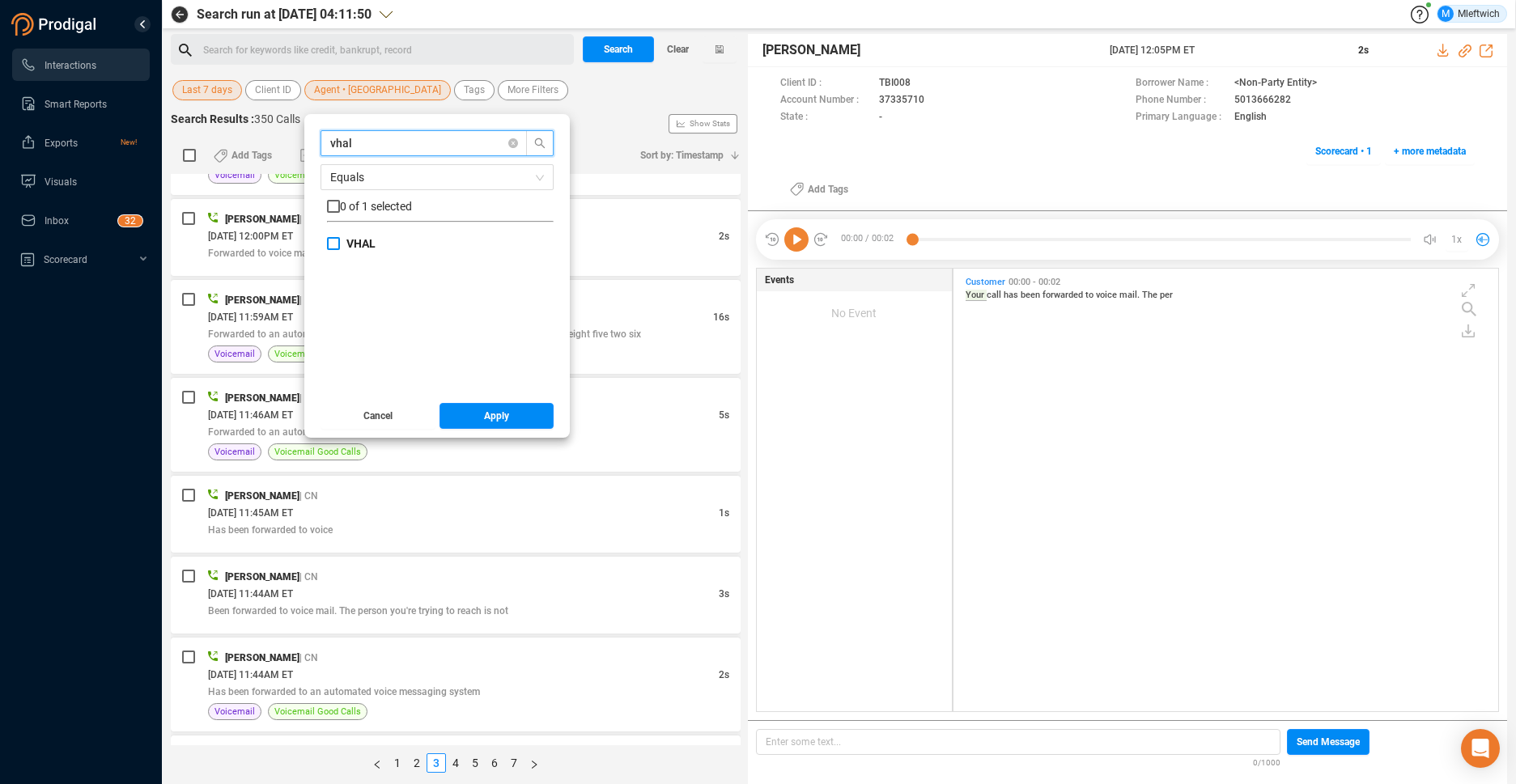
click at [331, 242] on input "VHAL" at bounding box center [333, 243] width 13 height 13
checkbox input "true"
click at [506, 419] on span "Apply" at bounding box center [496, 415] width 25 height 26
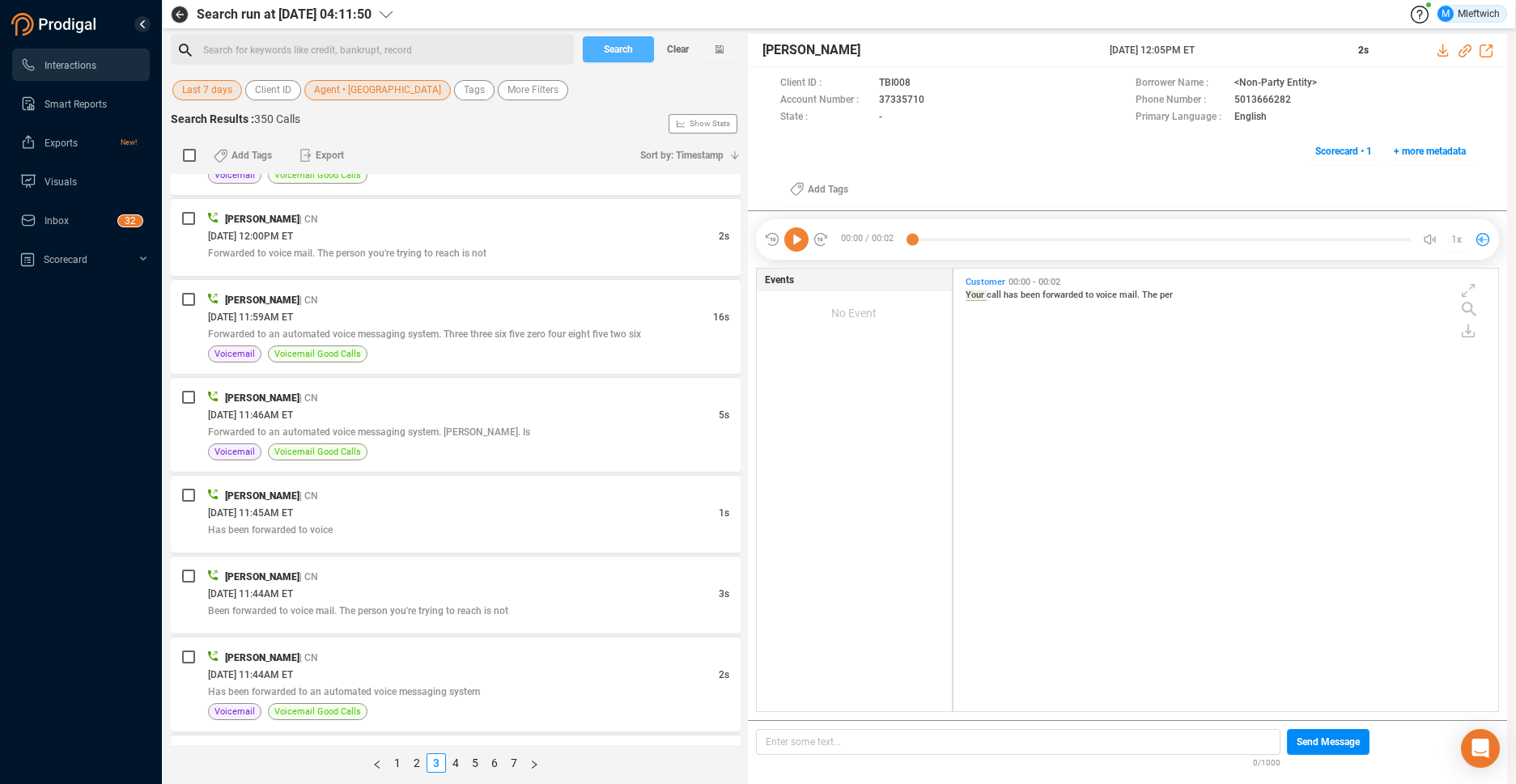
click at [618, 42] on span "Search" at bounding box center [618, 49] width 29 height 26
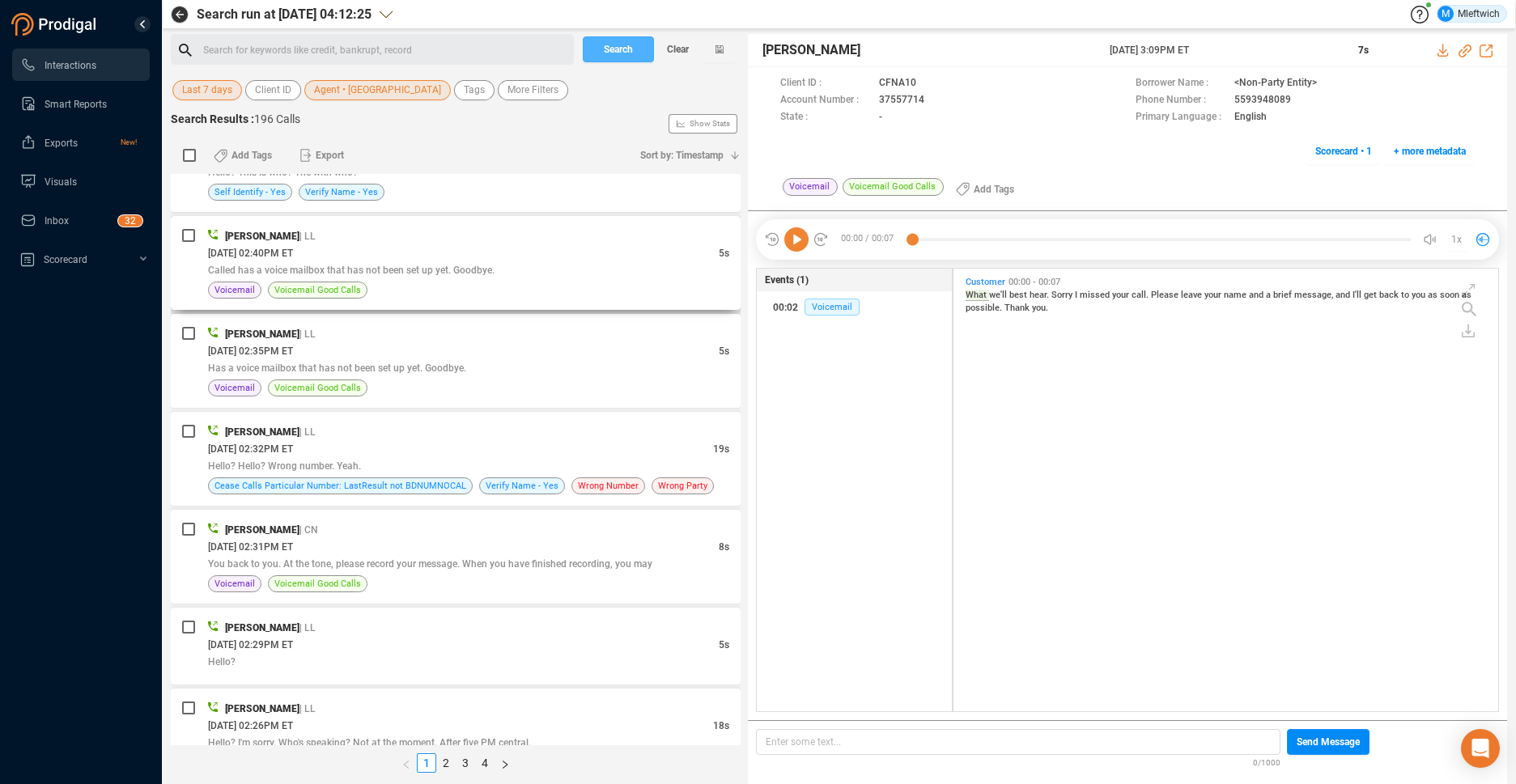
scroll to position [342, 0]
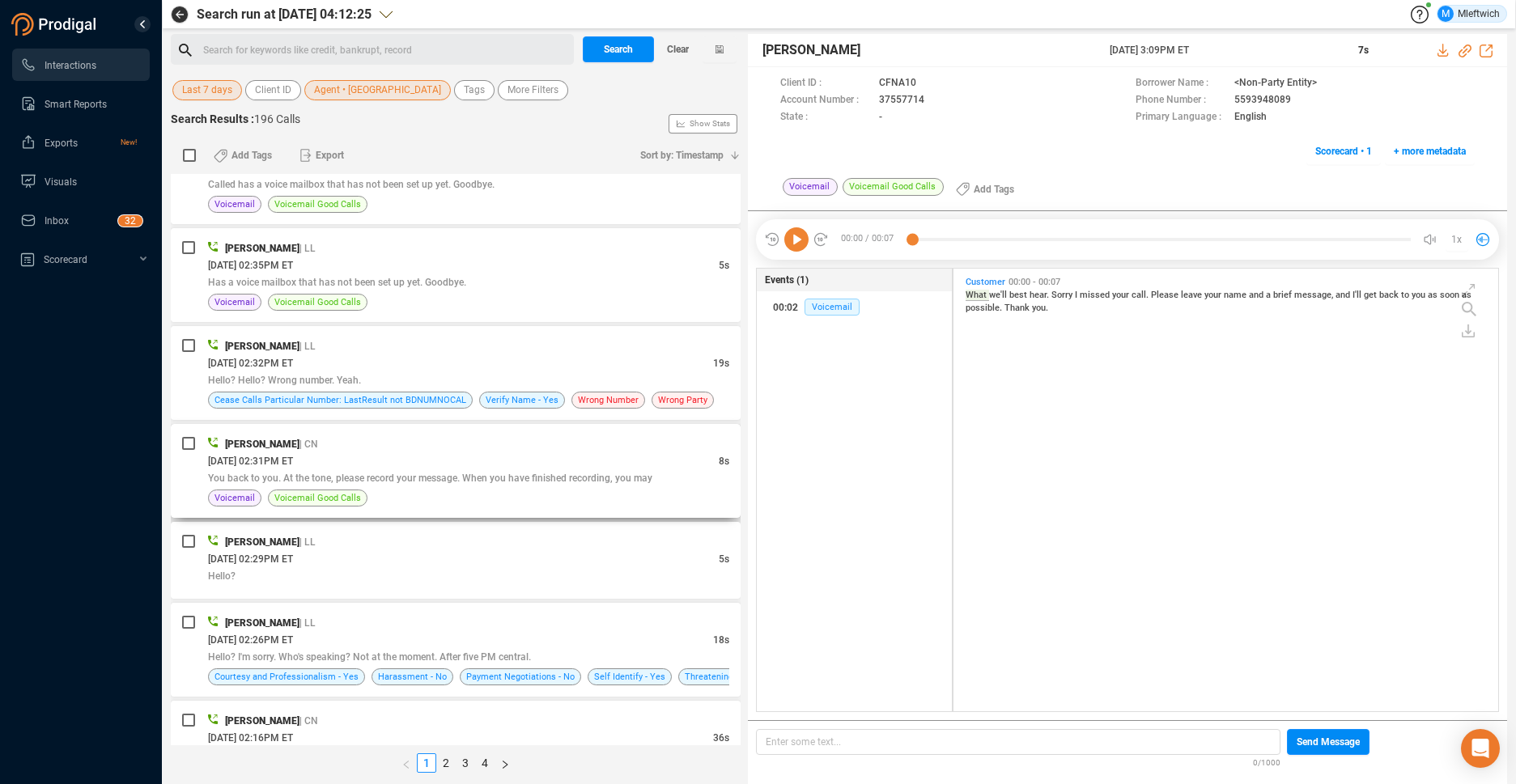
click at [628, 461] on div "[DATE] 02:31PM ET" at bounding box center [463, 461] width 511 height 17
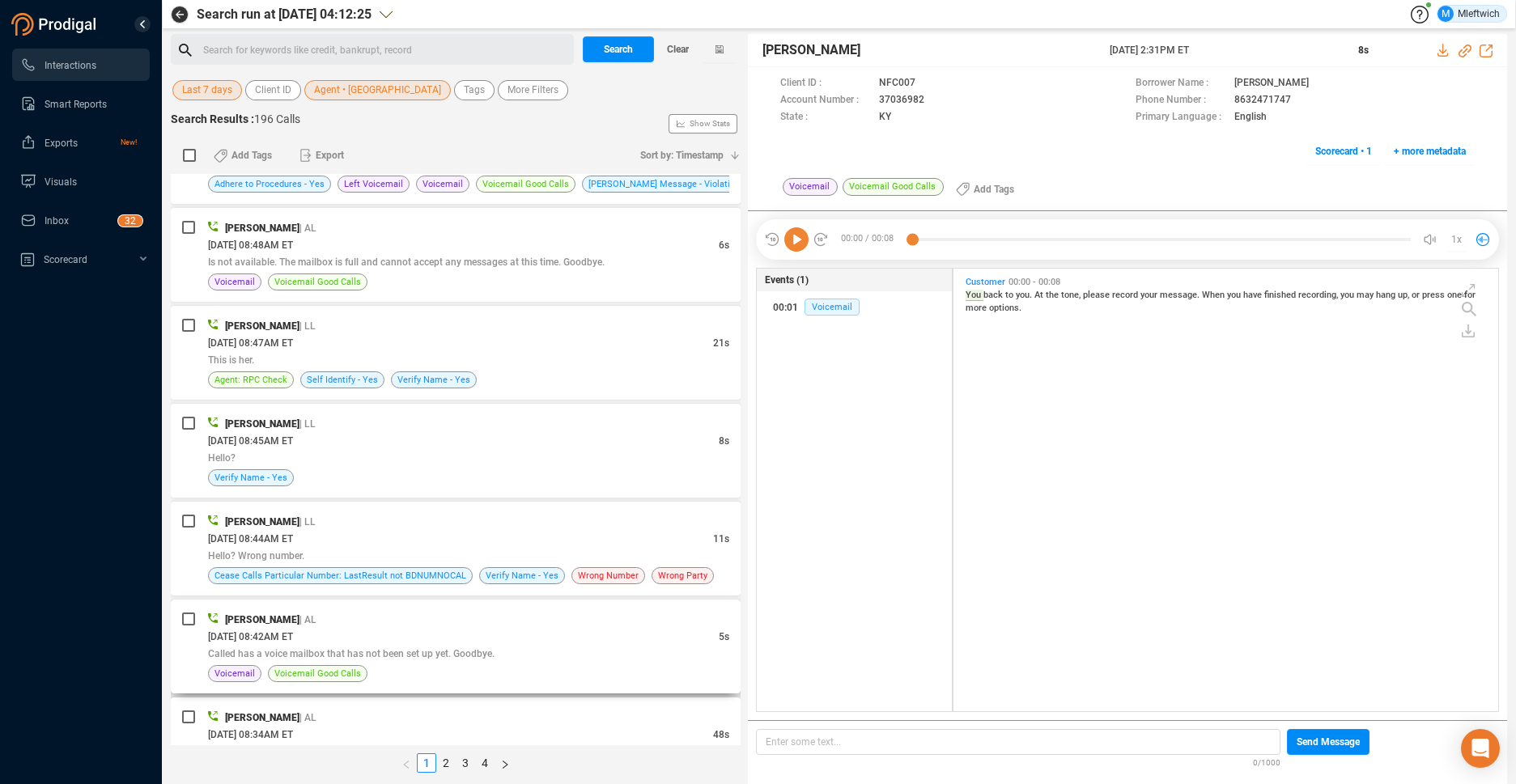
scroll to position [4243, 0]
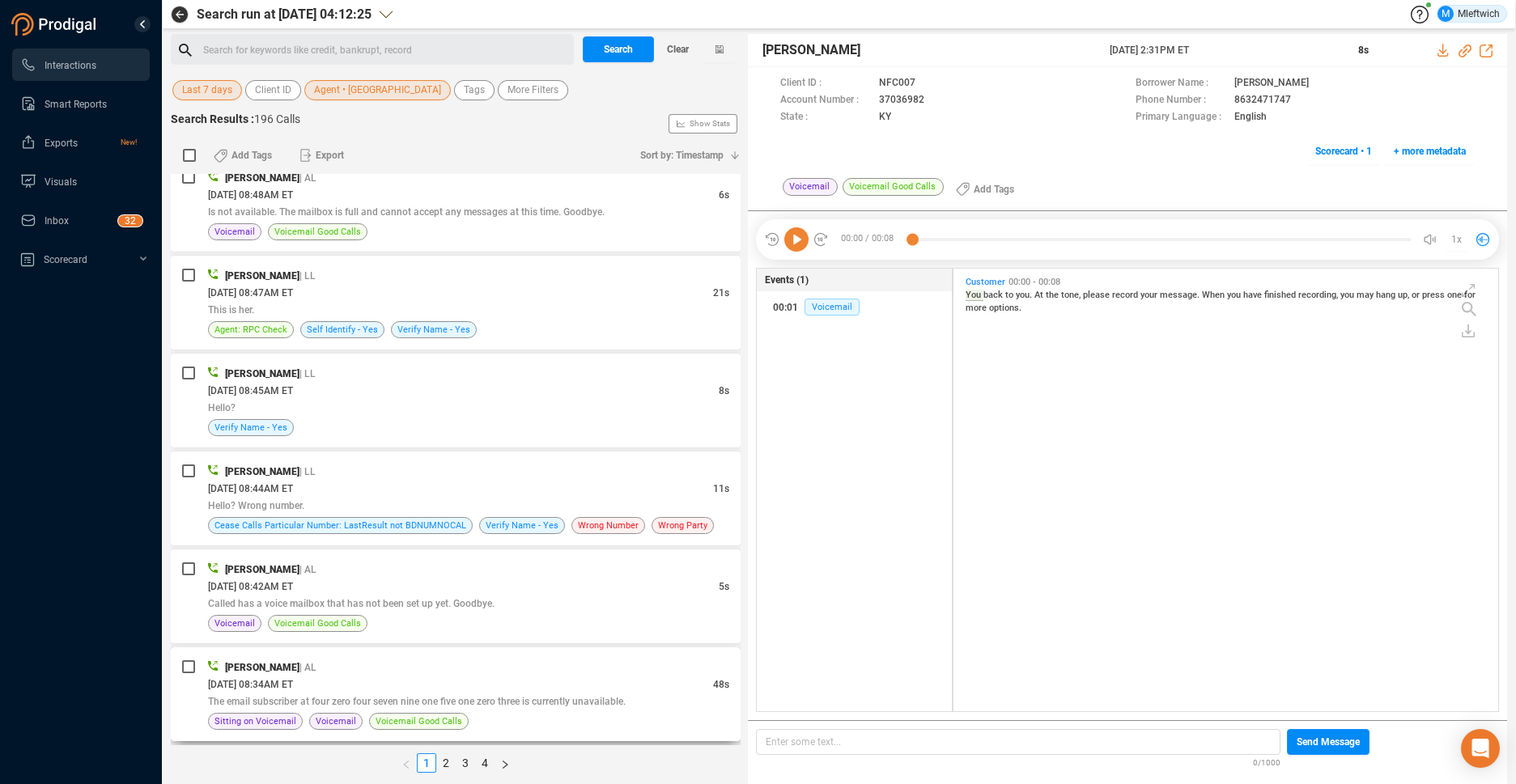
click at [562, 673] on div "[PERSON_NAME] | [GEOGRAPHIC_DATA]" at bounding box center [468, 667] width 521 height 17
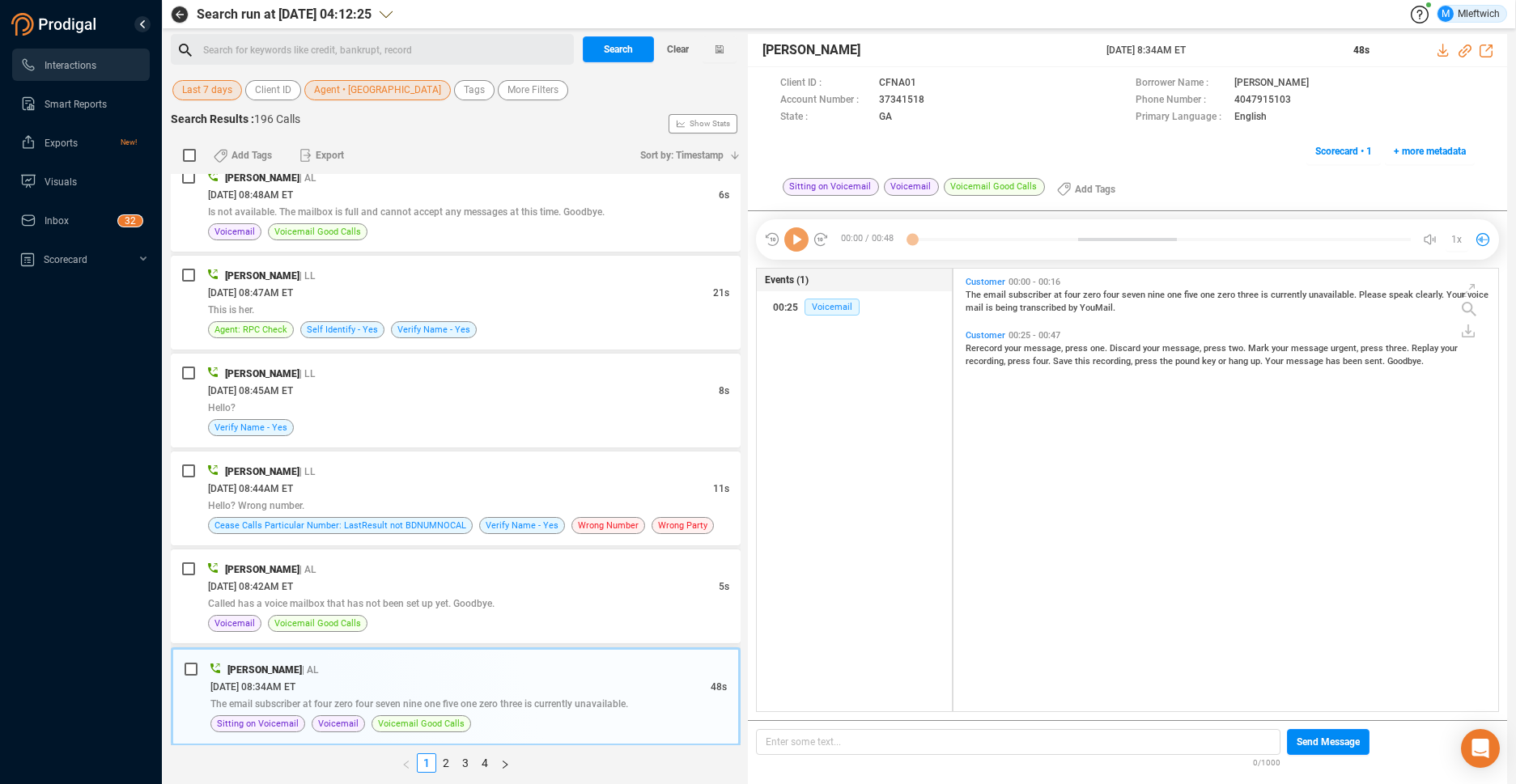
scroll to position [438, 536]
click at [442, 760] on link "2" at bounding box center [446, 763] width 17 height 17
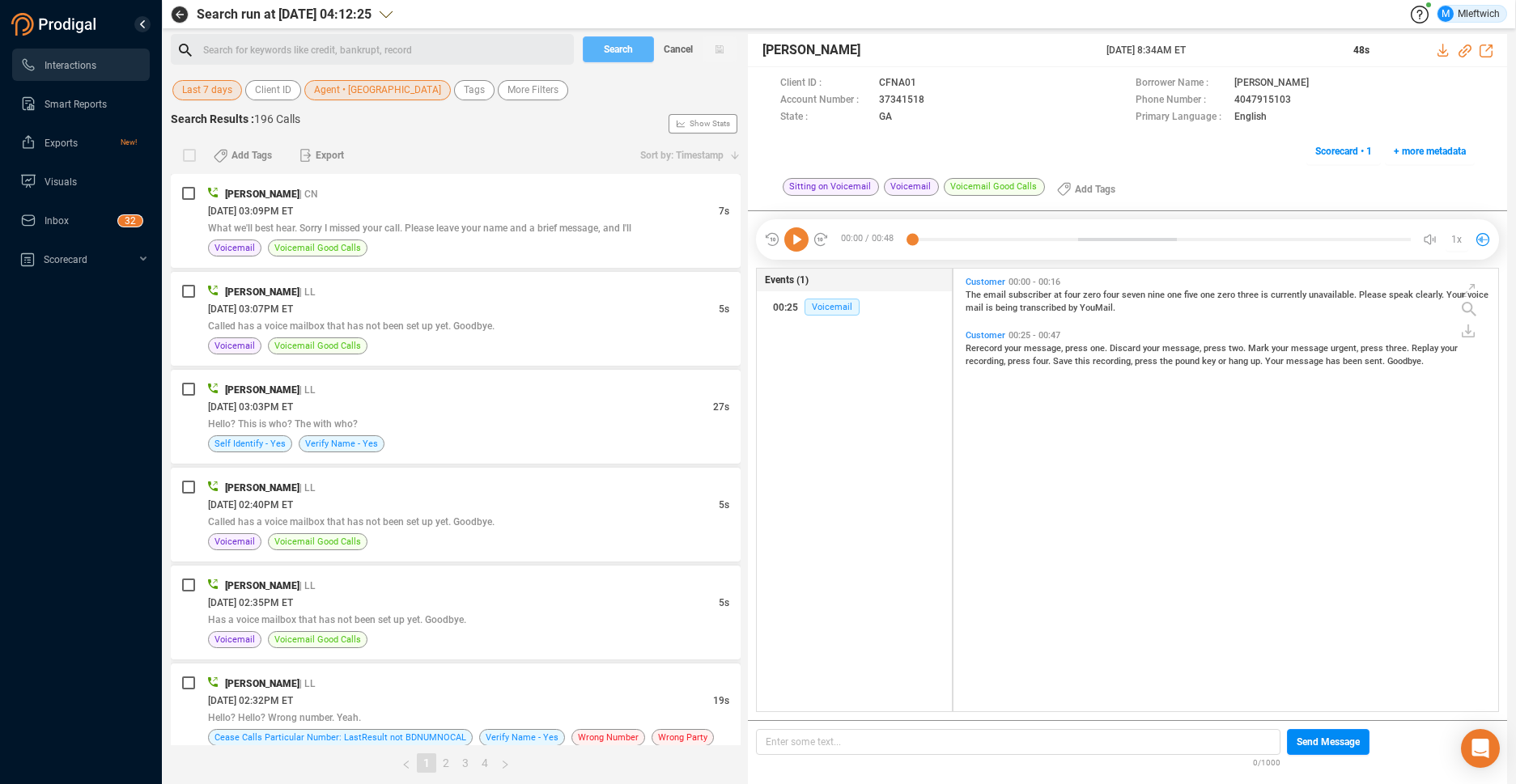
click at [445, 762] on link "2" at bounding box center [446, 763] width 17 height 17
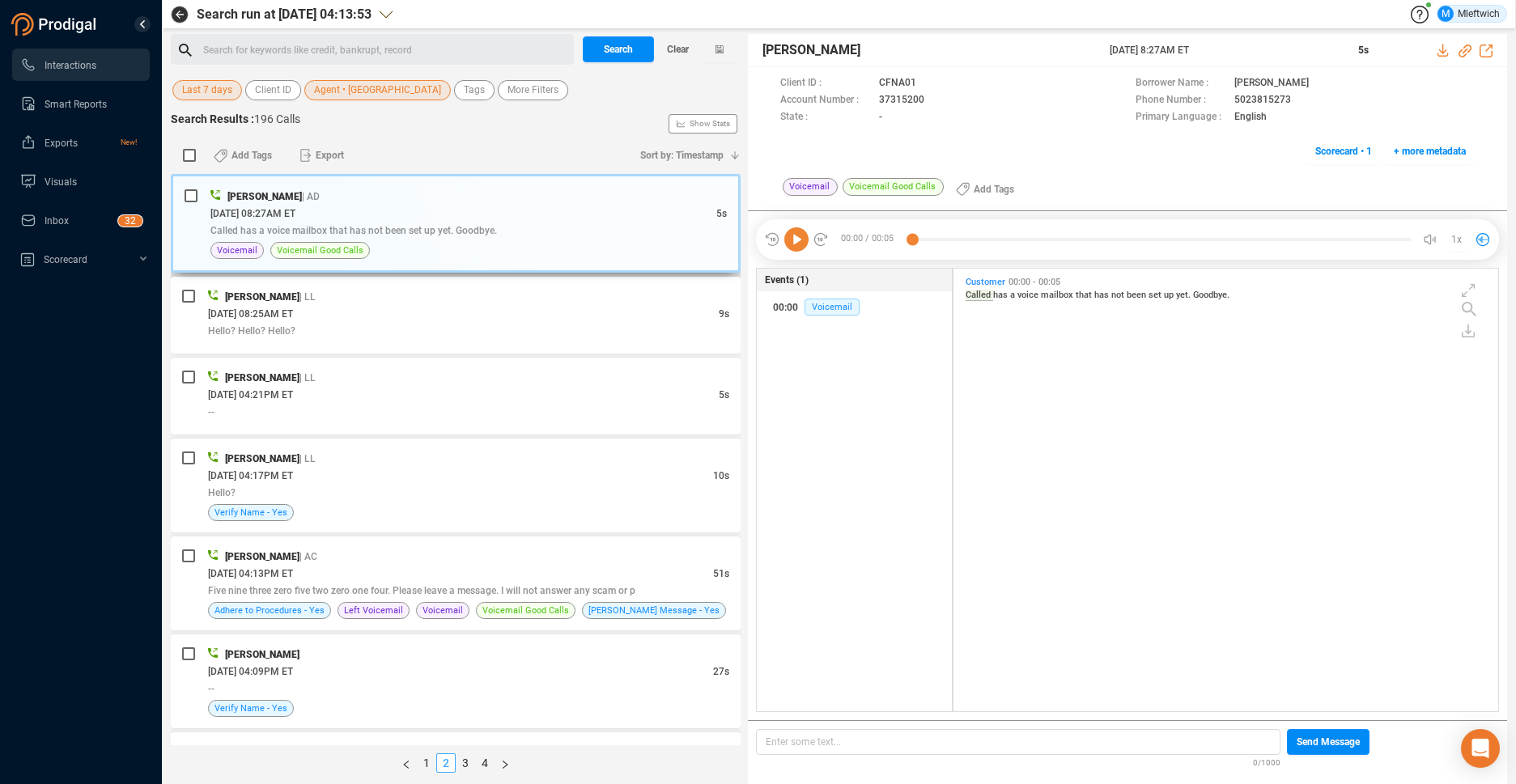
scroll to position [85, 0]
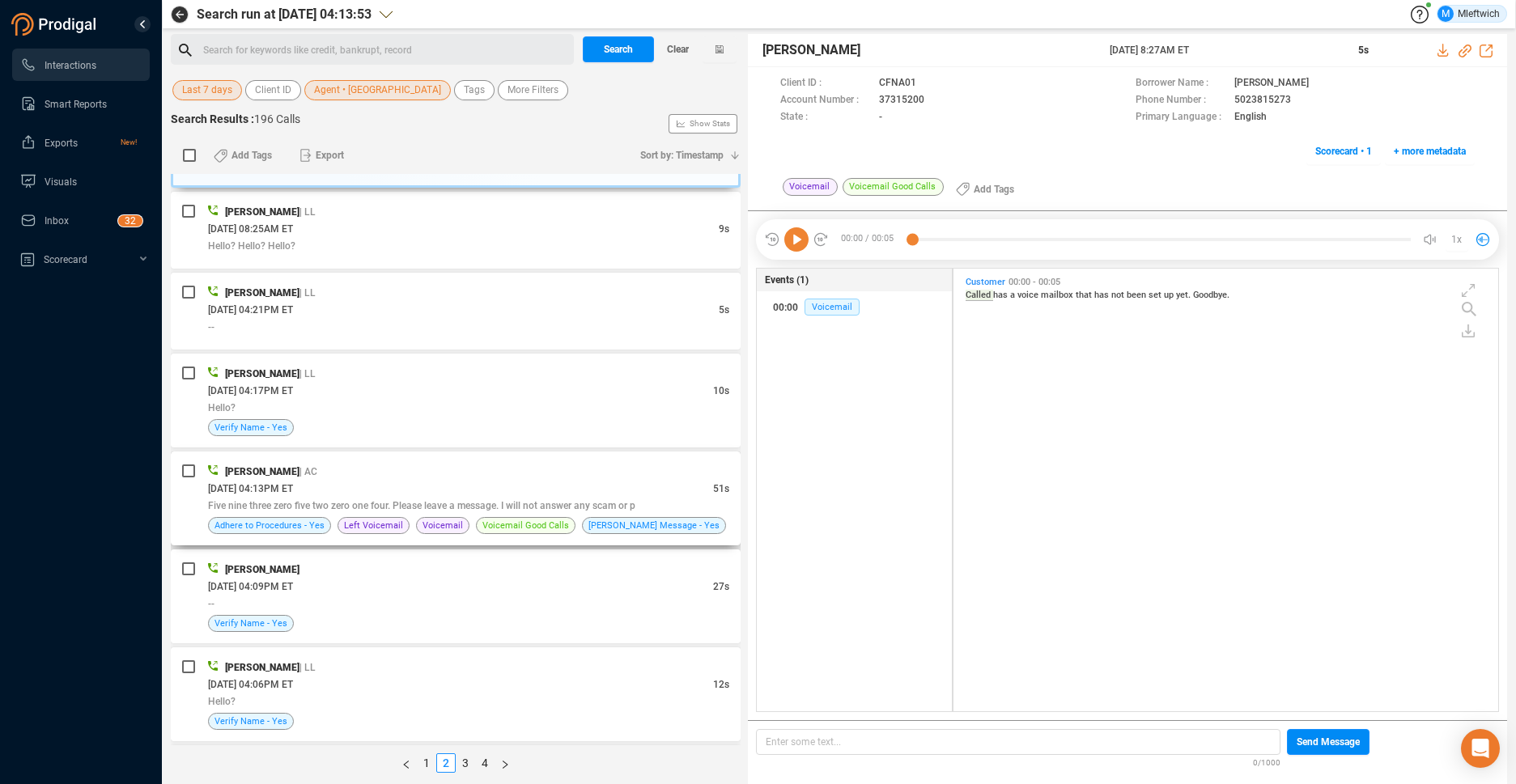
click at [664, 507] on div "Five nine three zero five two zero one four. Please leave a message. I will not…" at bounding box center [468, 506] width 521 height 17
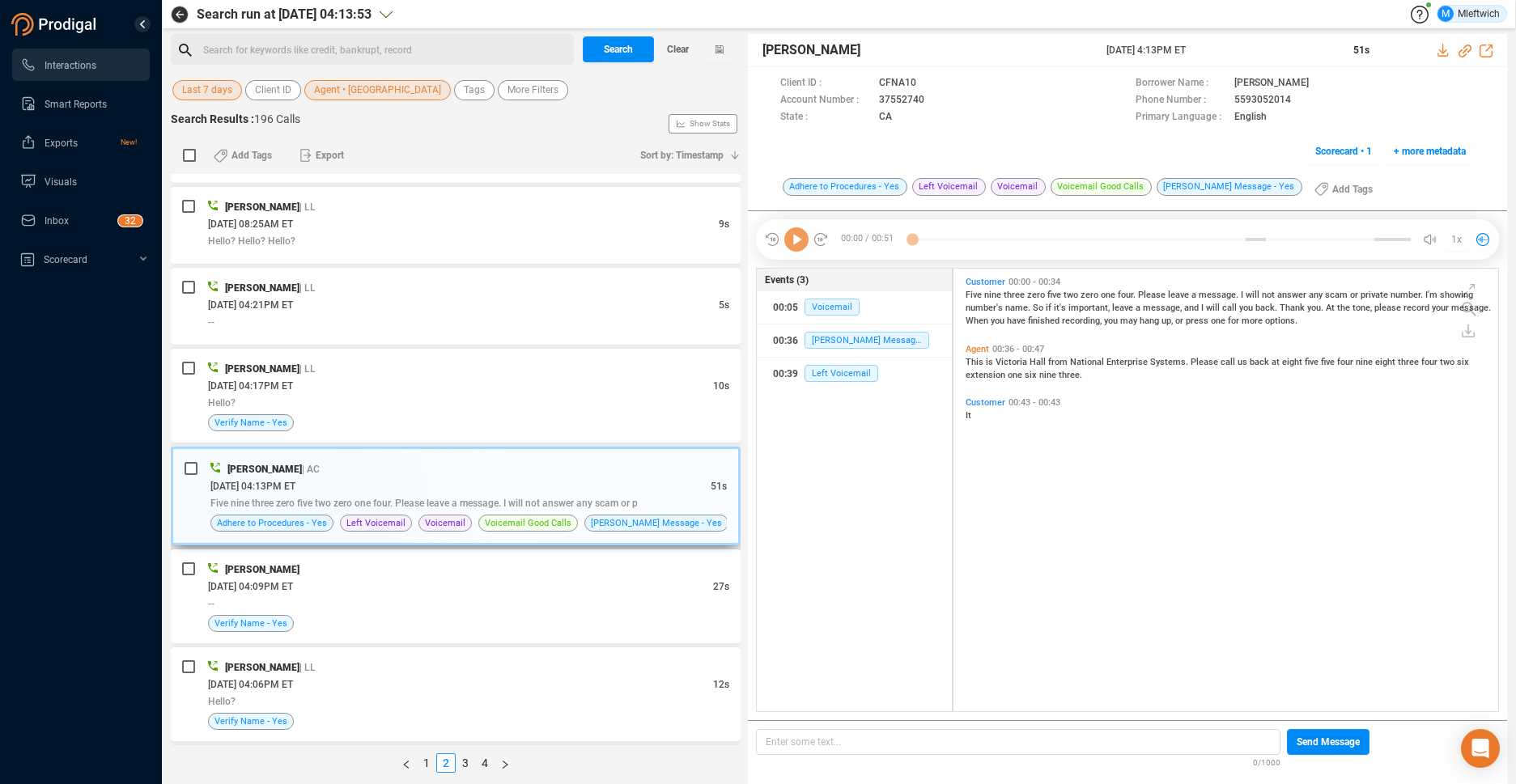
scroll to position [438, 536]
click at [936, 102] on icon at bounding box center [938, 100] width 13 height 13
click at [932, 99] on icon at bounding box center [938, 100] width 13 height 13
click at [364, 90] on span "Agent • [GEOGRAPHIC_DATA]" at bounding box center [378, 90] width 127 height 20
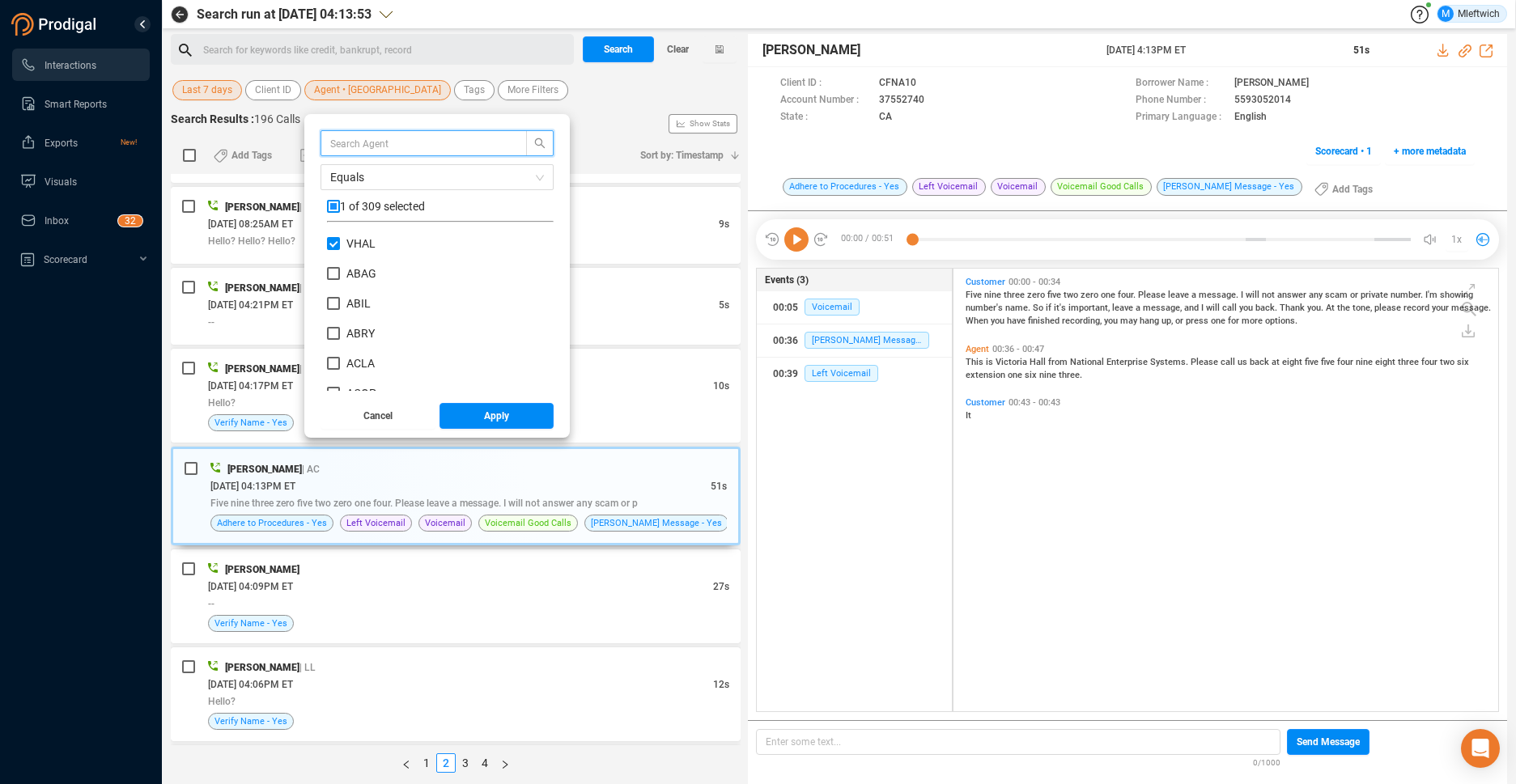
scroll to position [152, 218]
click at [330, 207] on input "checkbox" at bounding box center [333, 206] width 13 height 13
checkbox input "true"
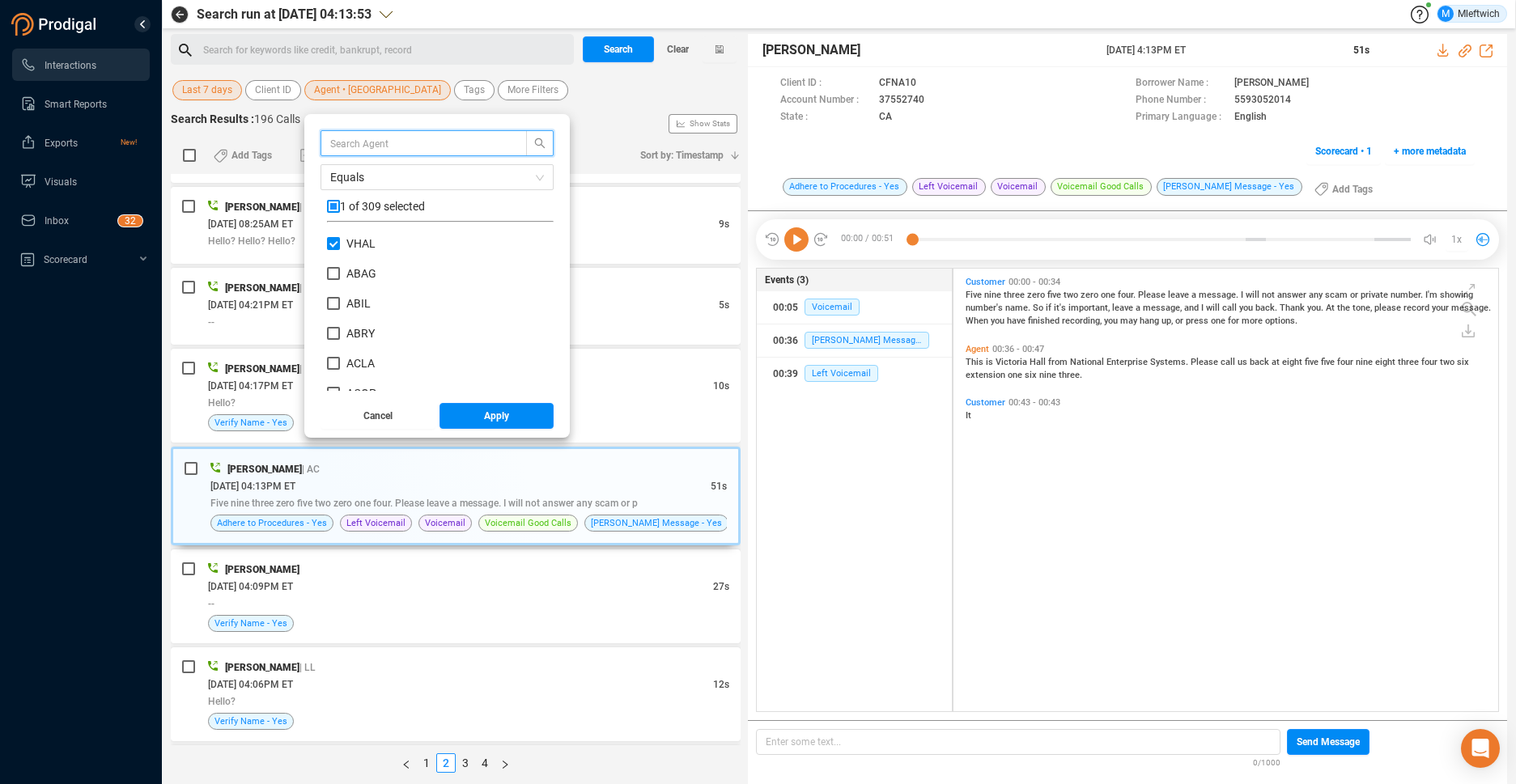
checkbox input "true"
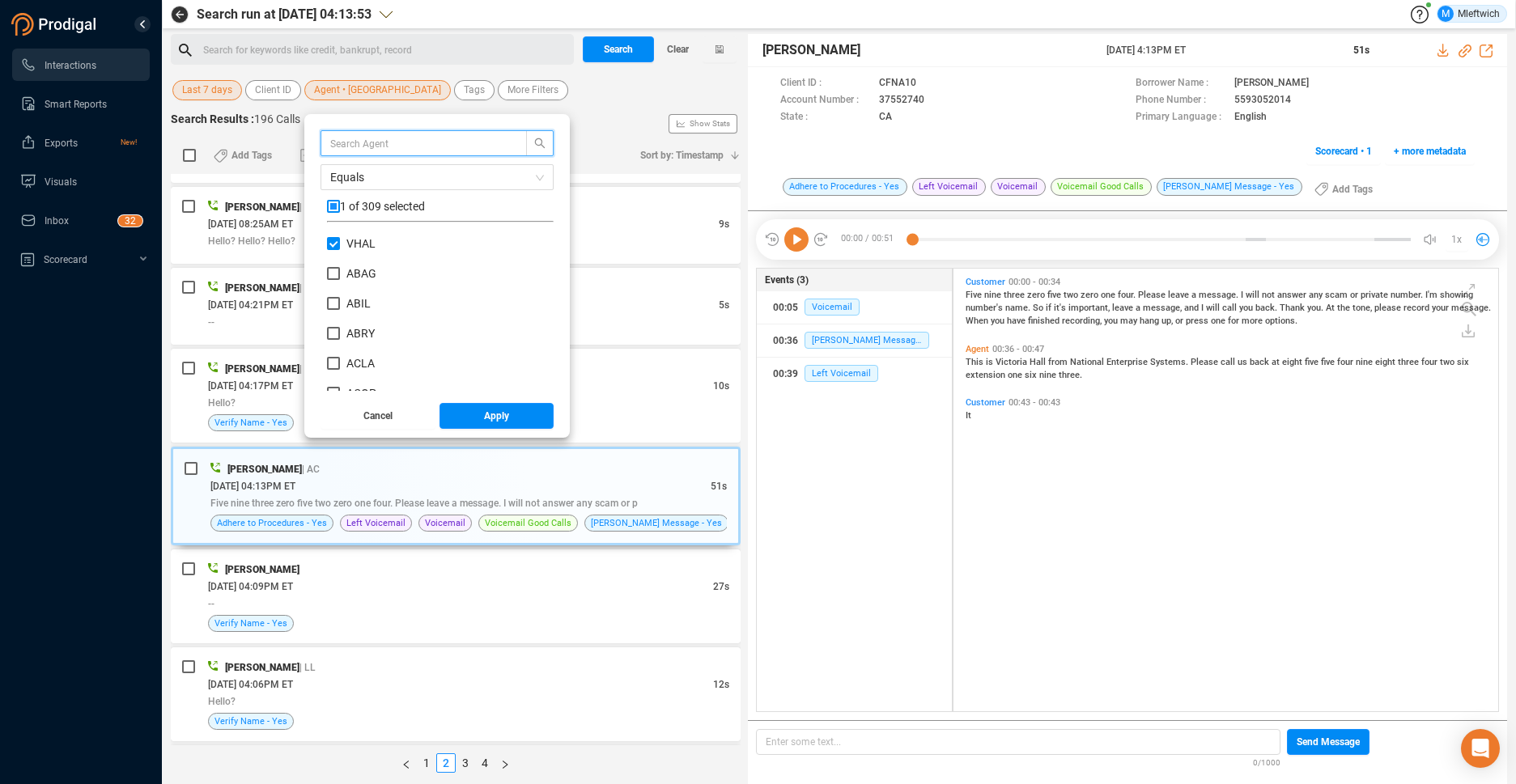
checkbox input "true"
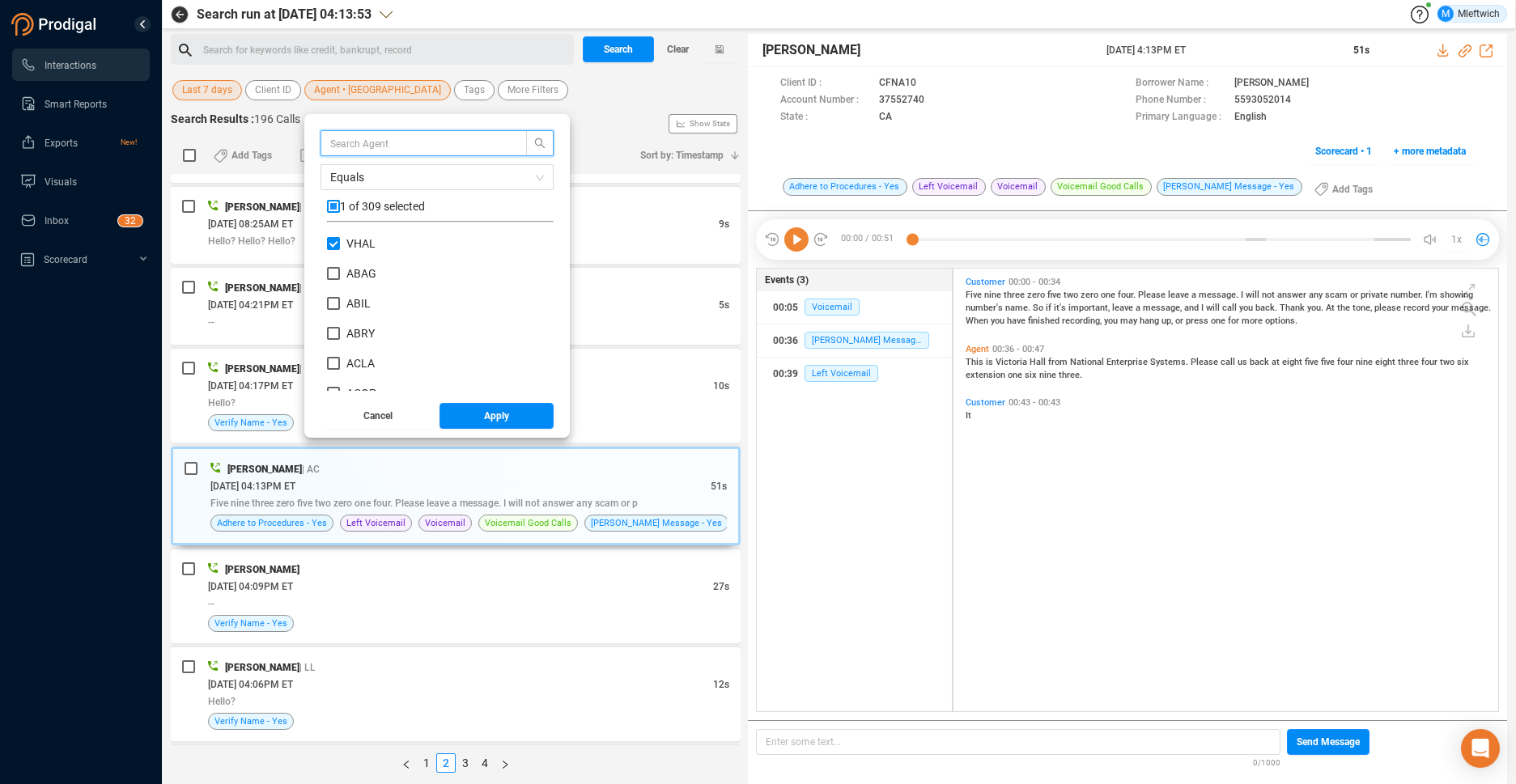
checkbox input "true"
click at [334, 245] on input "VHAL" at bounding box center [333, 243] width 13 height 13
checkbox input "false"
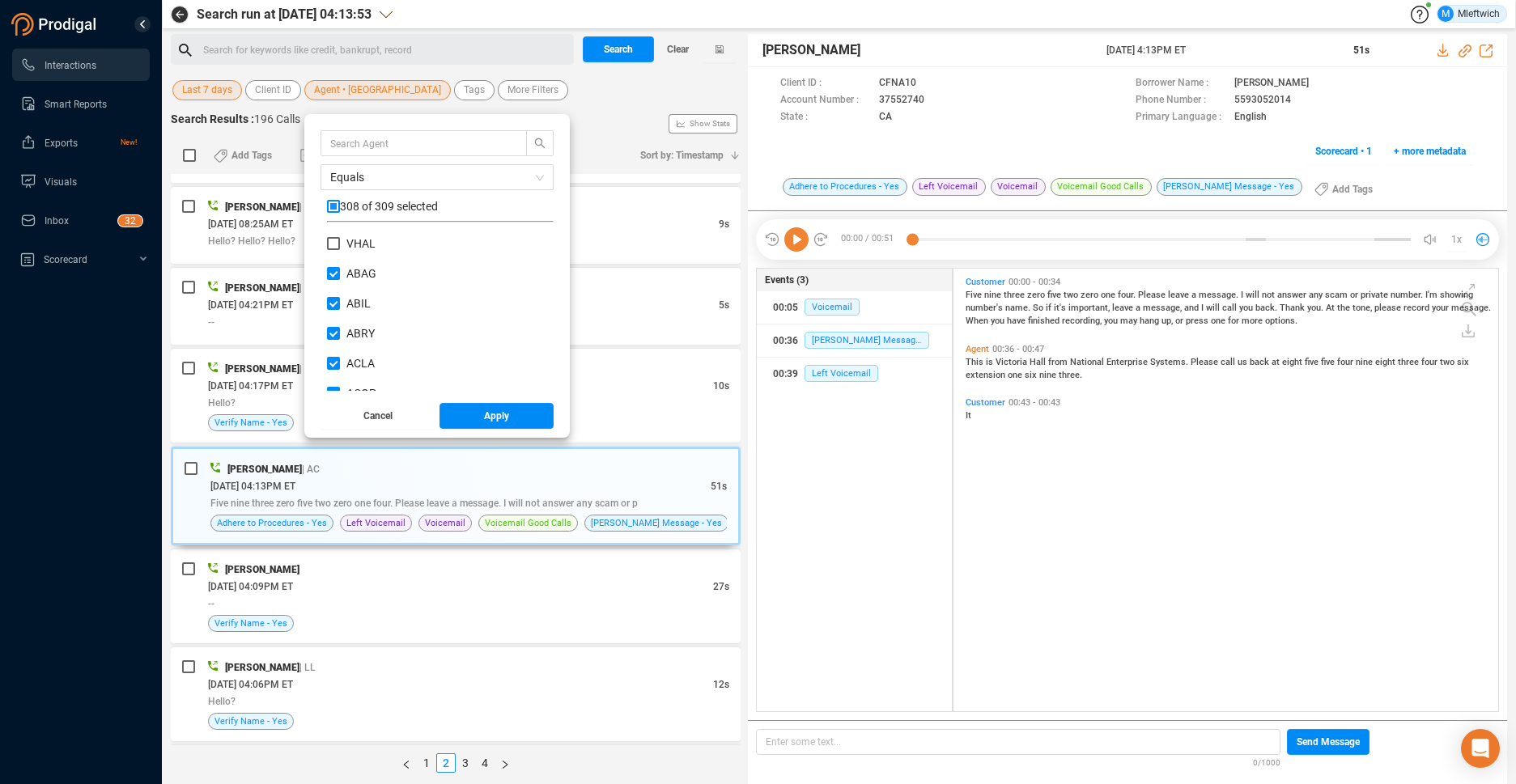
click at [334, 207] on input "checkbox" at bounding box center [333, 206] width 13 height 13
checkbox input "true"
click at [335, 207] on input "checkbox" at bounding box center [333, 206] width 13 height 13
checkbox input "false"
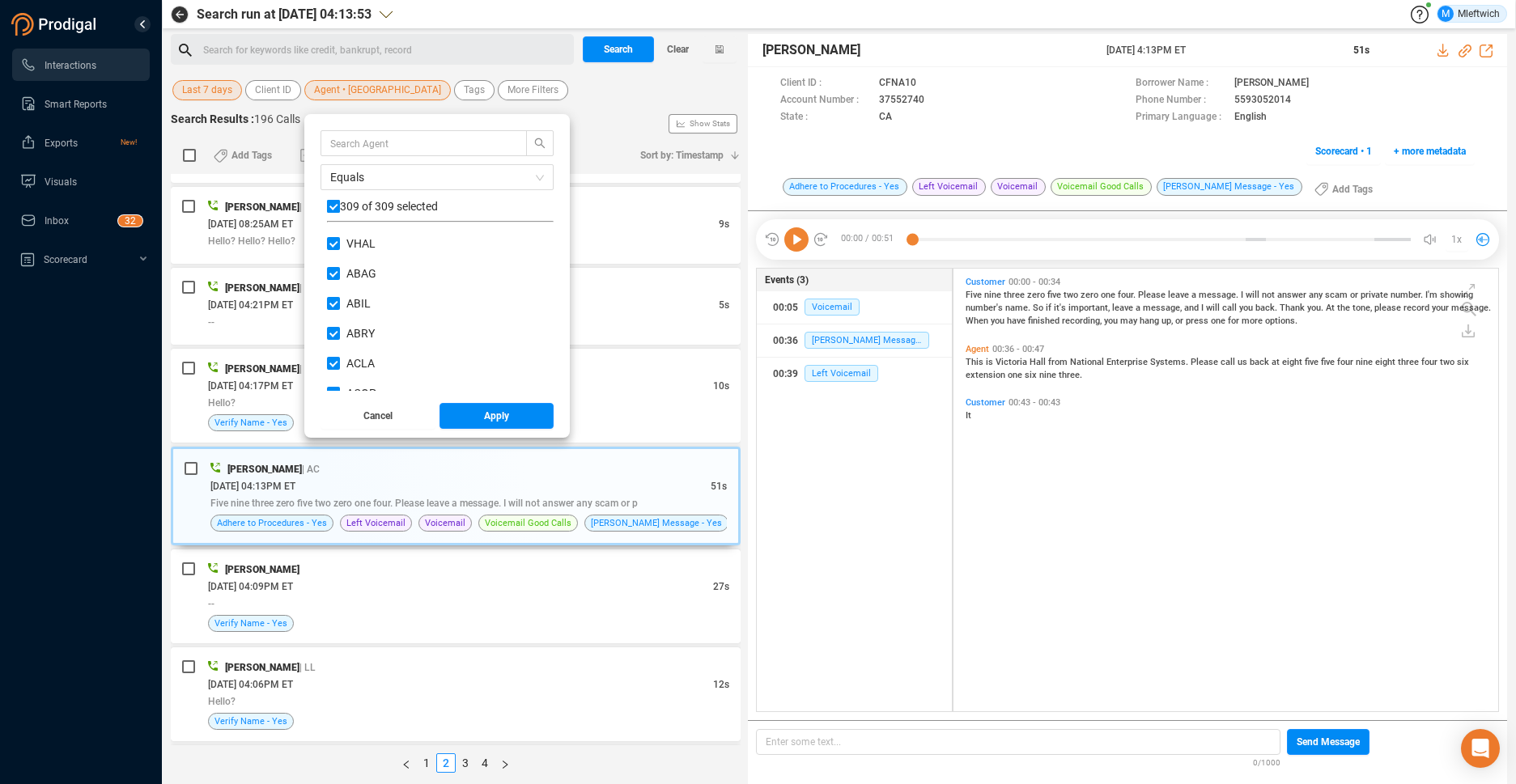
checkbox input "false"
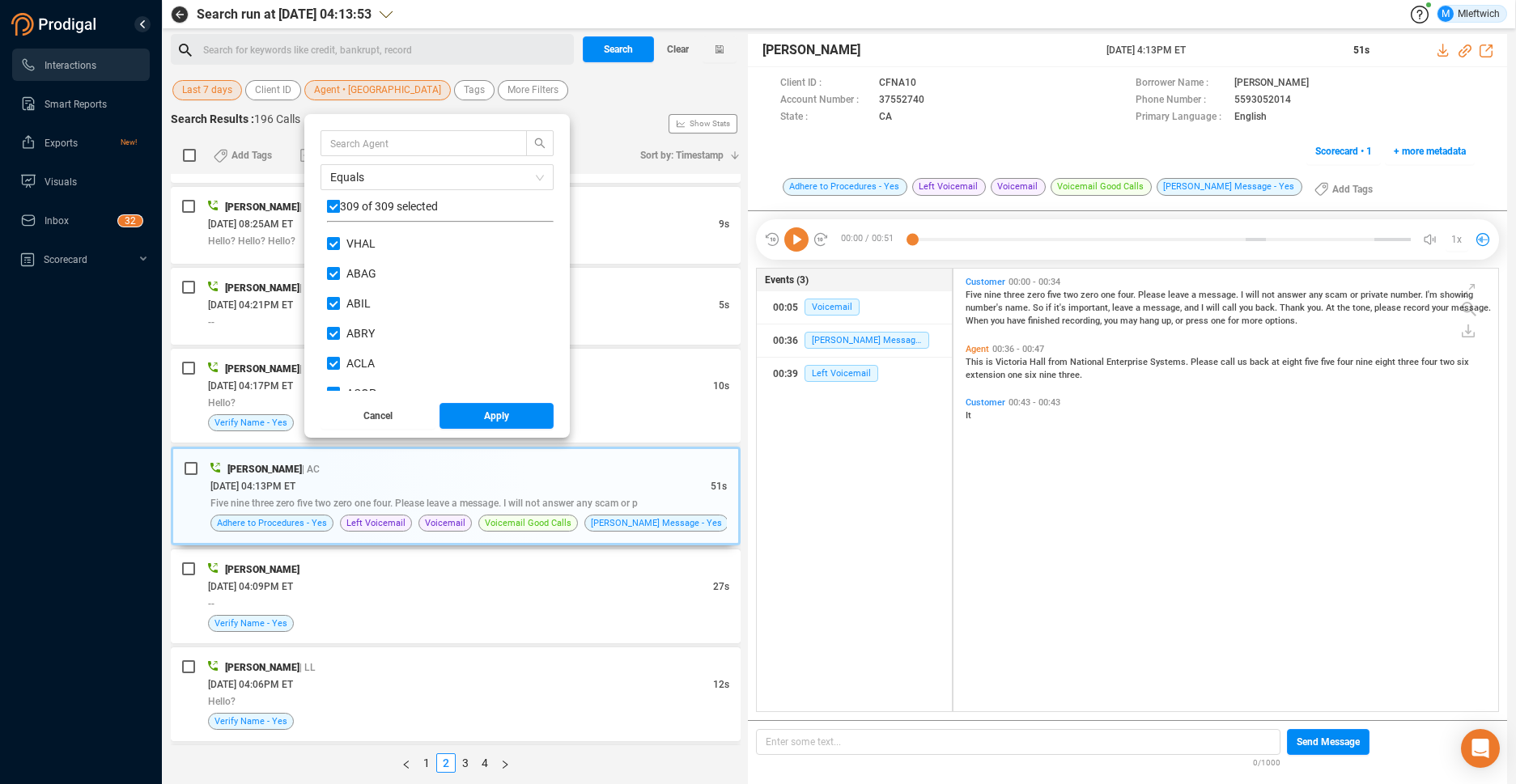
checkbox input "false"
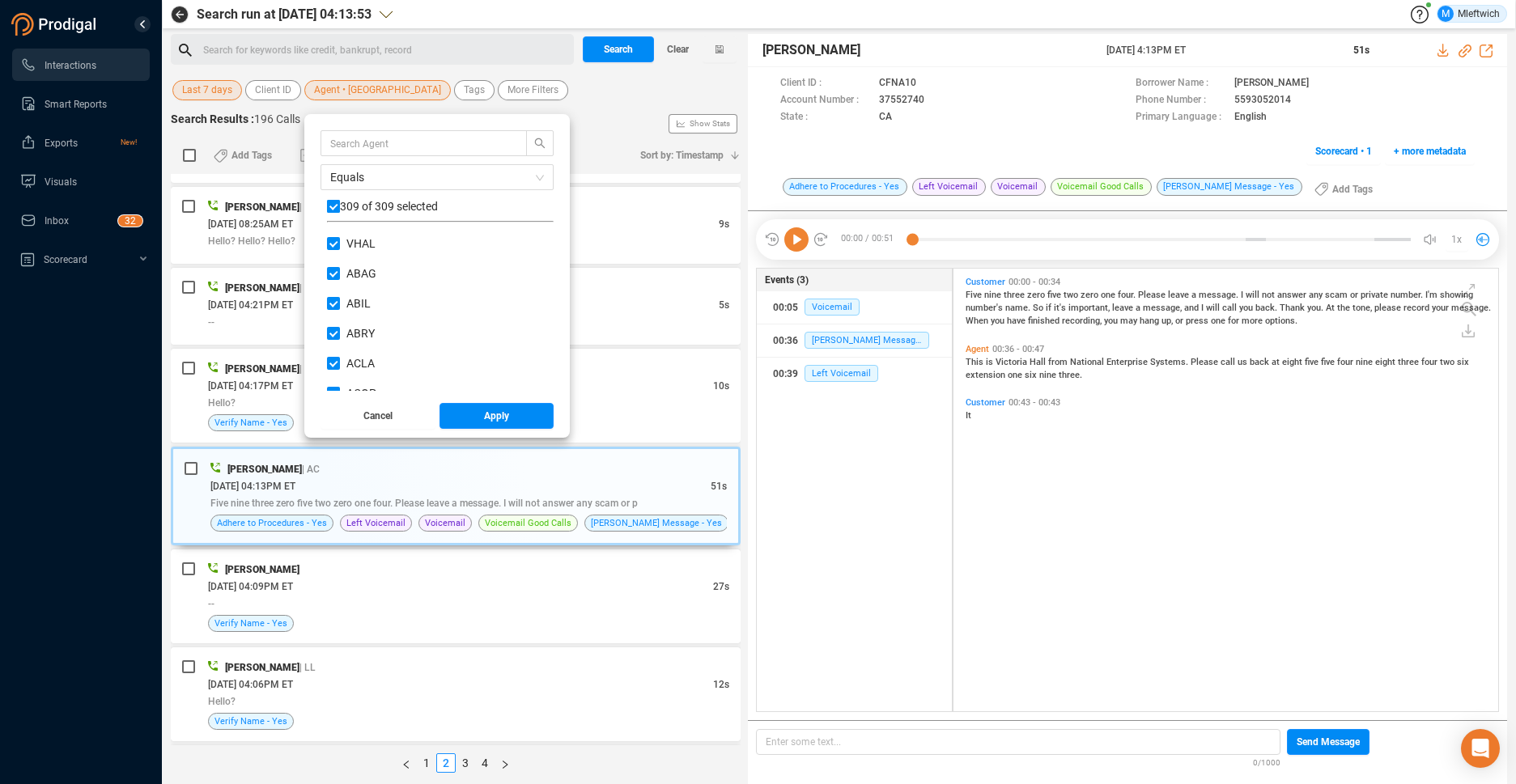
checkbox input "false"
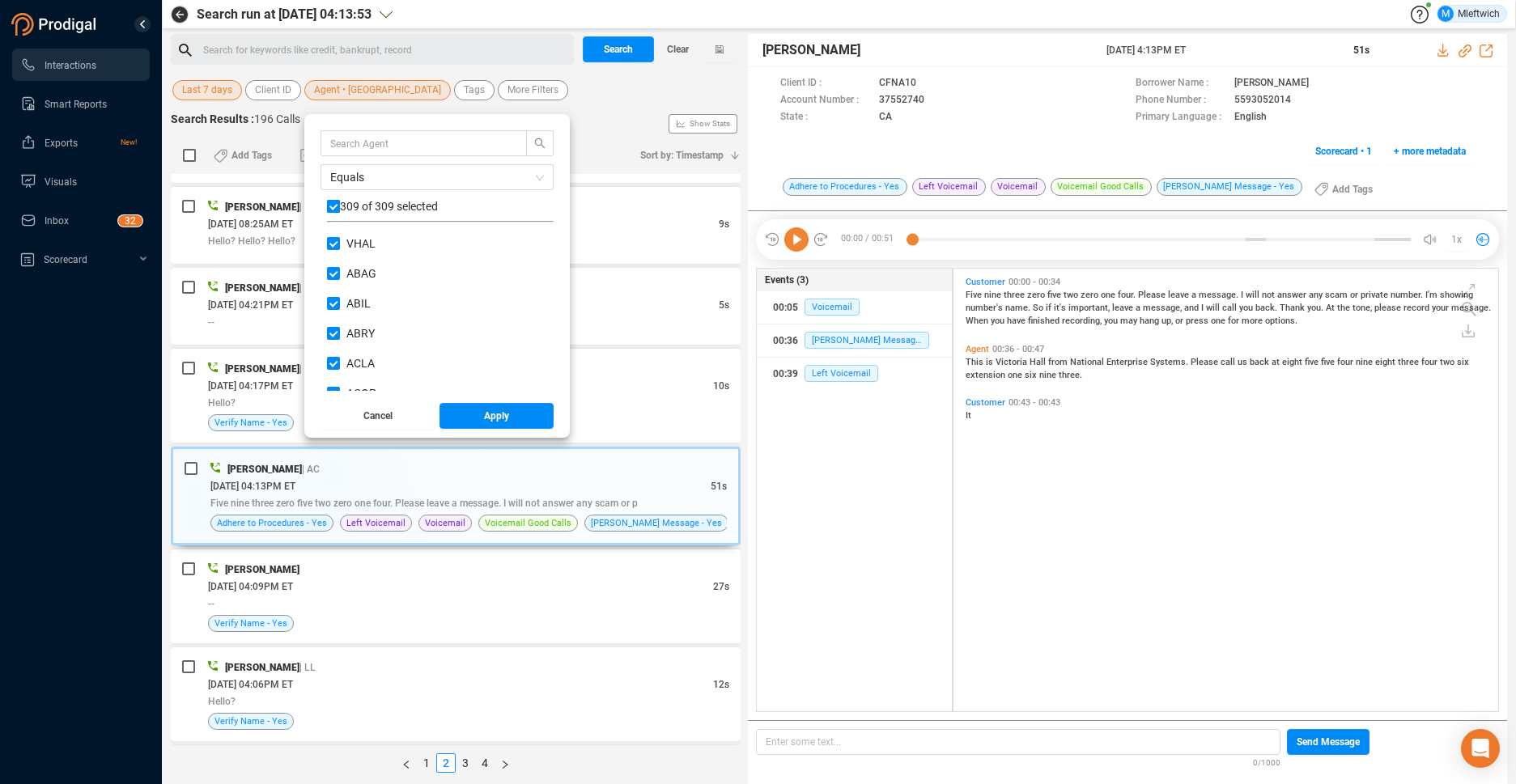
checkbox input "false"
click at [439, 141] on input "text" at bounding box center [416, 143] width 172 height 17
type input "M"
type input "KCRA"
drag, startPoint x: 337, startPoint y: 205, endPoint x: 340, endPoint y: 217, distance: 12.4
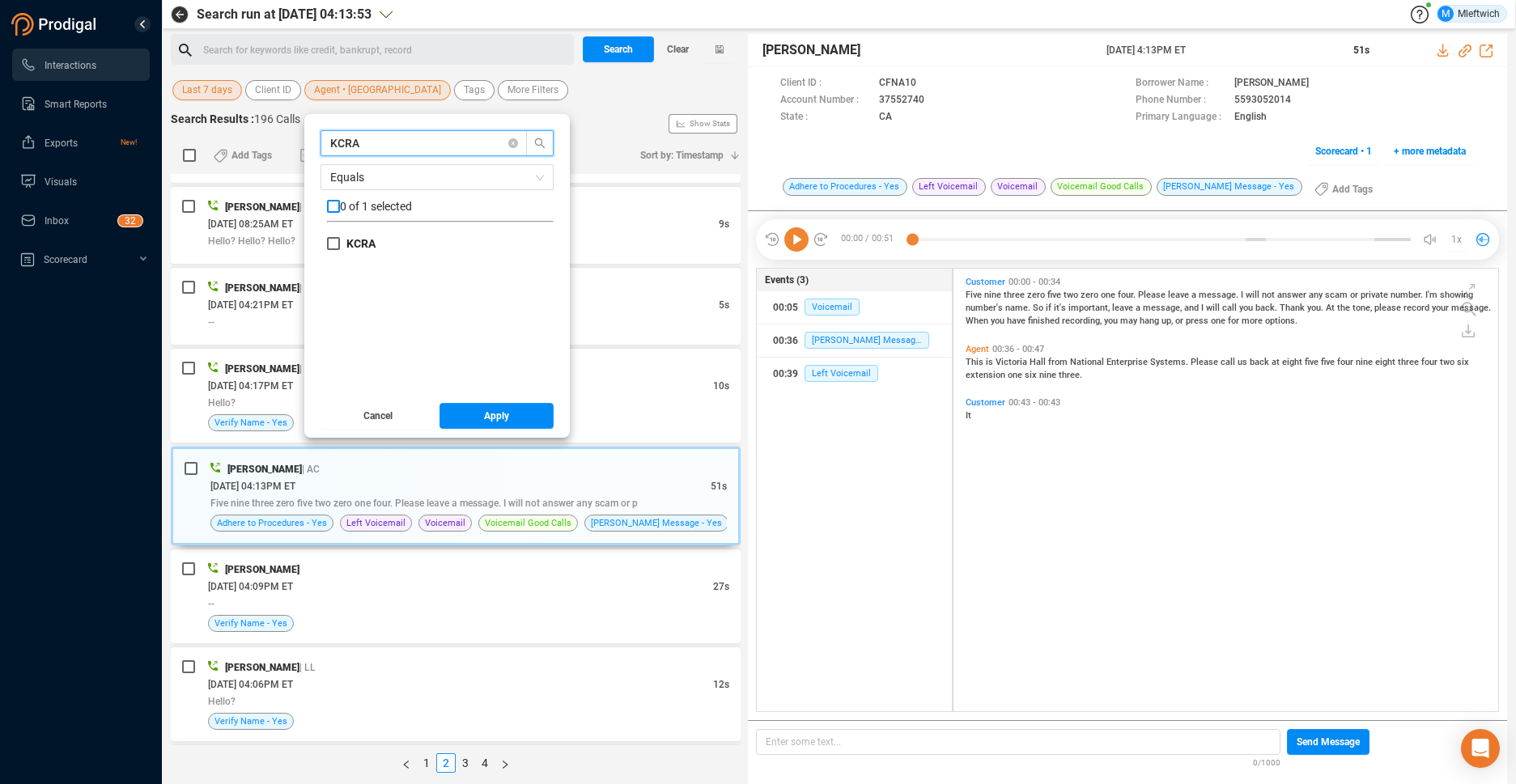
click at [337, 206] on input "checkbox" at bounding box center [333, 206] width 13 height 13
checkbox input "true"
click at [498, 415] on span "Apply" at bounding box center [496, 415] width 25 height 26
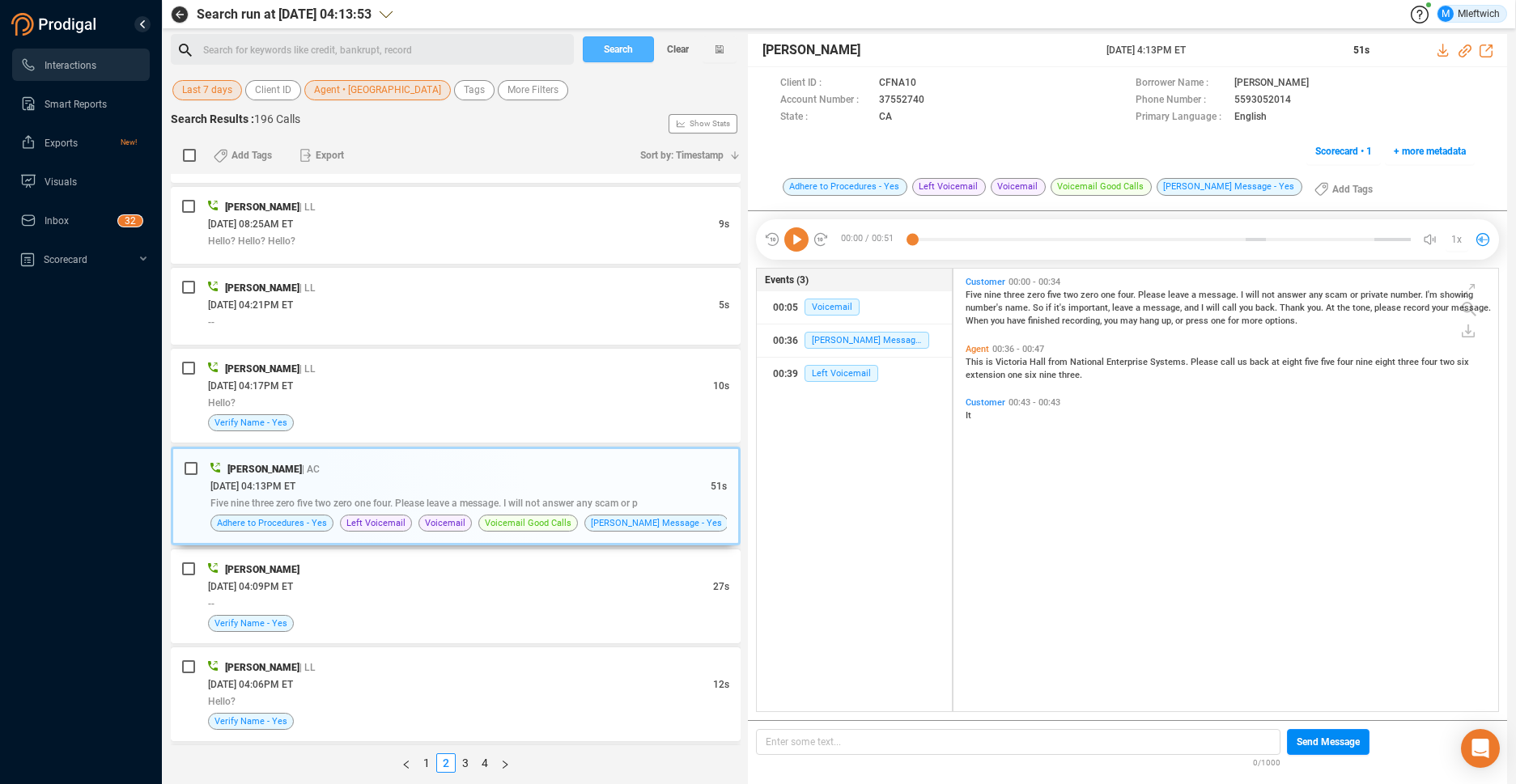
click at [621, 47] on span "Search" at bounding box center [618, 49] width 29 height 26
click at [621, 47] on div "Search Clear" at bounding box center [660, 49] width 162 height 31
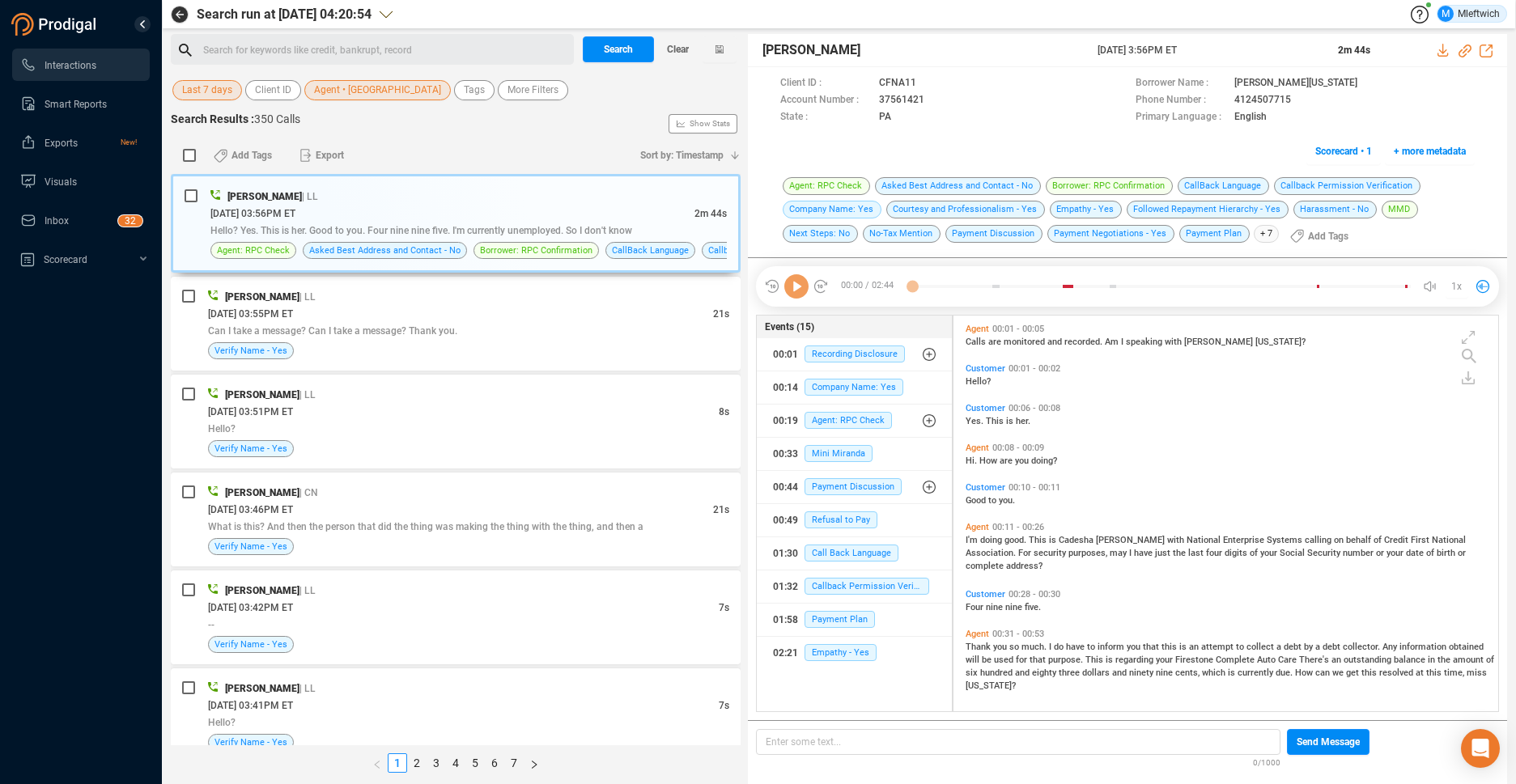
scroll to position [5, 9]
